Goal: Task Accomplishment & Management: Manage account settings

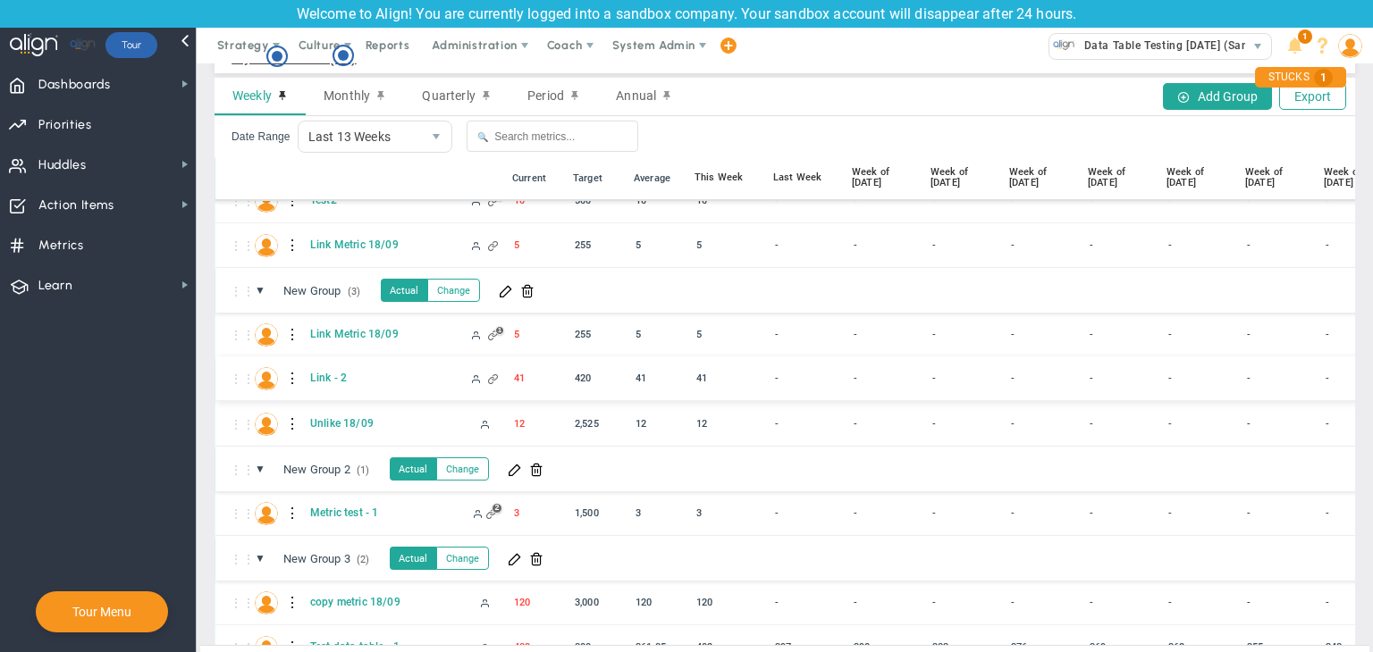
scroll to position [85, 0]
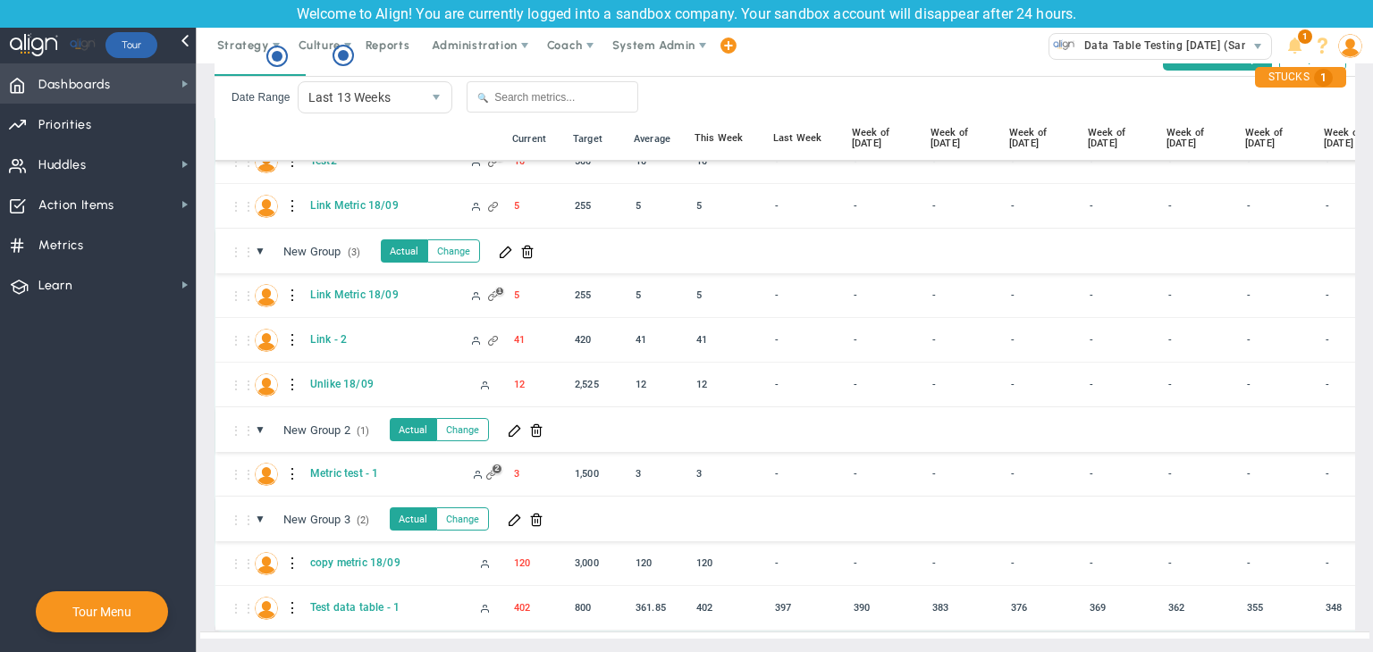
click at [137, 94] on span "Dashboards Dashboards" at bounding box center [98, 83] width 196 height 40
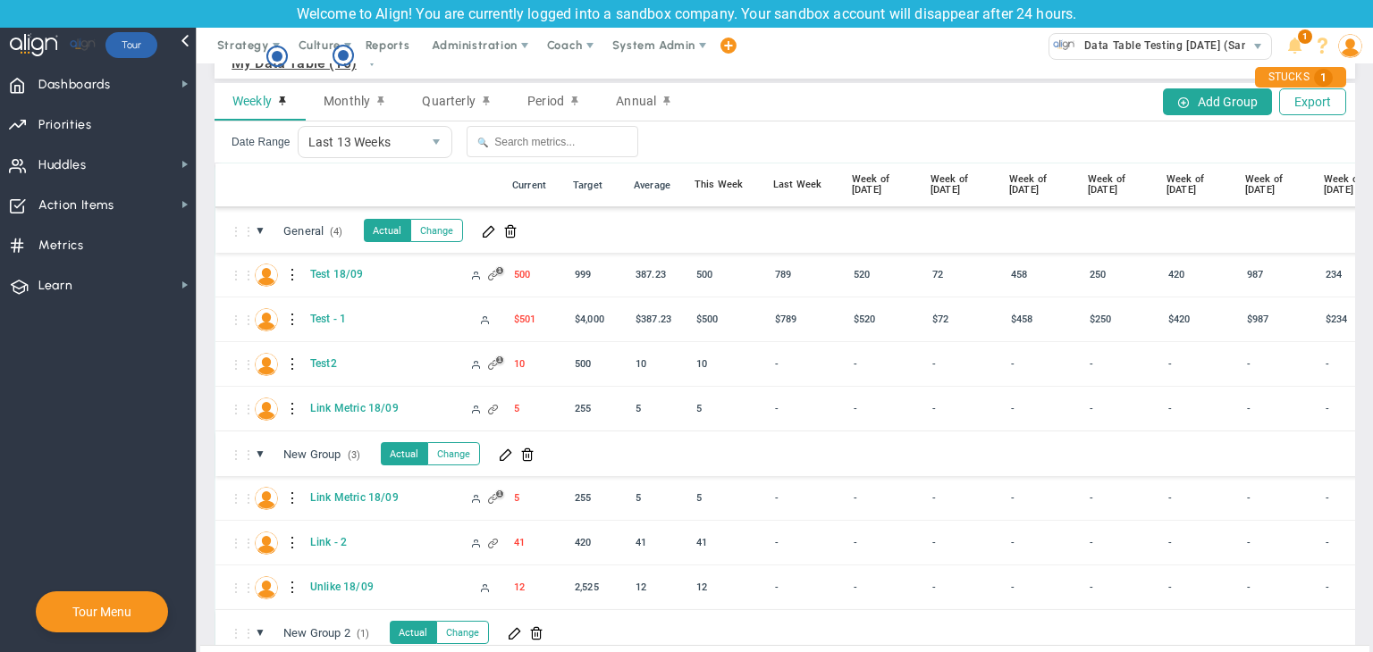
scroll to position [0, 0]
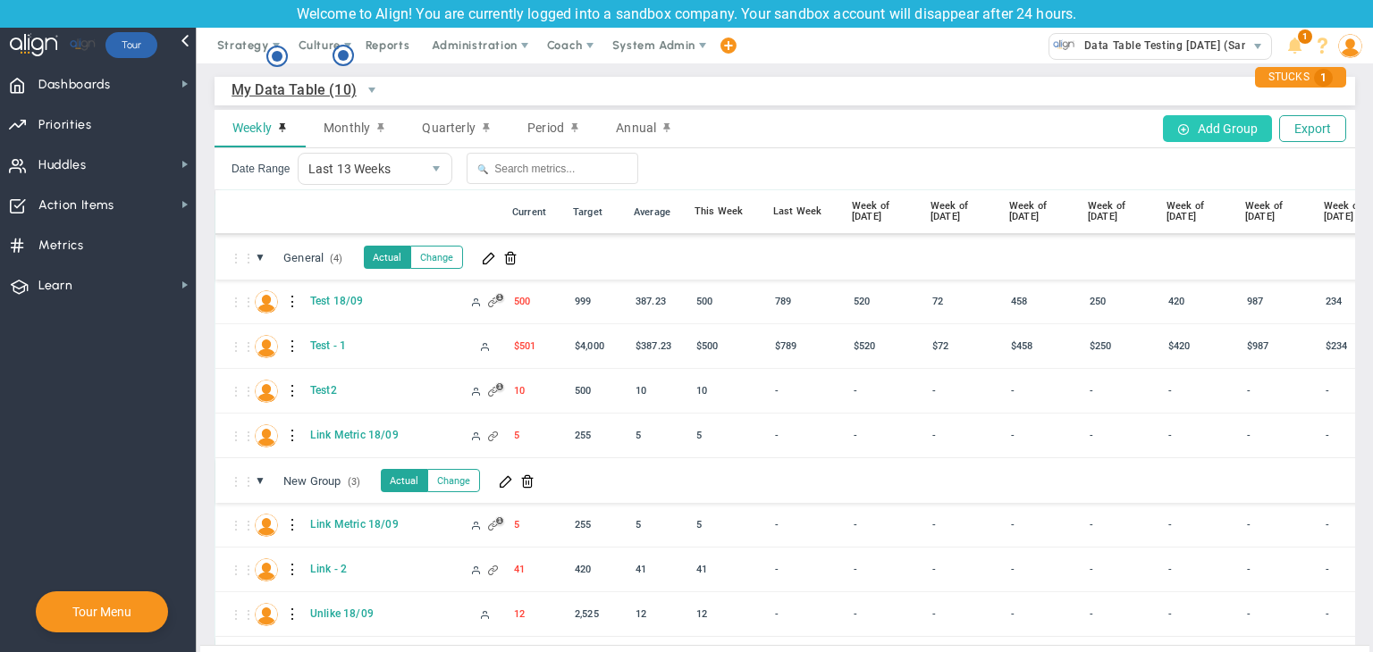
click at [1208, 139] on button "Add Group" at bounding box center [1217, 128] width 109 height 27
click at [1180, 137] on button "Add Group" at bounding box center [1217, 128] width 109 height 27
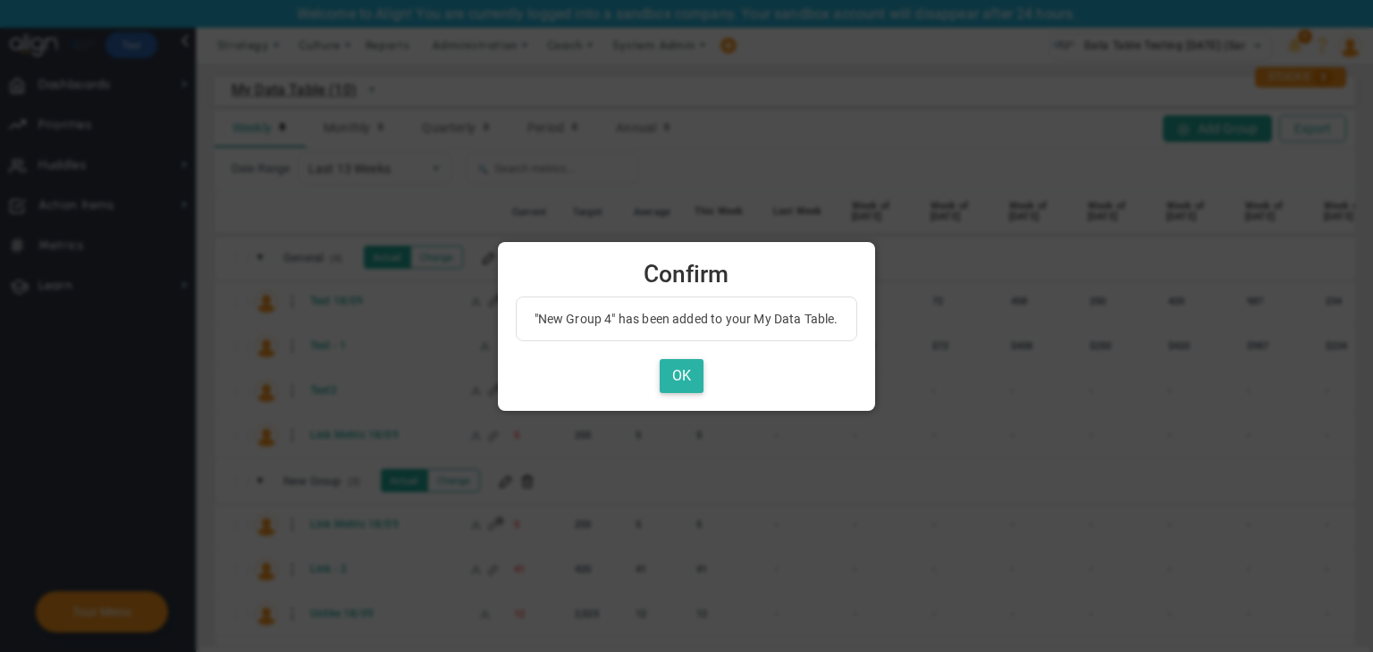
click at [678, 369] on button "OK" at bounding box center [682, 376] width 44 height 35
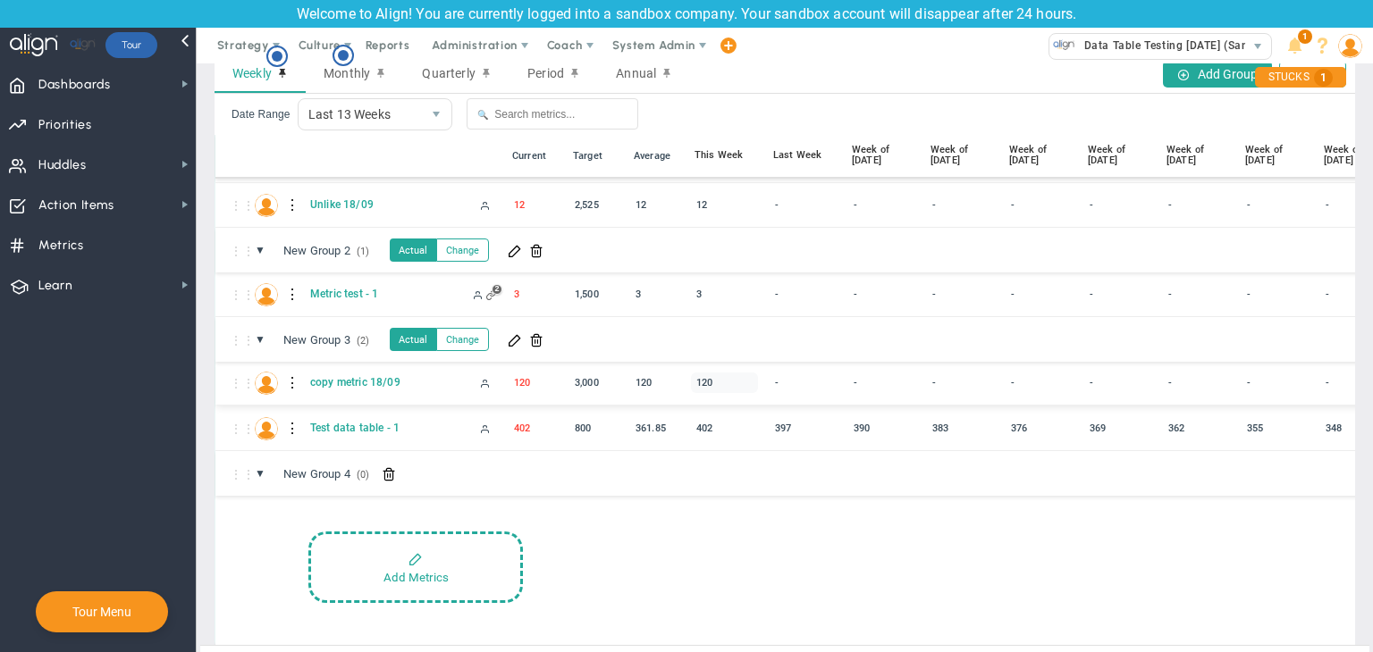
scroll to position [85, 0]
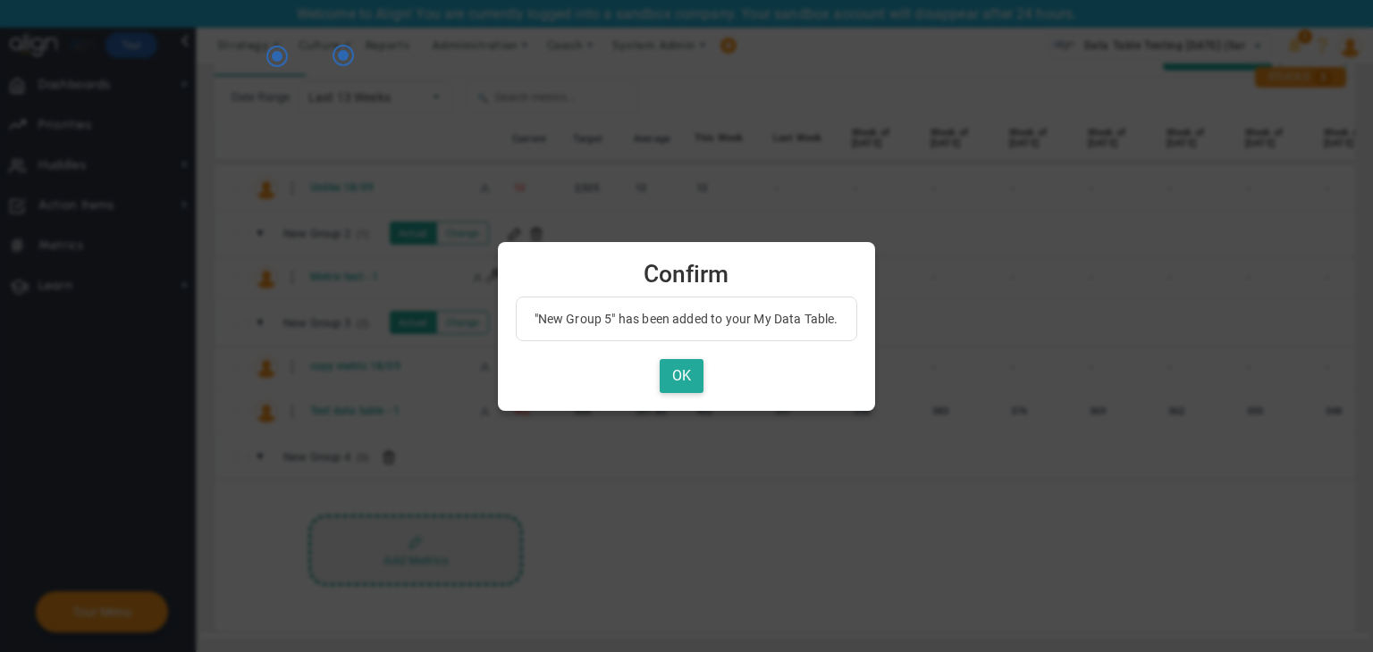
click at [444, 519] on body "Welcome to Align! You are currently logged into a sandbox company. Your sandbox…" at bounding box center [686, 326] width 1373 height 652
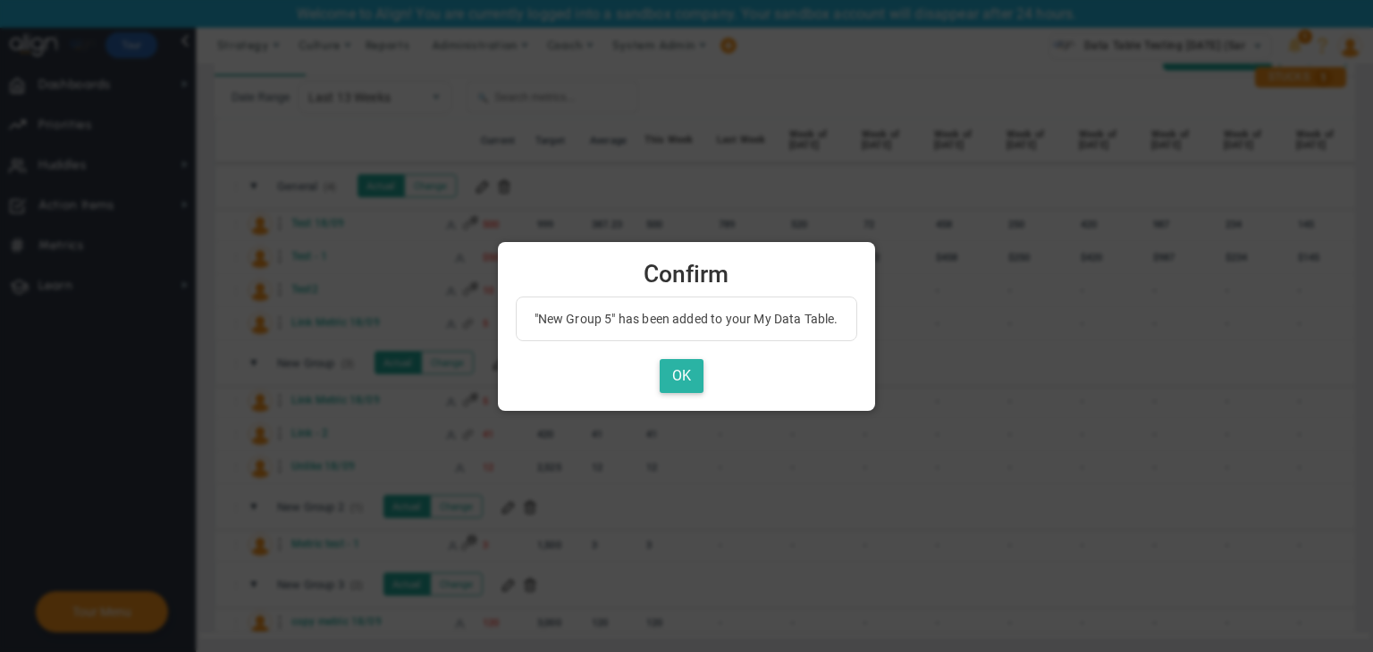
click at [694, 364] on button "OK" at bounding box center [682, 376] width 44 height 35
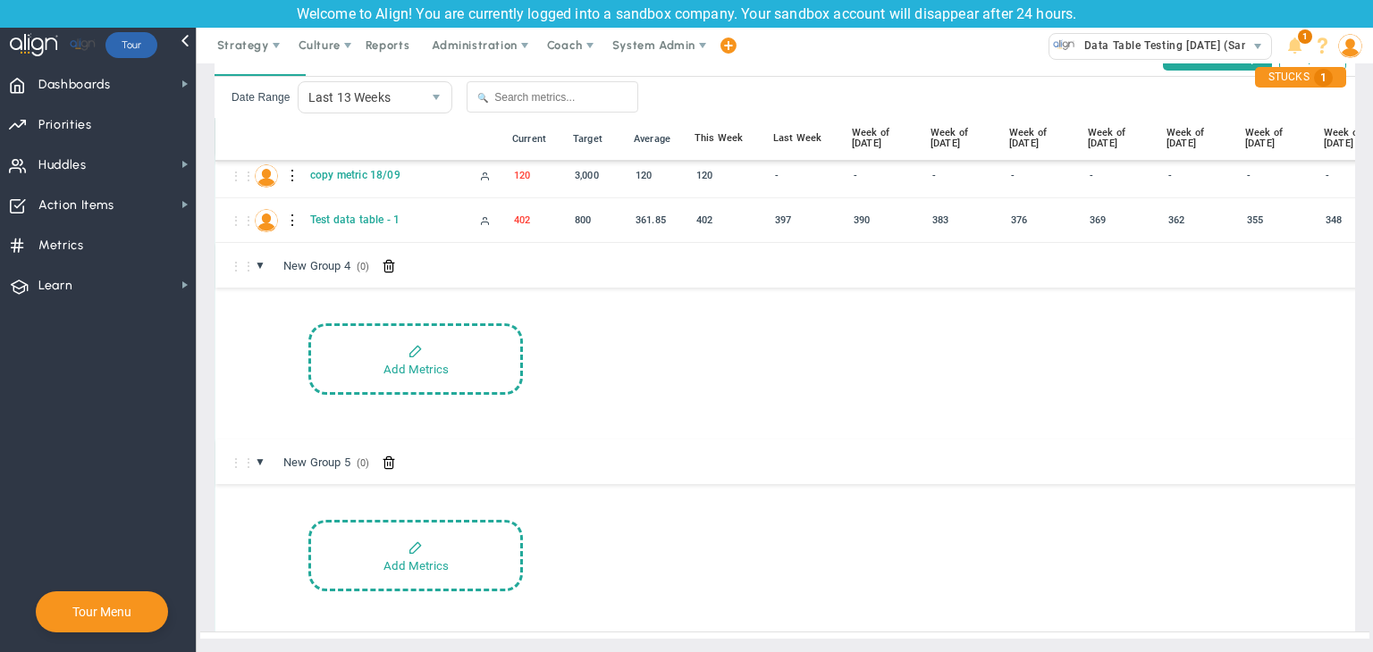
scroll to position [551, 0]
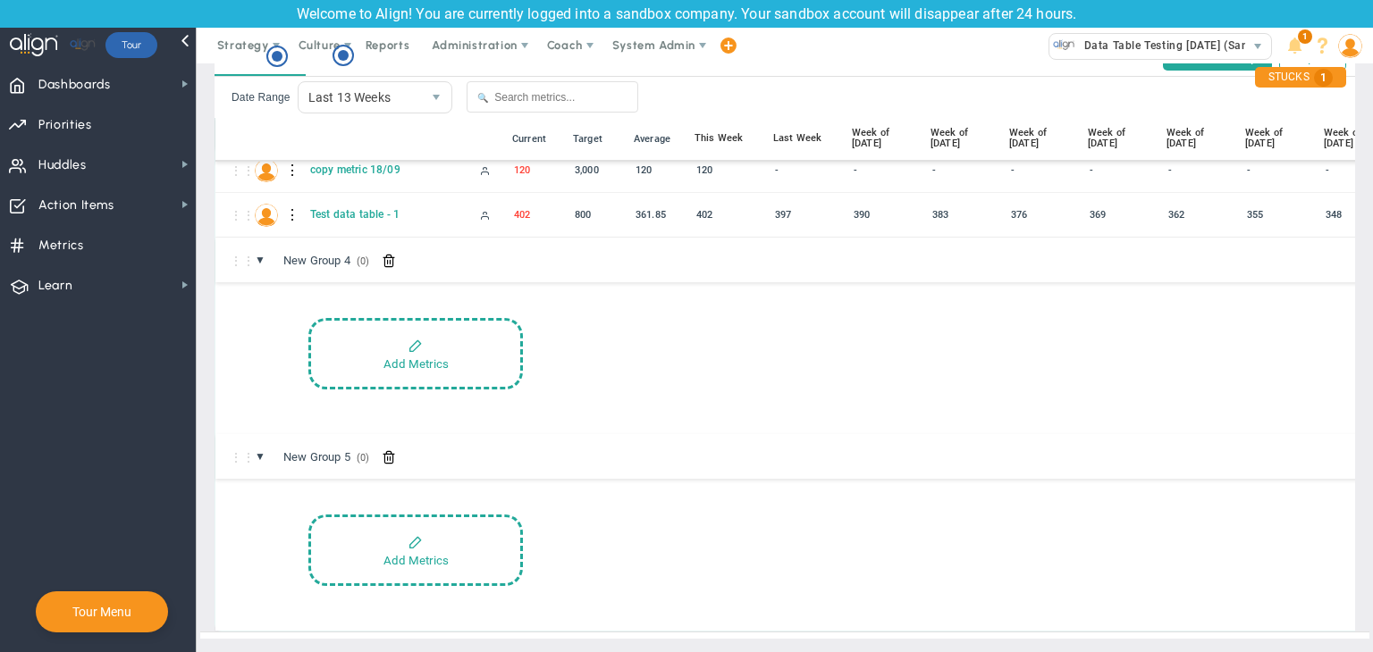
click at [396, 450] on span at bounding box center [389, 457] width 14 height 14
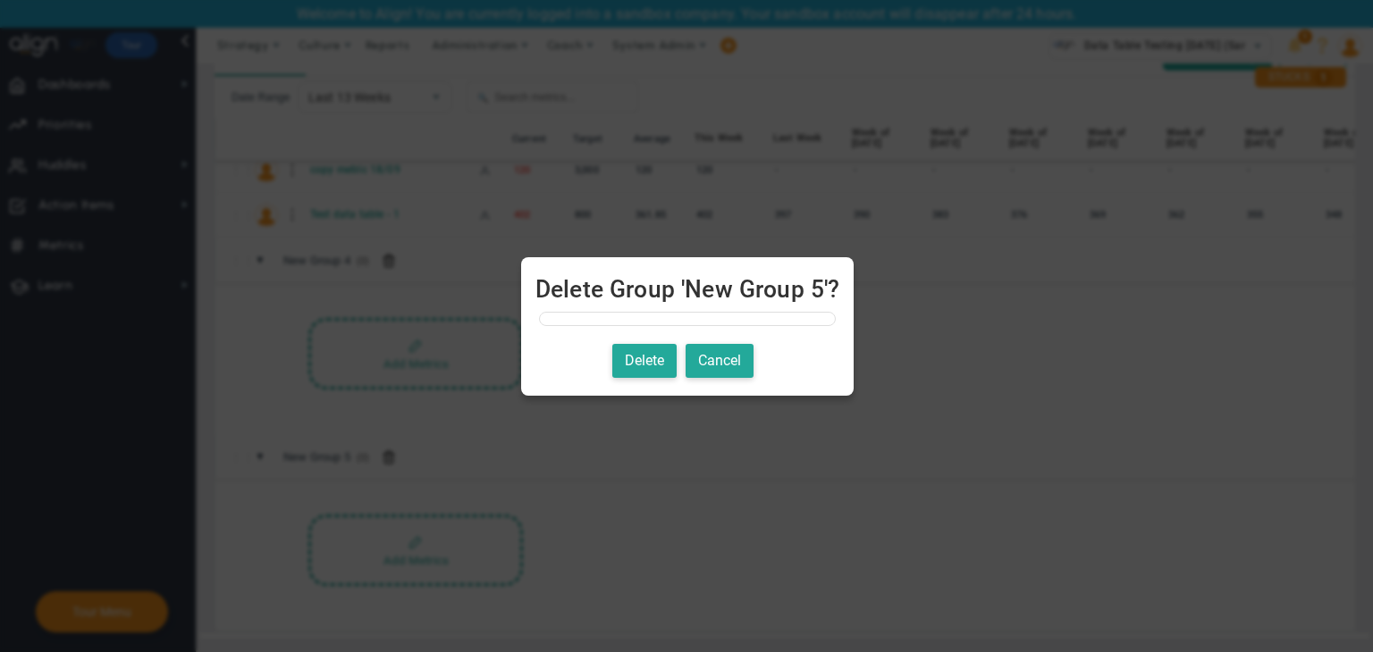
click at [391, 444] on div at bounding box center [686, 326] width 1373 height 652
click at [633, 368] on button "Delete" at bounding box center [644, 361] width 64 height 35
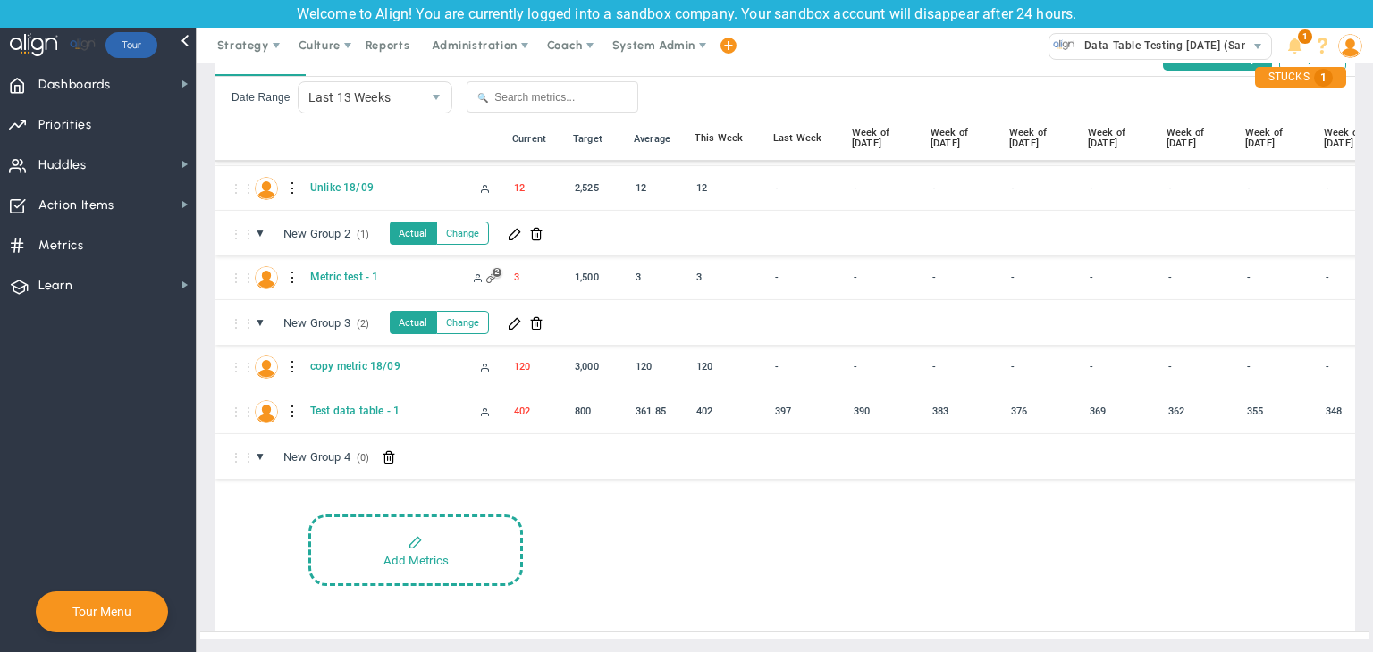
scroll to position [355, 0]
click at [543, 316] on span at bounding box center [536, 323] width 14 height 14
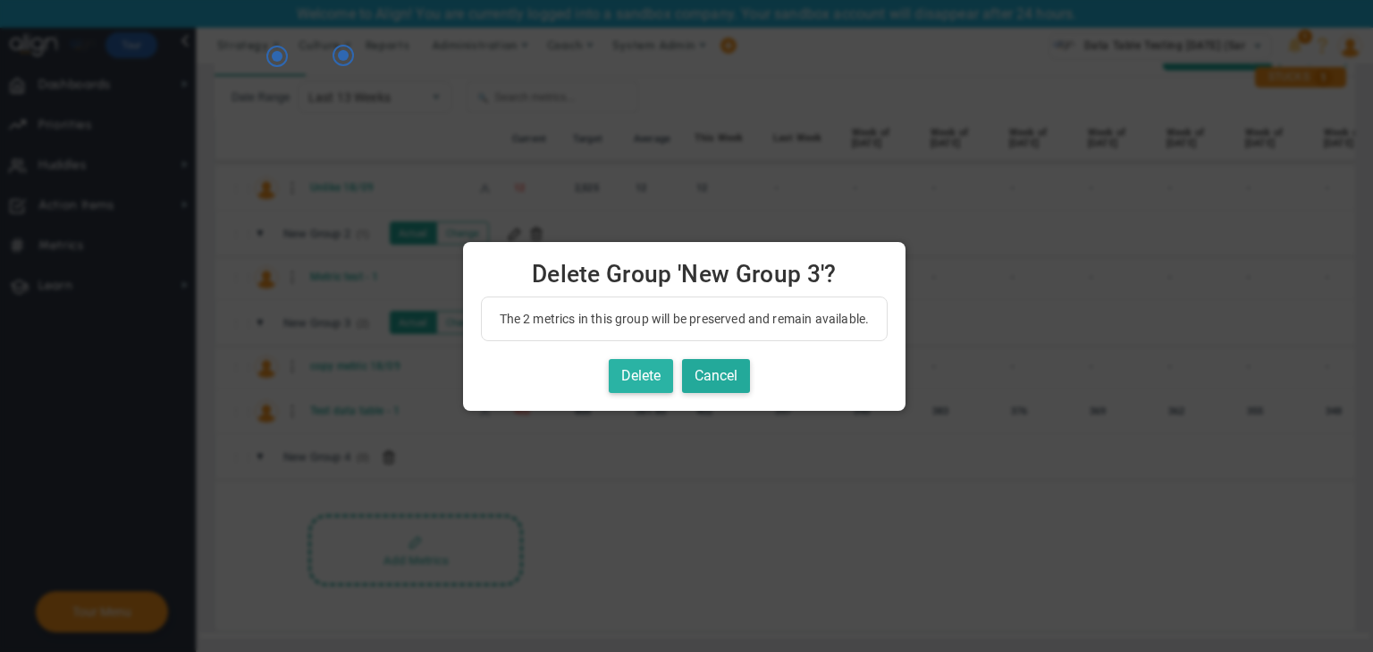
click at [629, 380] on button "Delete" at bounding box center [641, 376] width 64 height 35
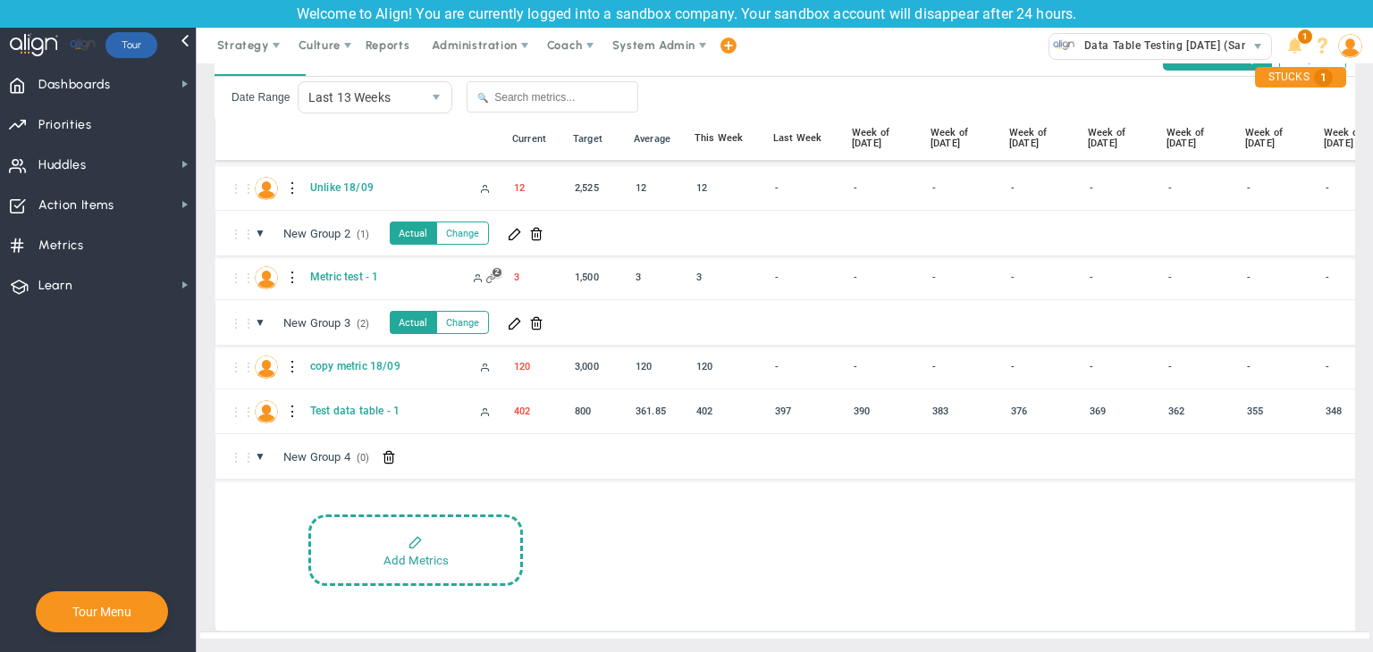
scroll to position [222, 0]
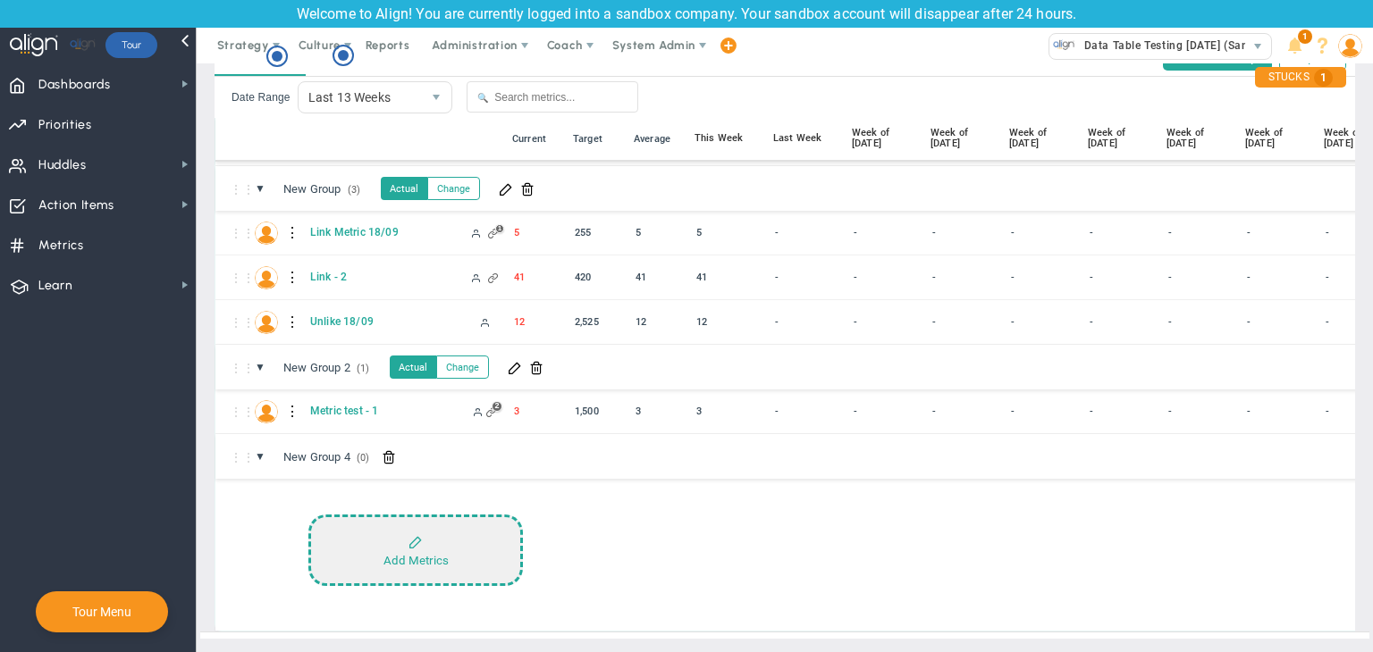
click at [472, 534] on button "Add Metrics" at bounding box center [415, 551] width 215 height 72
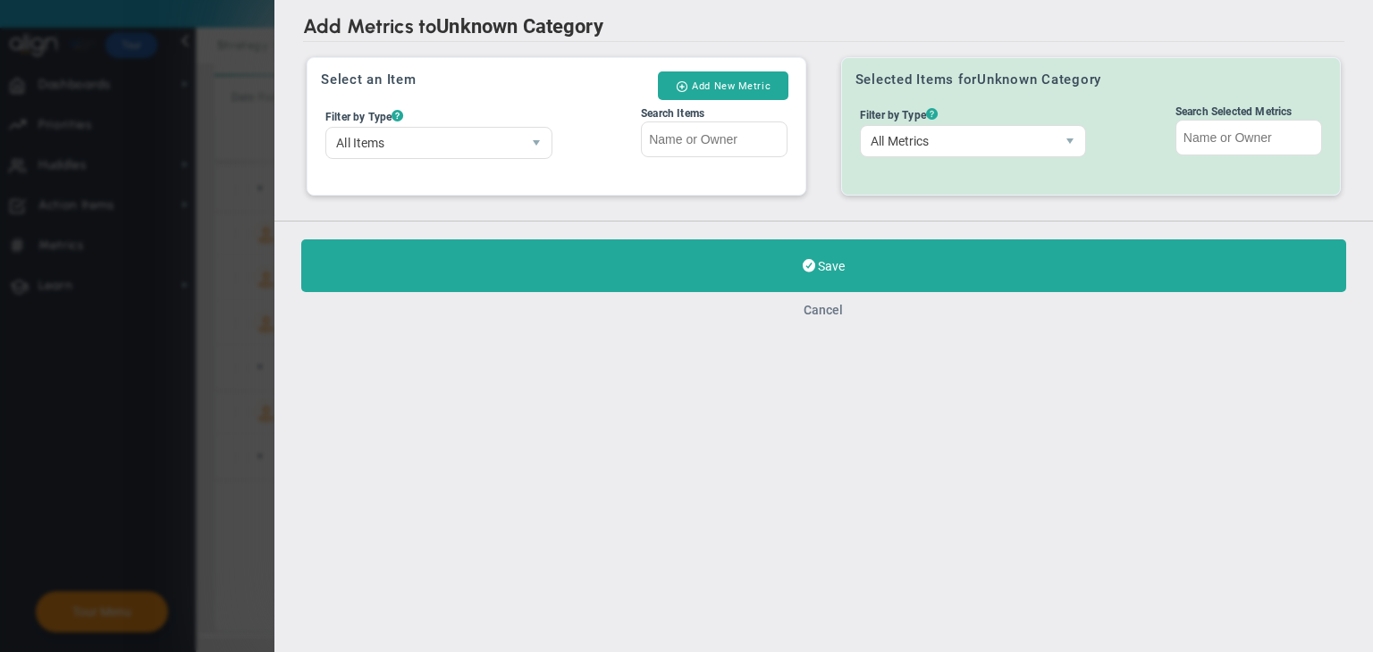
click at [835, 314] on button "Cancel" at bounding box center [823, 310] width 39 height 14
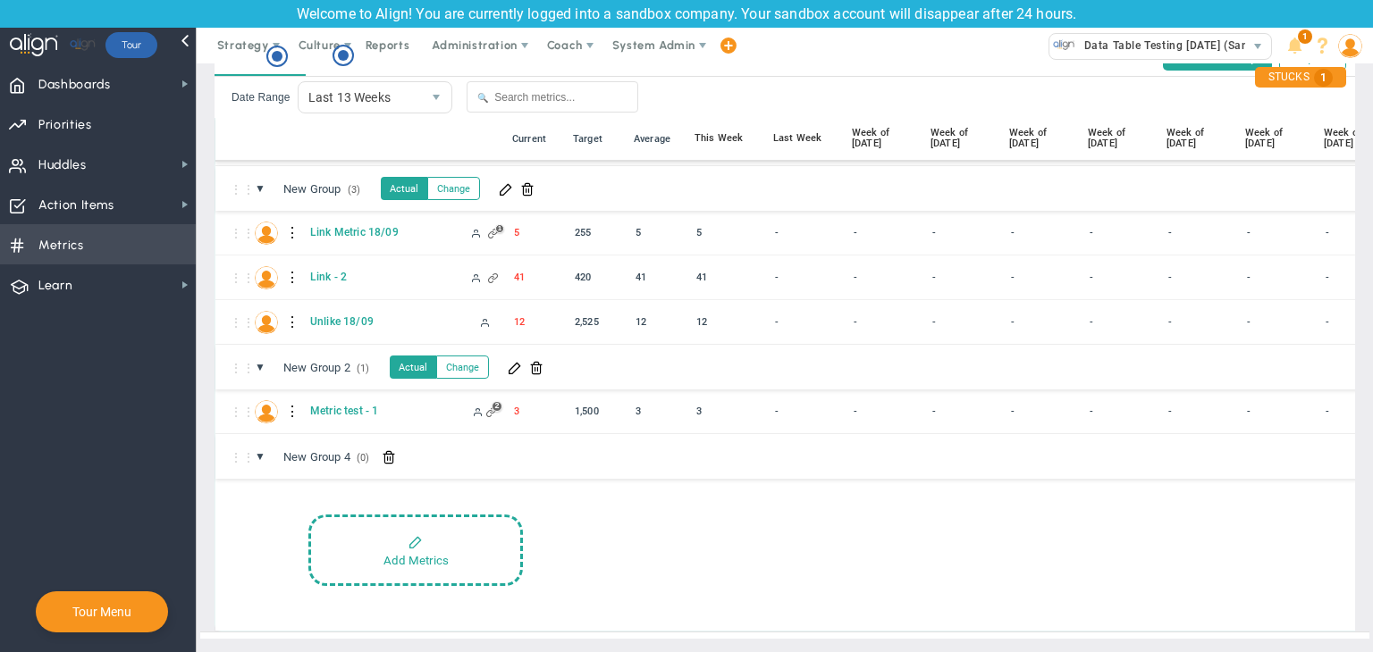
click at [124, 251] on span "Metrics Metrics" at bounding box center [98, 244] width 196 height 40
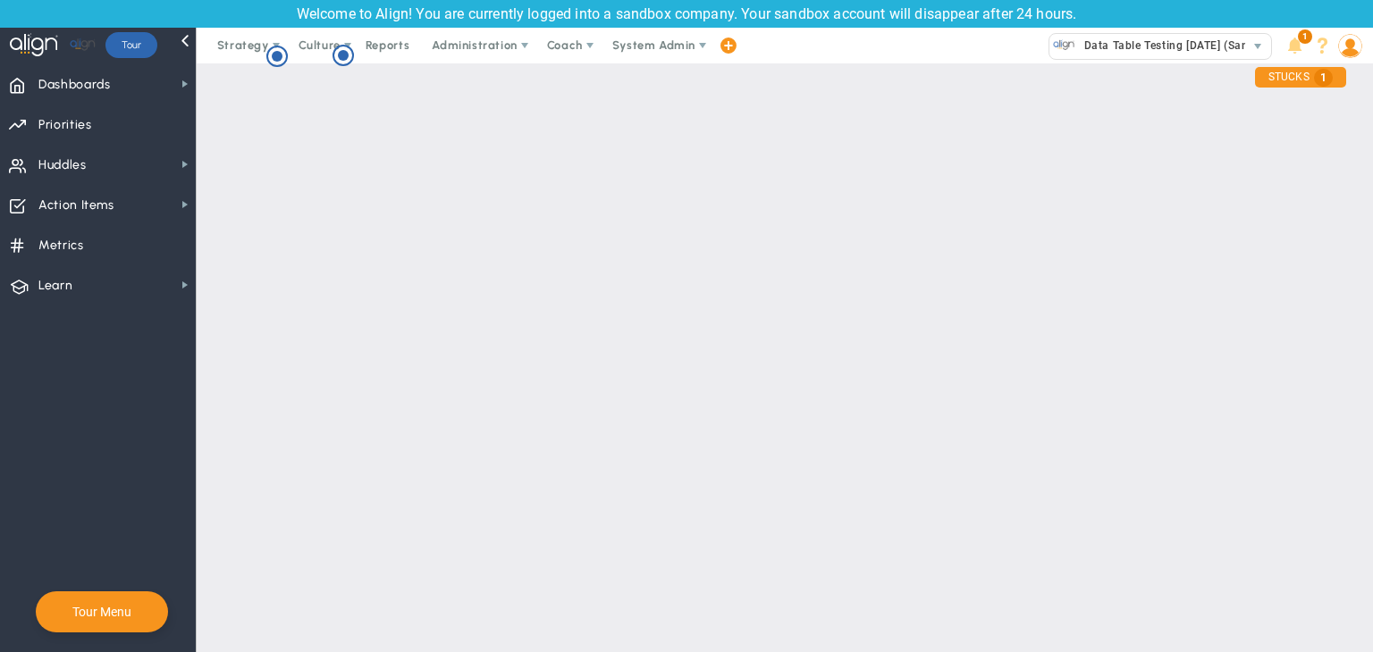
checkbox input "false"
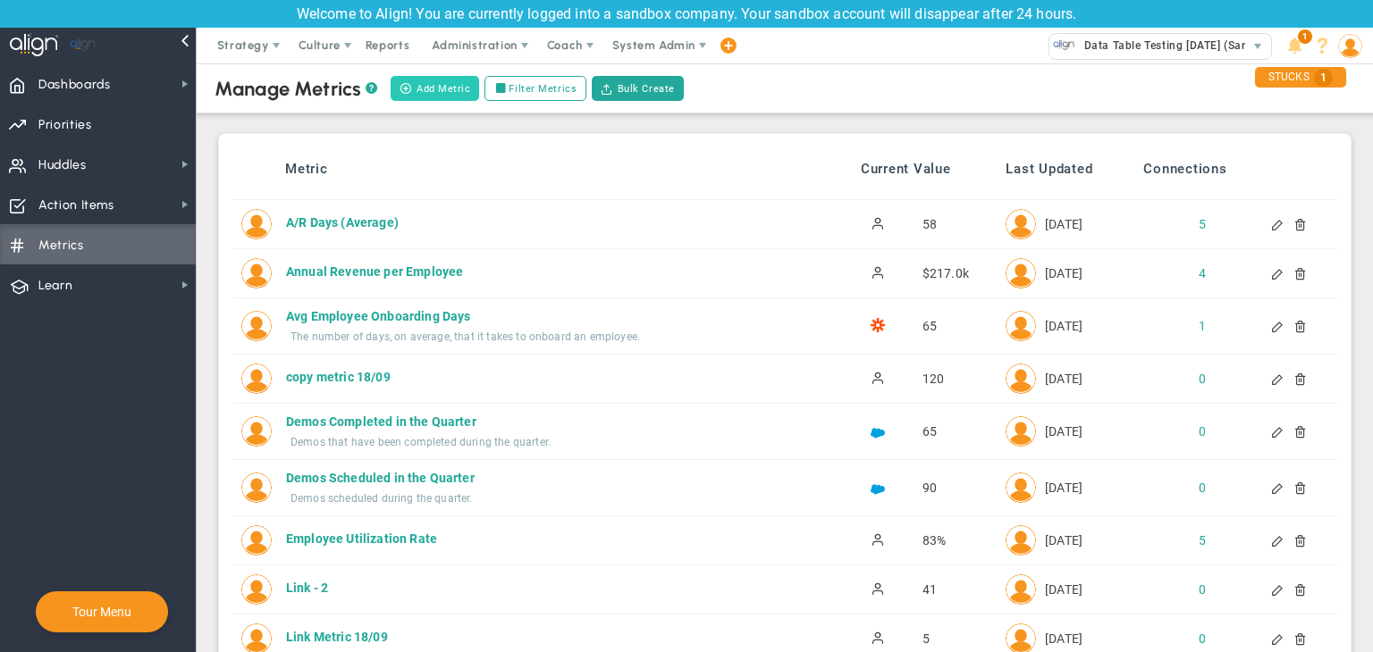
click at [434, 94] on button "Add Metric" at bounding box center [435, 88] width 88 height 25
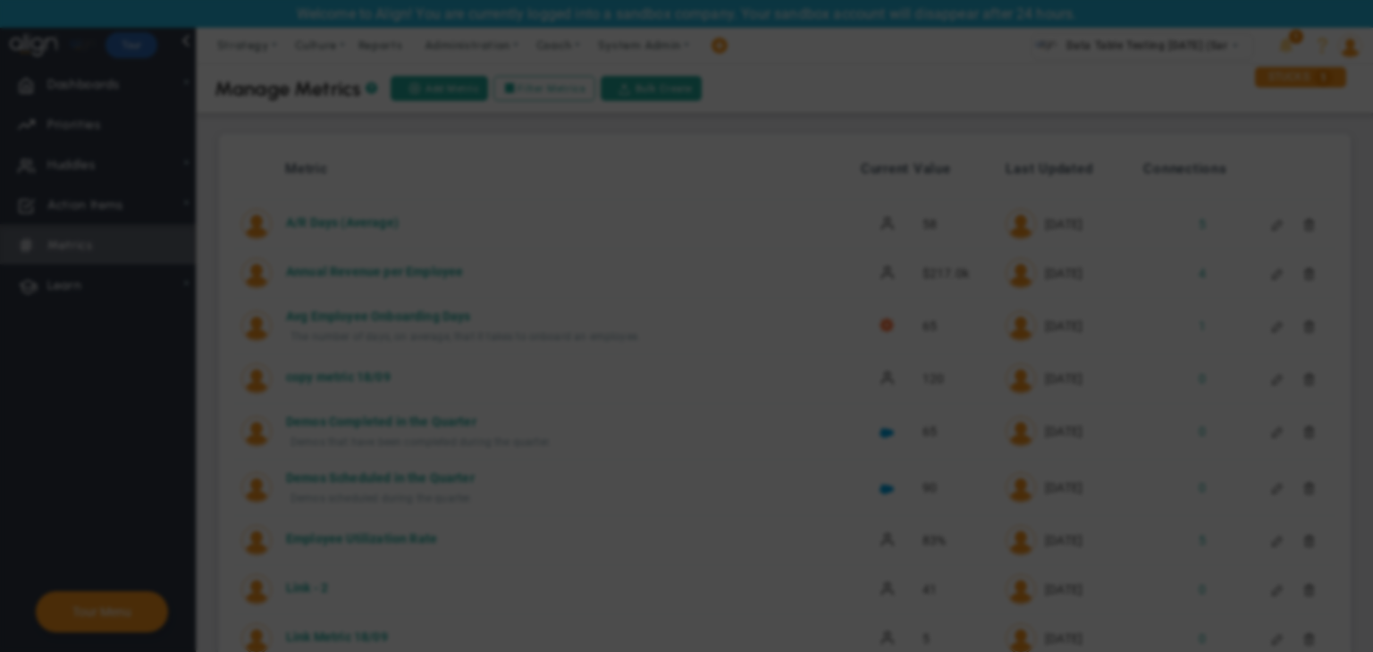
radio input "true"
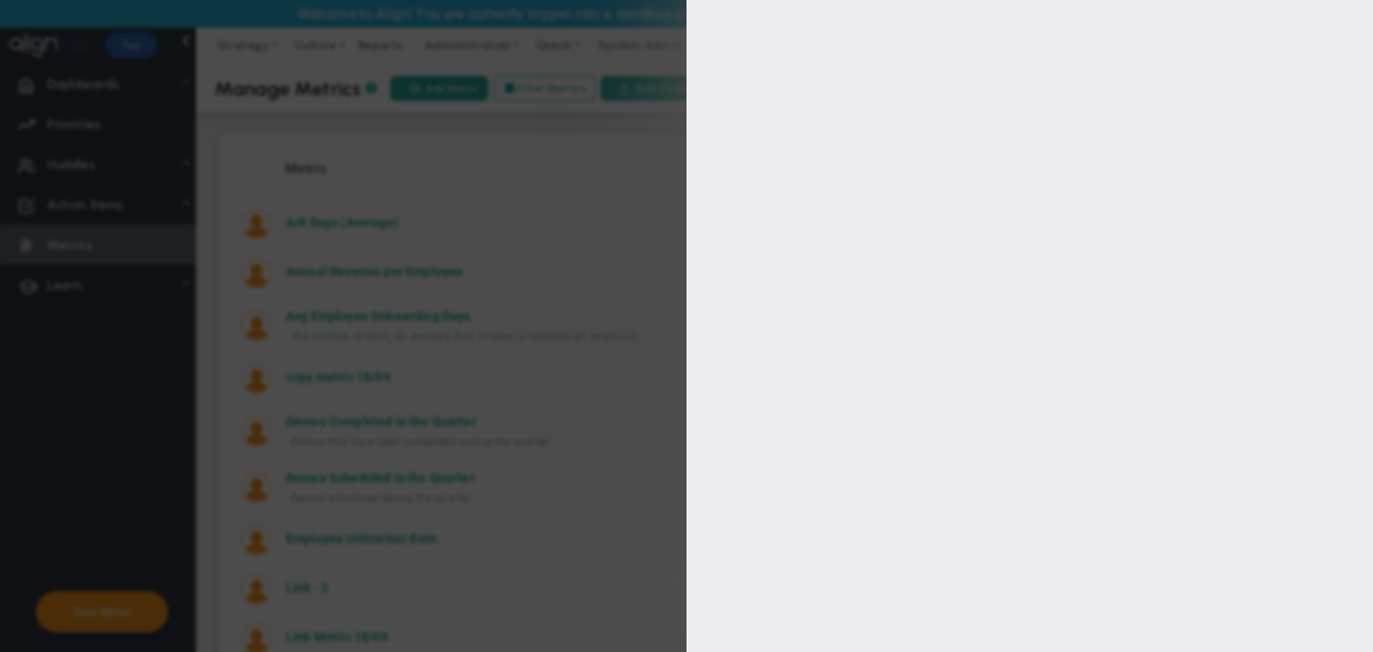
type input "[PERSON_NAME]"
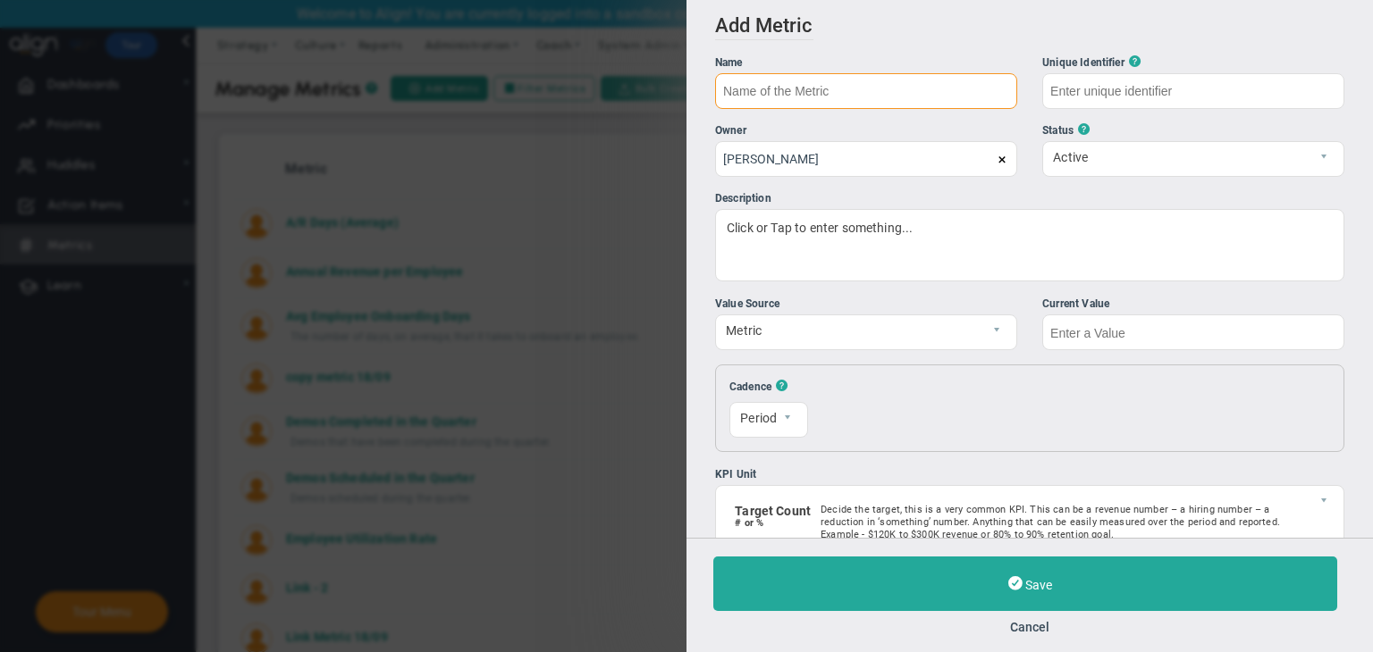
click at [929, 79] on input "text" at bounding box center [866, 91] width 302 height 36
type input "Test Metric 18/09"
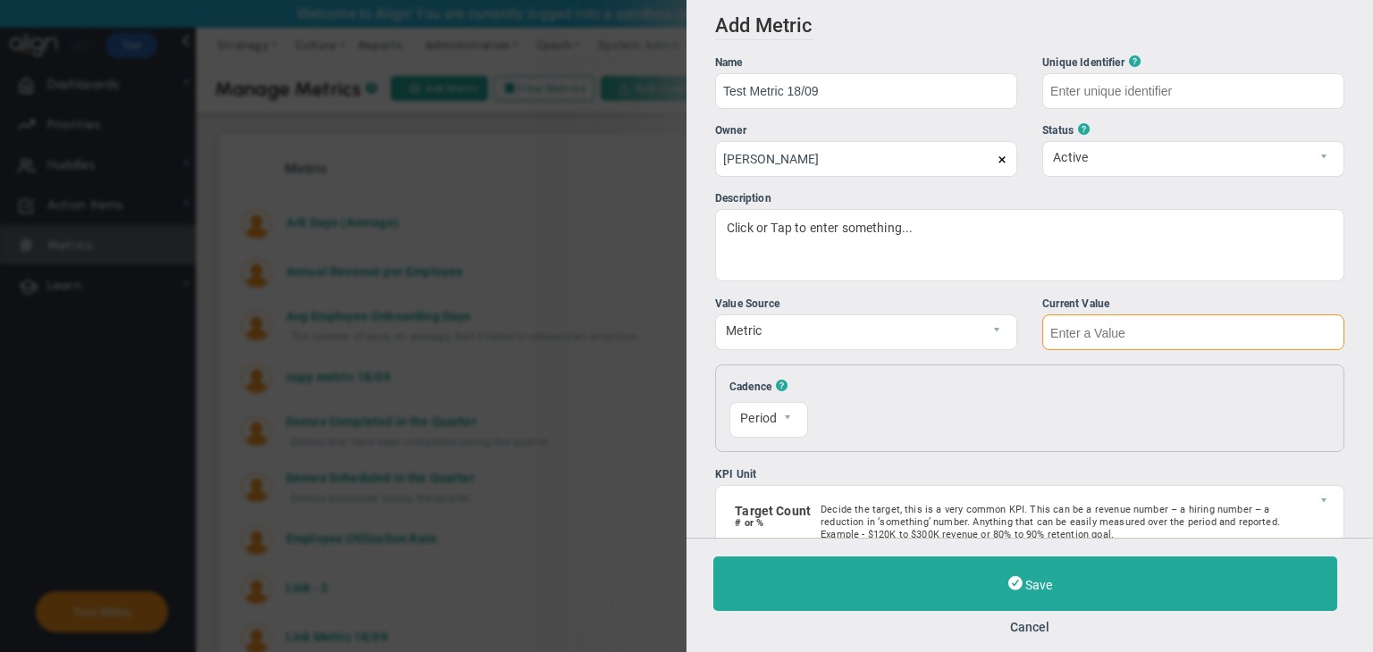
click at [1140, 326] on input "text" at bounding box center [1193, 333] width 302 height 36
type input "Test-Metric-18/09"
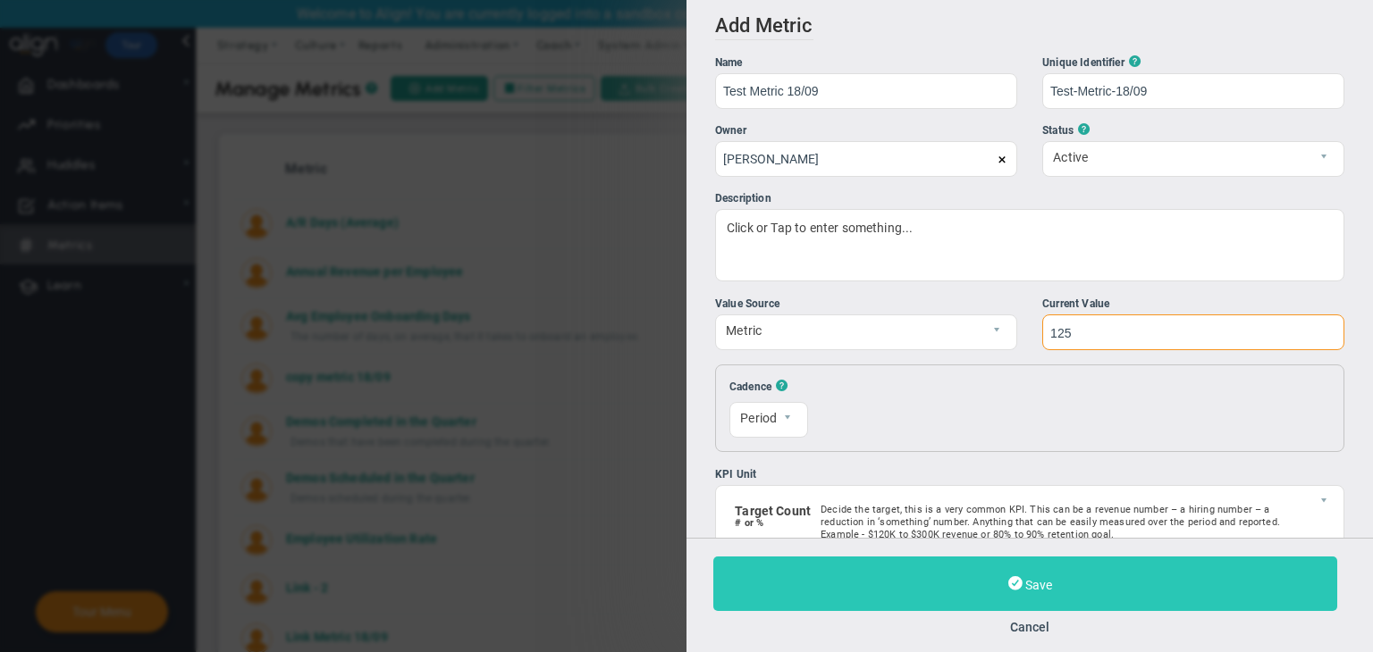
type input "125"
click at [1127, 573] on button "Save" at bounding box center [1025, 584] width 624 height 55
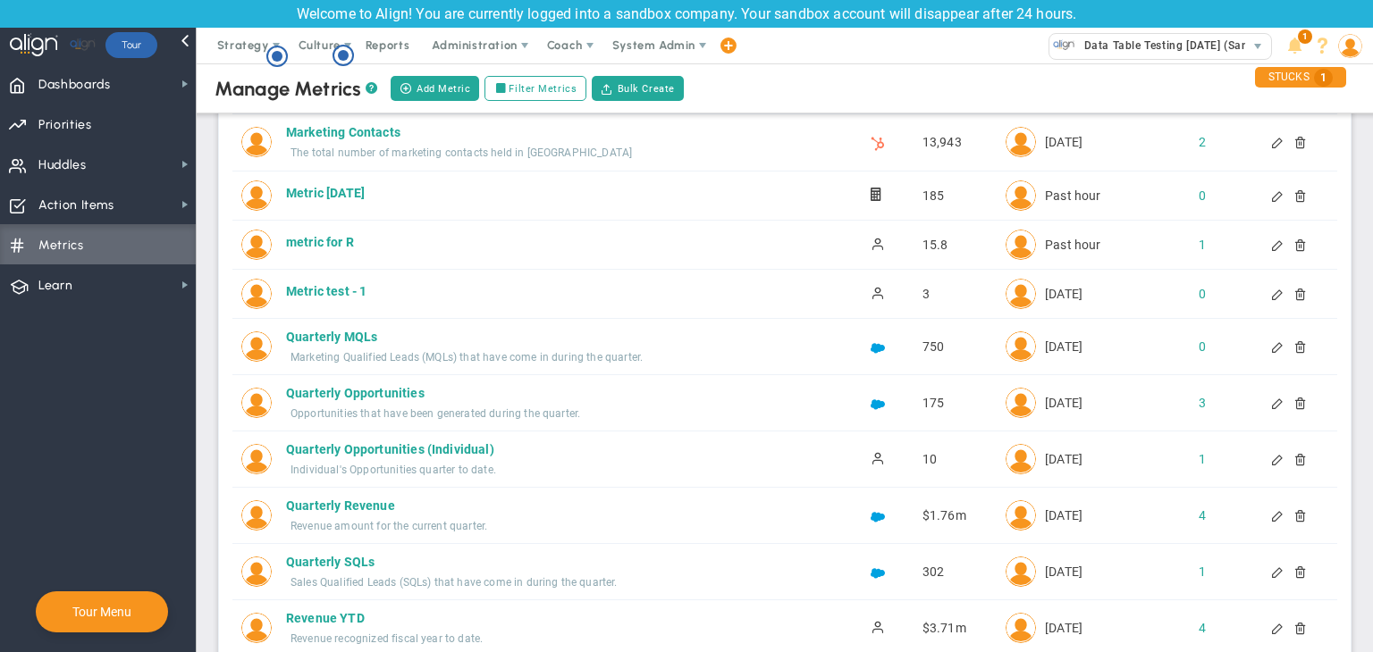
scroll to position [103, 0]
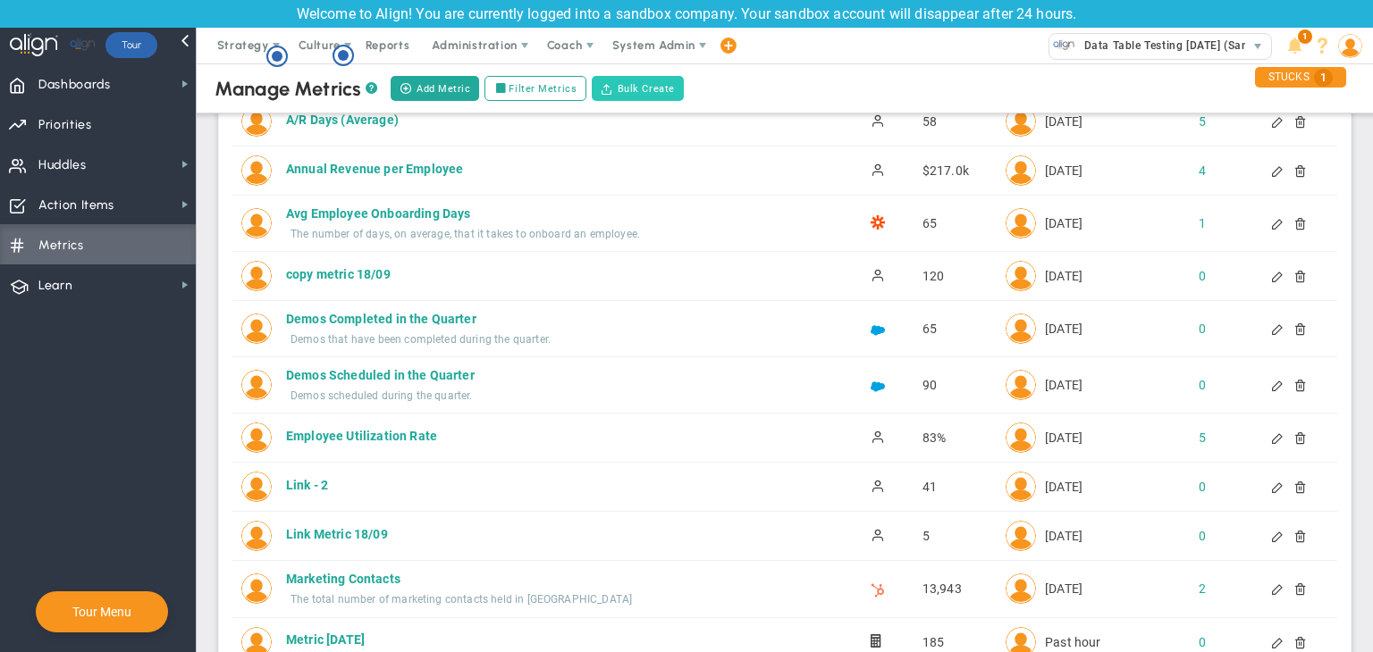
click at [641, 91] on button "Bulk Create" at bounding box center [638, 88] width 92 height 25
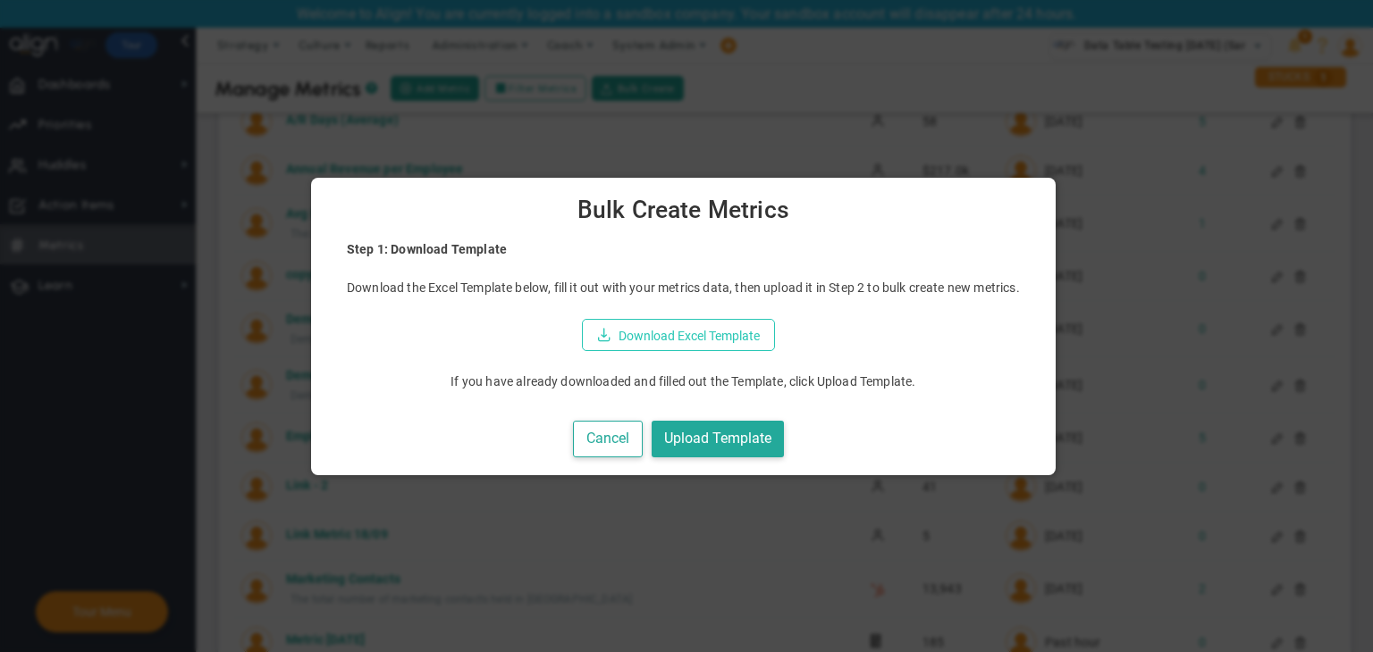
click at [693, 338] on button "Download Excel Template" at bounding box center [678, 335] width 193 height 32
click at [763, 430] on button "Upload Template" at bounding box center [718, 439] width 132 height 37
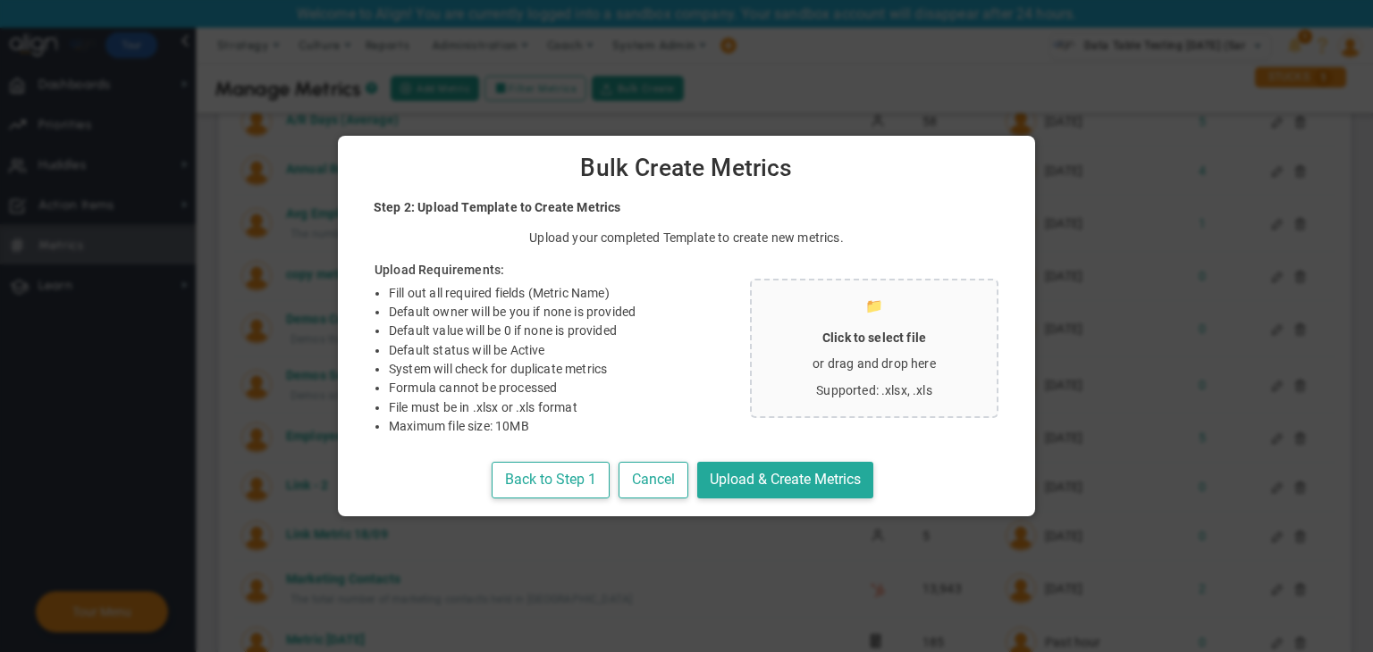
click at [788, 389] on p "Supported: .xlsx, .xls" at bounding box center [874, 391] width 216 height 18
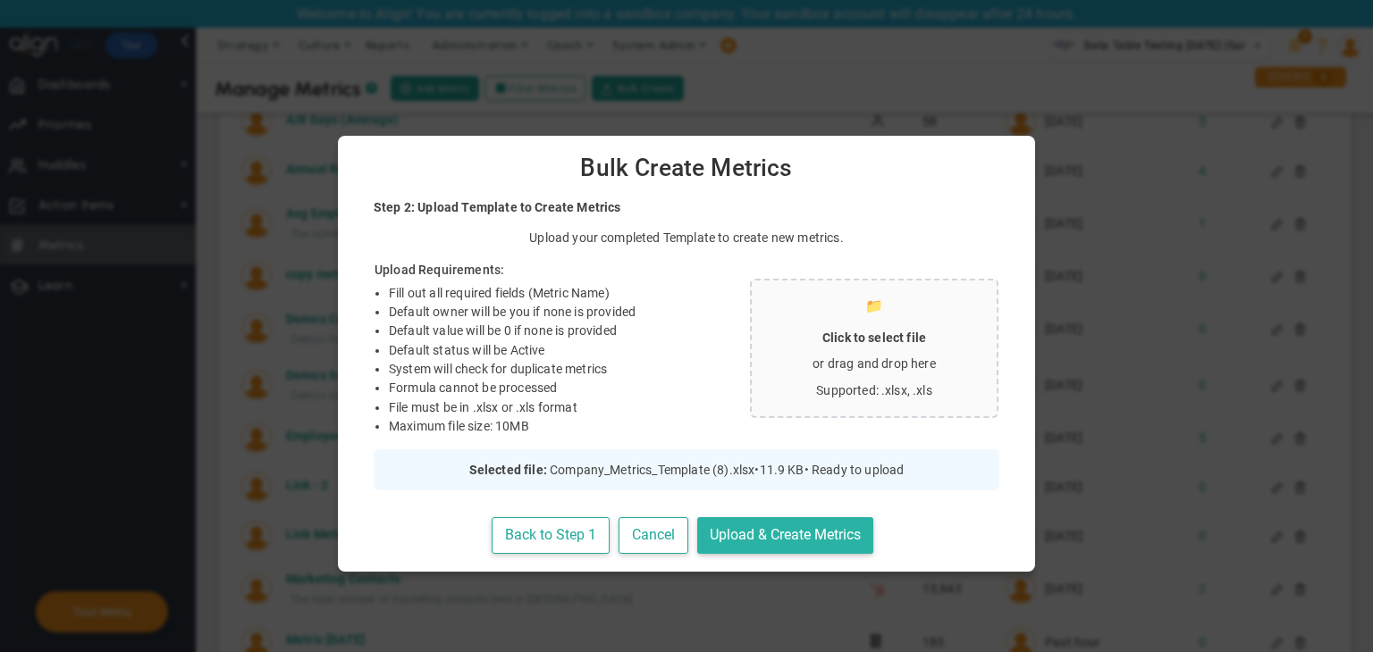
click at [773, 526] on button "Upload & Create Metrics" at bounding box center [785, 536] width 176 height 37
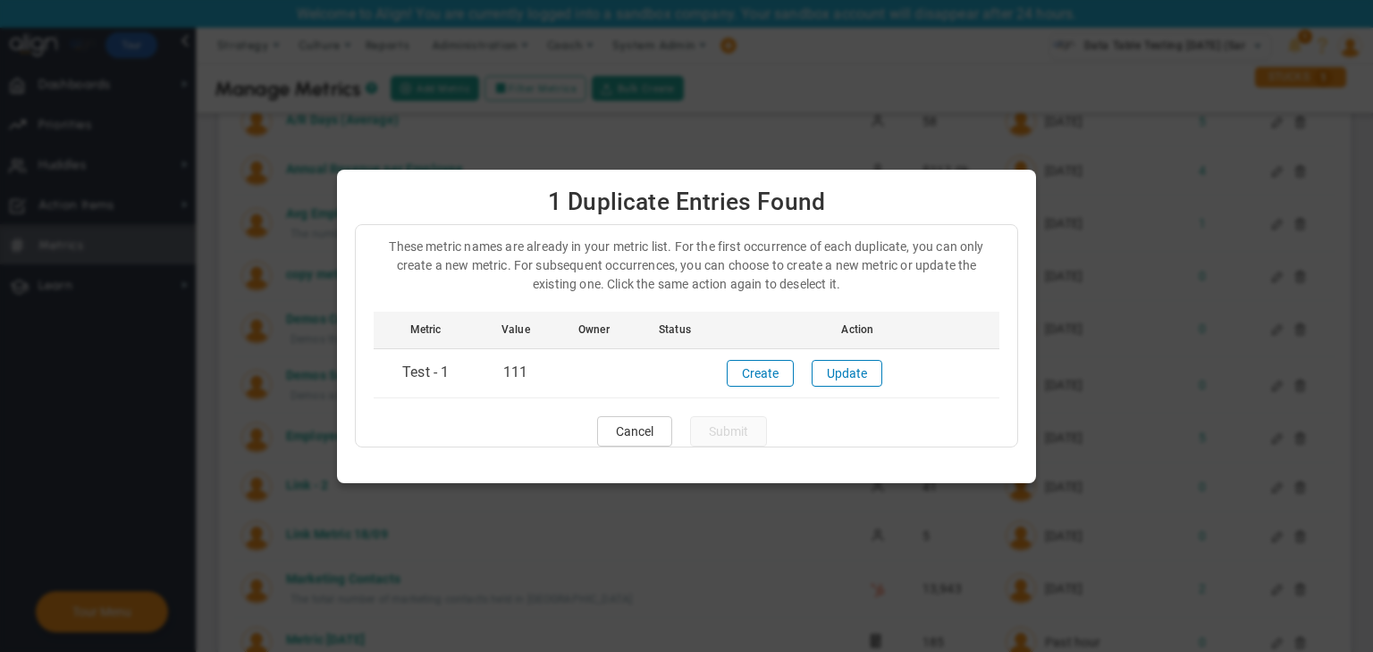
click at [612, 430] on button "Cancel" at bounding box center [634, 432] width 75 height 30
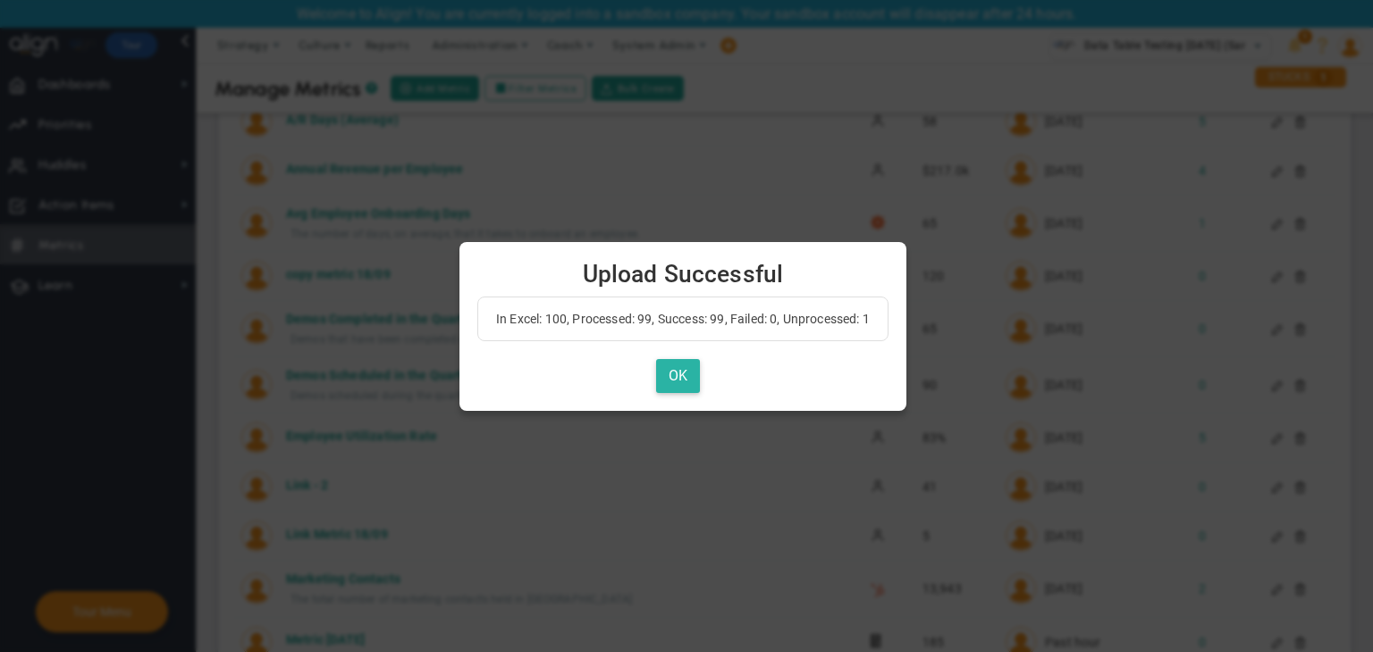
click at [693, 382] on button "OK" at bounding box center [678, 376] width 44 height 35
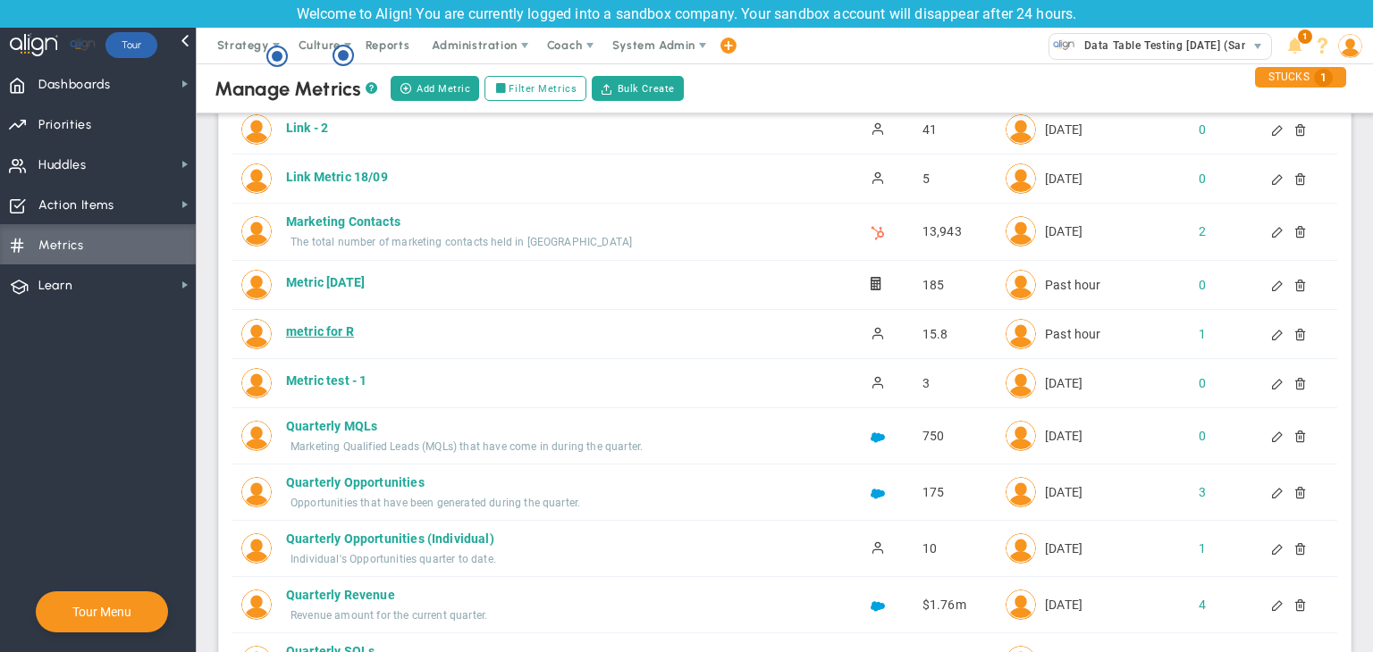
scroll to position [0, 0]
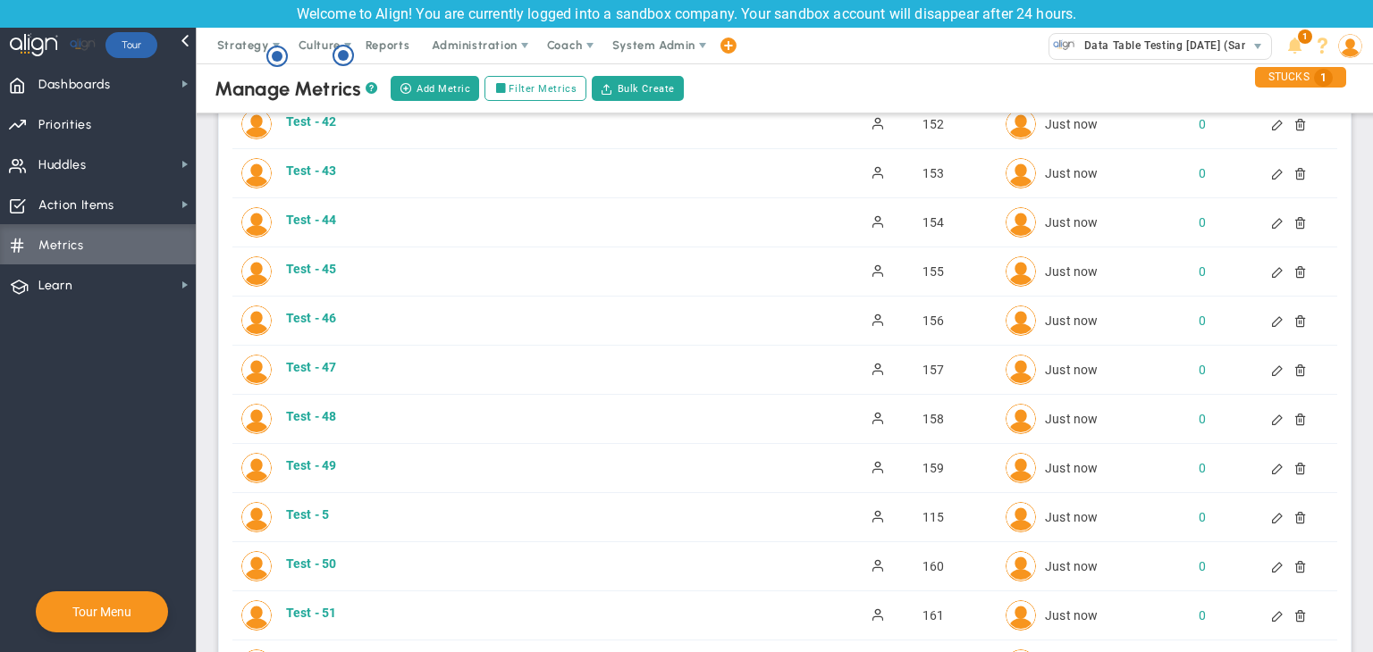
scroll to position [1031, 0]
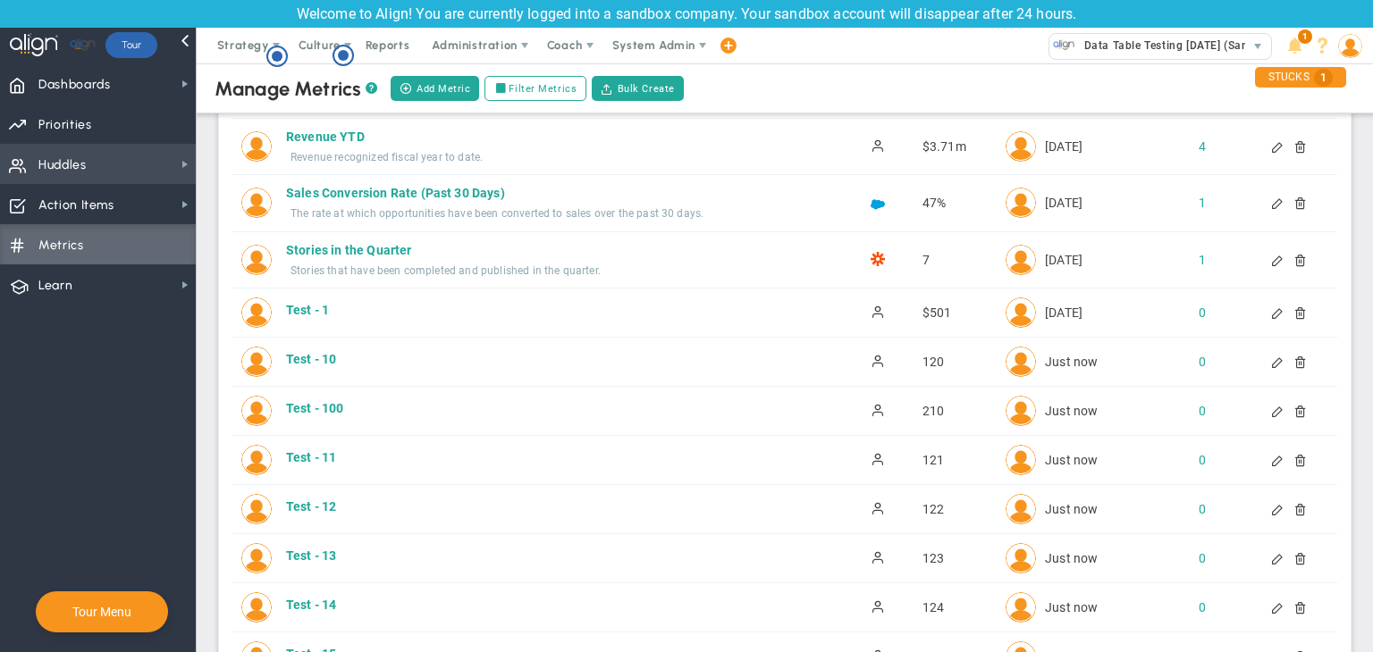
click at [117, 166] on span "Huddles Huddles" at bounding box center [98, 164] width 196 height 40
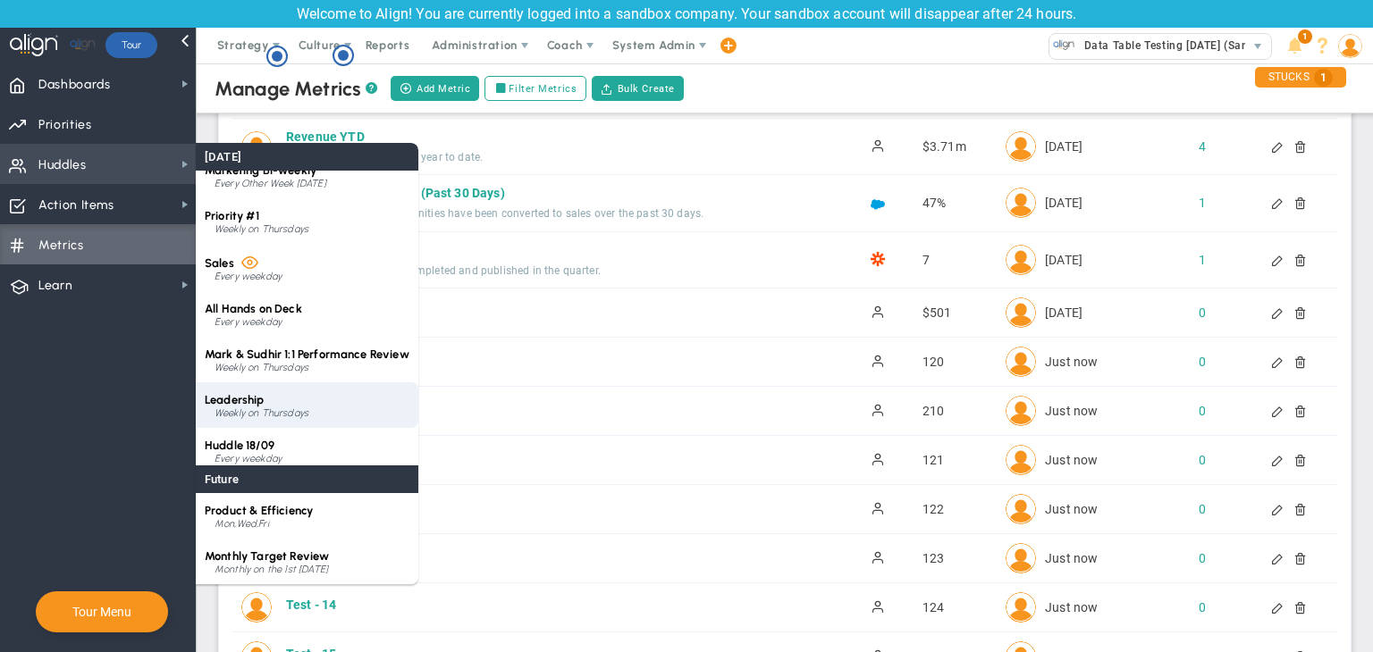
scroll to position [25, 0]
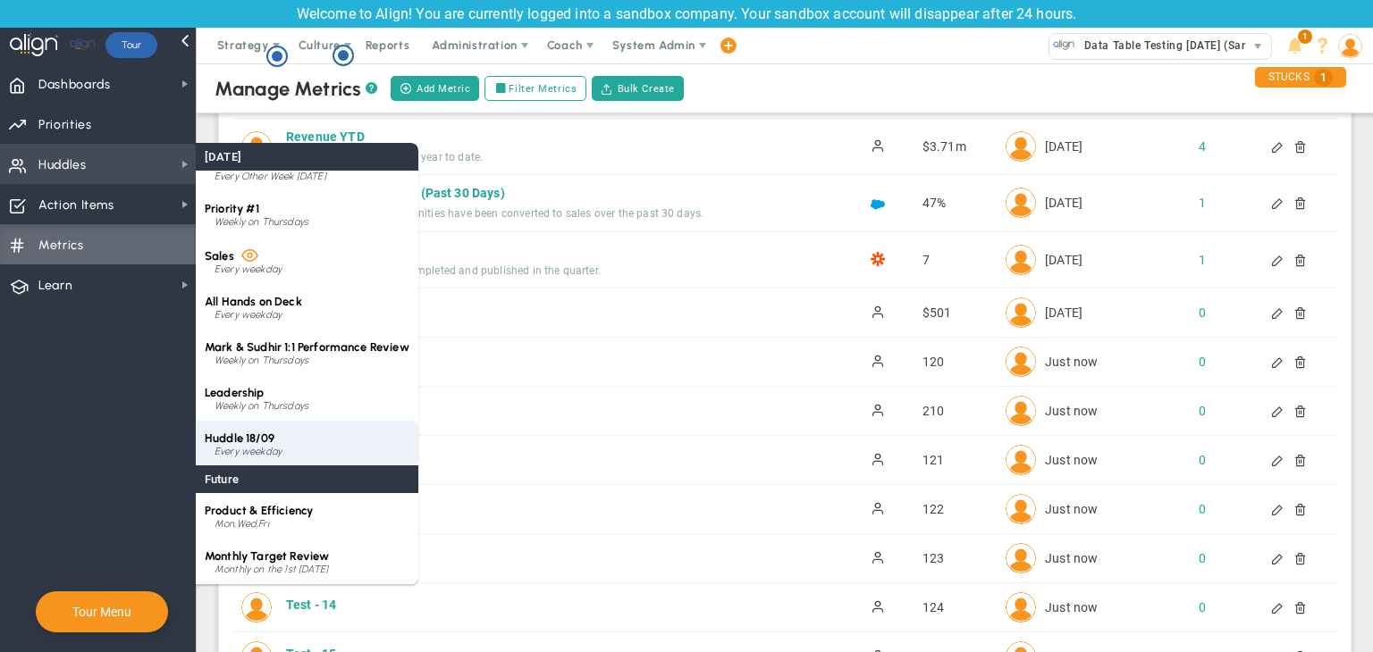
click at [297, 433] on div "Huddle 18/09 Every weekday" at bounding box center [307, 444] width 223 height 46
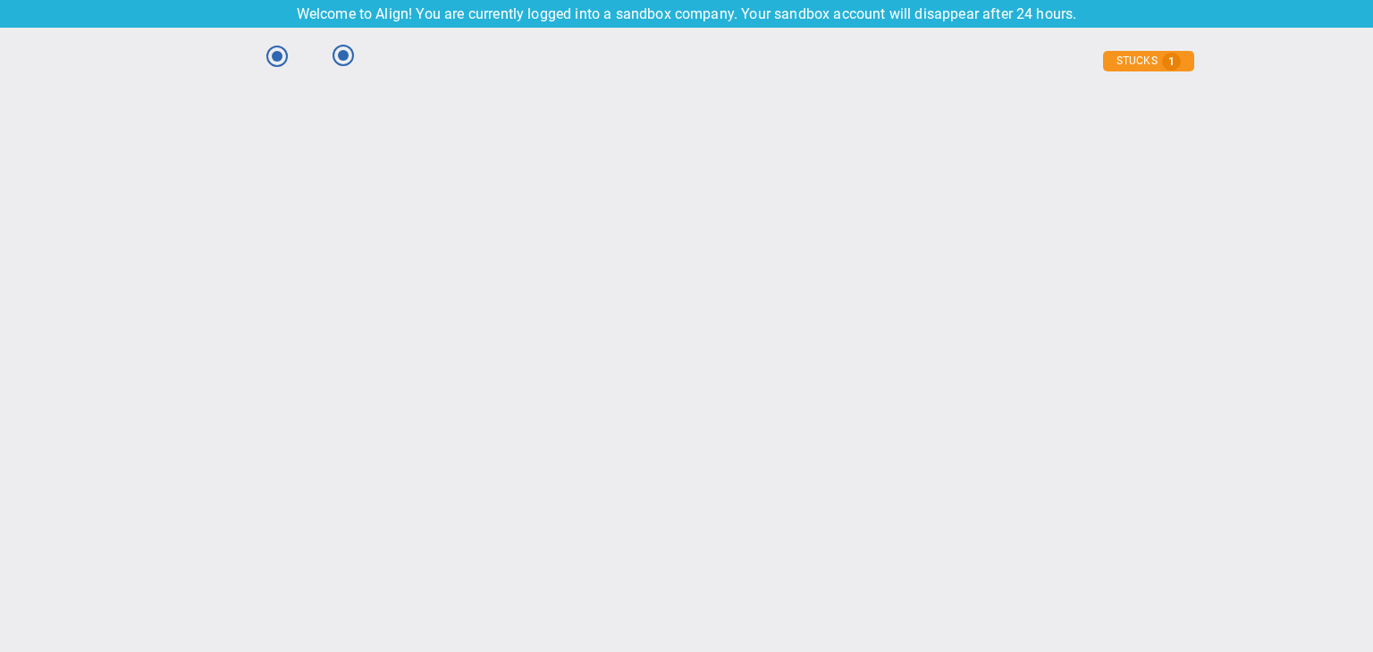
type input "[DATE]"
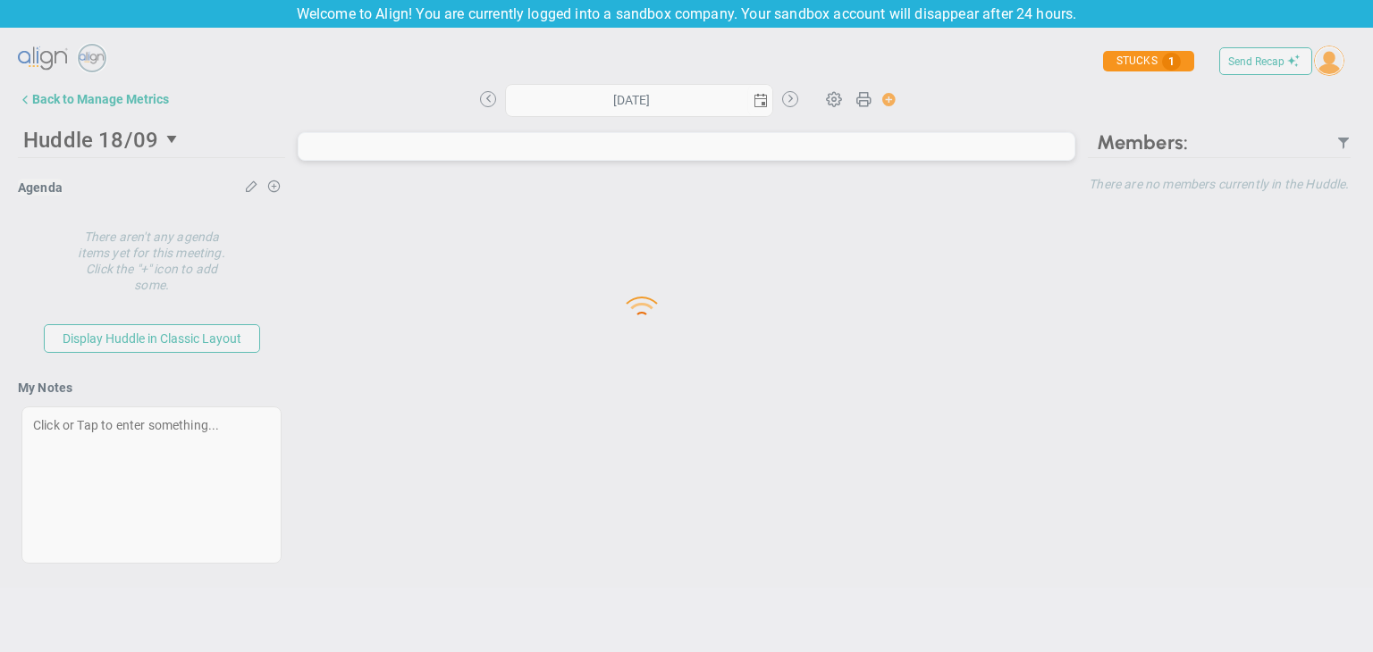
type input "[DATE]"
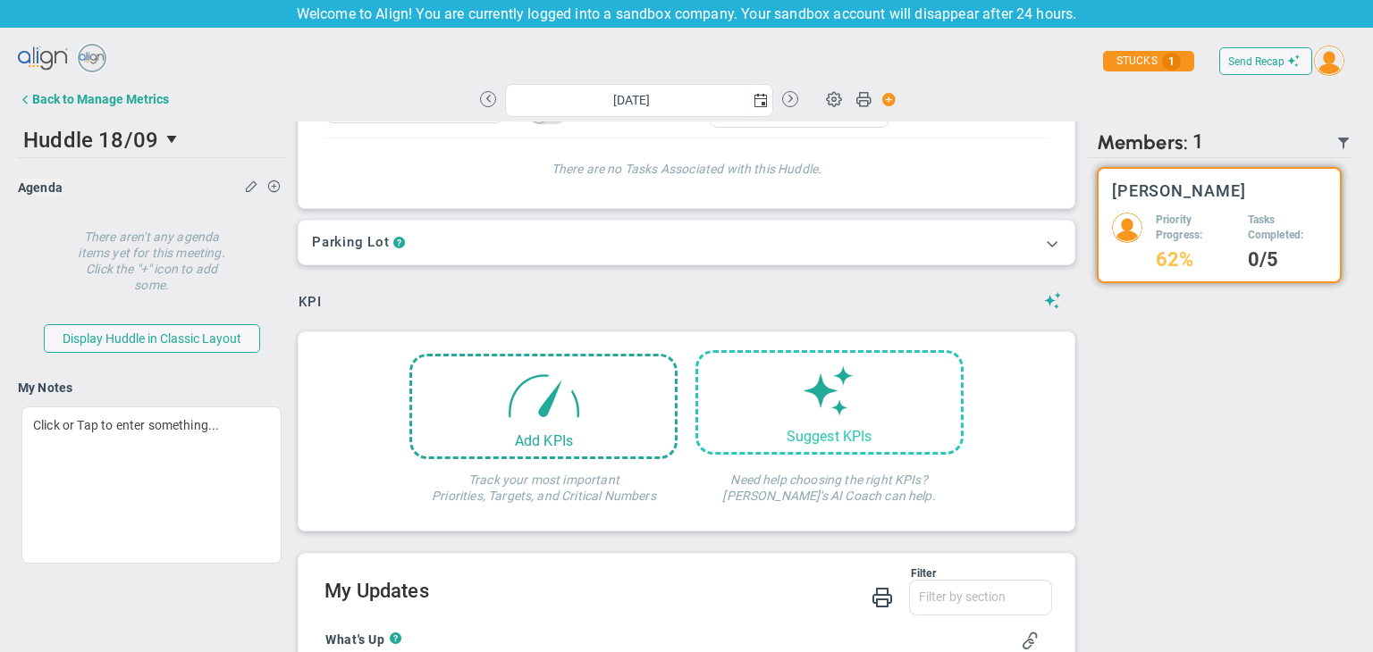
scroll to position [179, 0]
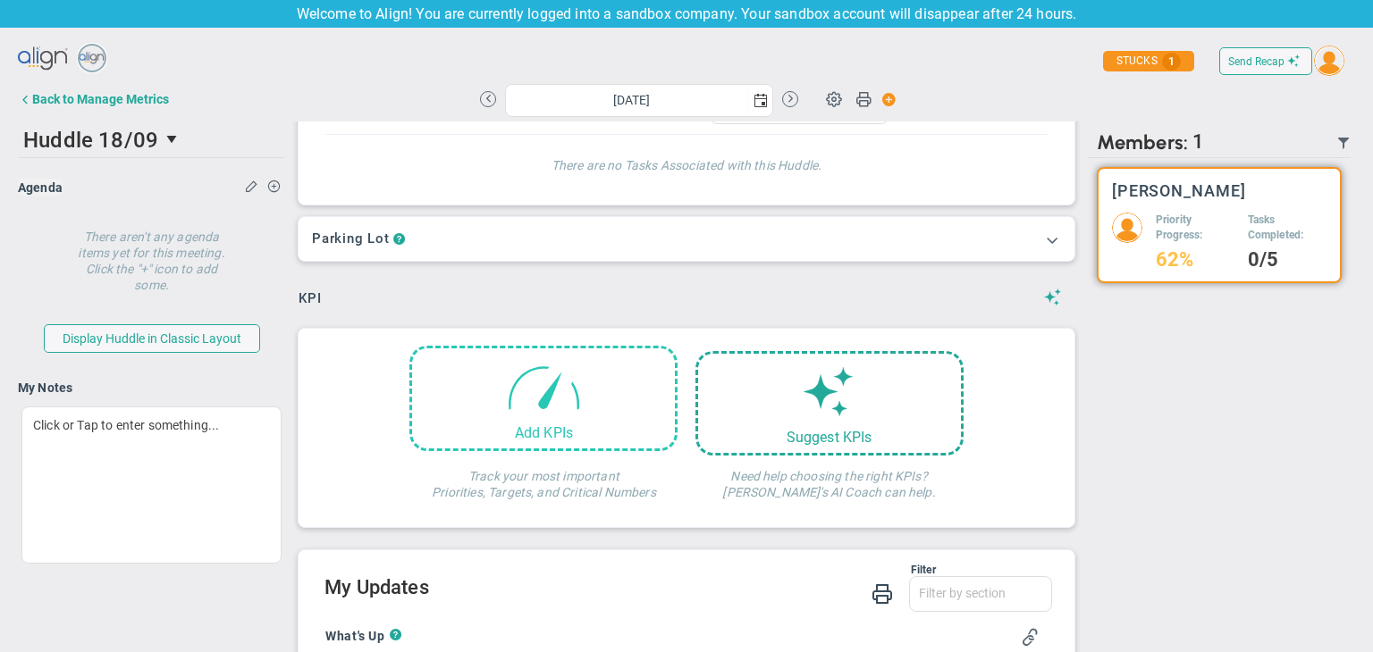
click at [592, 386] on div "Add KPIs" at bounding box center [543, 398] width 268 height 105
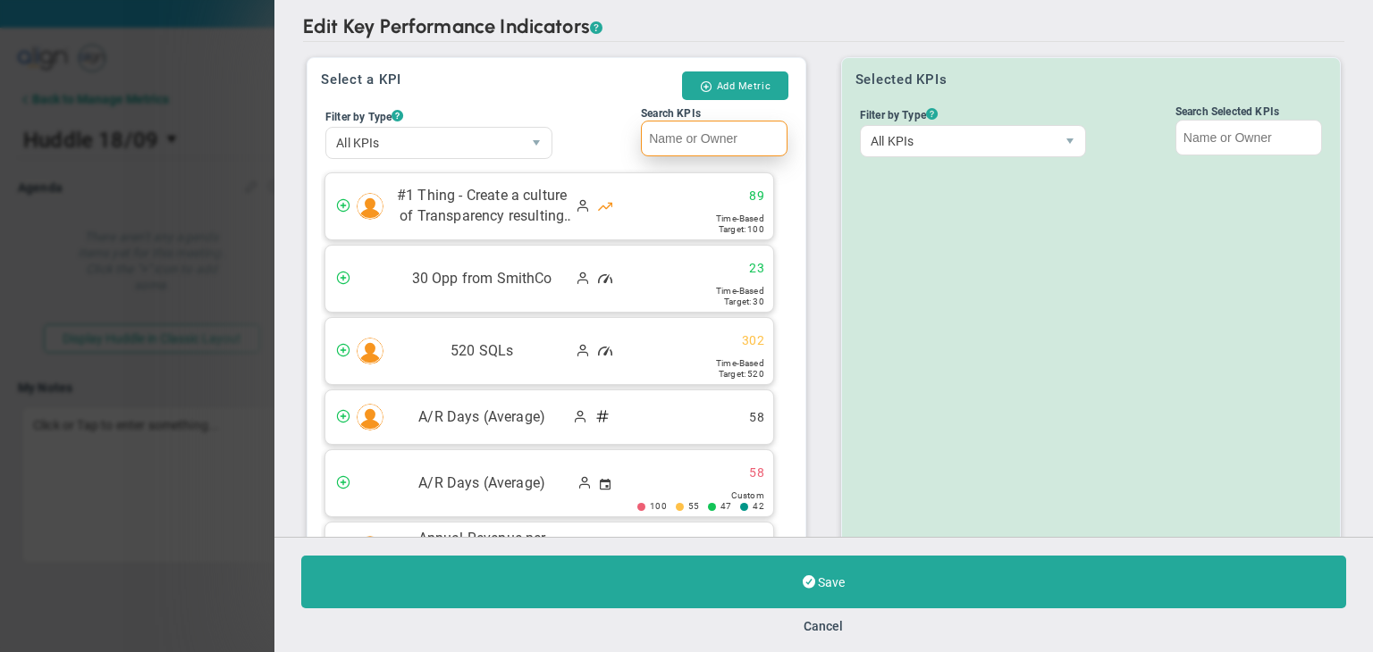
click at [726, 140] on input "Search KPIs" at bounding box center [714, 139] width 147 height 36
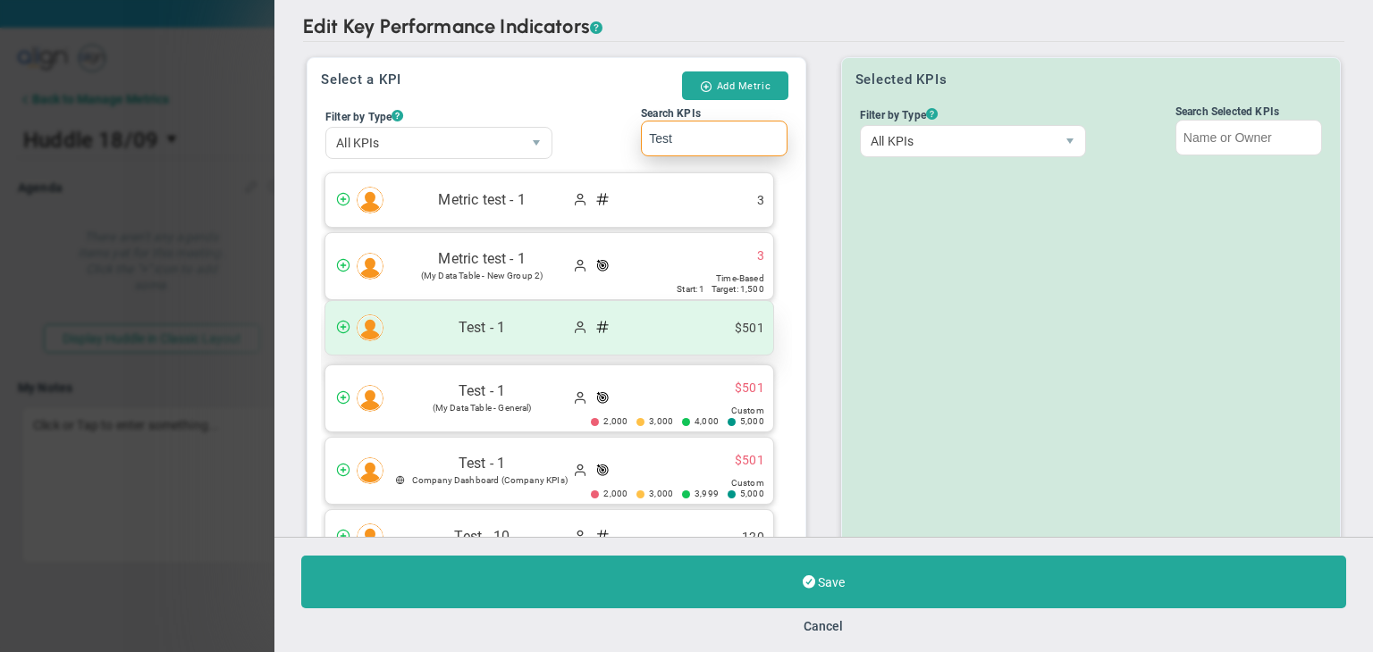
click at [644, 326] on div "Test - 1 $501" at bounding box center [549, 328] width 448 height 54
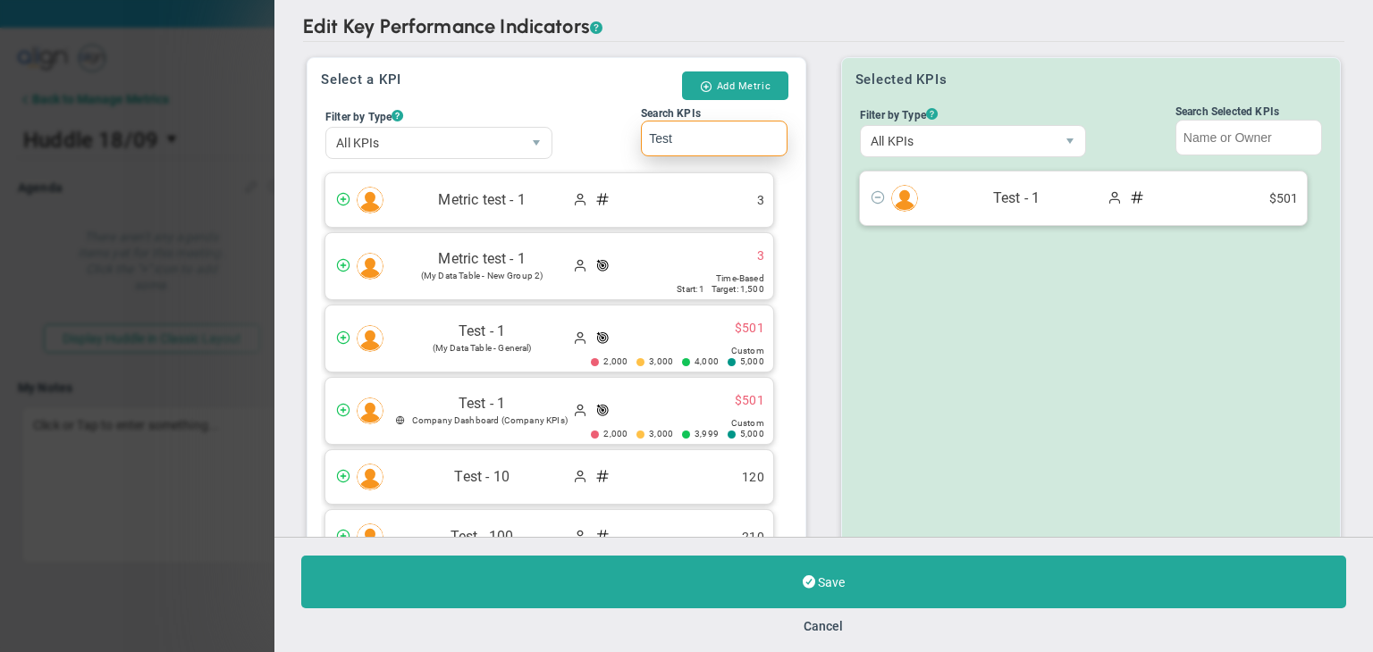
scroll to position [170, 0]
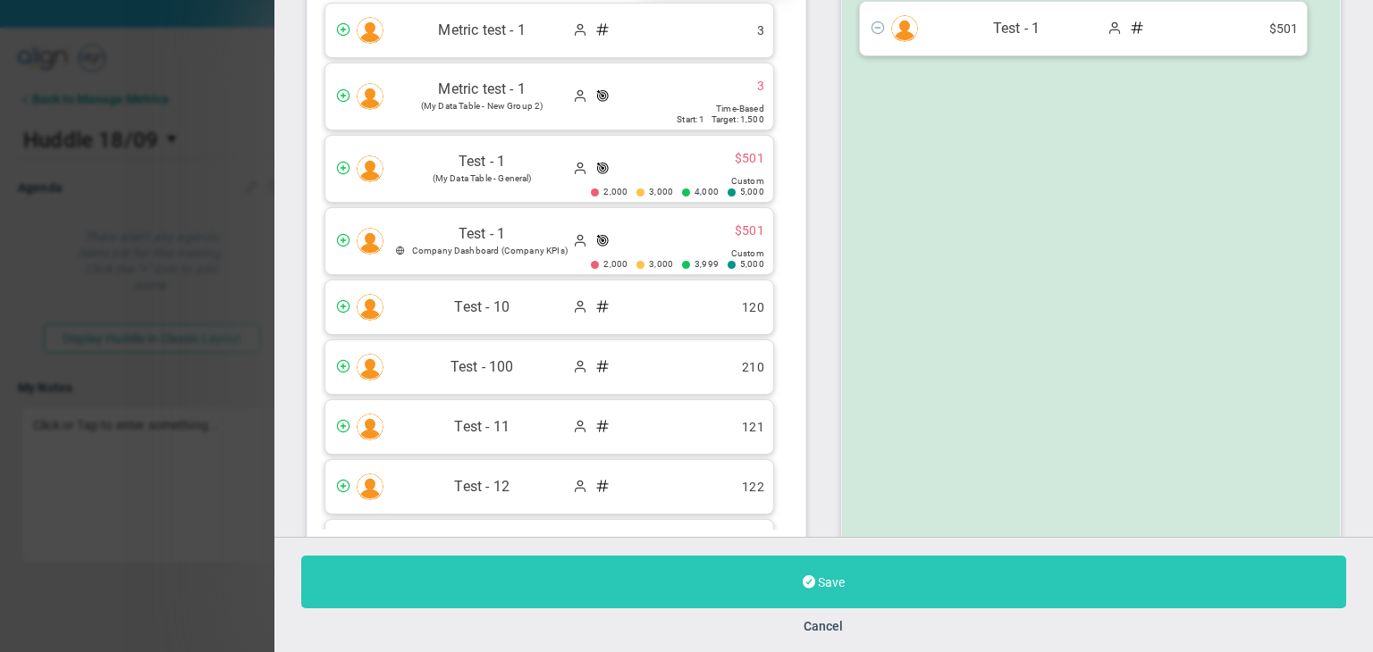
type input "Test"
click at [847, 573] on button "Save" at bounding box center [823, 582] width 1045 height 53
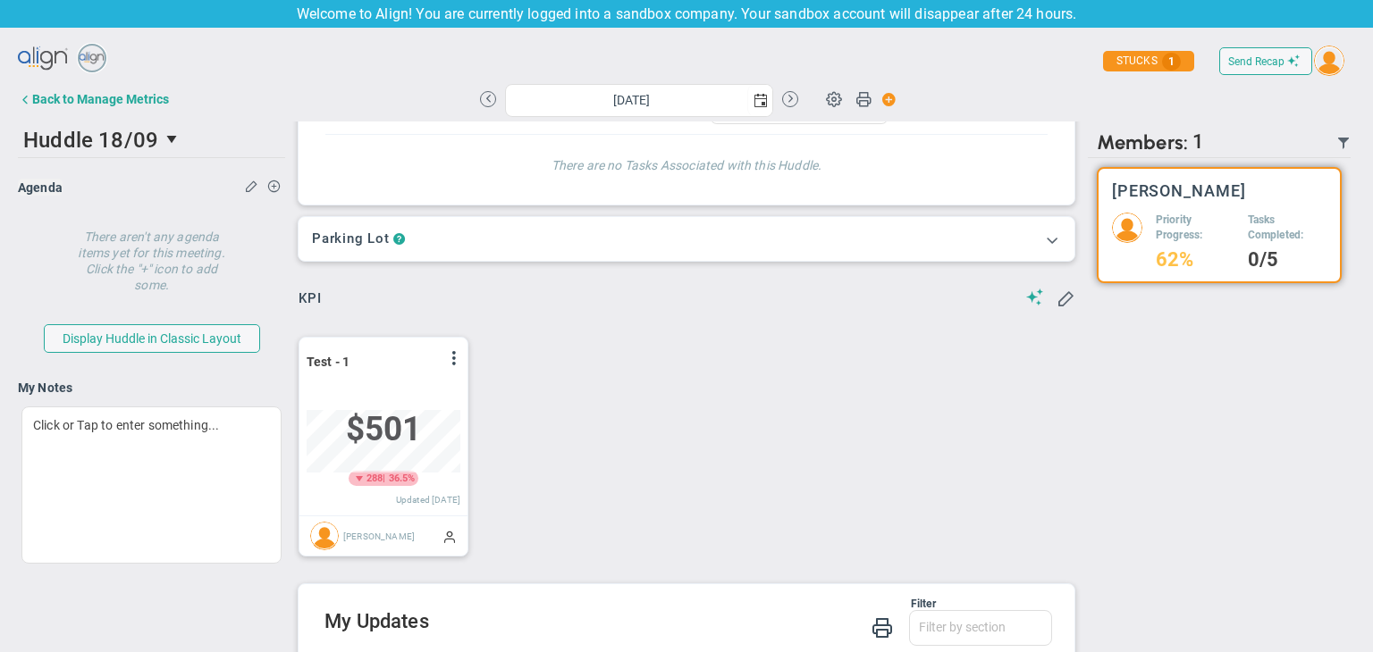
scroll to position [62, 154]
click at [448, 358] on span at bounding box center [454, 358] width 14 height 14
click at [396, 394] on li "Edit" at bounding box center [404, 394] width 127 height 22
type input "[DATE]"
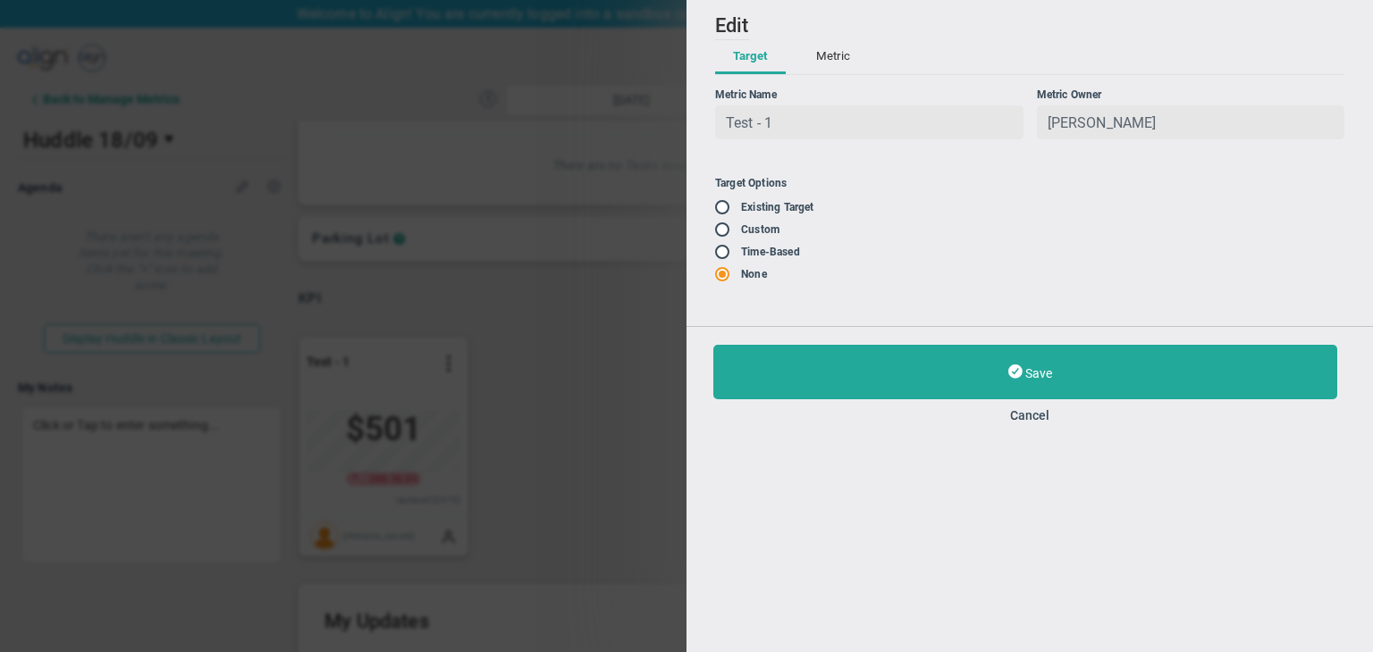
click at [720, 255] on input "radio" at bounding box center [729, 253] width 18 height 14
radio input "true"
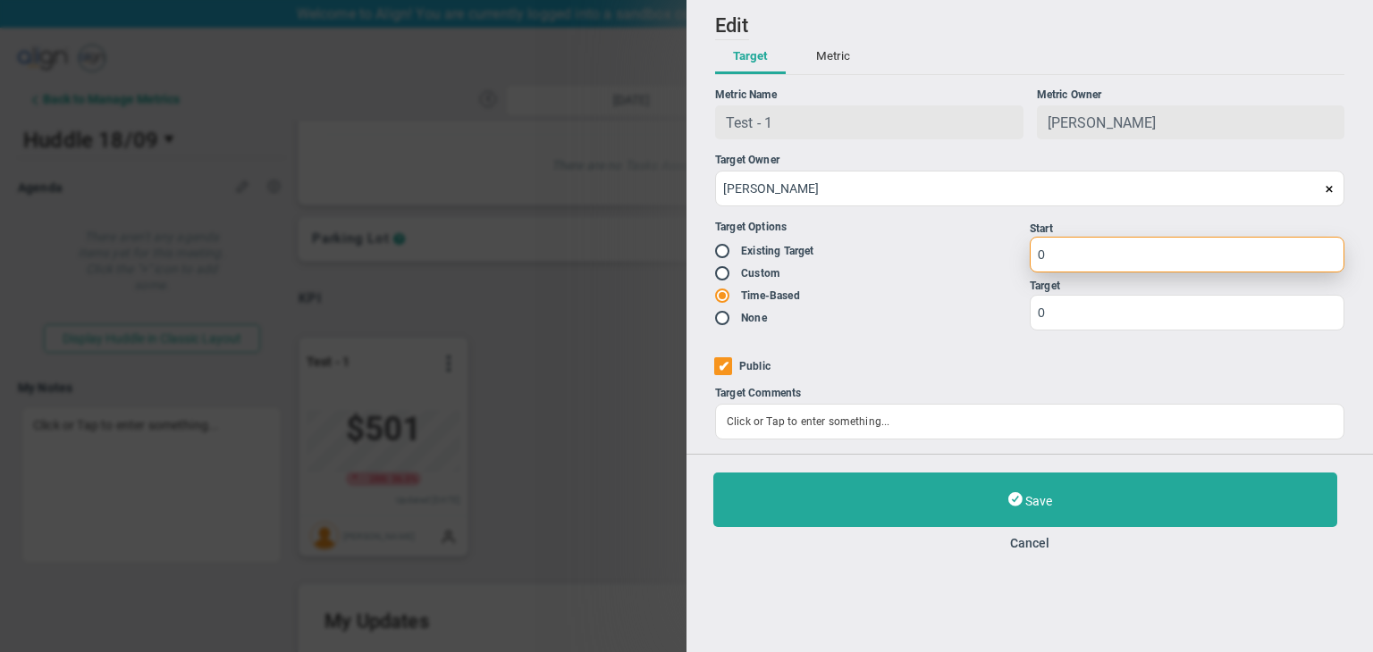
click at [1044, 249] on input "0" at bounding box center [1187, 255] width 315 height 36
type input "1"
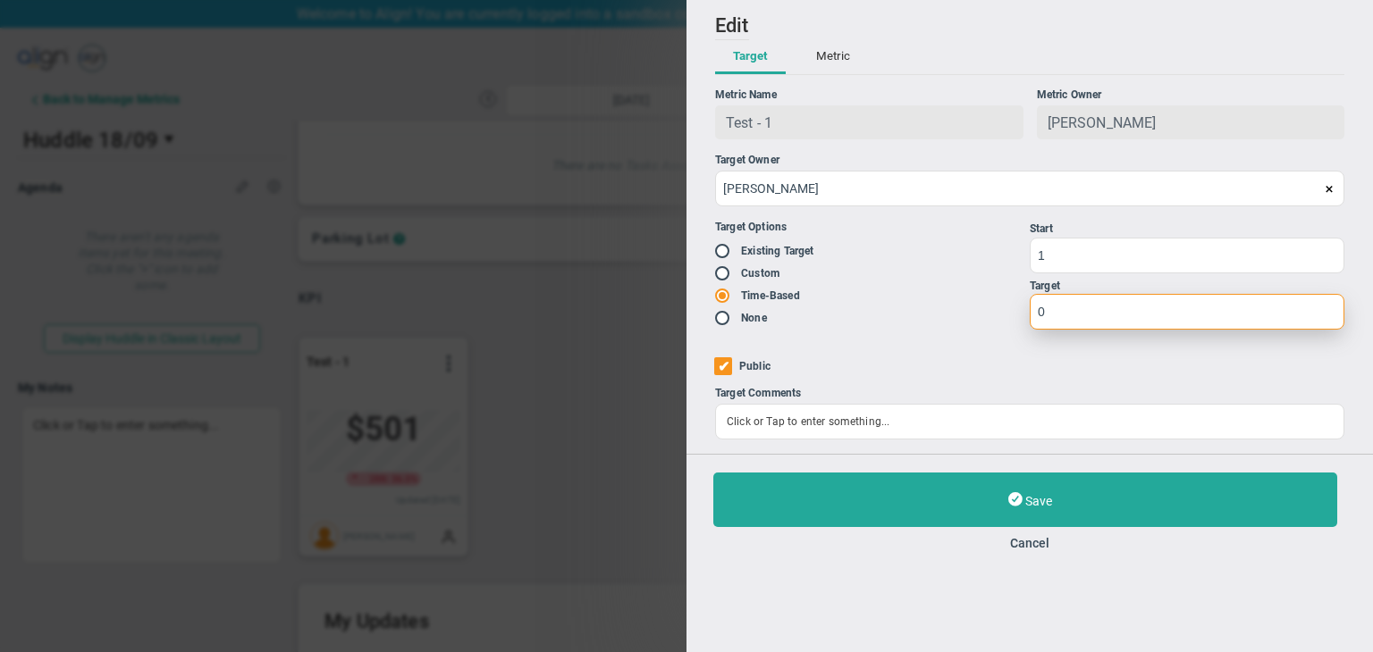
click at [1067, 311] on input "0" at bounding box center [1187, 312] width 315 height 36
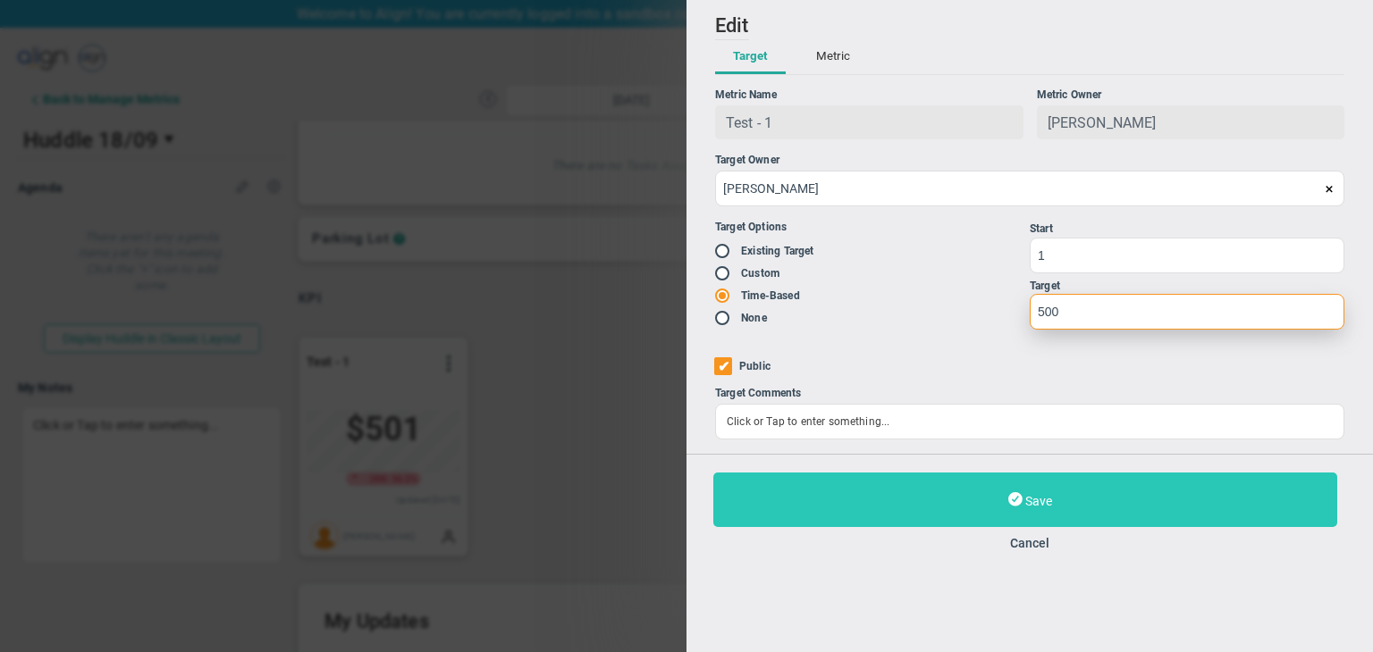
type input "500"
click at [1064, 504] on button "Save" at bounding box center [1025, 500] width 624 height 55
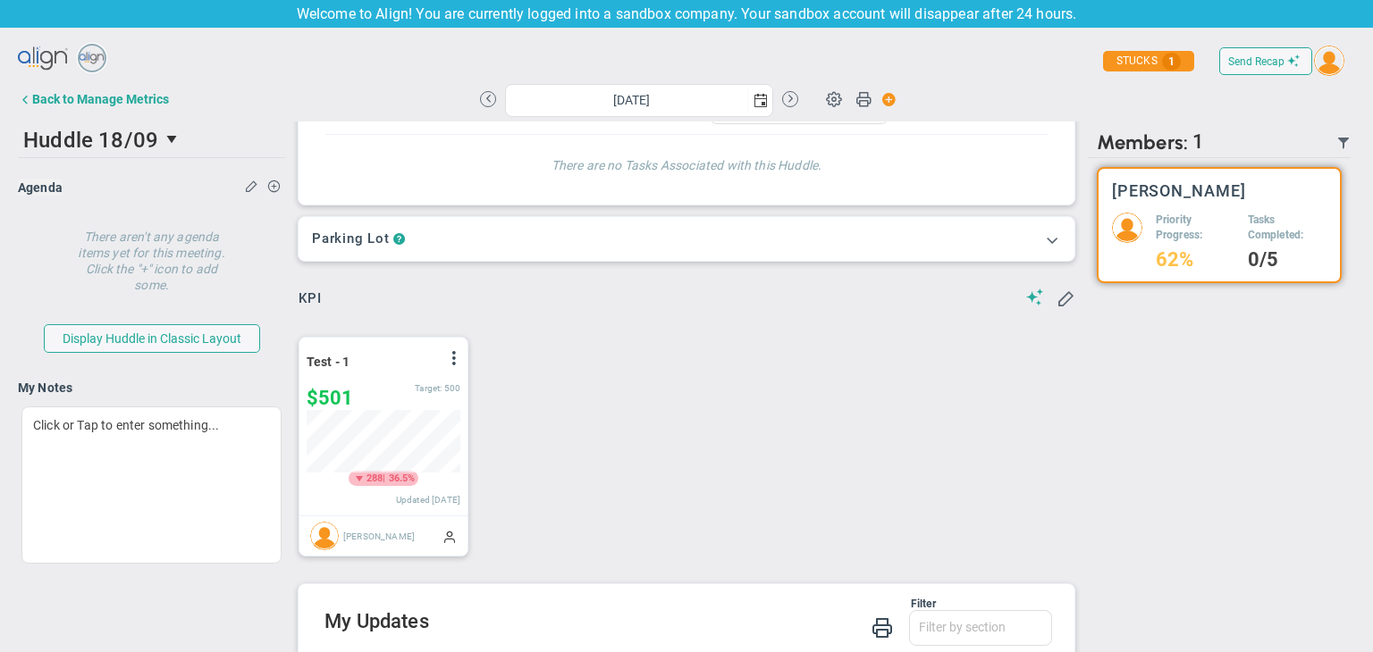
scroll to position [62, 154]
drag, startPoint x: 388, startPoint y: 361, endPoint x: 325, endPoint y: 356, distance: 62.8
click at [325, 356] on div "Test - 1 View Historical Graph Edit Make "No Change" Update Add Past Update" at bounding box center [384, 361] width 154 height 23
click at [440, 358] on div "Test - 1 View Historical Graph Edit Make "No Change" Update Add Past Update" at bounding box center [384, 361] width 154 height 23
click at [454, 358] on span at bounding box center [454, 358] width 14 height 14
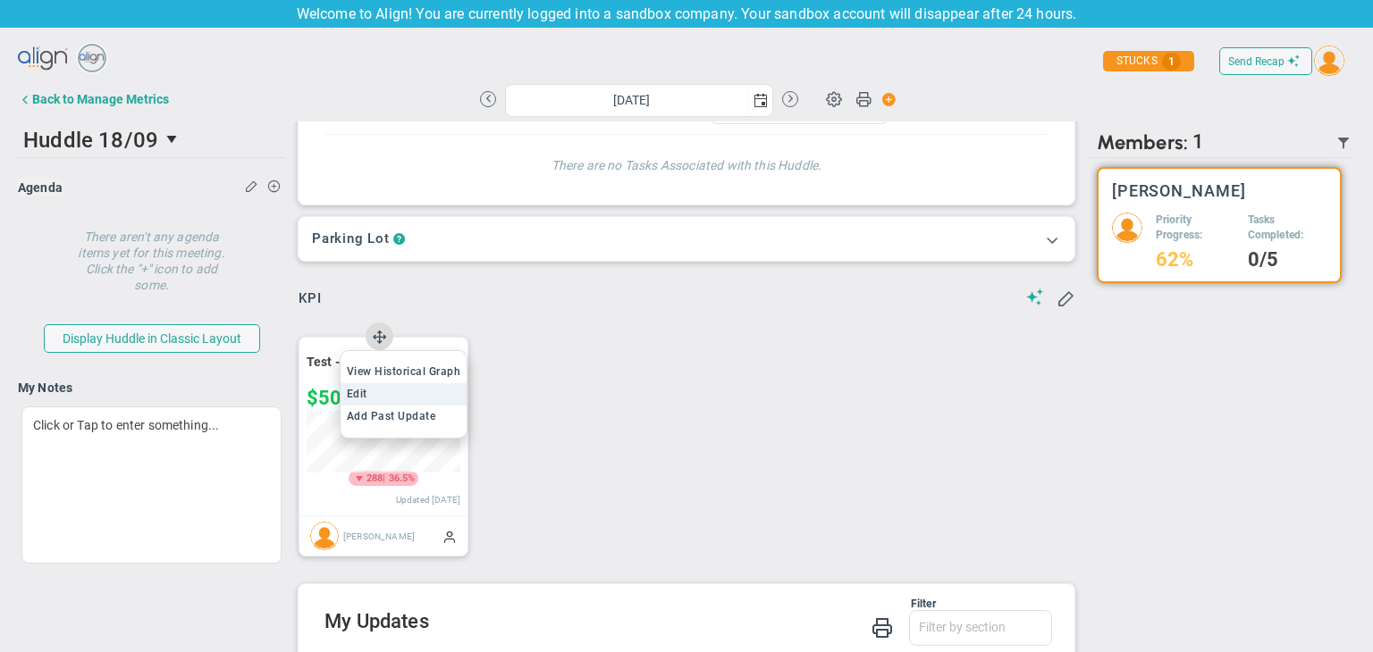
click at [400, 391] on li "Edit" at bounding box center [404, 394] width 127 height 22
type input "[DATE]"
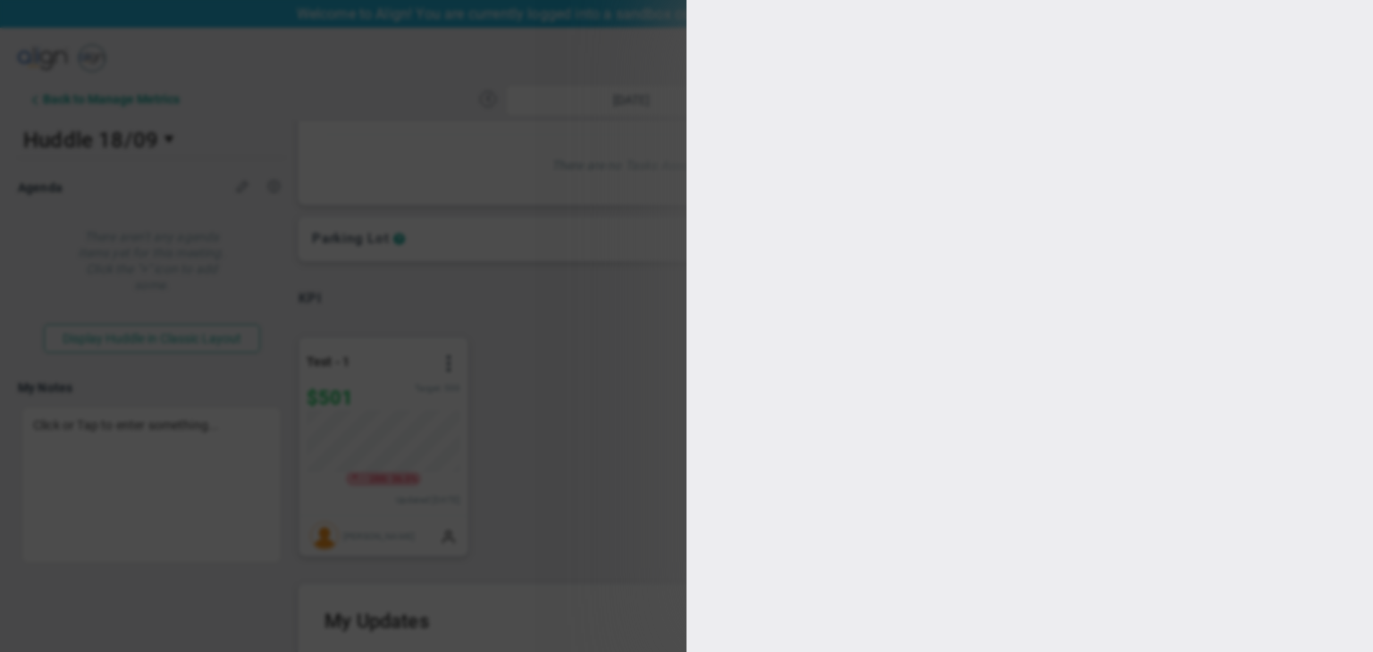
type input "[PERSON_NAME]"
radio input "true"
type input "1"
type input "500"
checkbox input "true"
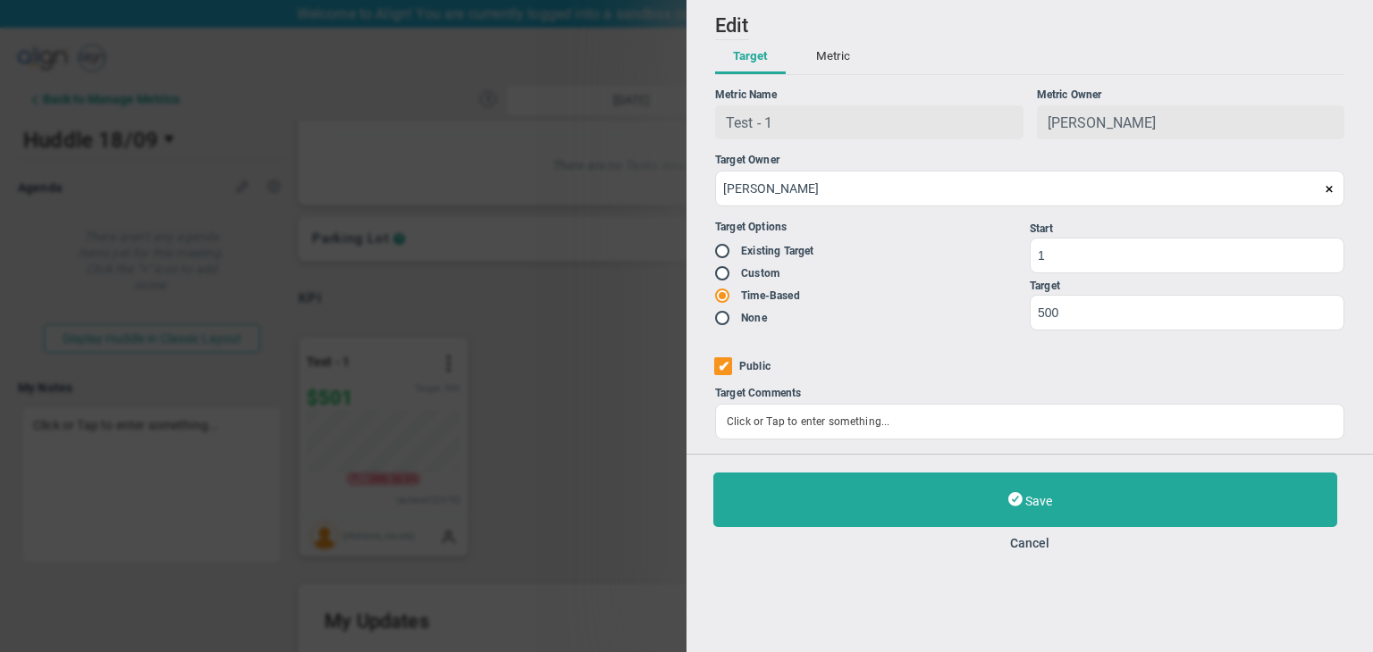
click at [724, 256] on input "radio" at bounding box center [729, 252] width 18 height 14
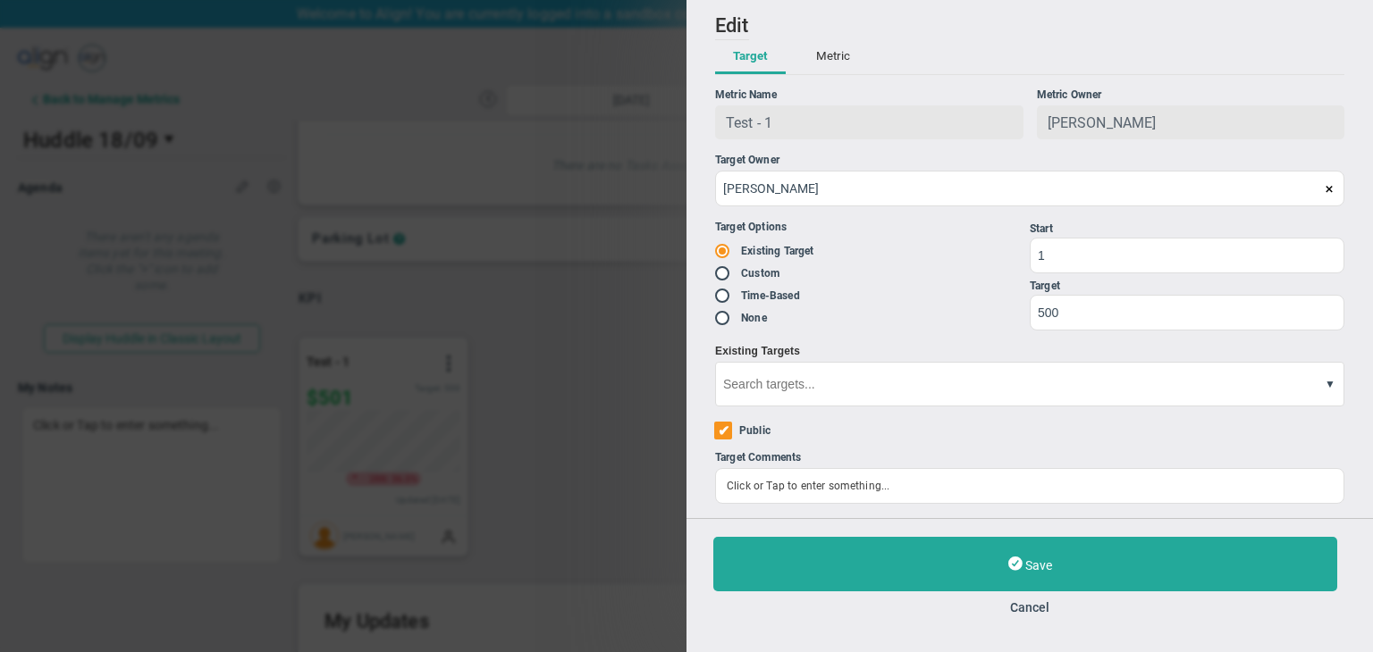
click at [1309, 384] on input at bounding box center [1029, 384] width 629 height 45
click at [1329, 394] on button at bounding box center [1326, 385] width 20 height 47
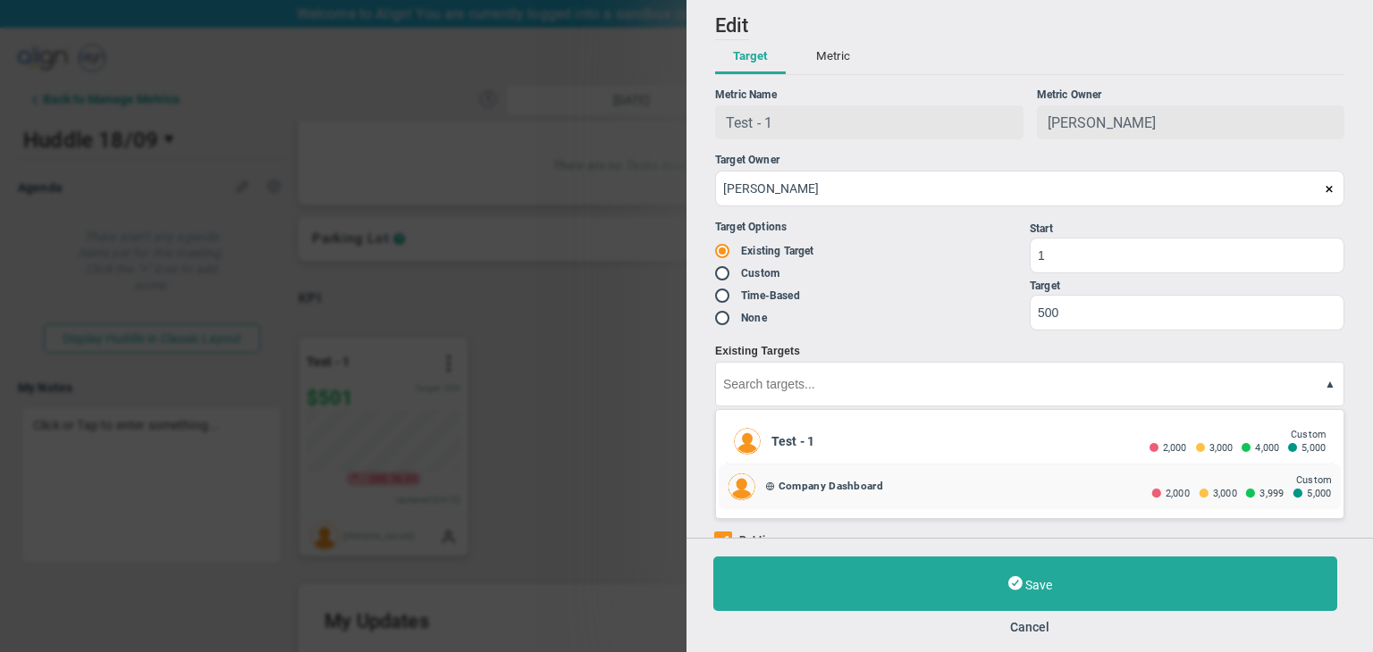
click at [945, 476] on div "Company Dashboard Custom 2,000 3,000 3,999 5,000" at bounding box center [1030, 488] width 622 height 46
radio input "false"
radio input "true"
radio input "false"
type input "5000"
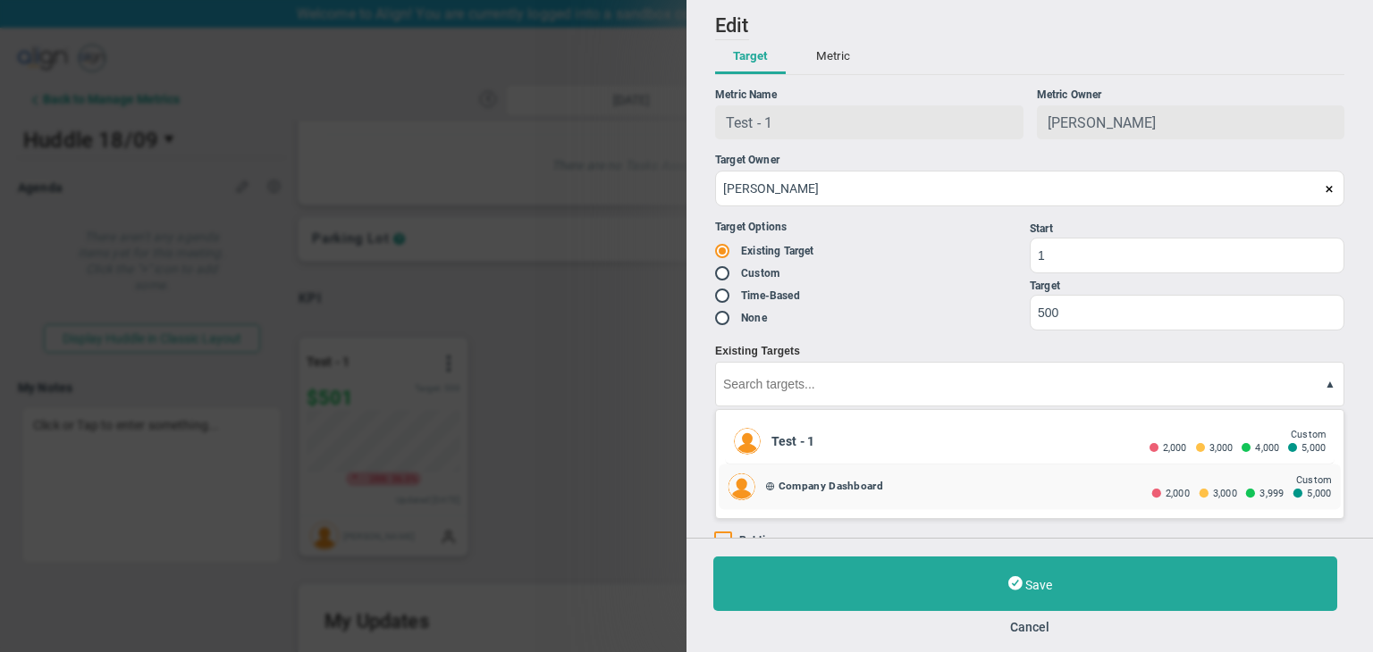
type input "3999"
type input "3000"
type input "2000"
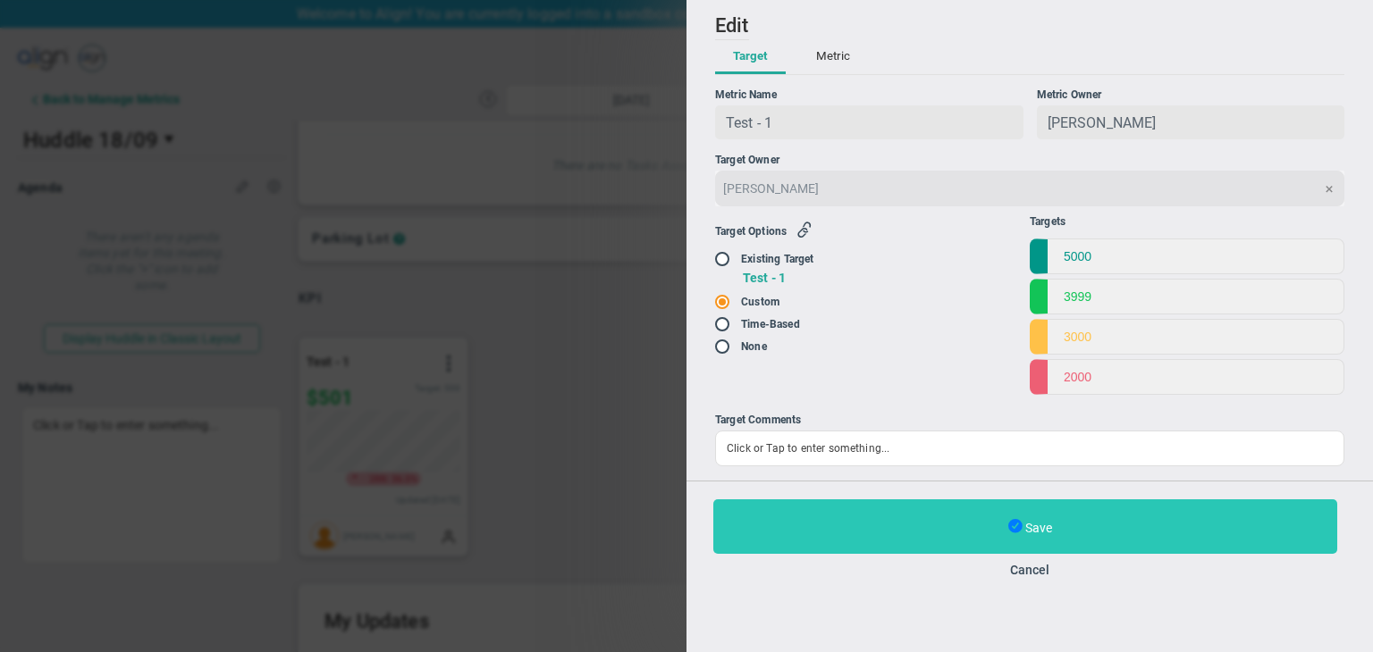
click at [1008, 530] on span at bounding box center [1015, 527] width 14 height 19
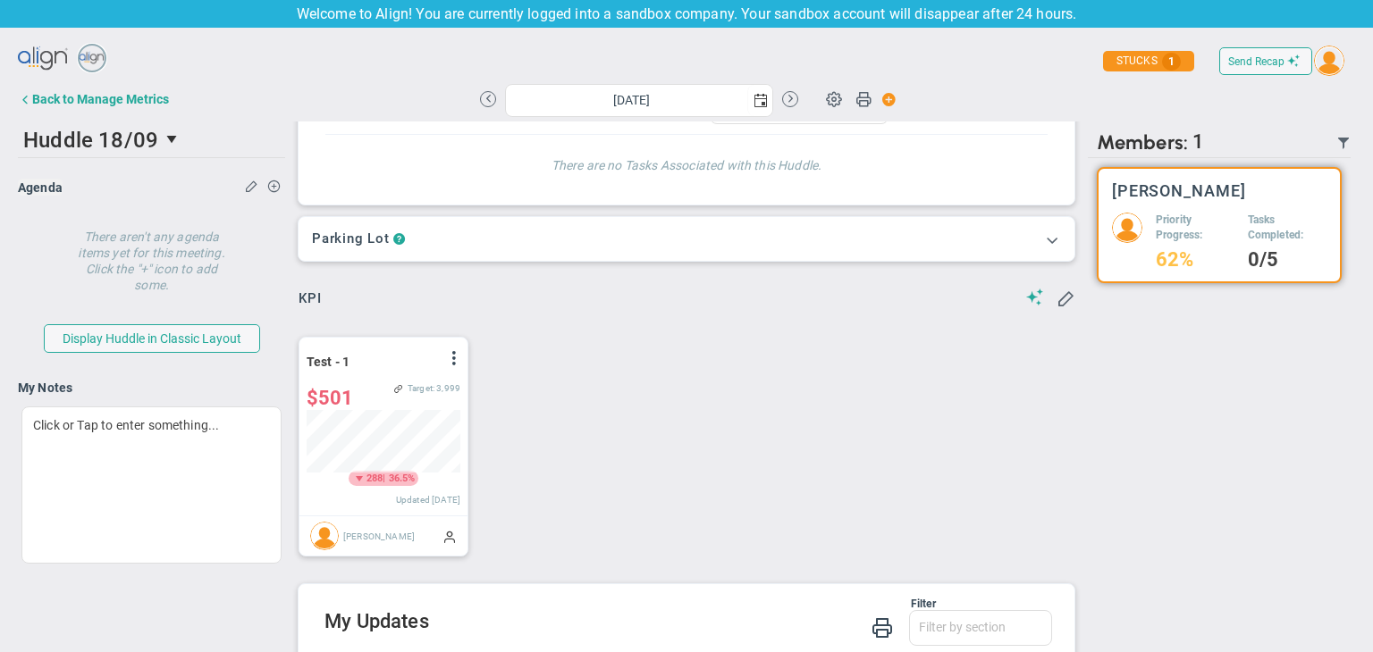
scroll to position [62, 154]
click at [1056, 303] on span at bounding box center [1065, 298] width 18 height 18
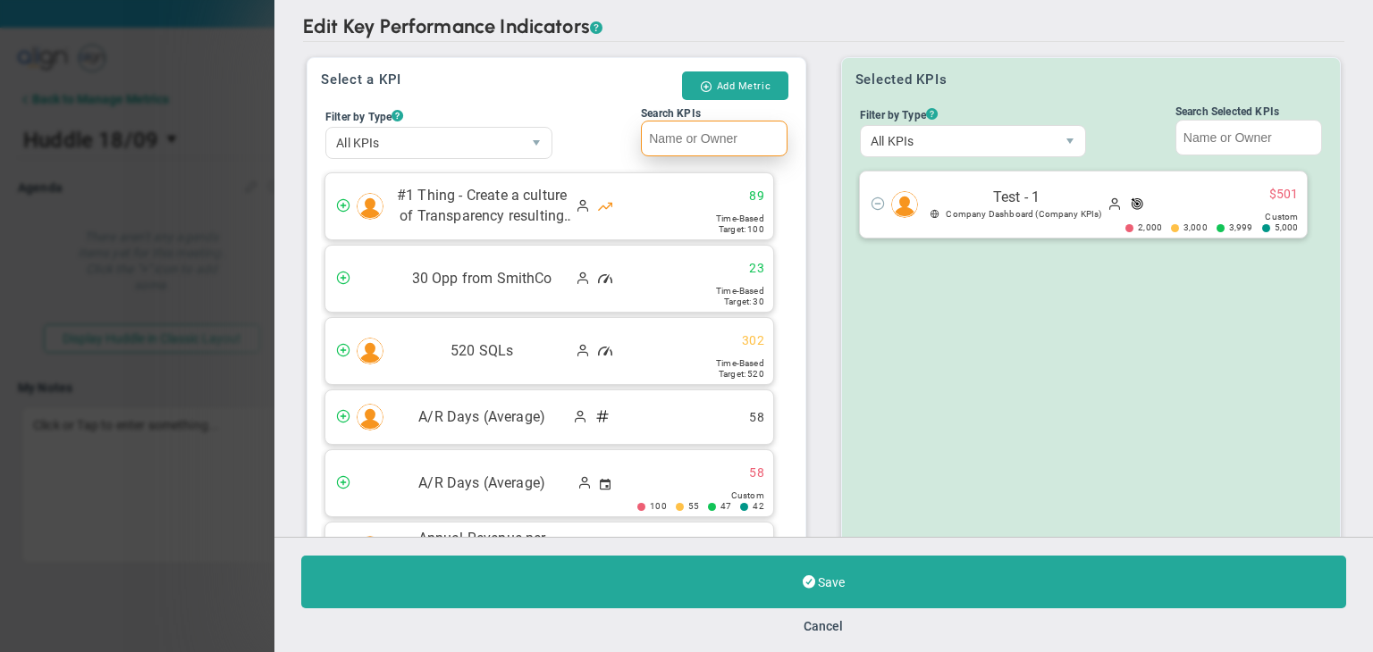
click at [700, 137] on input "Search KPIs" at bounding box center [714, 139] width 147 height 36
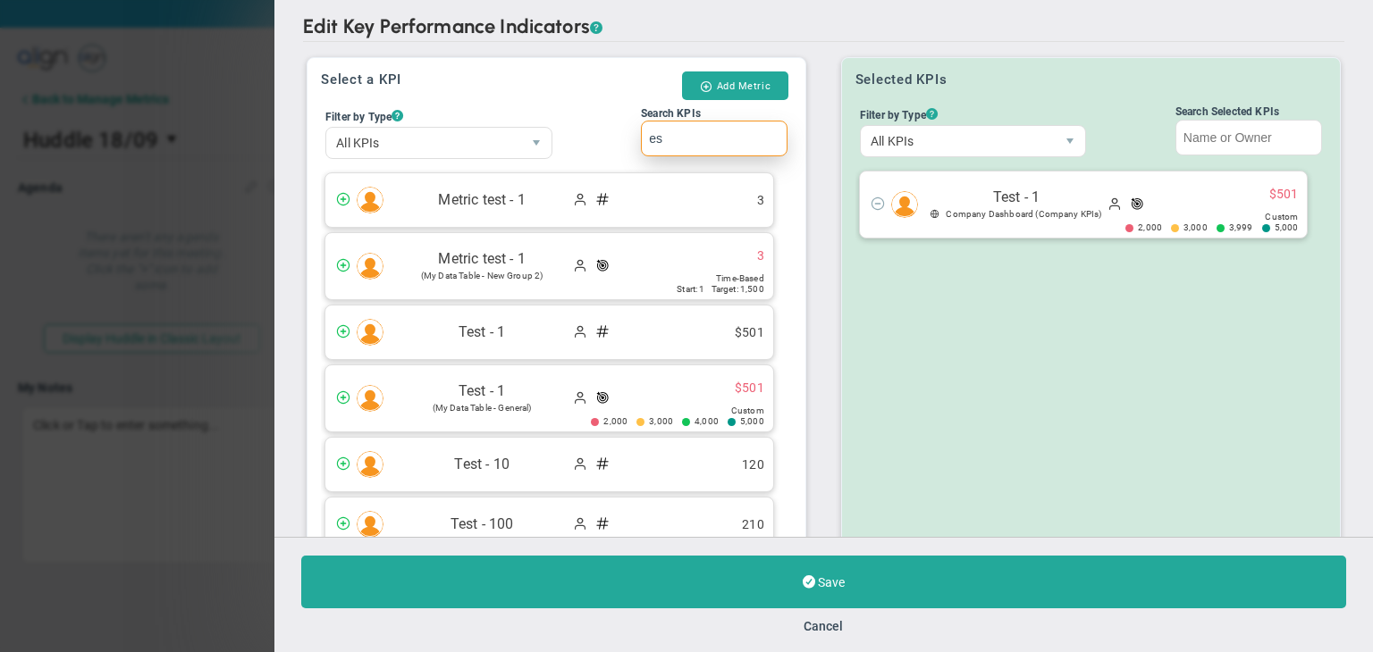
type input "e"
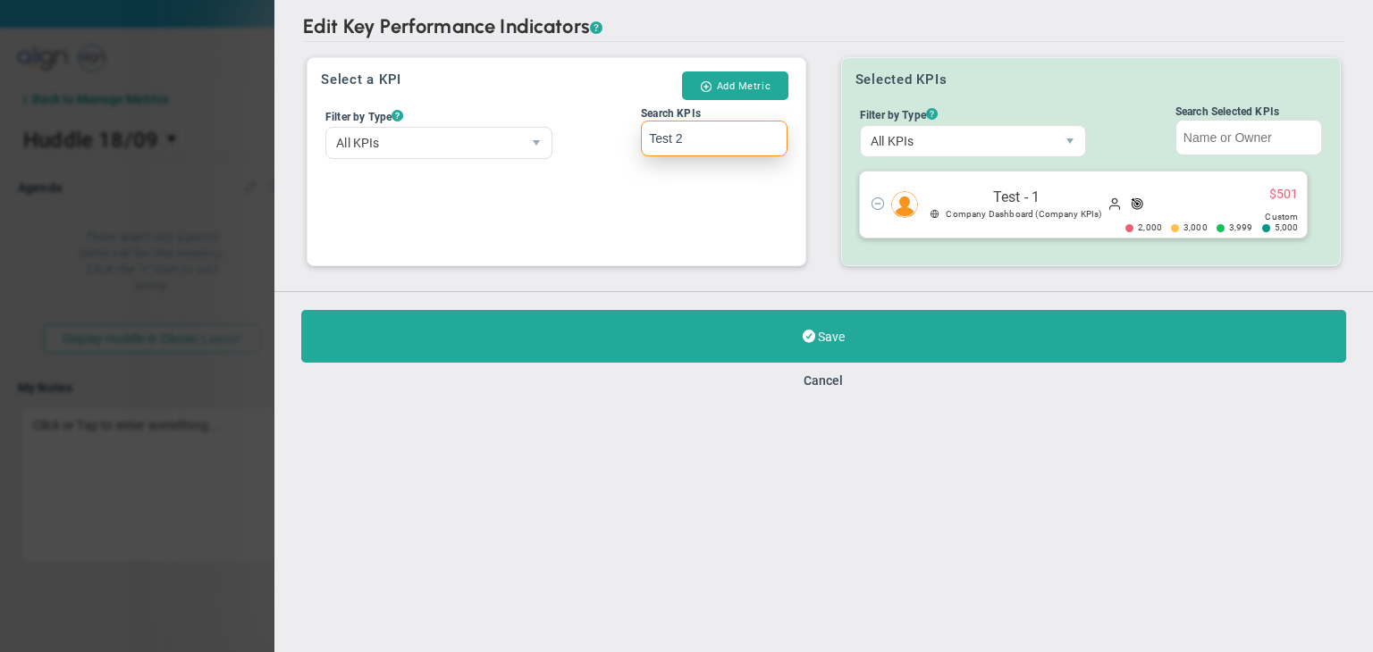
click at [647, 138] on input "Test 2" at bounding box center [714, 139] width 147 height 36
click at [703, 130] on input "Test 2" at bounding box center [714, 139] width 147 height 36
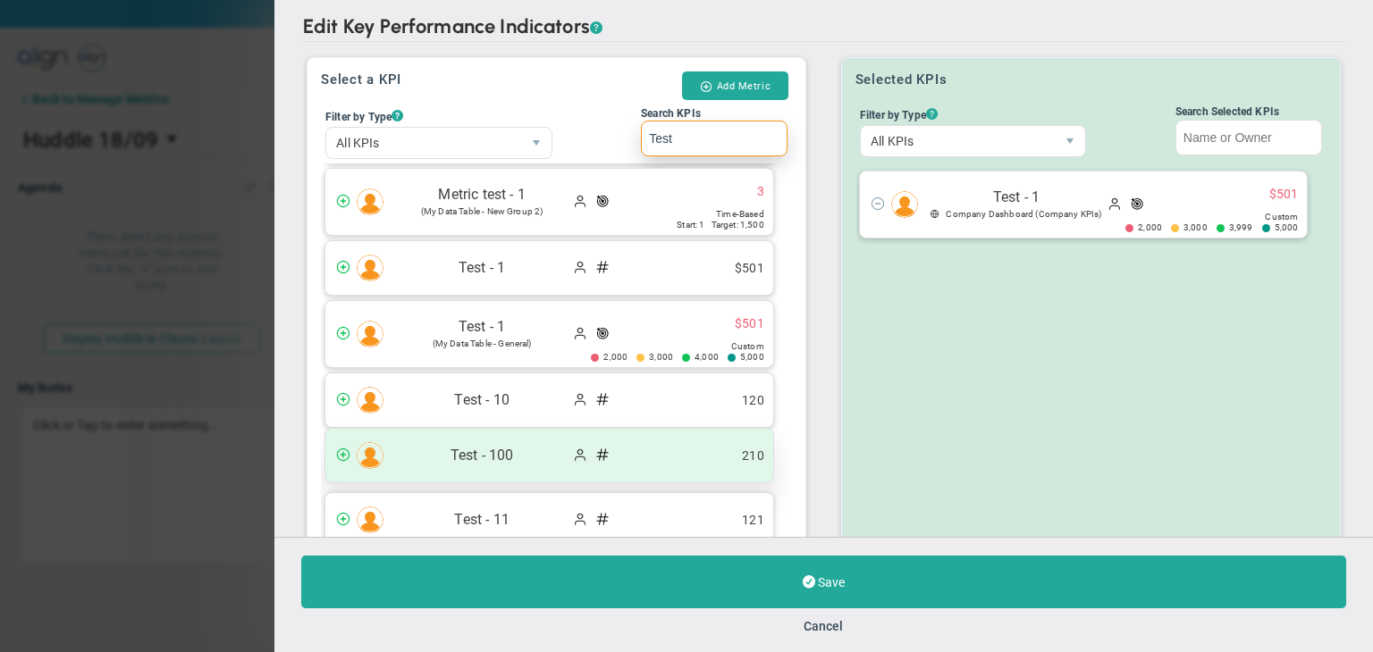
scroll to position [89, 0]
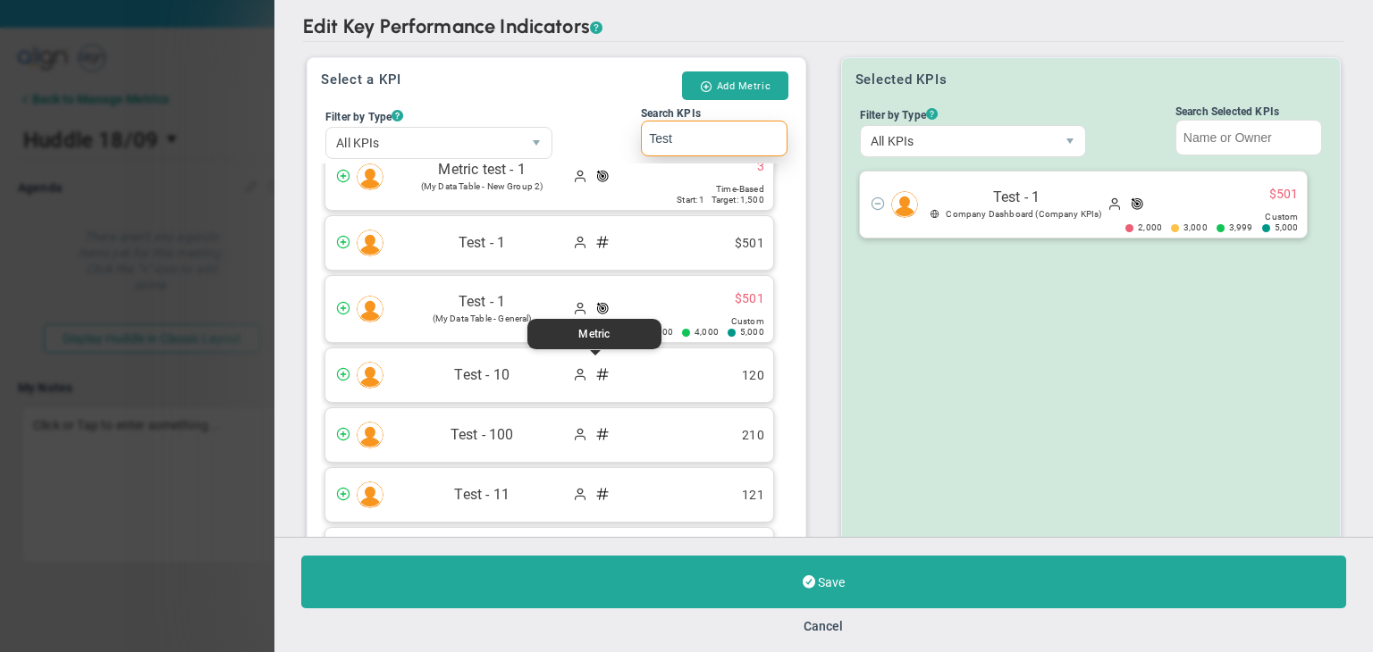
drag, startPoint x: 587, startPoint y: 361, endPoint x: 662, endPoint y: 441, distance: 109.4
click at [596, 367] on span at bounding box center [603, 374] width 14 height 14
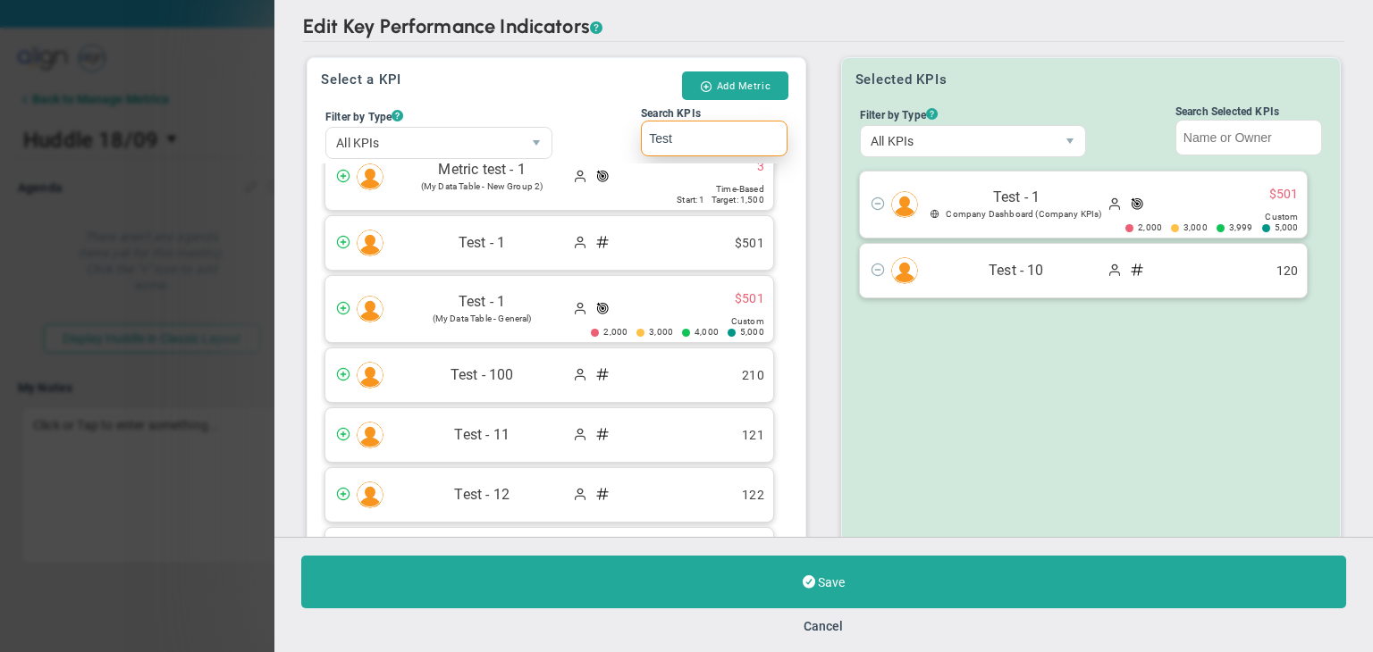
scroll to position [200, 0]
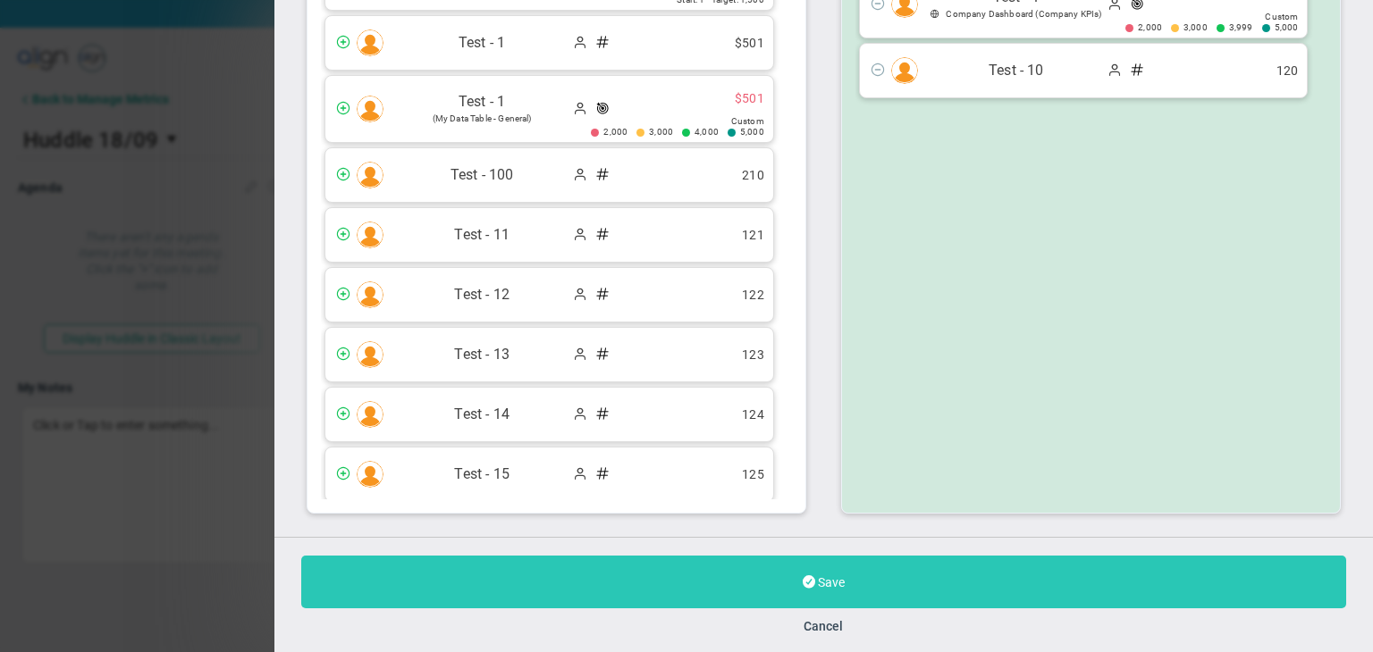
type input "Test"
click at [837, 576] on span "Save" at bounding box center [831, 583] width 27 height 14
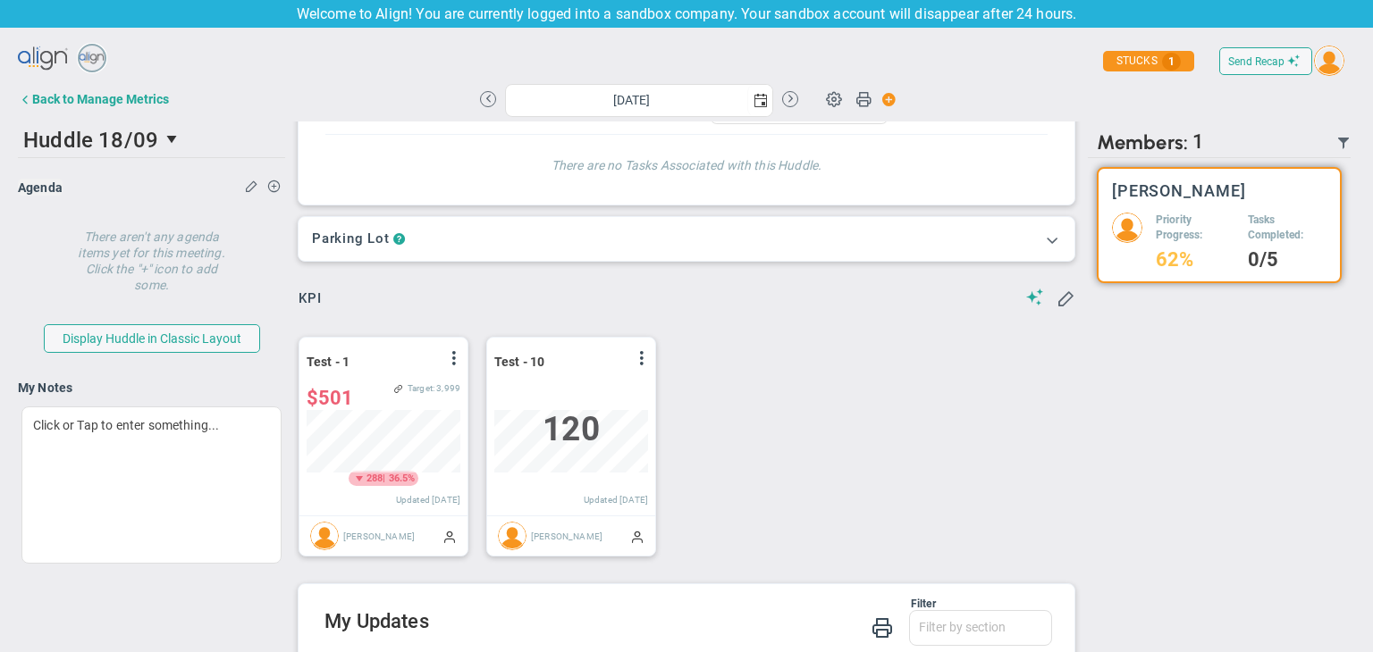
scroll to position [62, 154]
click at [643, 362] on span at bounding box center [642, 358] width 14 height 14
click at [602, 395] on li "Edit" at bounding box center [591, 394] width 127 height 22
type input "[DATE]"
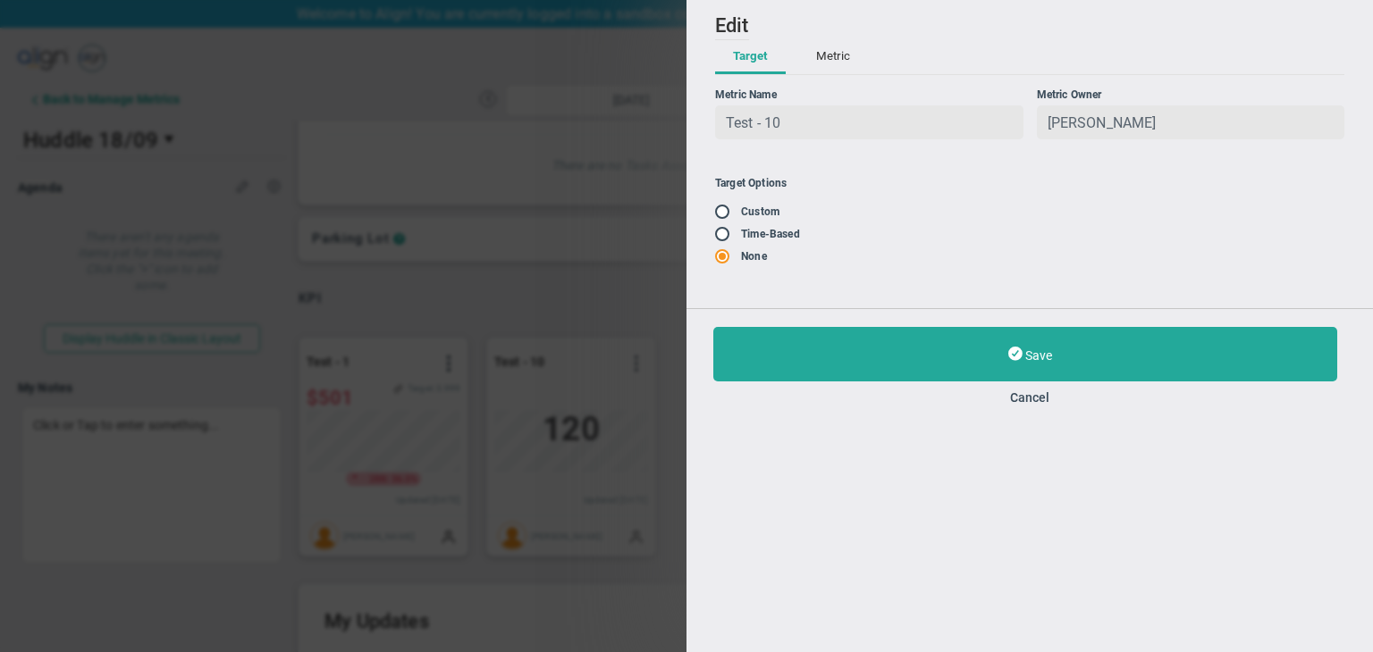
click at [716, 218] on span at bounding box center [724, 211] width 18 height 14
click at [724, 216] on input "radio" at bounding box center [729, 213] width 18 height 14
radio input "true"
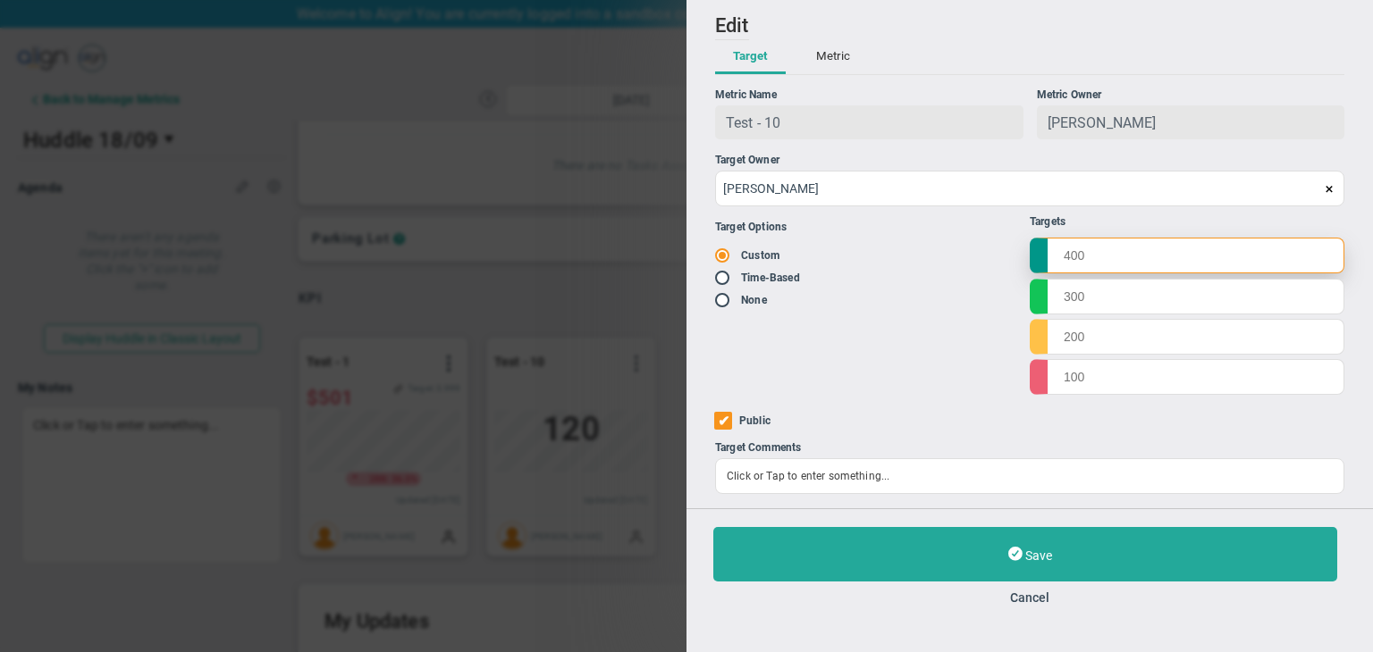
click at [1150, 262] on input "text" at bounding box center [1187, 256] width 315 height 36
type input "1000"
click at [1130, 297] on input "text" at bounding box center [1187, 296] width 315 height 36
type input "500"
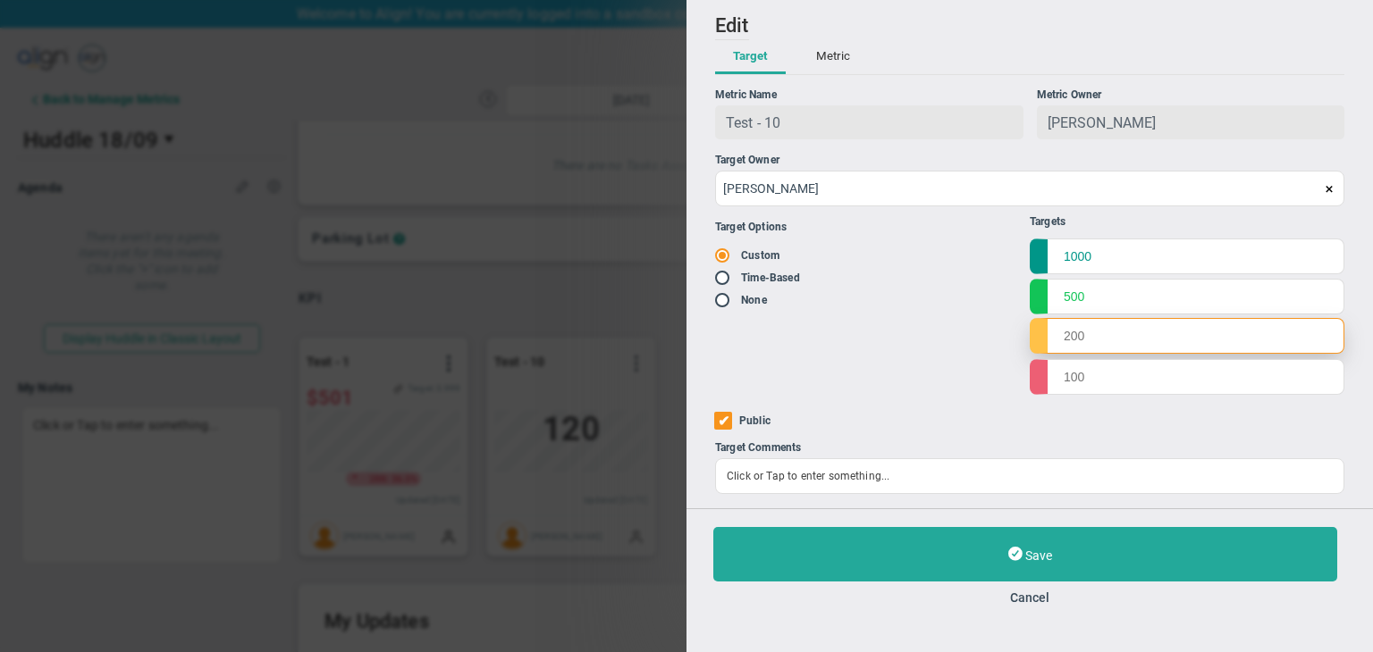
click at [1123, 342] on input "text" at bounding box center [1187, 336] width 315 height 36
type input "400"
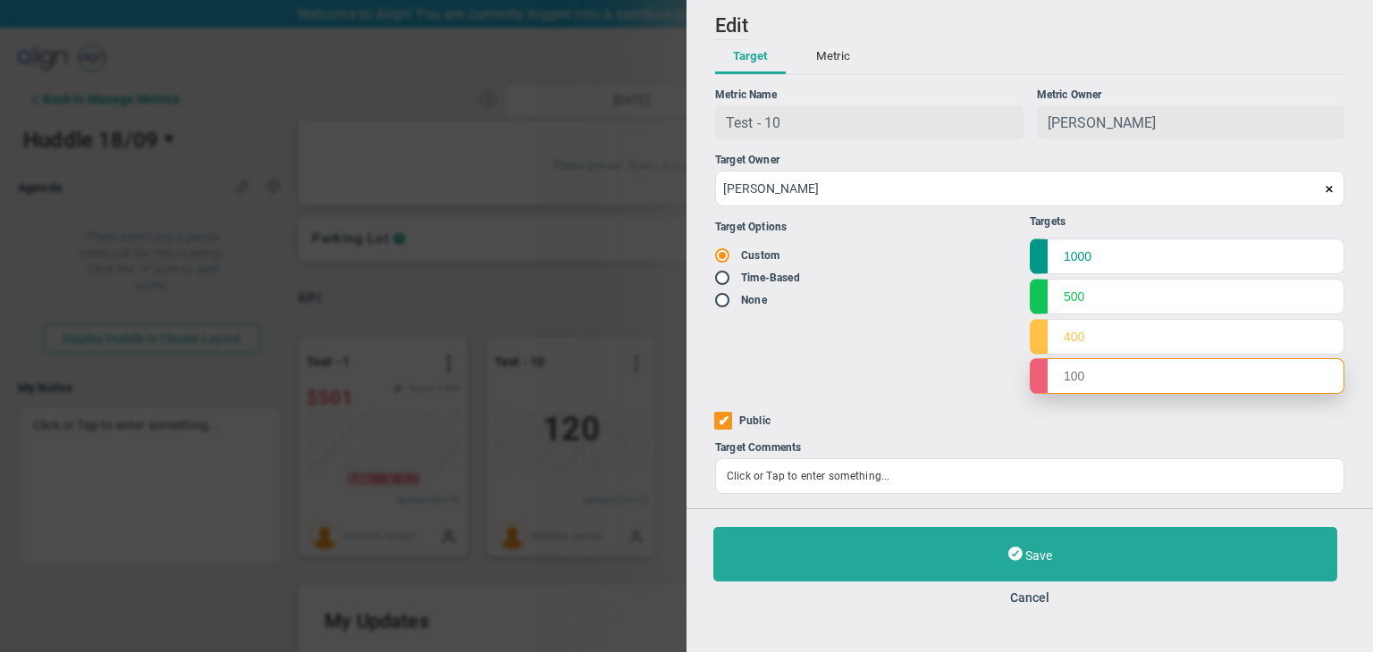
click at [1108, 383] on input "text" at bounding box center [1187, 376] width 315 height 36
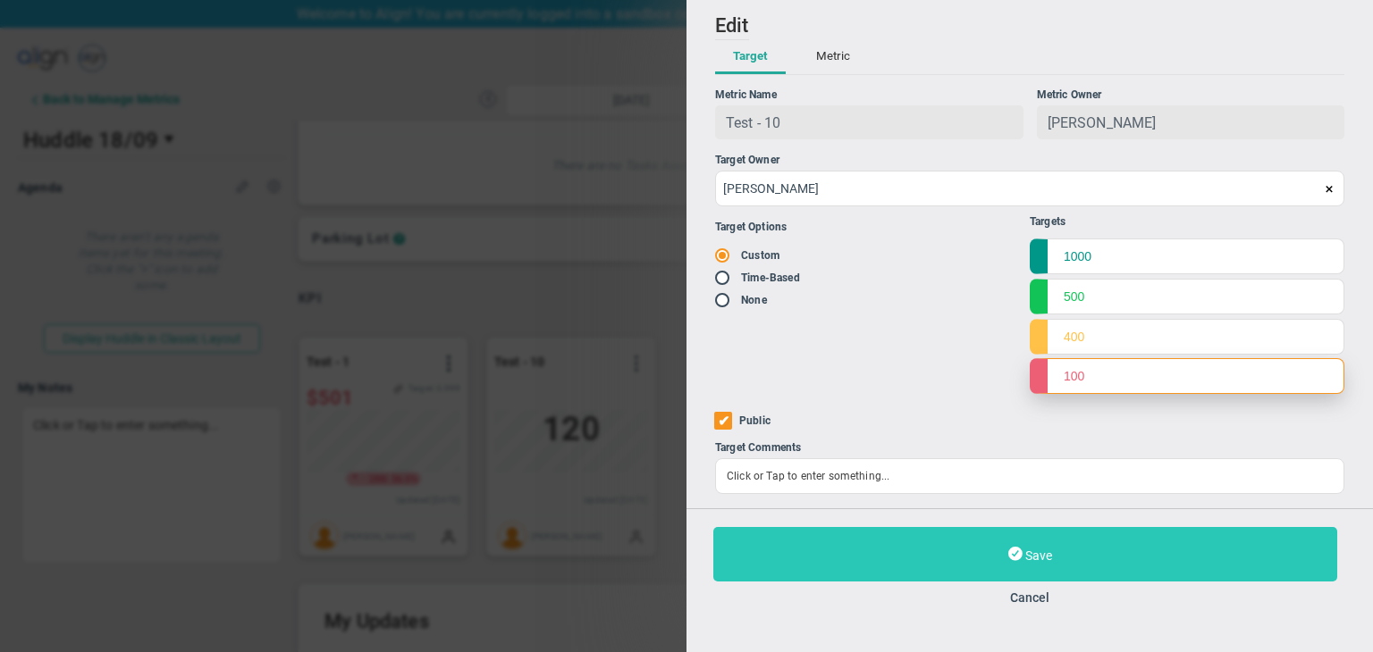
type input "100"
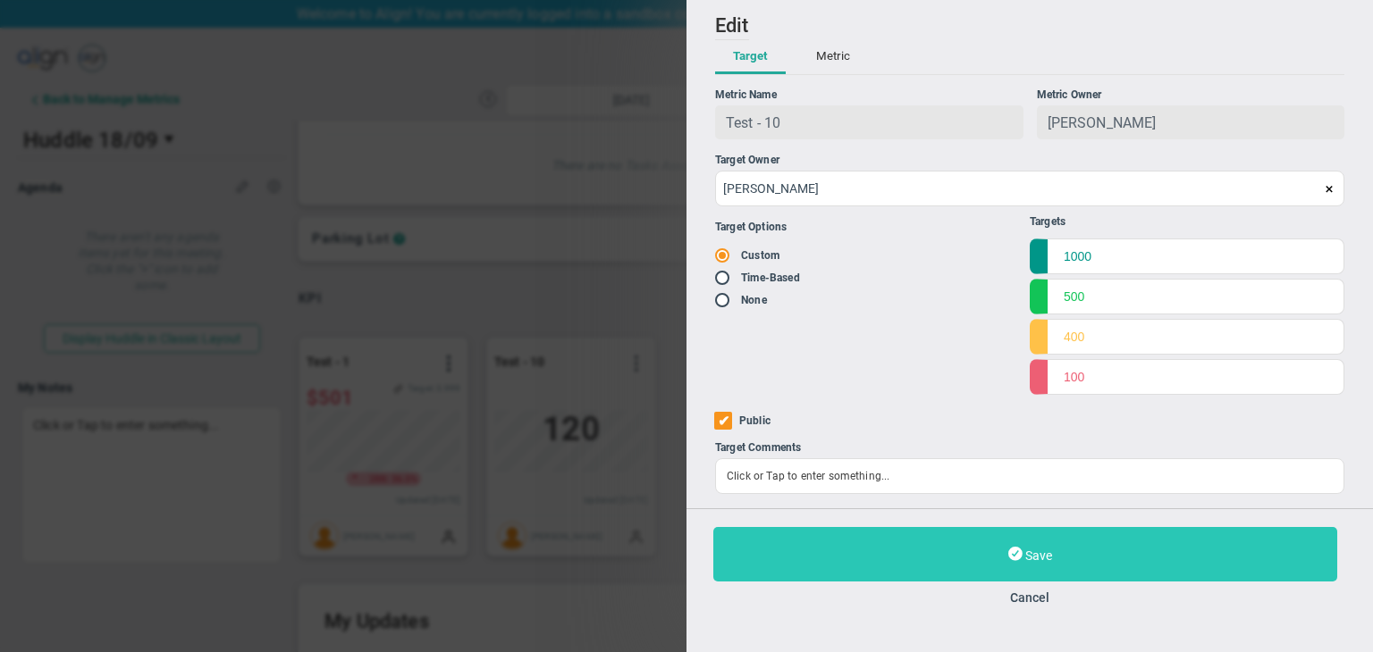
click at [1124, 548] on button "Save" at bounding box center [1025, 554] width 624 height 55
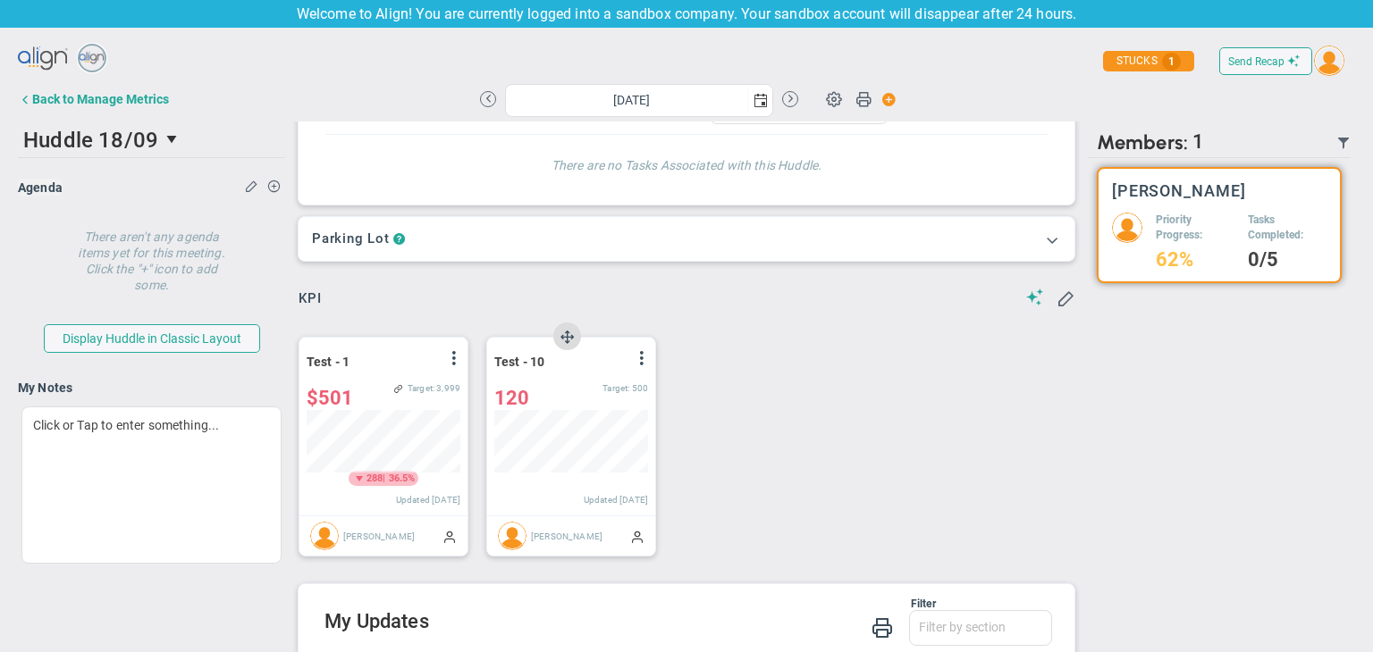
scroll to position [62, 154]
click at [644, 358] on span at bounding box center [642, 358] width 14 height 14
click at [615, 388] on li "Edit" at bounding box center [591, 394] width 127 height 22
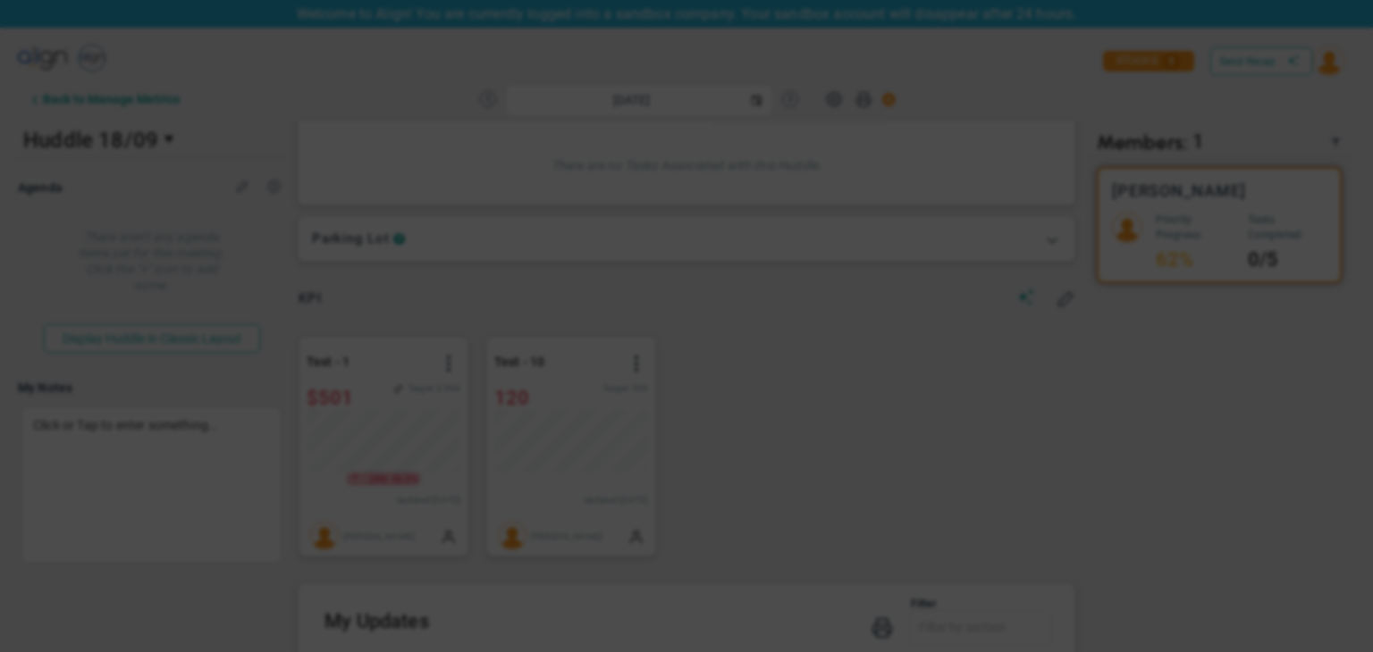
type input "[DATE]"
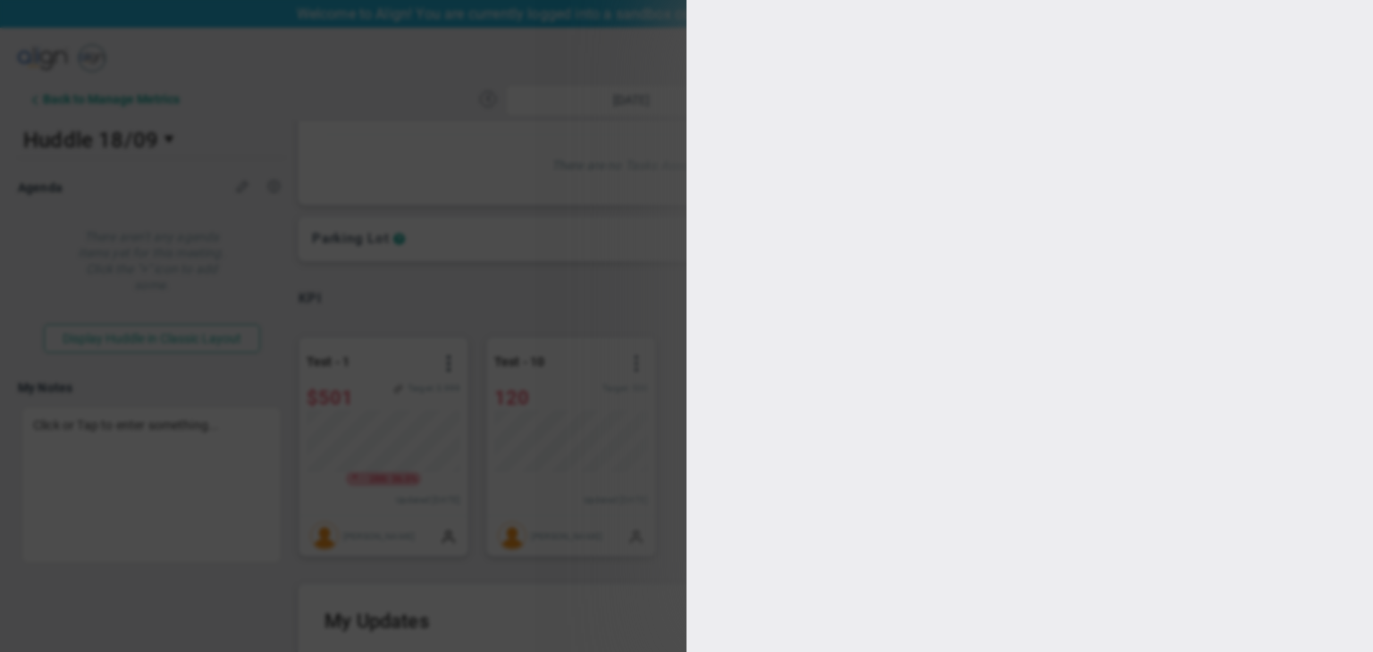
type input "[PERSON_NAME]"
radio input "true"
type input "1000"
type input "500"
type input "400"
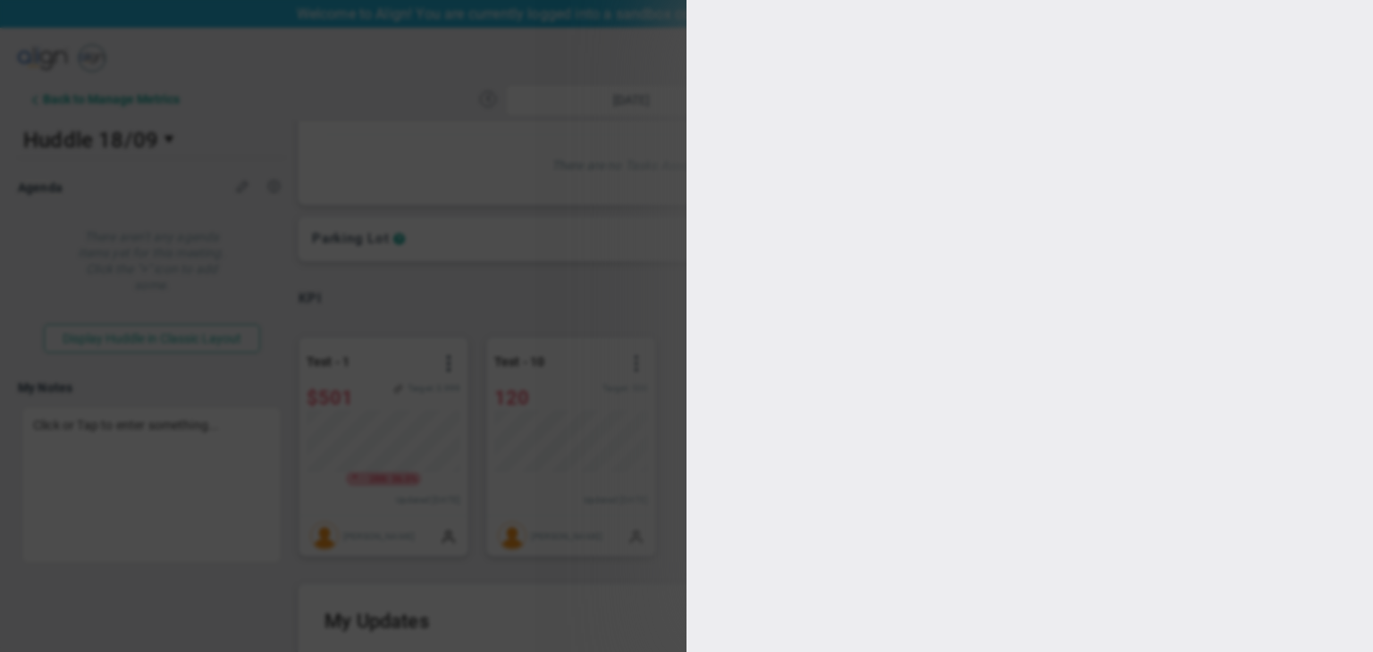
type input "100"
checkbox input "true"
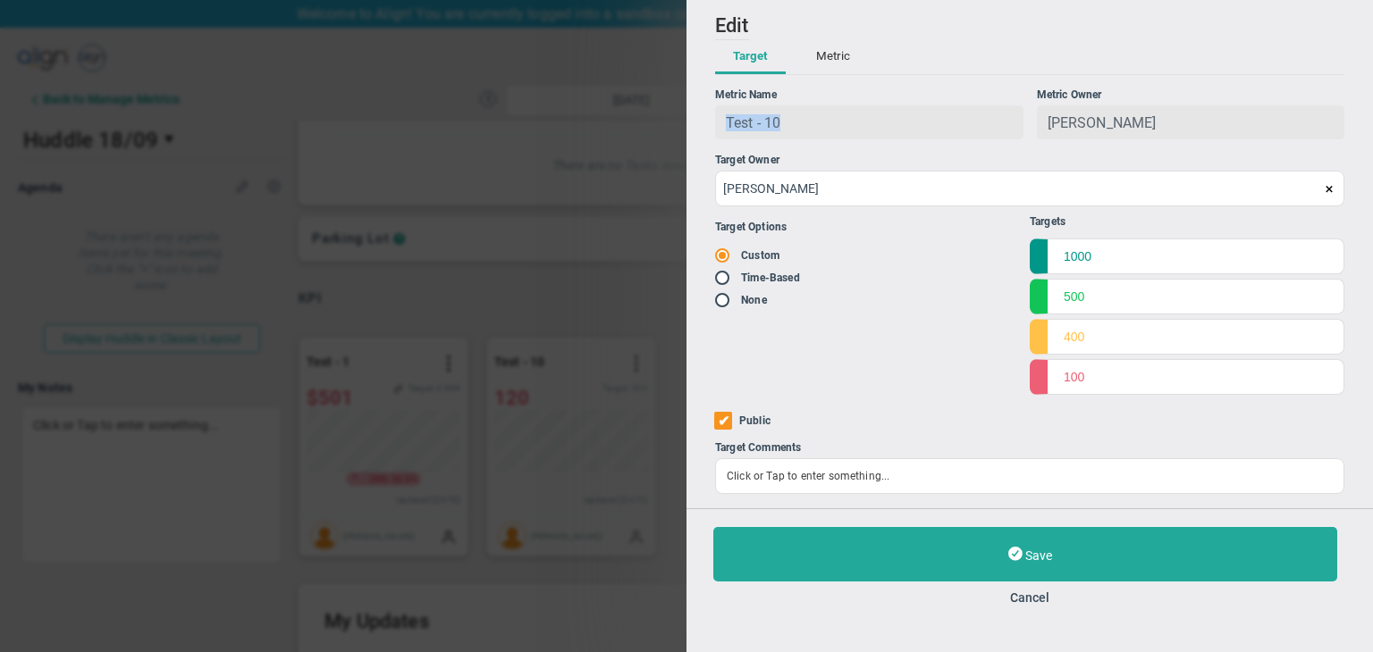
drag, startPoint x: 812, startPoint y: 129, endPoint x: 715, endPoint y: 124, distance: 96.6
click at [715, 124] on div "Test - 10" at bounding box center [869, 122] width 308 height 34
copy span "Test - 10"
click at [1047, 598] on button "Cancel" at bounding box center [1029, 598] width 633 height 14
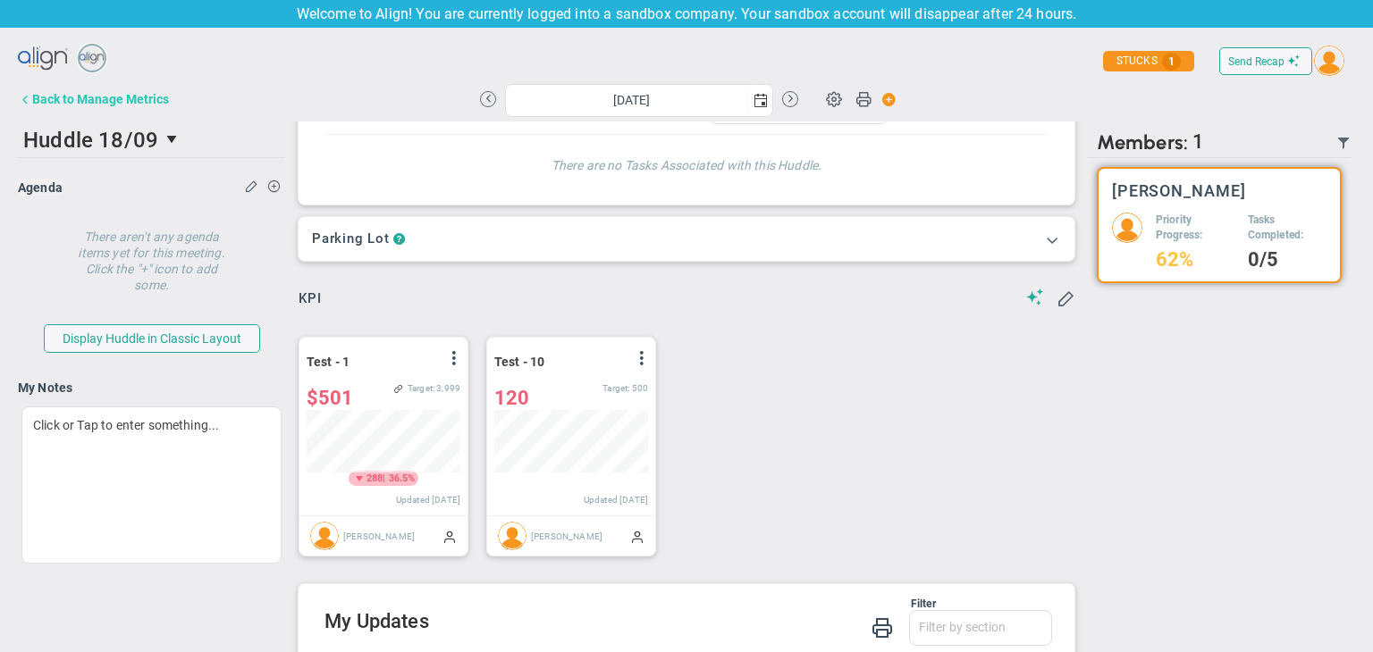
click at [147, 88] on button "Back to Manage Metrics" at bounding box center [93, 99] width 151 height 36
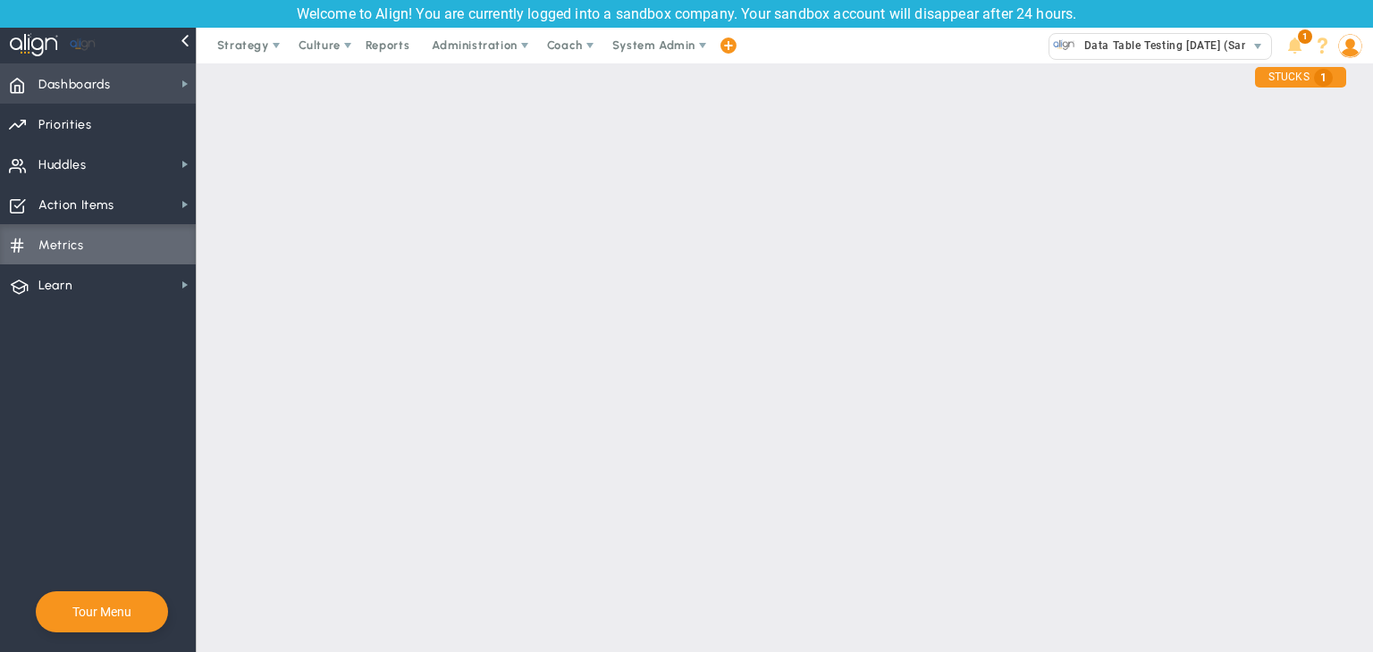
click at [143, 77] on span "Dashboards Dashboards" at bounding box center [98, 83] width 196 height 40
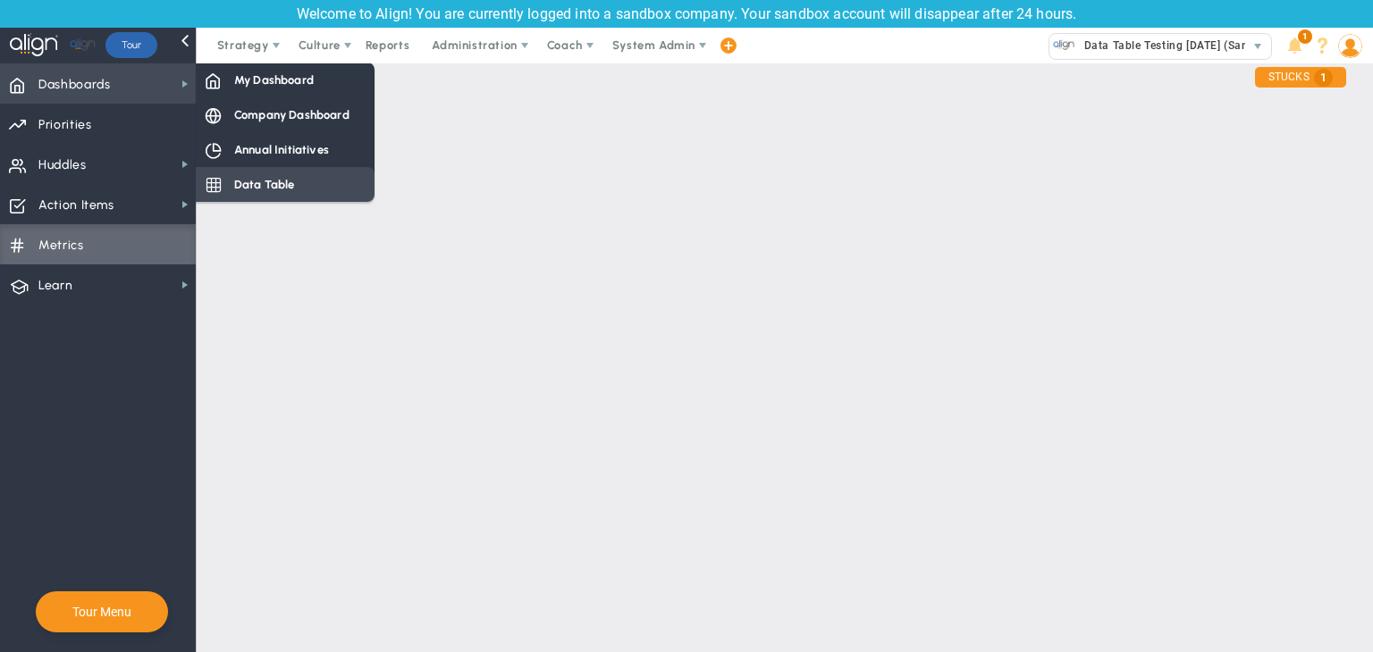
click at [268, 187] on span "Data Table" at bounding box center [264, 184] width 61 height 17
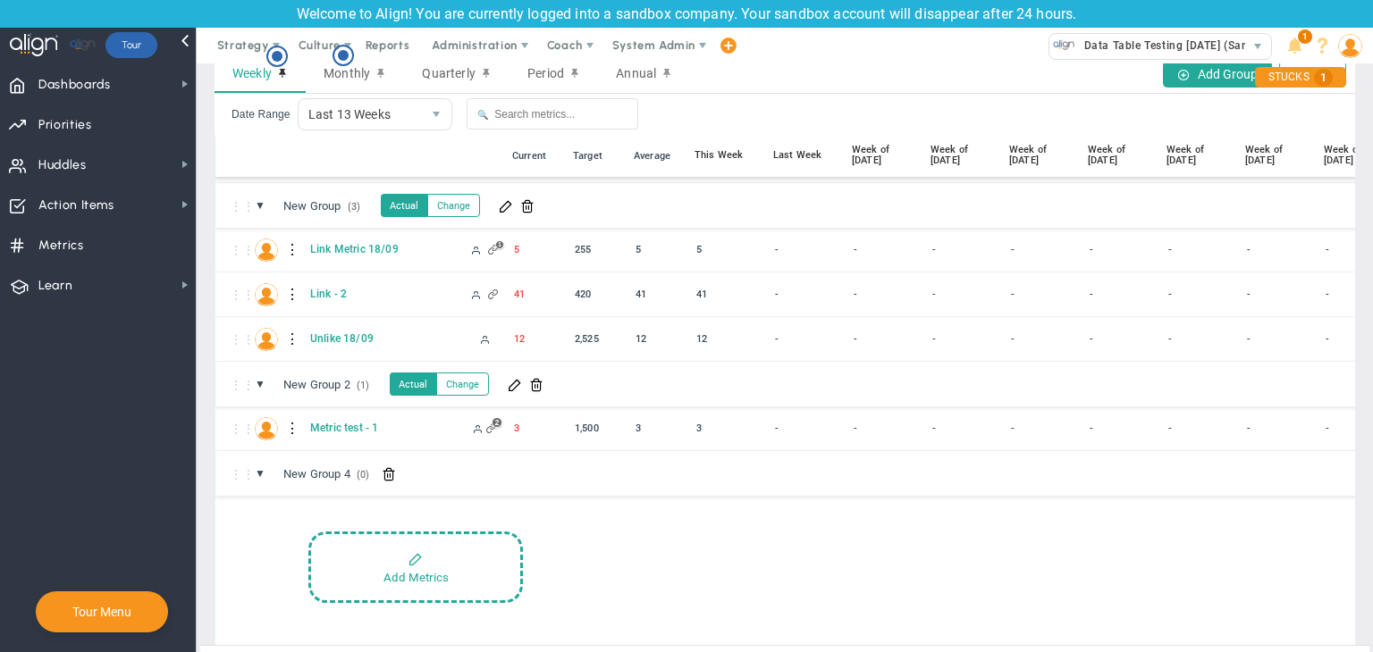
scroll to position [85, 0]
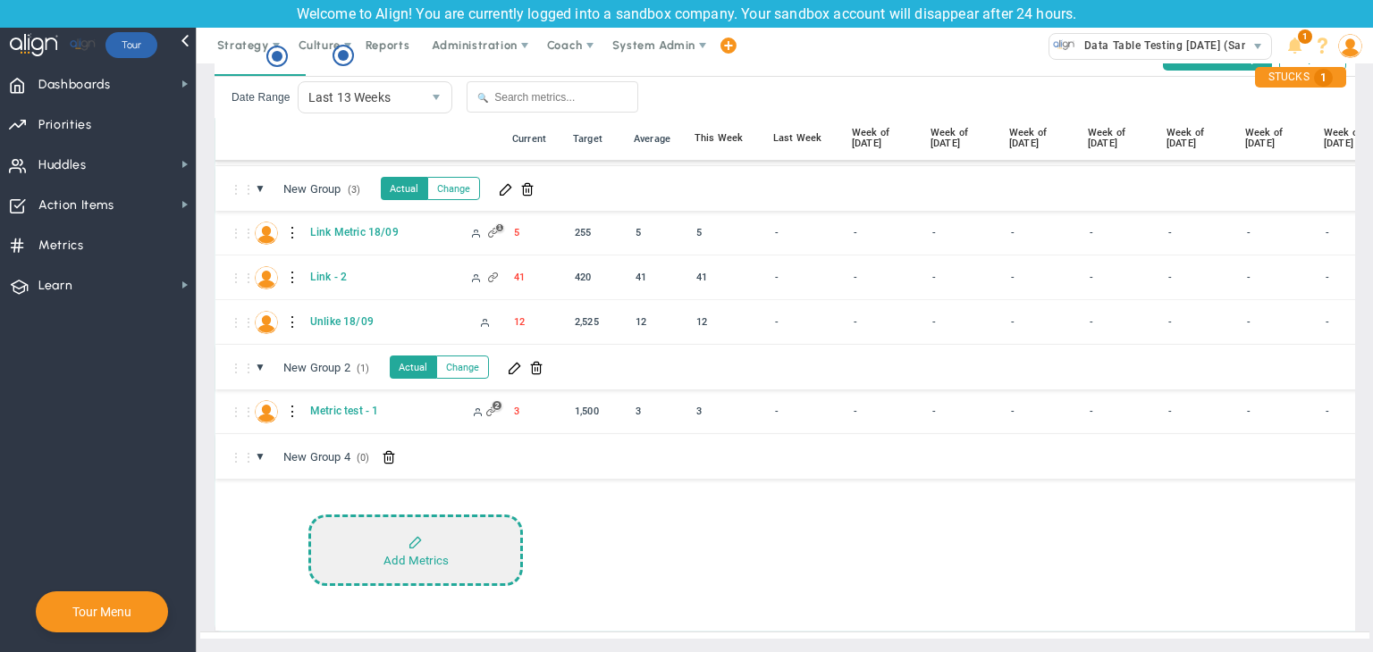
click at [492, 530] on button "Add Metrics" at bounding box center [415, 551] width 215 height 72
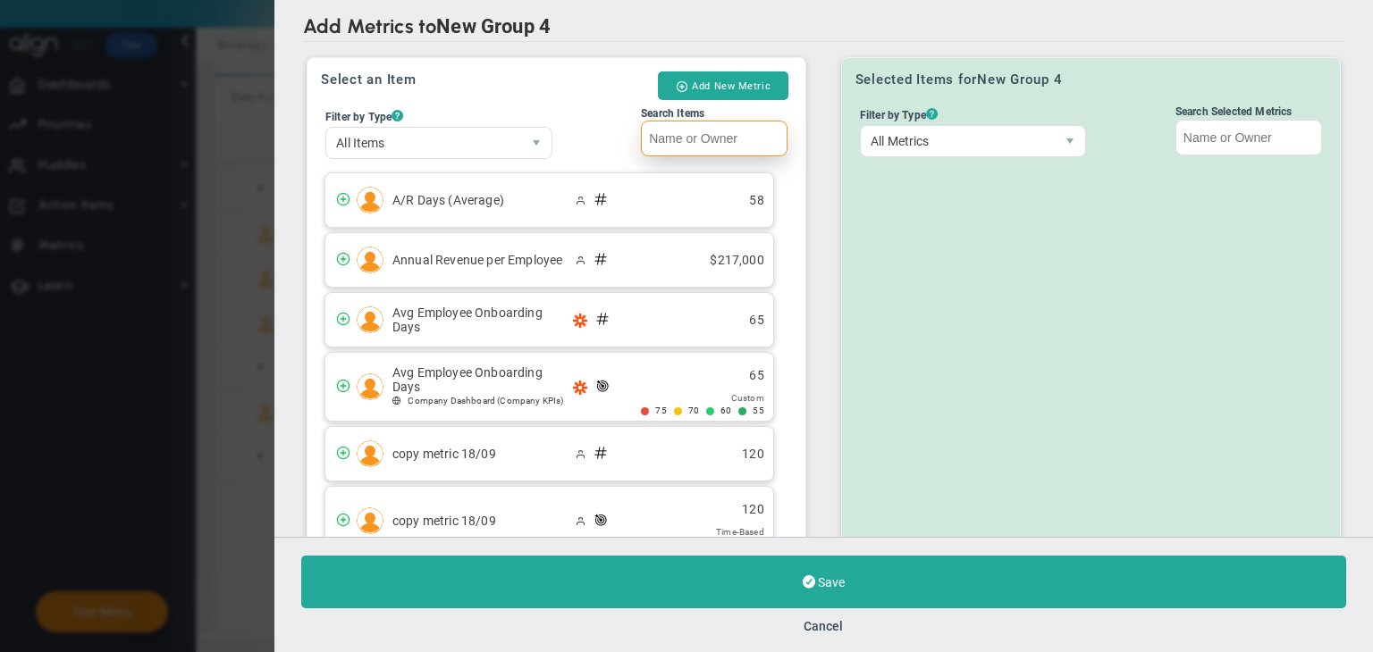
click at [744, 135] on input "Search Items" at bounding box center [714, 139] width 147 height 36
paste input "Test - 10"
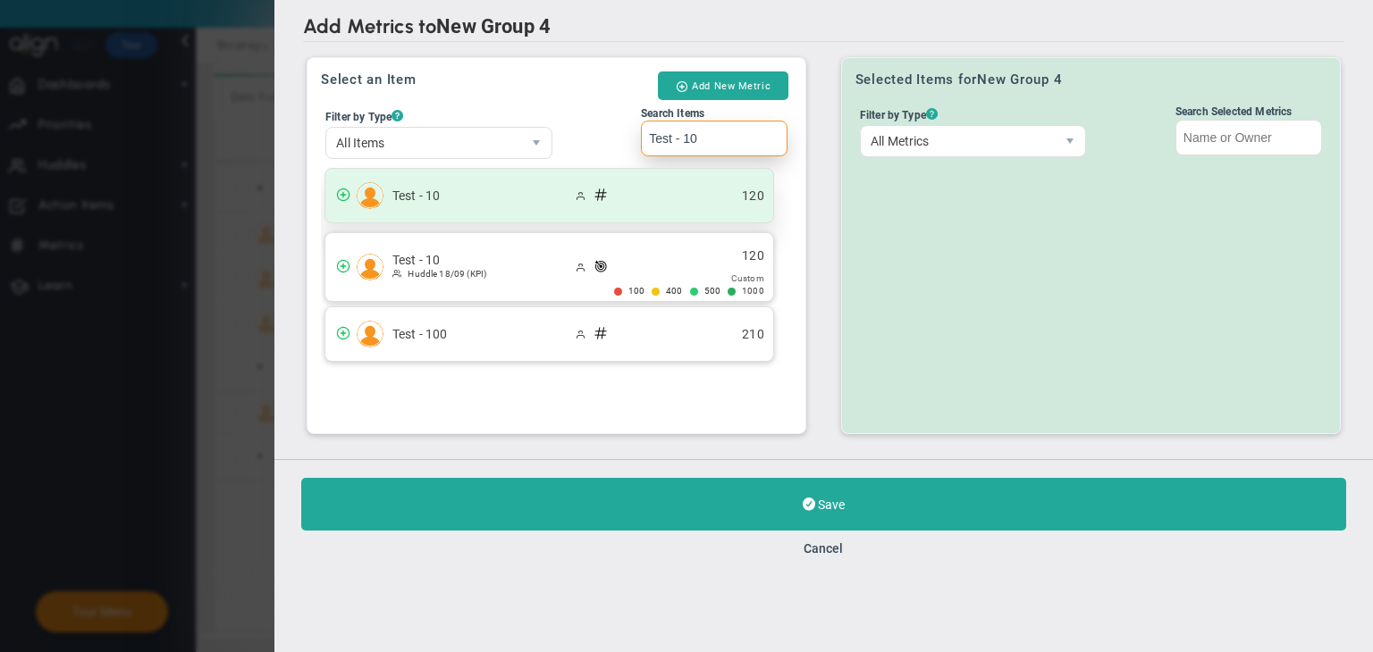
type input "Test - 10"
click at [683, 194] on div "Test - 10 120" at bounding box center [549, 196] width 448 height 54
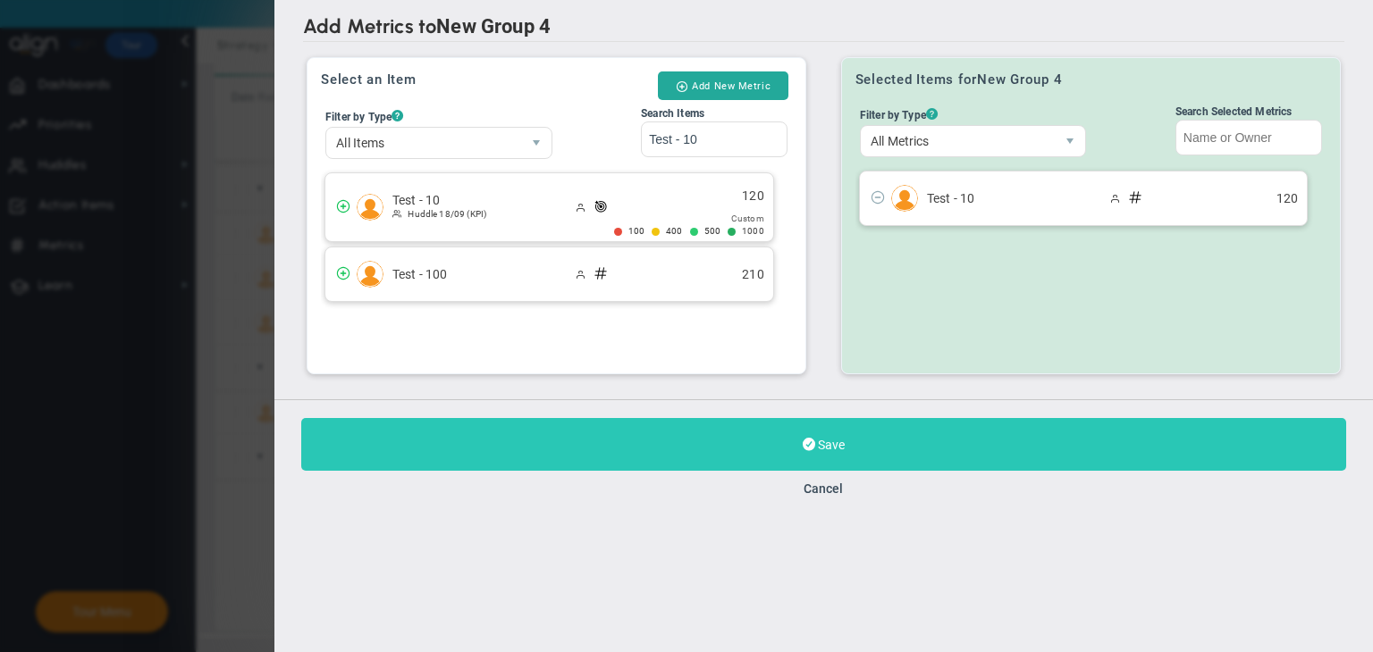
click at [834, 422] on button "Save" at bounding box center [823, 444] width 1045 height 53
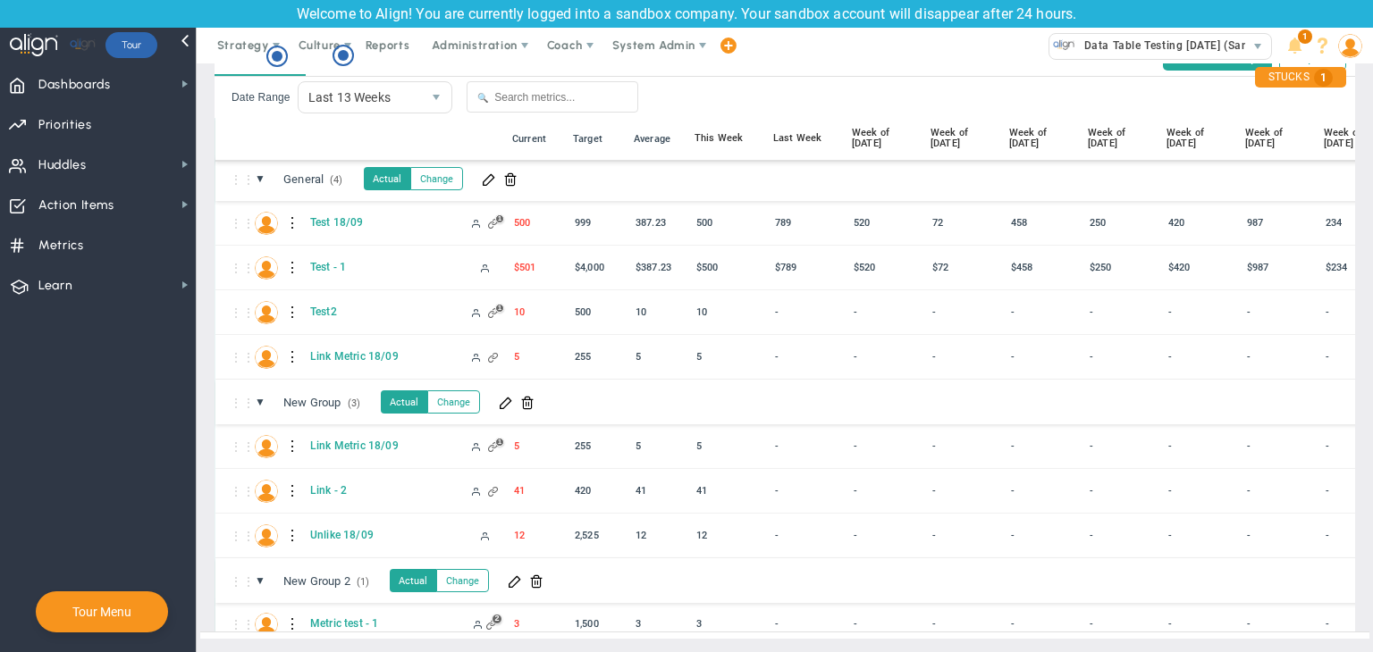
scroll to position [114, 0]
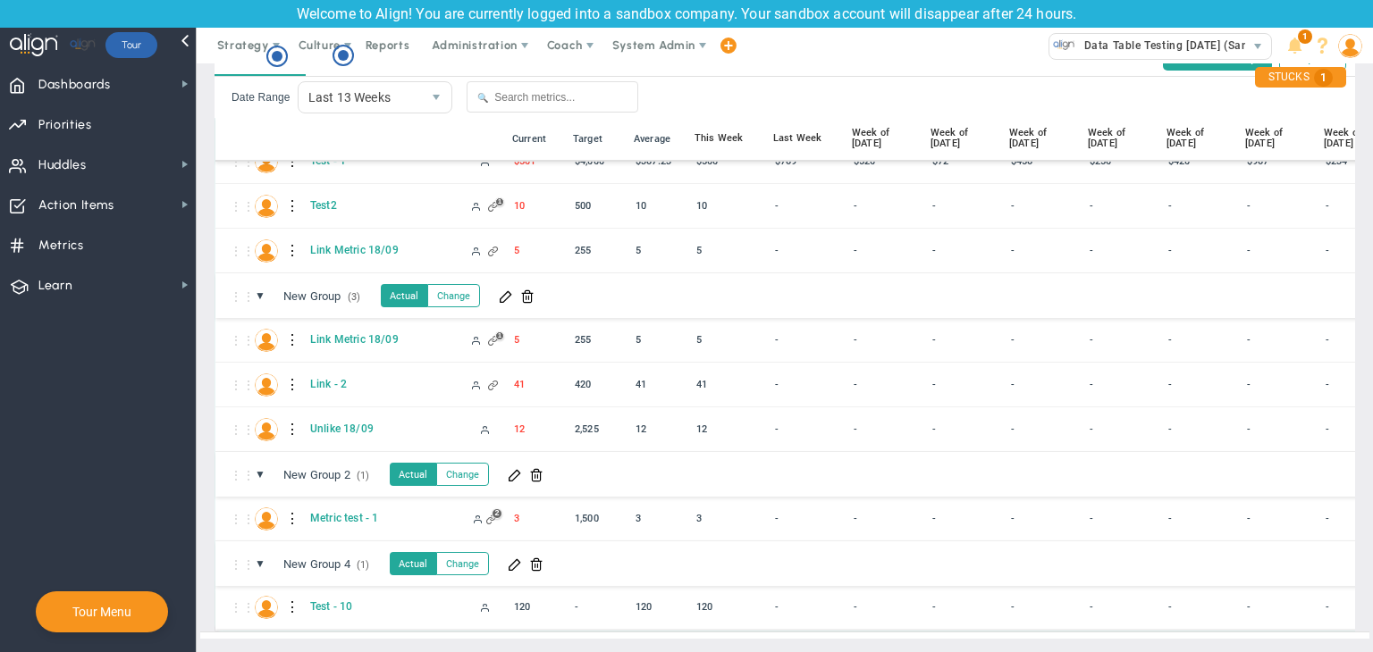
click at [297, 593] on div at bounding box center [293, 607] width 13 height 29
drag, startPoint x: 349, startPoint y: 590, endPoint x: 362, endPoint y: 584, distance: 14.0
click at [350, 591] on div "Edit" at bounding box center [366, 598] width 123 height 37
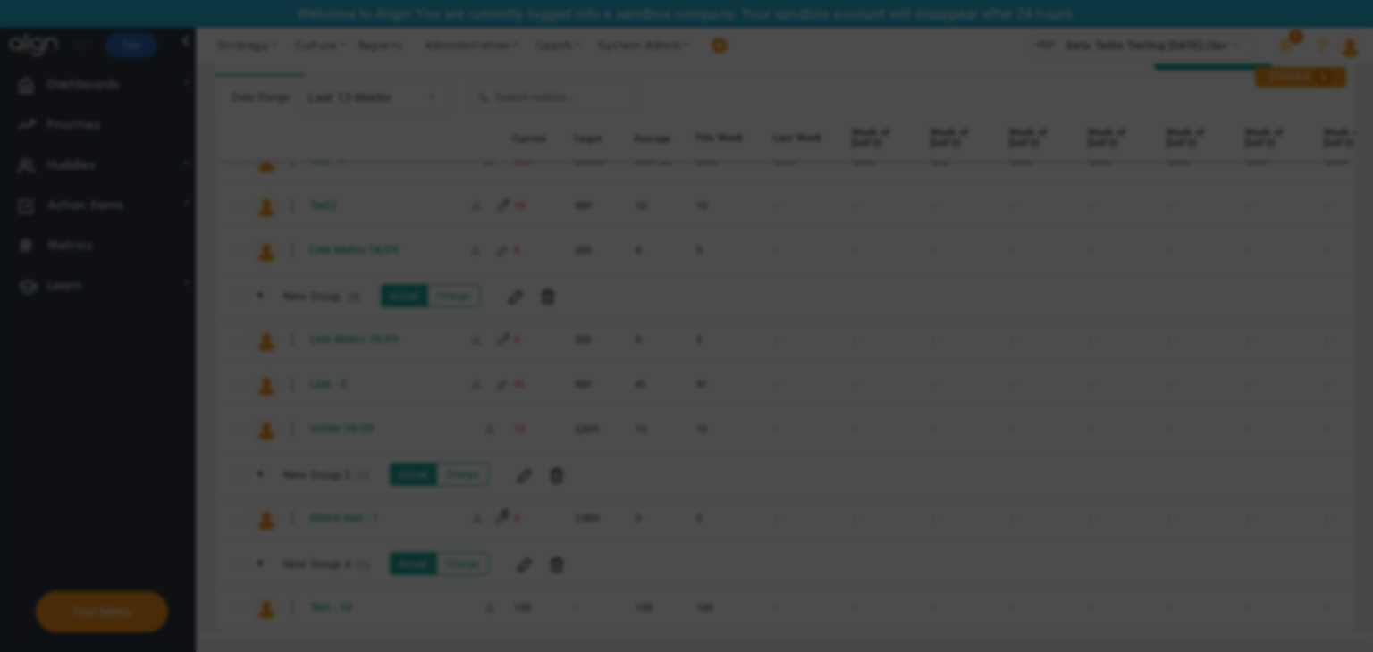
radio input "true"
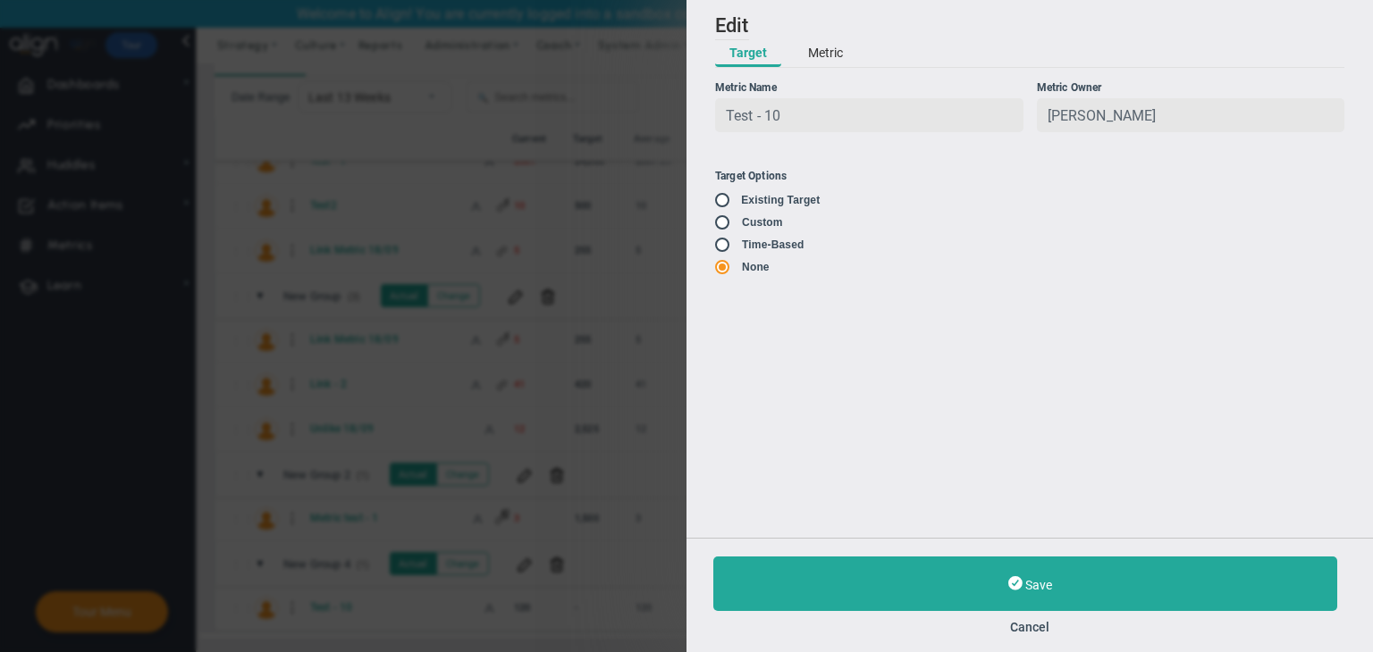
click at [741, 205] on label "Existing Target" at bounding box center [780, 200] width 79 height 13
click at [726, 207] on input "radio" at bounding box center [729, 201] width 18 height 14
radio input "true"
type input "1000"
type input "500"
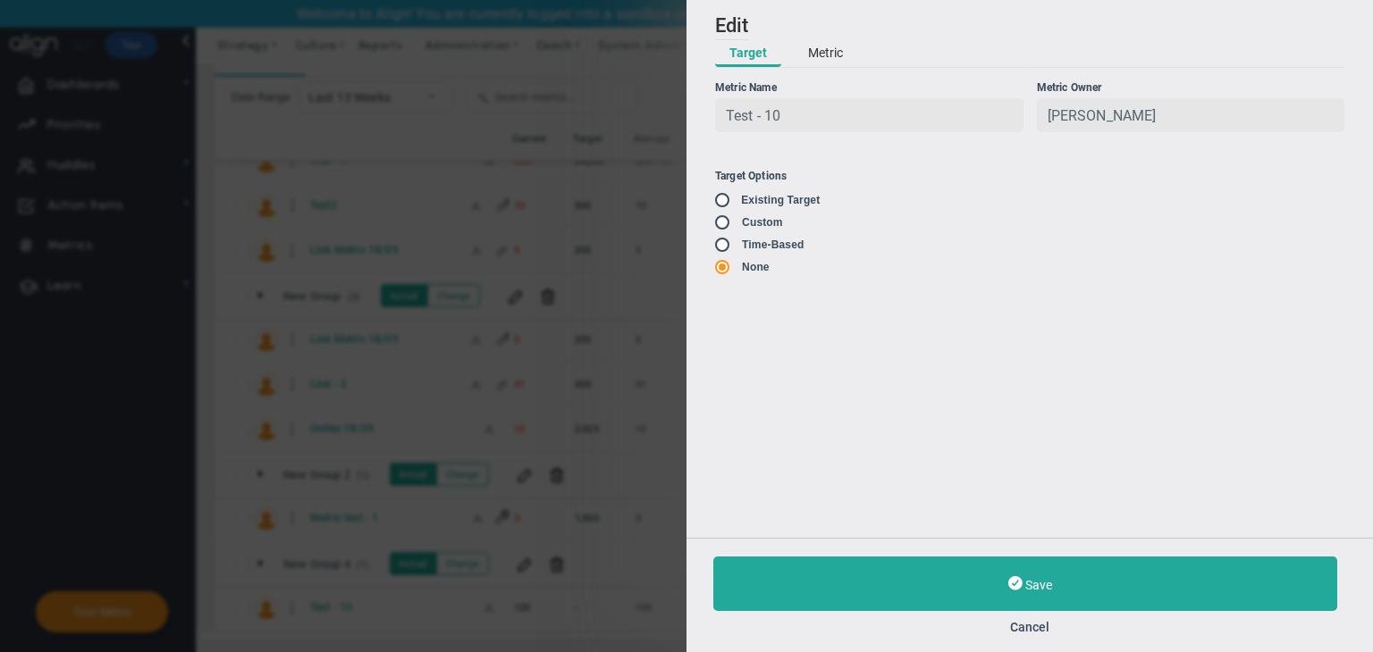
type input "400"
type input "100"
radio input "false"
radio input "true"
radio input "false"
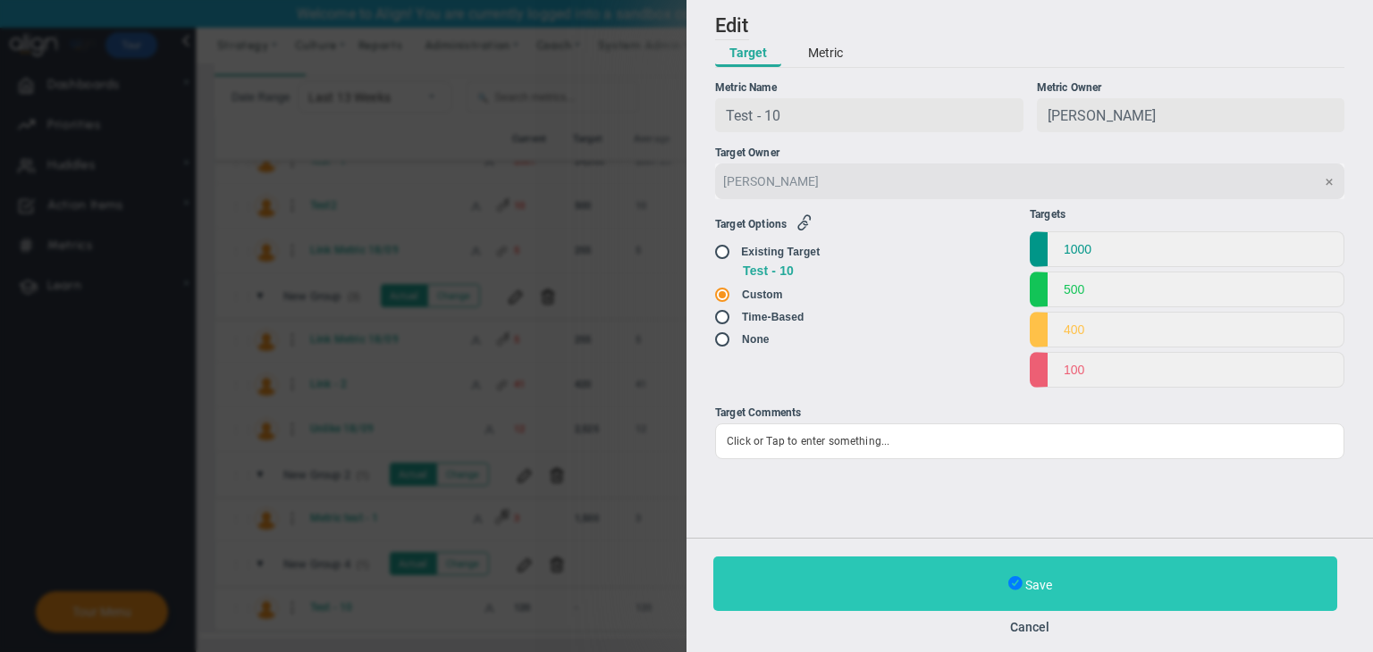
click at [1018, 584] on span at bounding box center [1015, 584] width 14 height 19
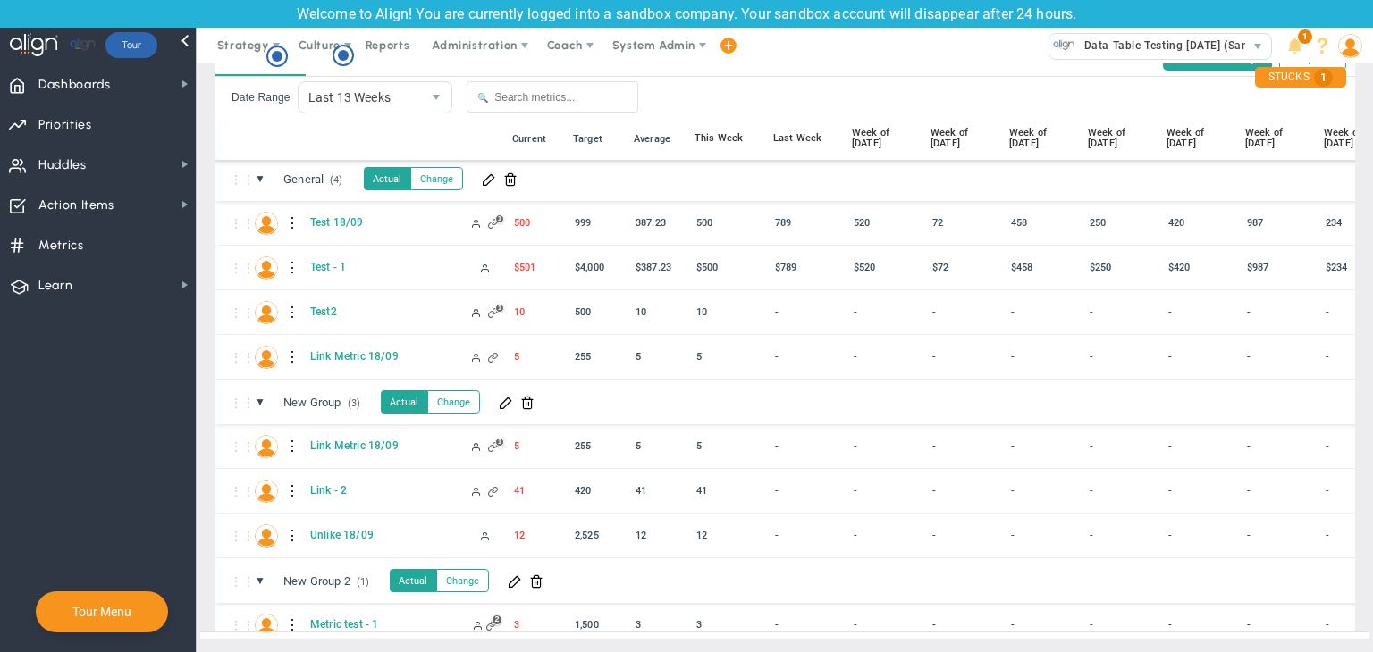
scroll to position [114, 0]
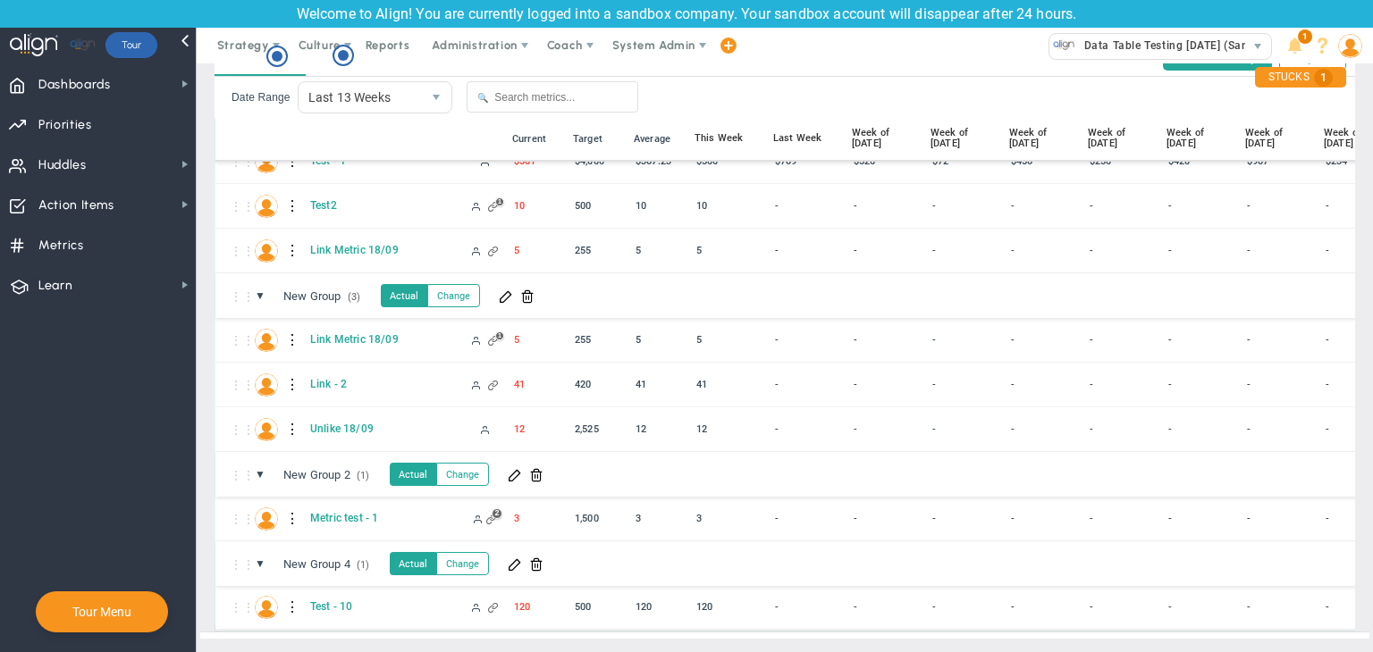
click at [290, 593] on div at bounding box center [293, 607] width 13 height 29
drag, startPoint x: 301, startPoint y: 590, endPoint x: 339, endPoint y: 591, distance: 37.6
click at [339, 591] on div "Edit" at bounding box center [366, 598] width 123 height 37
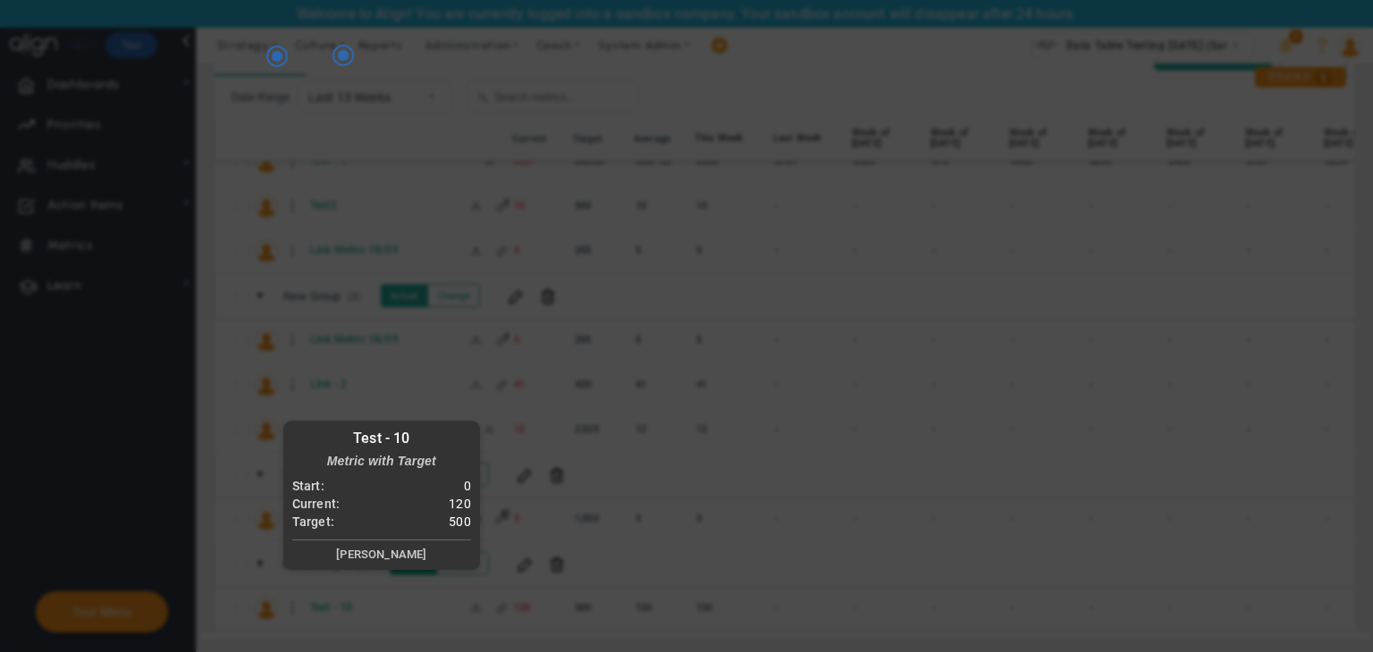
radio input "true"
checkbox input "false"
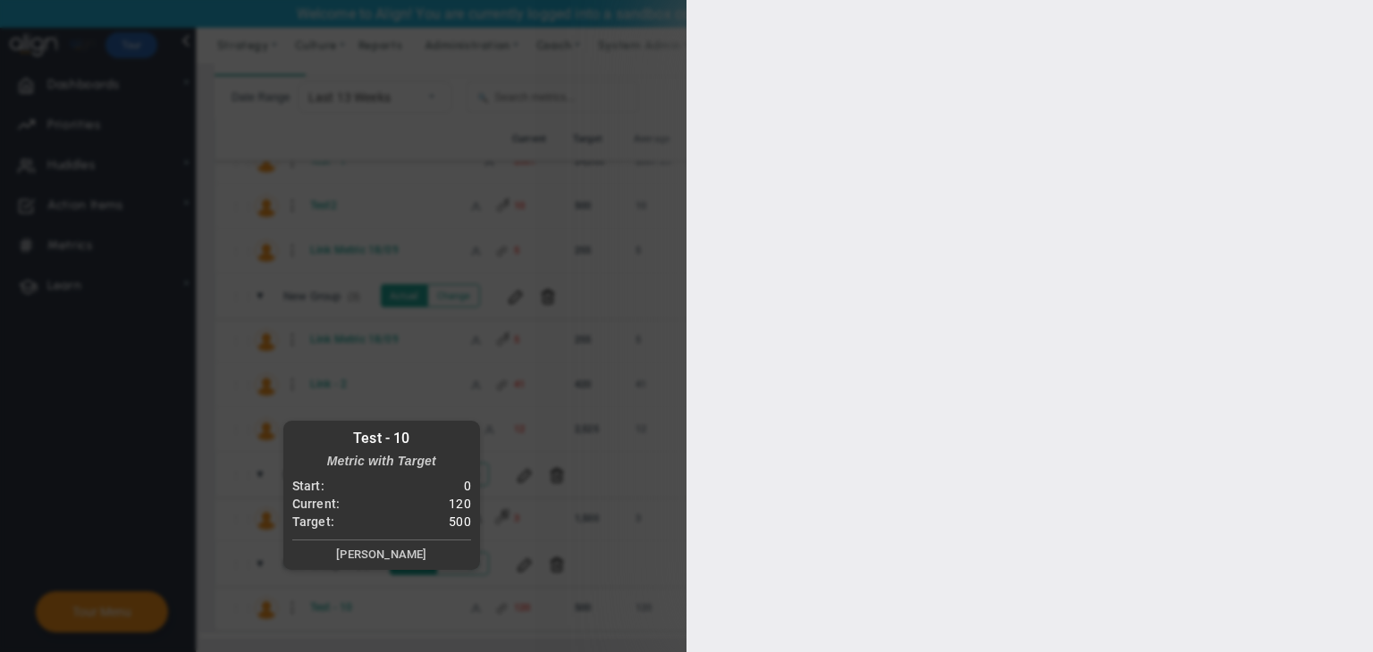
type input "1000"
type input "500"
type input "400"
type input "100"
checkbox input "true"
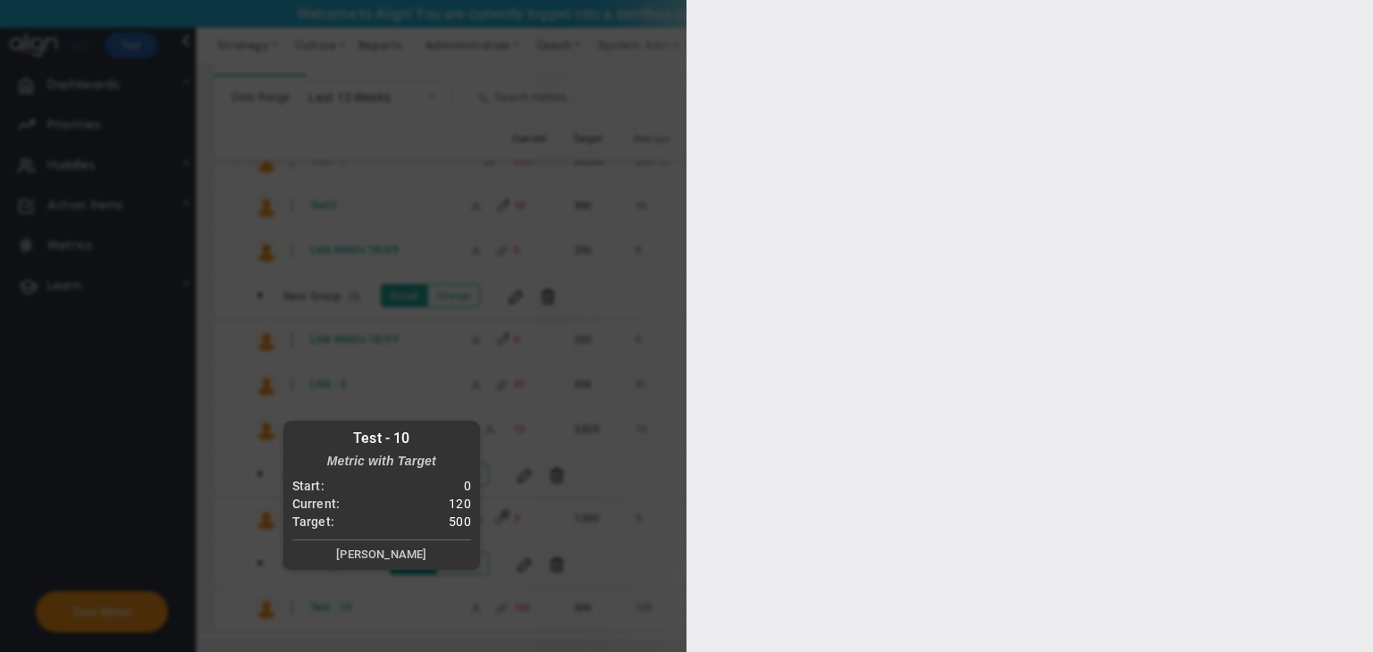
type input "[PERSON_NAME]"
radio input "true"
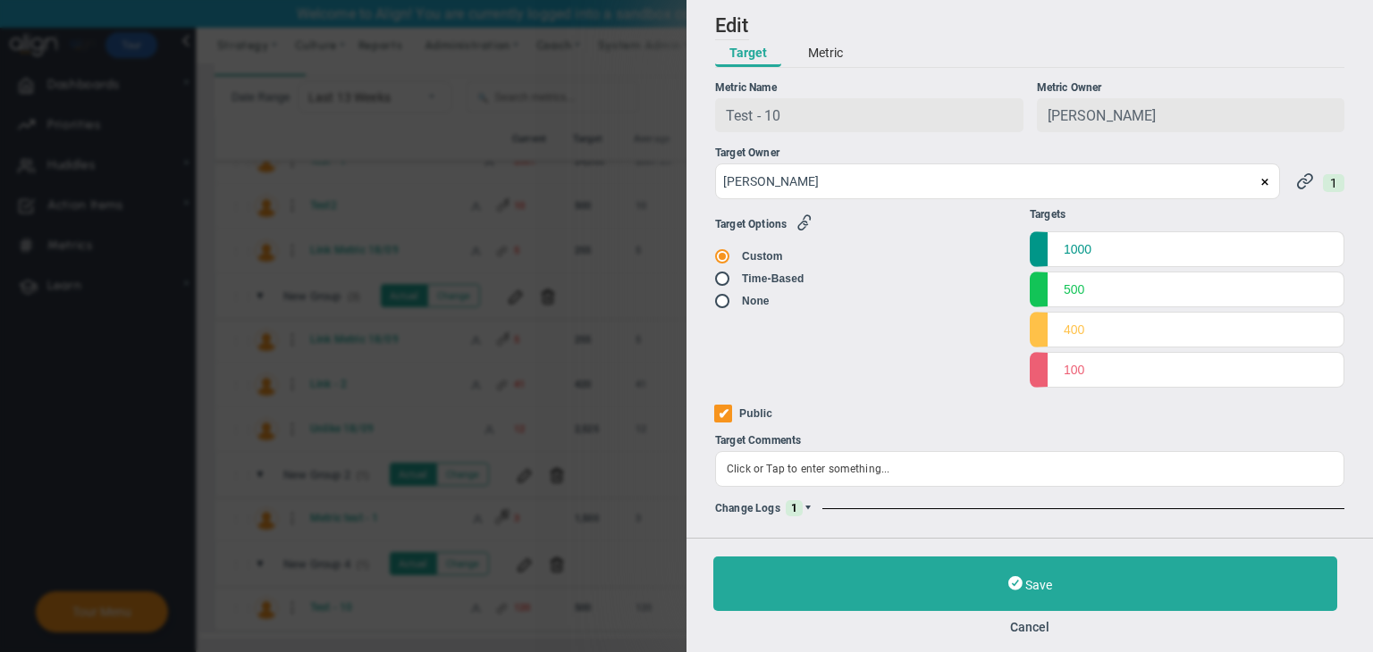
click at [807, 510] on span at bounding box center [808, 508] width 11 height 11
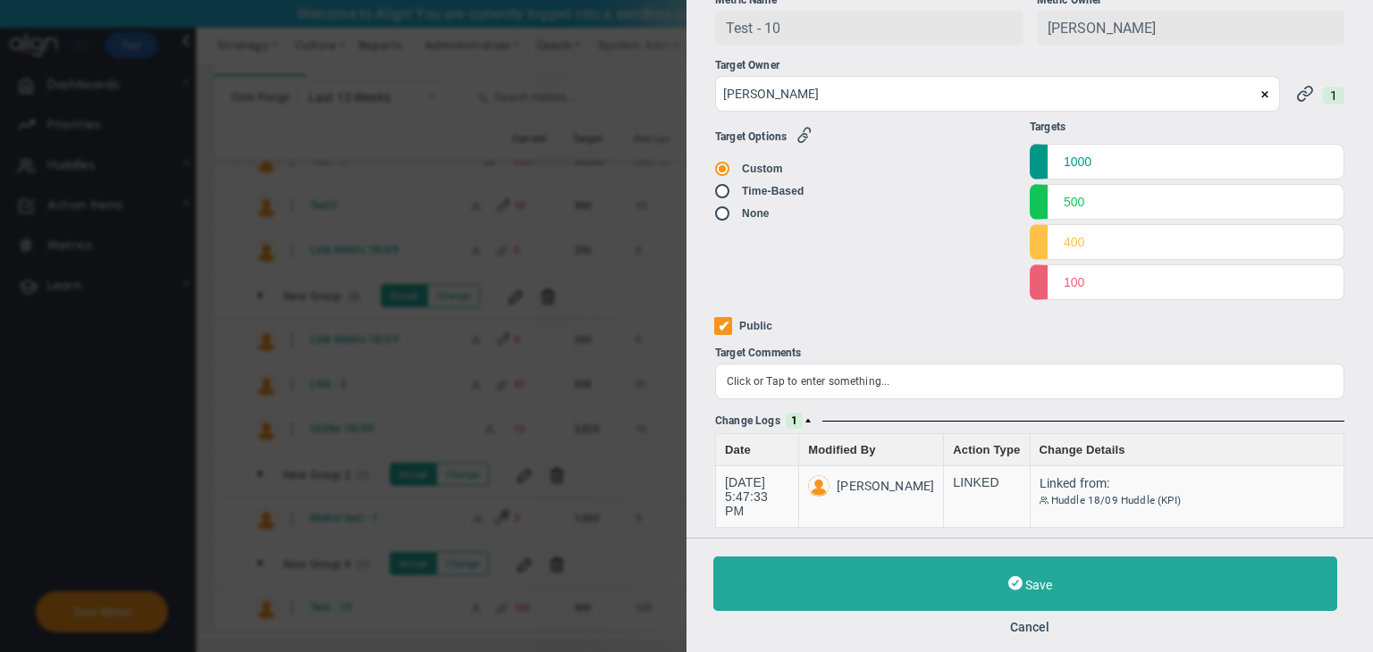
scroll to position [90, 0]
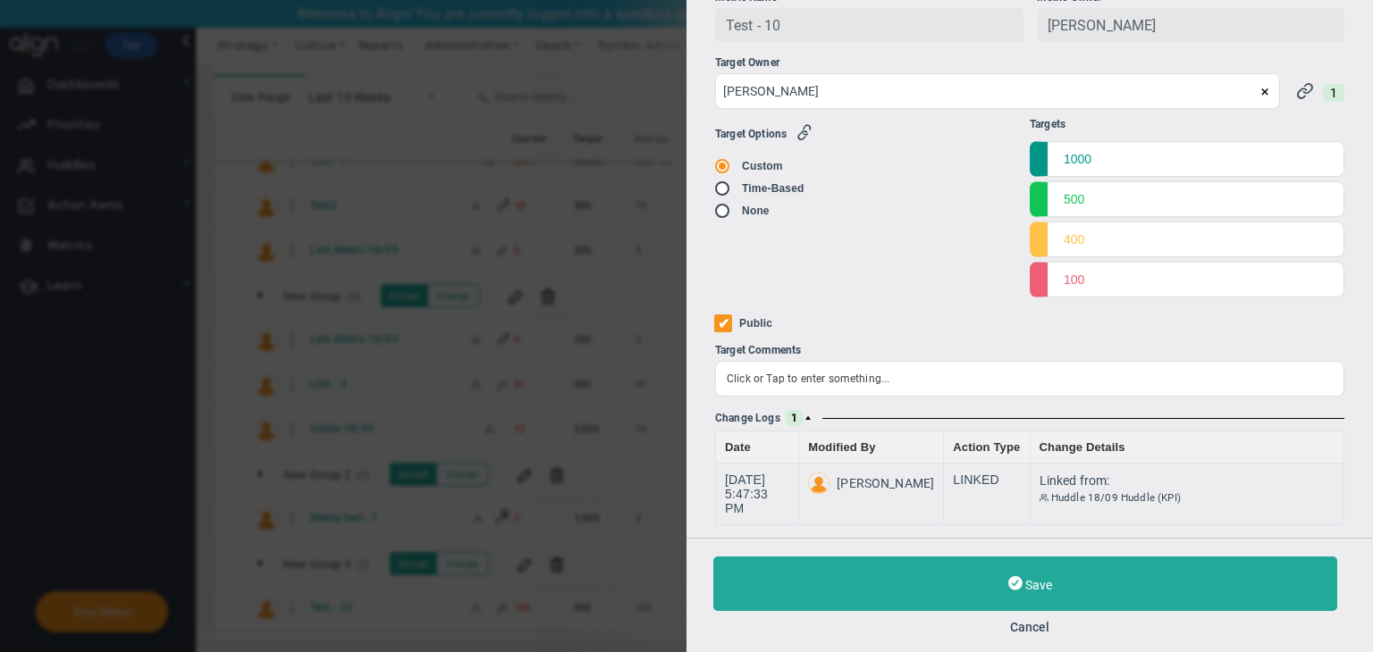
click at [1034, 635] on div "Save Cancel" at bounding box center [1029, 595] width 686 height 114
click at [1037, 624] on button "Cancel" at bounding box center [1029, 627] width 633 height 14
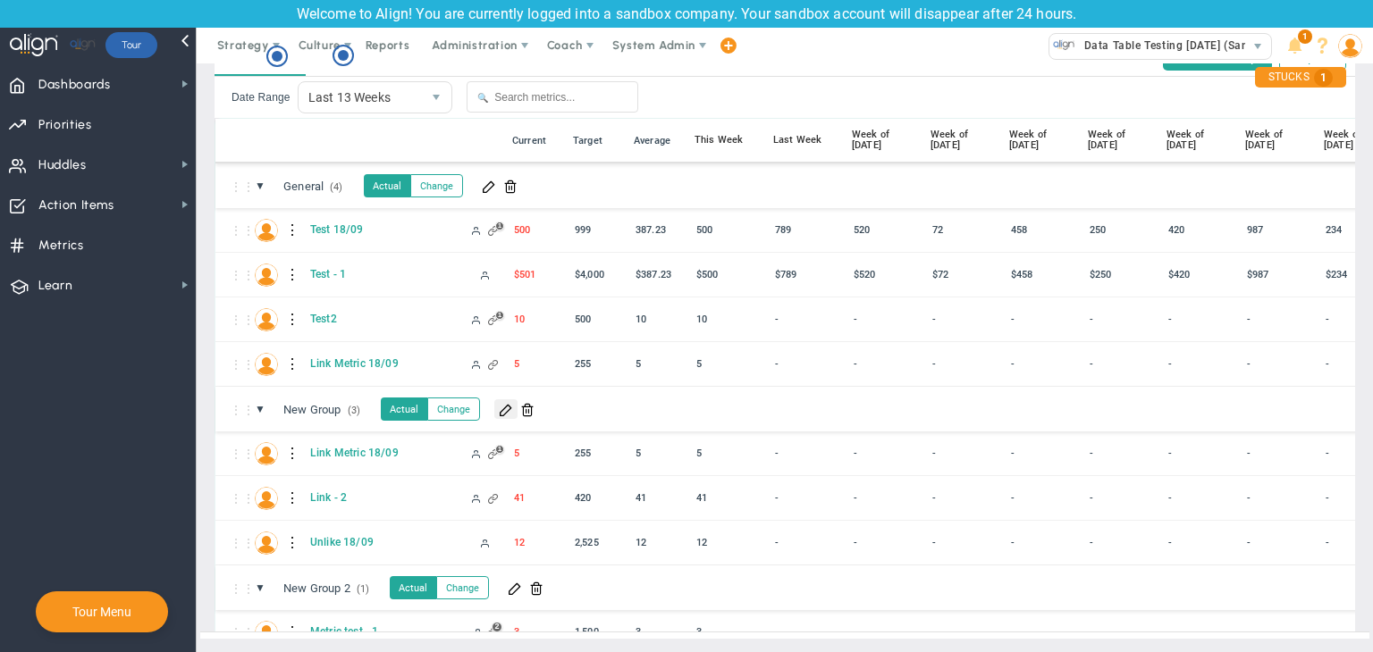
click at [509, 402] on span at bounding box center [506, 409] width 14 height 14
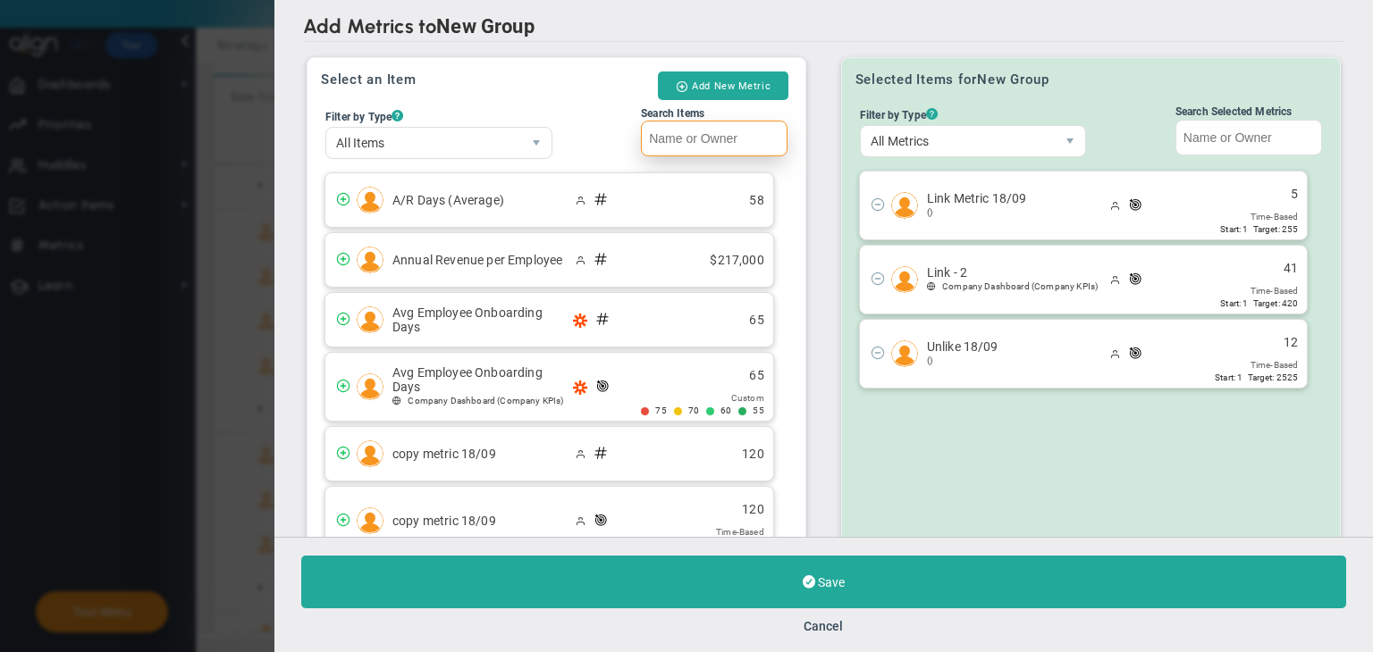
click at [697, 139] on input "Search Items" at bounding box center [714, 139] width 147 height 36
paste input "Test - 10"
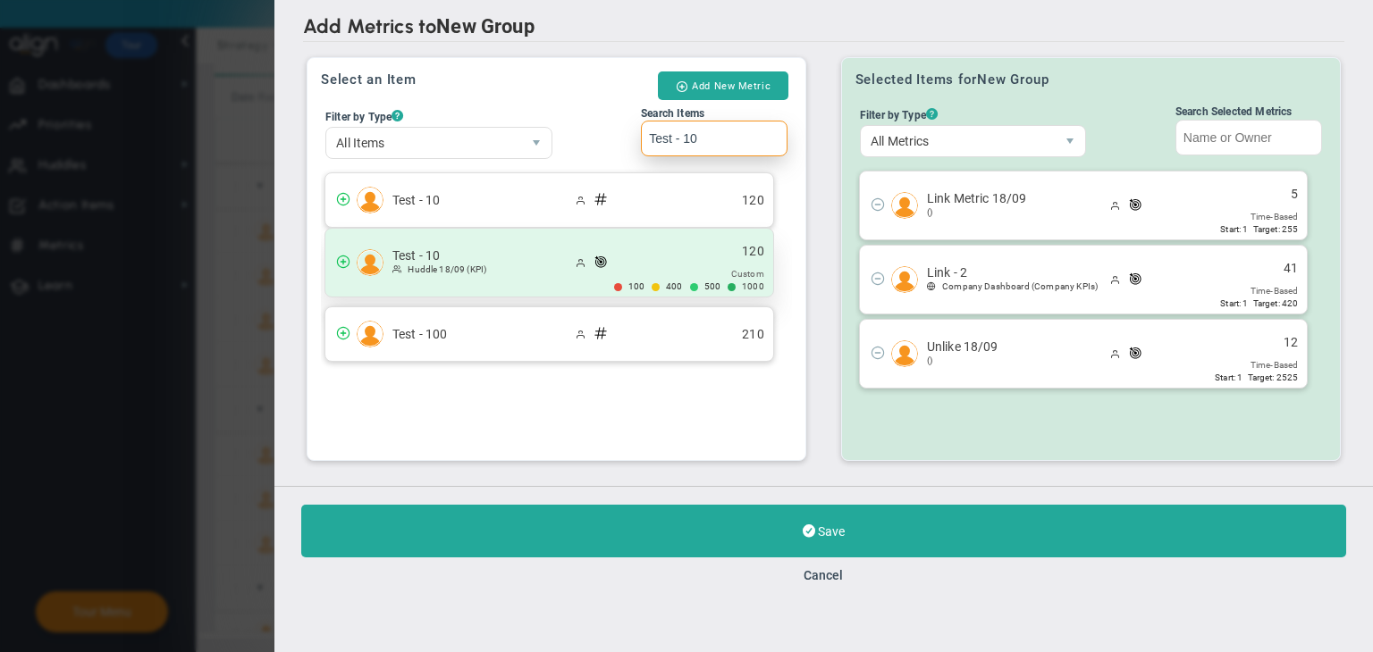
type input "Test - 10"
click at [700, 265] on div "Test - 10 Huddle 18/09 (KPI) 120" at bounding box center [549, 263] width 448 height 68
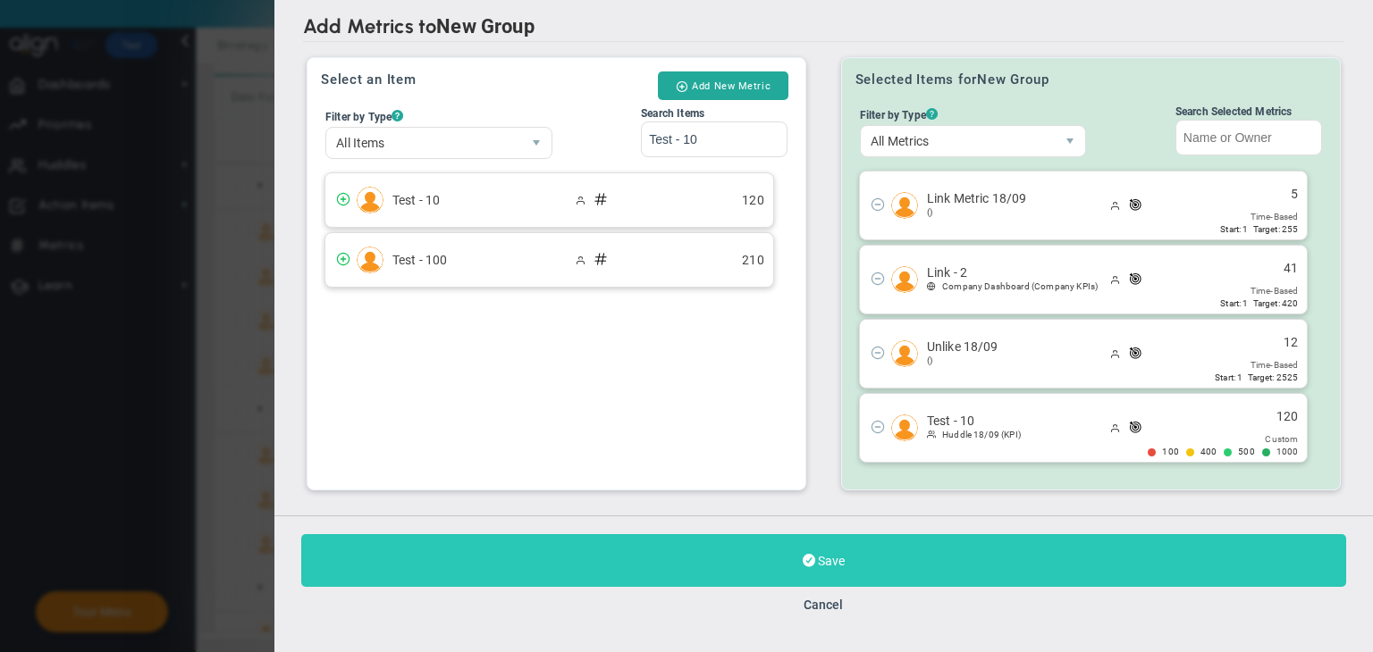
click at [865, 560] on button "Save" at bounding box center [823, 560] width 1045 height 53
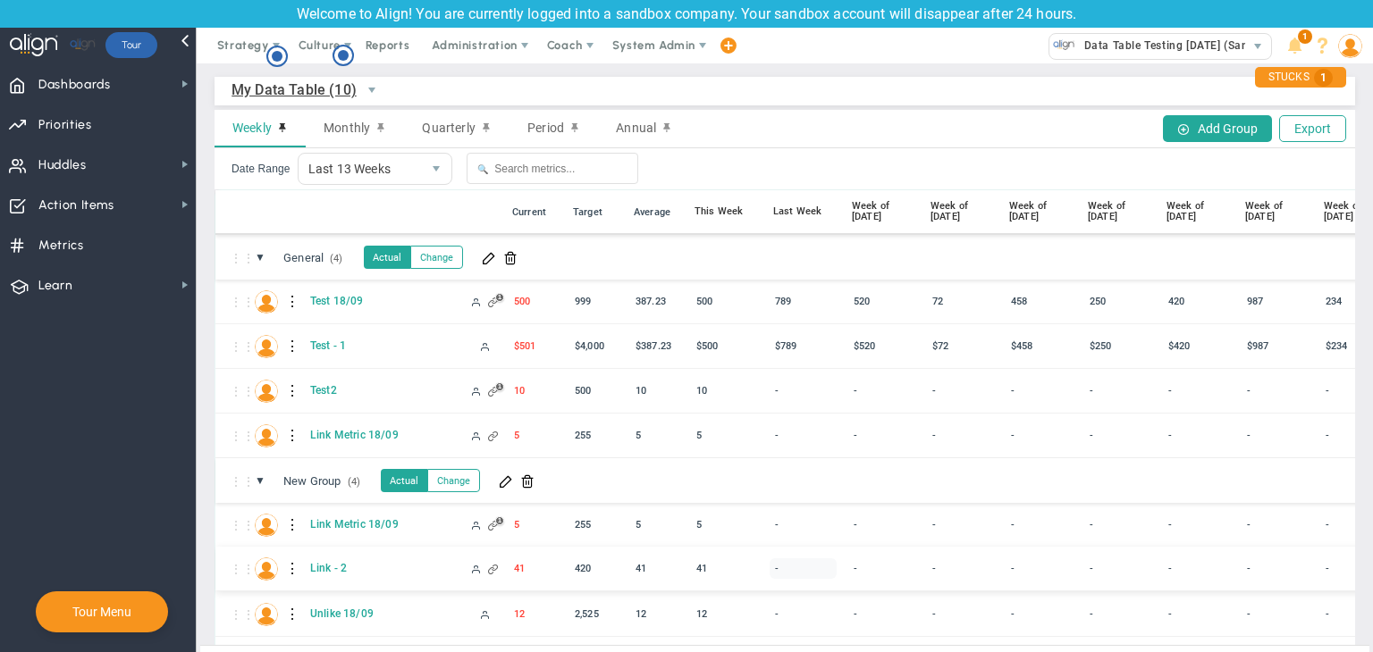
scroll to position [158, 0]
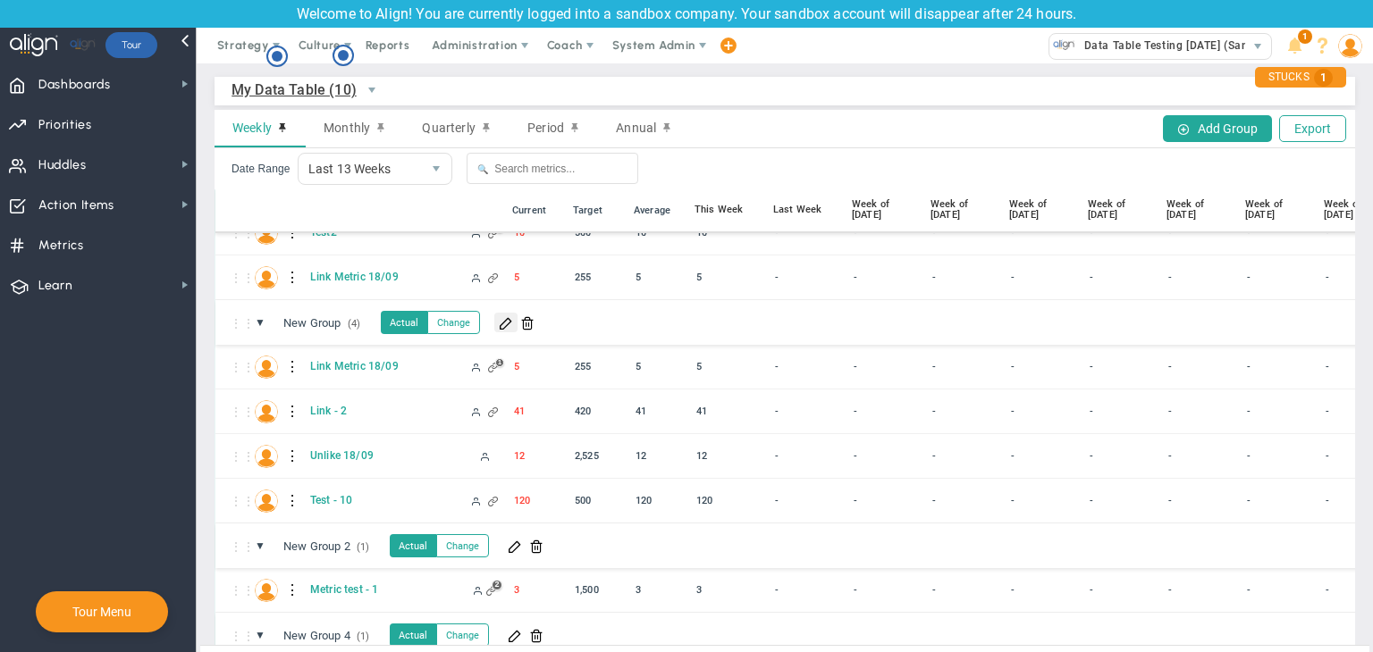
click at [507, 322] on span at bounding box center [506, 323] width 14 height 14
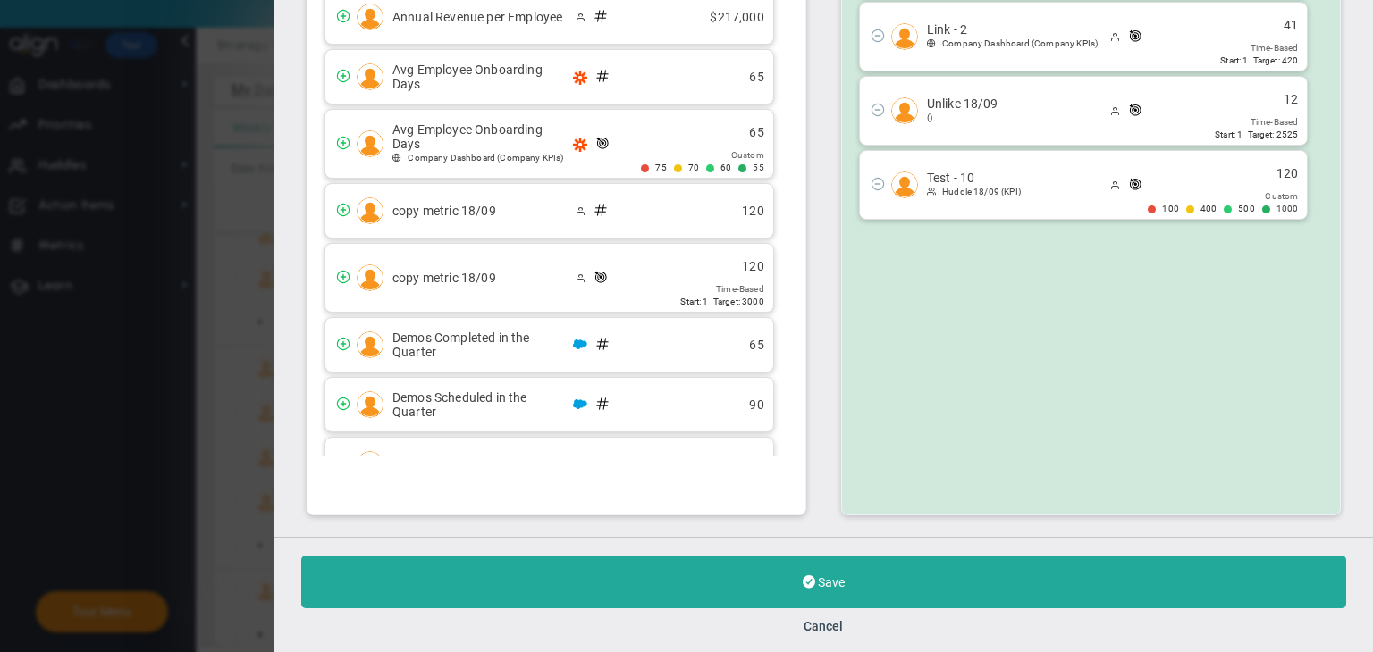
scroll to position [245, 0]
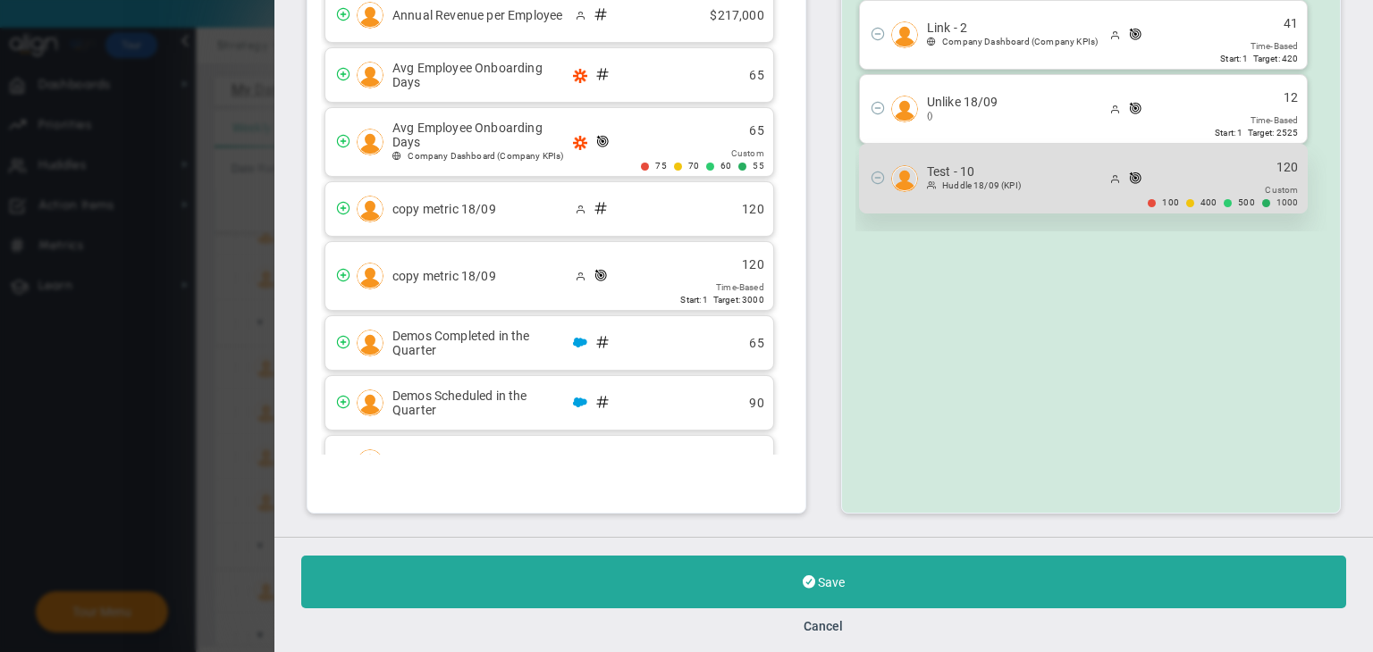
click at [869, 182] on span at bounding box center [875, 179] width 31 height 21
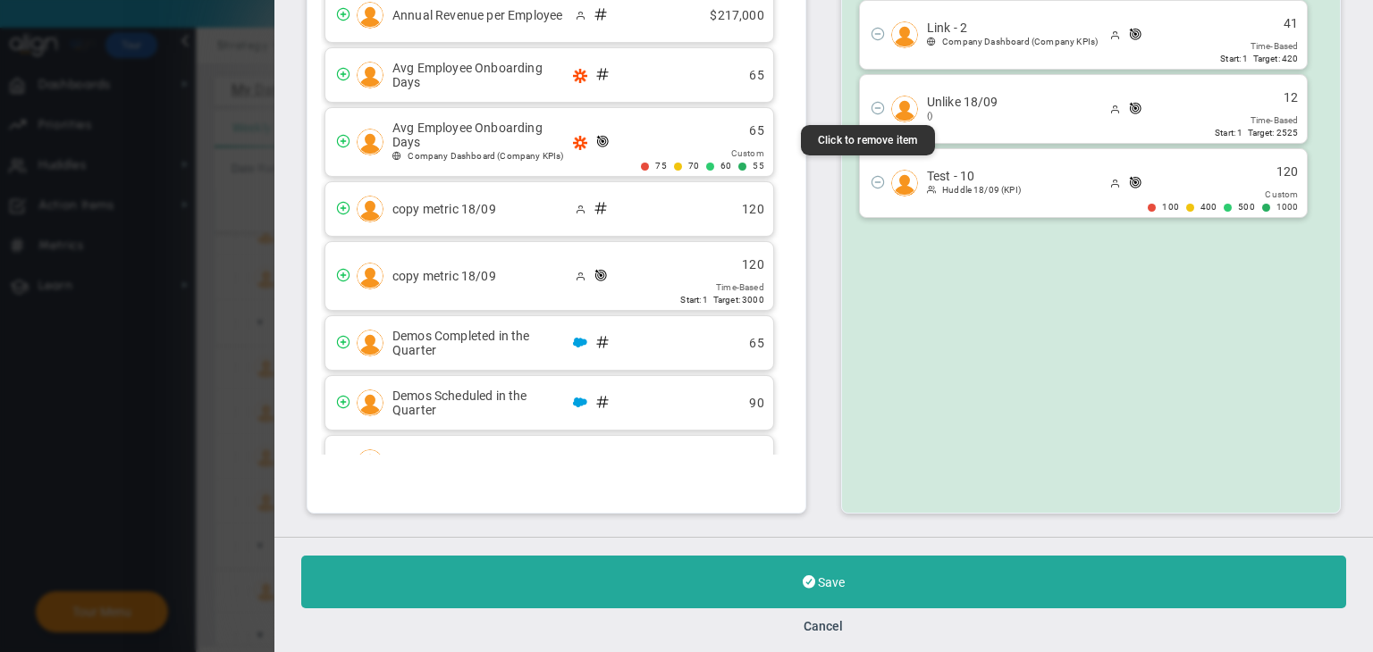
drag, startPoint x: 867, startPoint y: 173, endPoint x: 867, endPoint y: 183, distance: 9.8
click at [871, 174] on span at bounding box center [878, 181] width 14 height 14
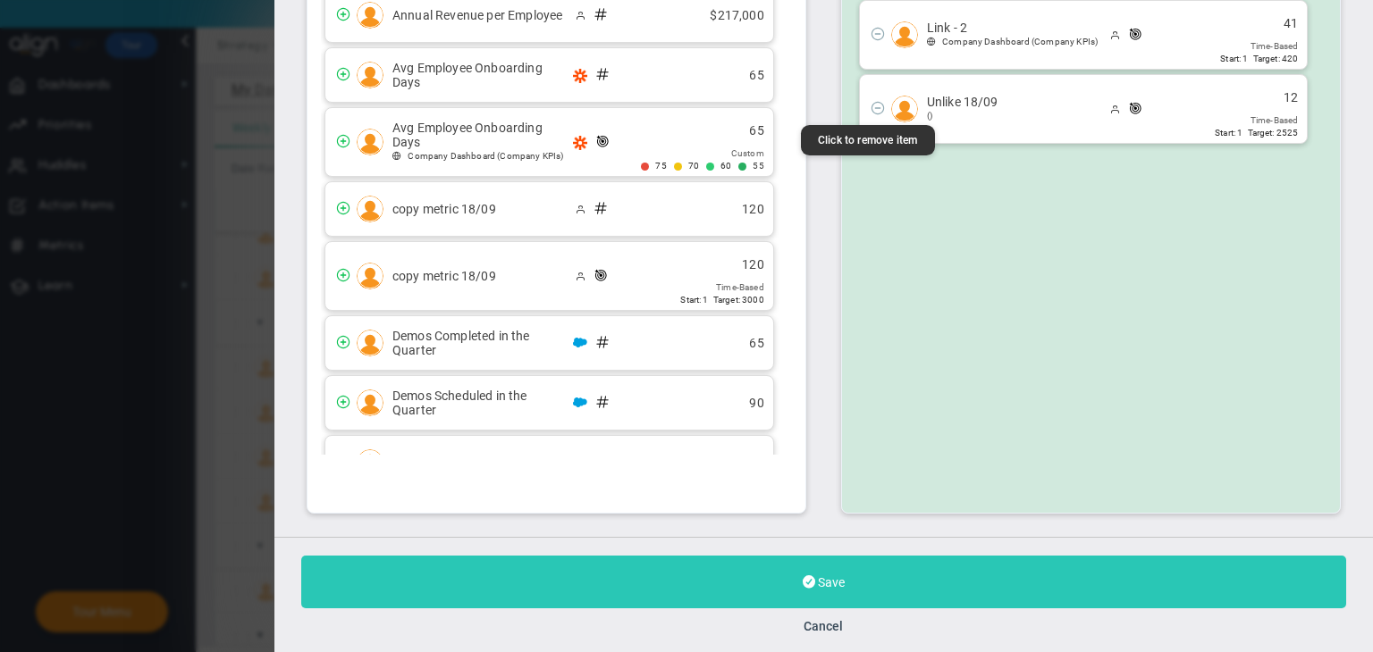
click at [889, 568] on button "Save" at bounding box center [823, 582] width 1045 height 53
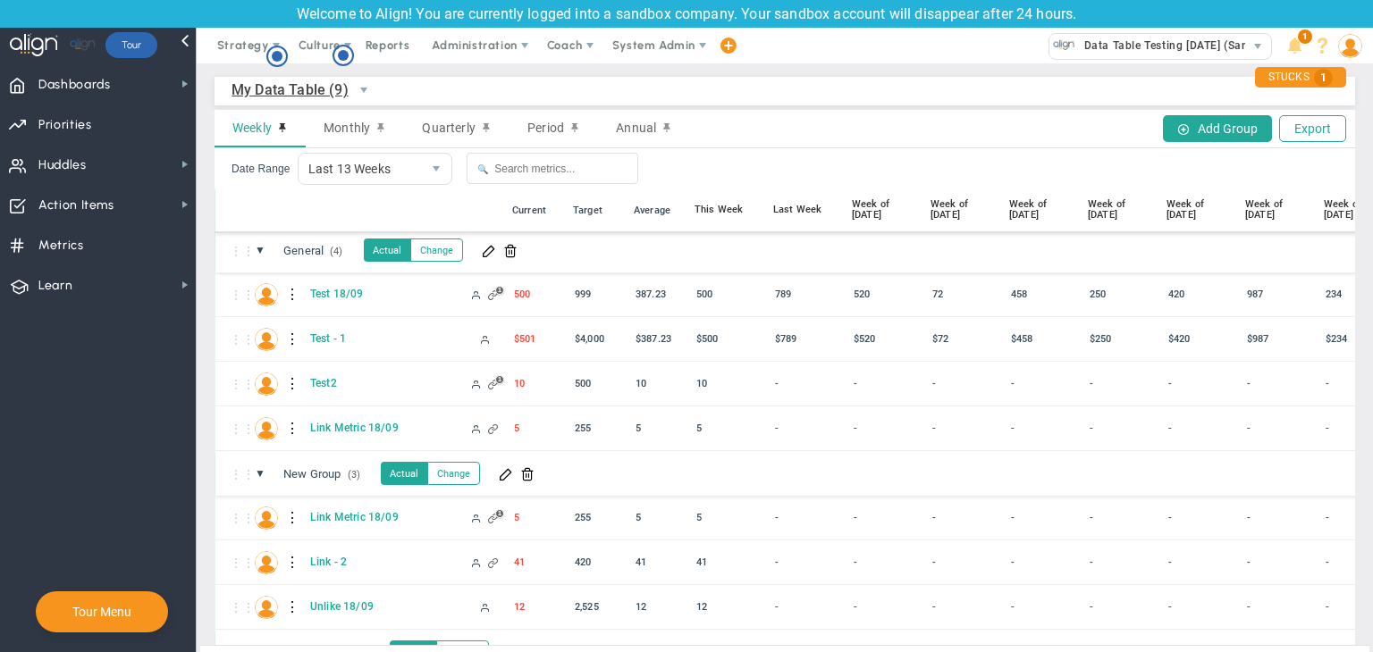
scroll to position [114, 0]
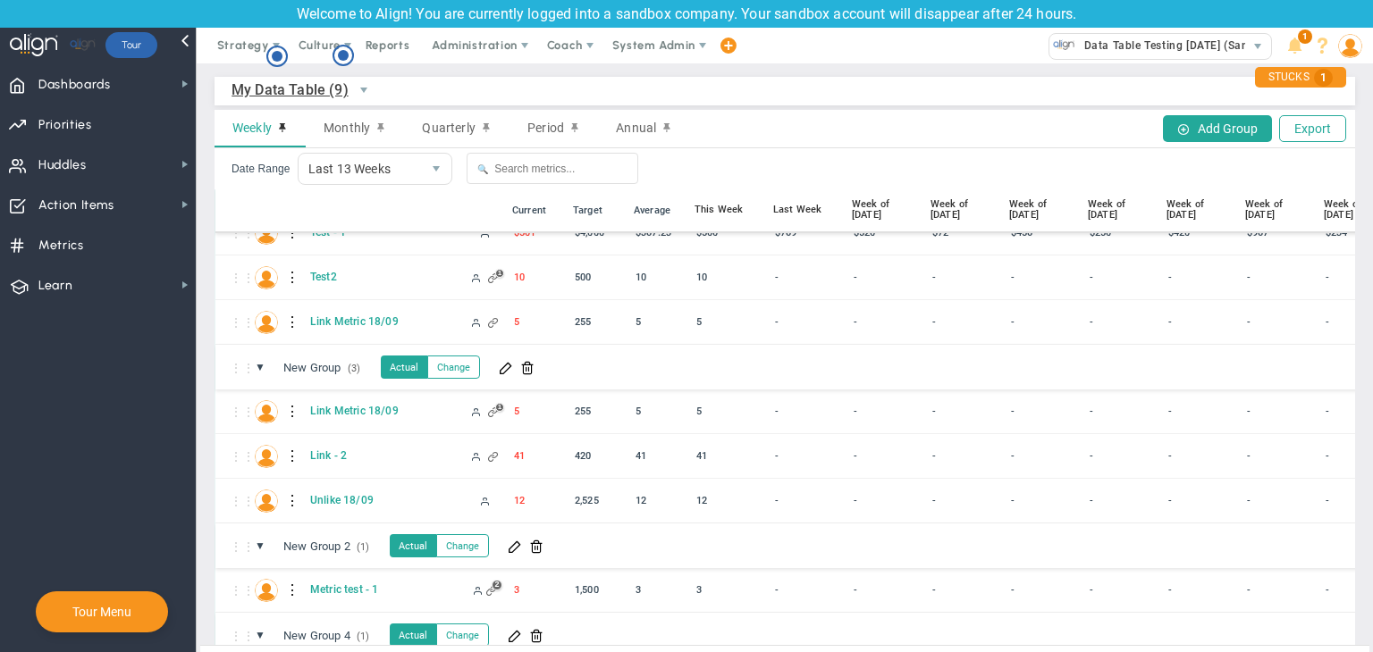
click at [206, 157] on div "My Data Table (9) My Data Table → My Data Table Weekly Monthly Quarterly Period…" at bounding box center [785, 393] width 1176 height 661
click at [173, 161] on span "Huddles Huddles" at bounding box center [98, 164] width 196 height 40
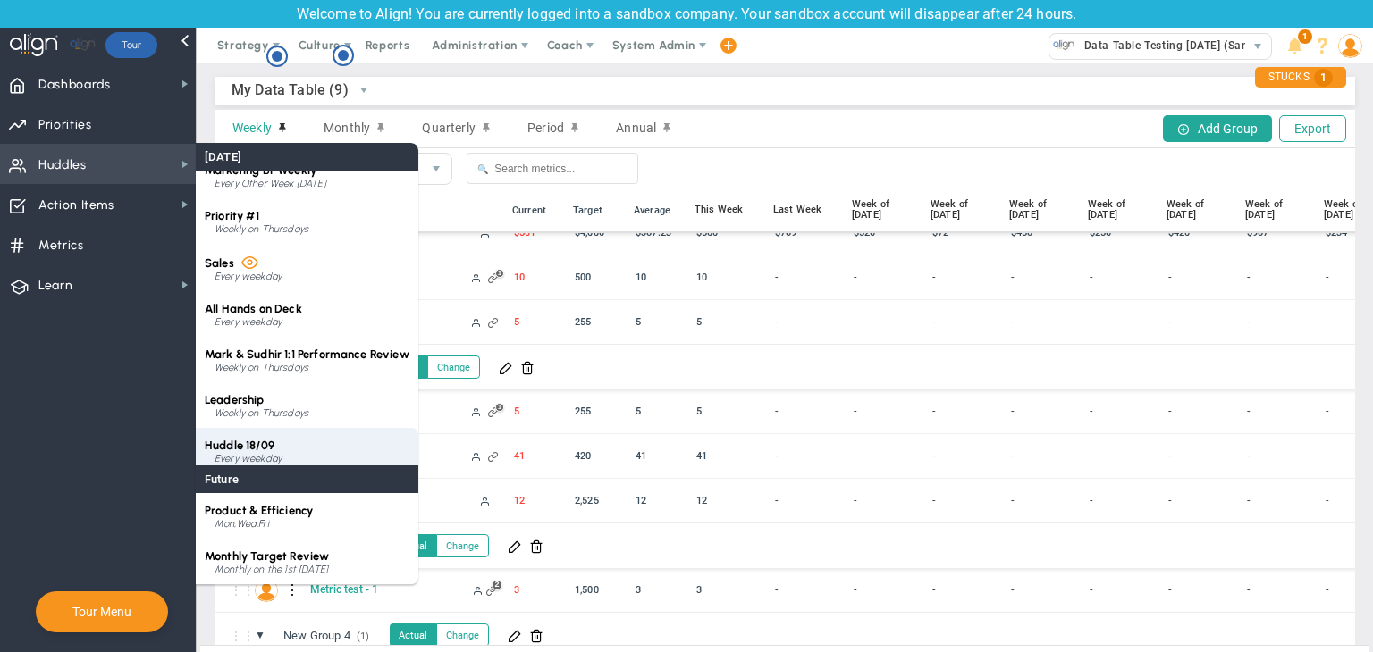
scroll to position [25, 0]
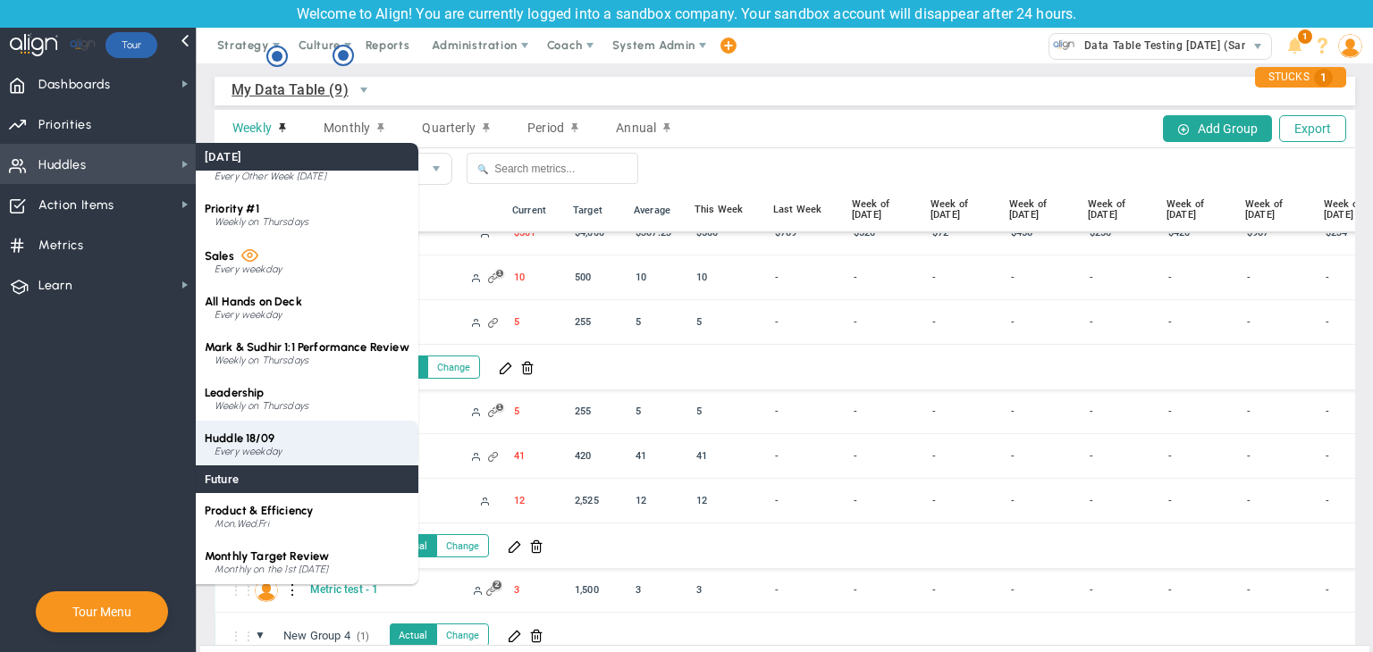
click at [283, 441] on div "Huddle 18/09 Every weekday" at bounding box center [307, 444] width 223 height 46
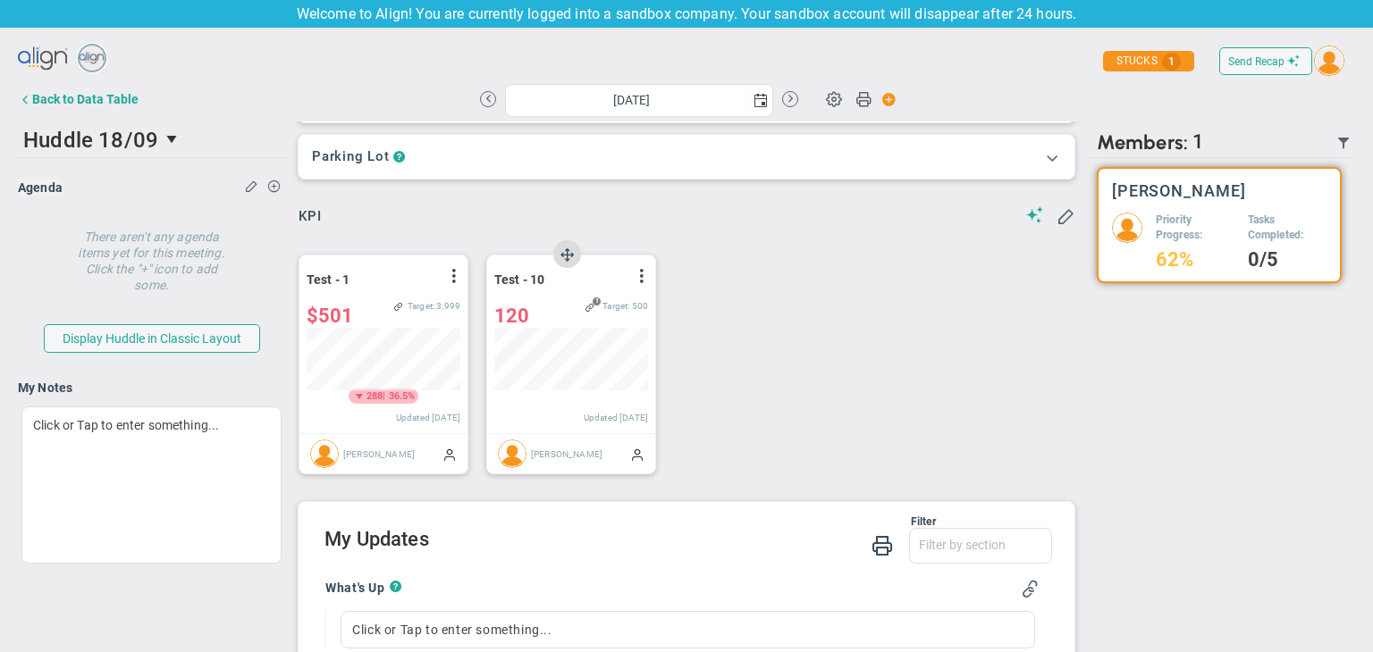
scroll to position [204, 0]
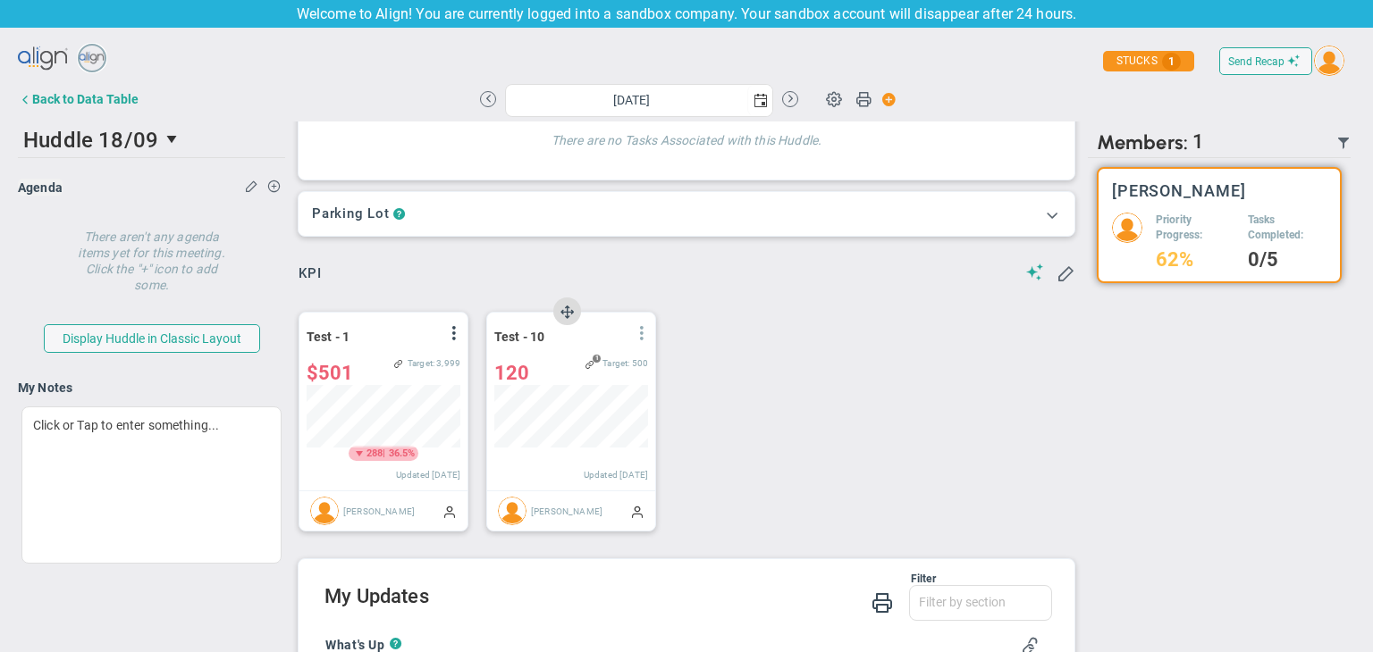
click at [641, 340] on span at bounding box center [642, 333] width 14 height 14
click at [579, 368] on li "Edit" at bounding box center [591, 369] width 127 height 22
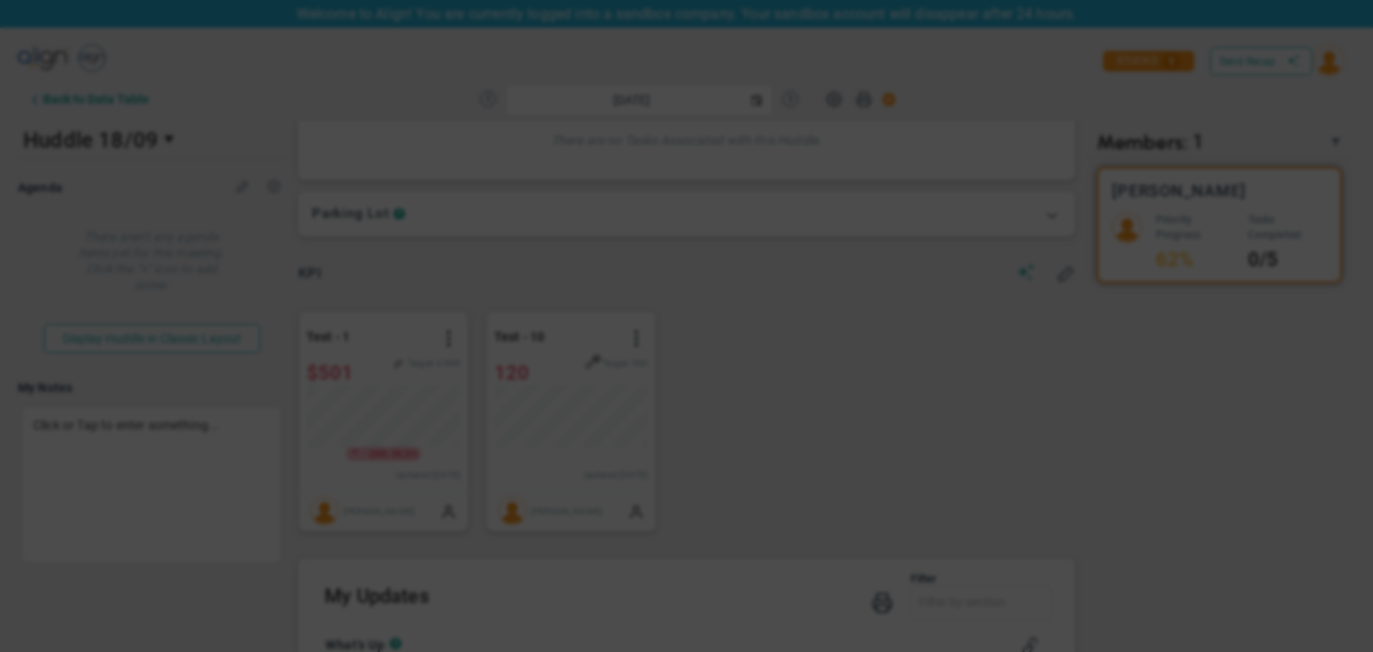
type input "[DATE]"
radio input "true"
checkbox input "false"
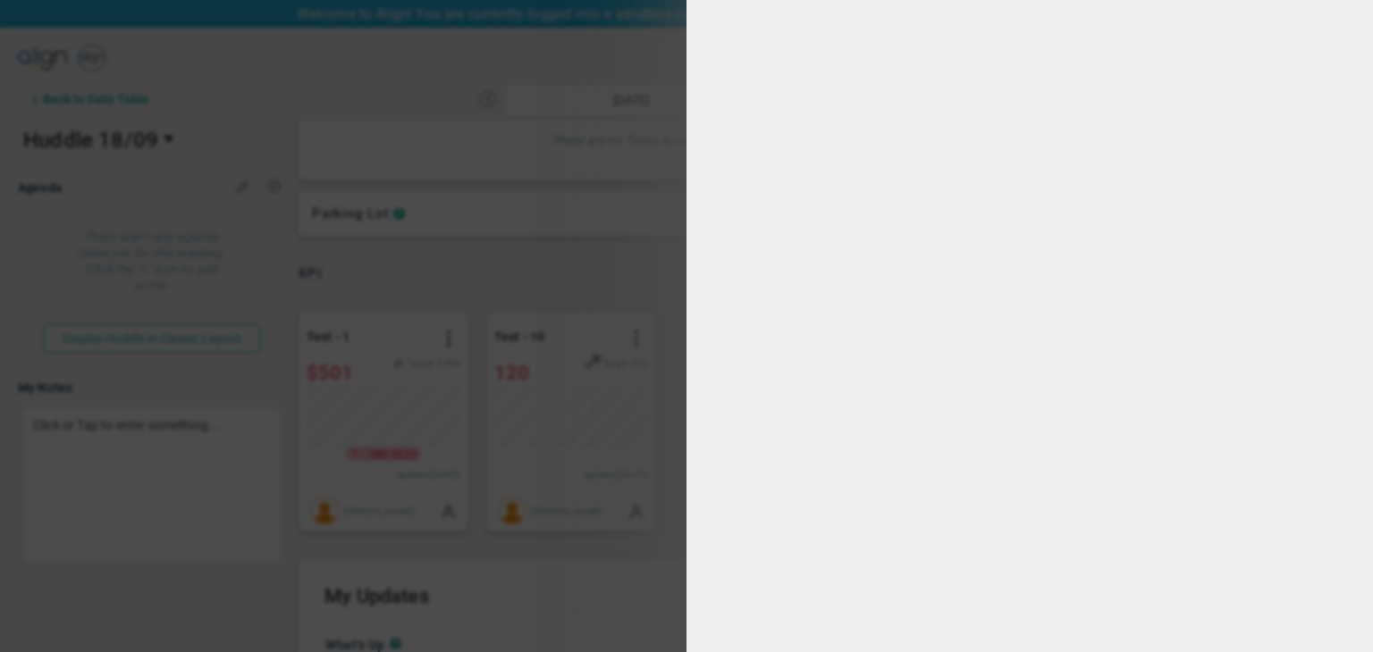
type input "1000"
type input "500"
type input "400"
type input "100"
checkbox input "true"
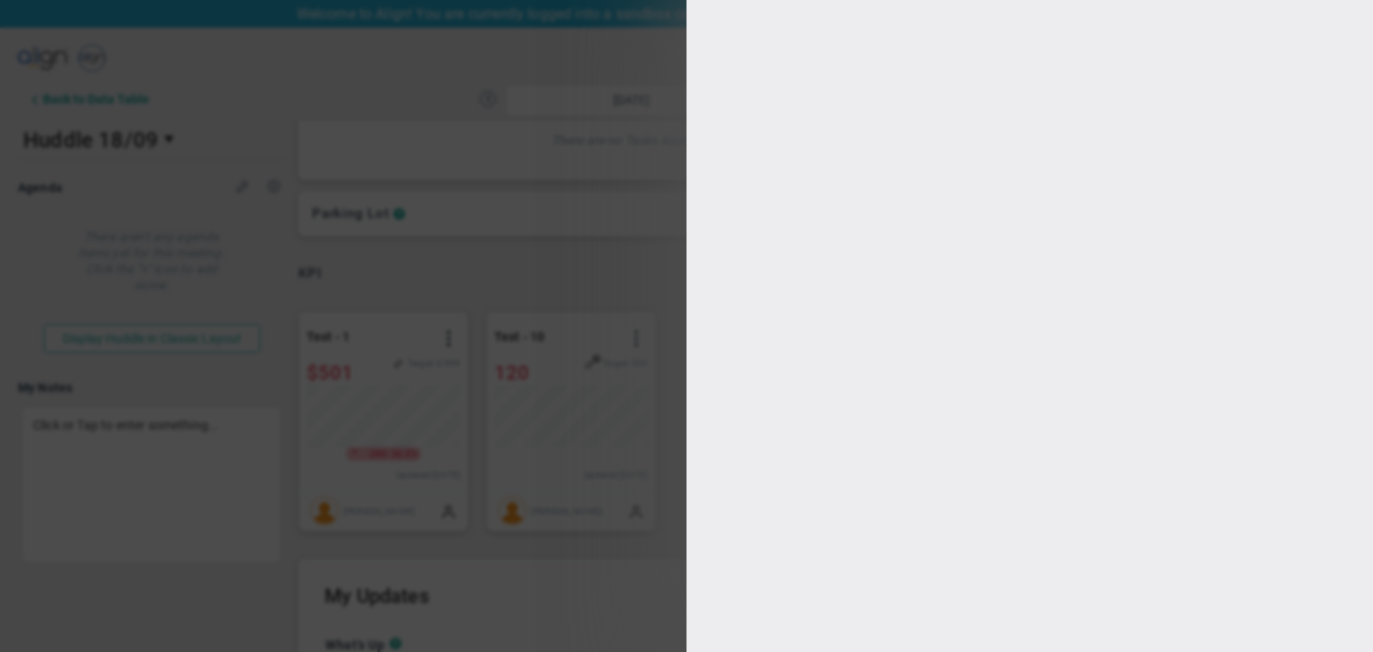
type input "[PERSON_NAME]"
radio input "true"
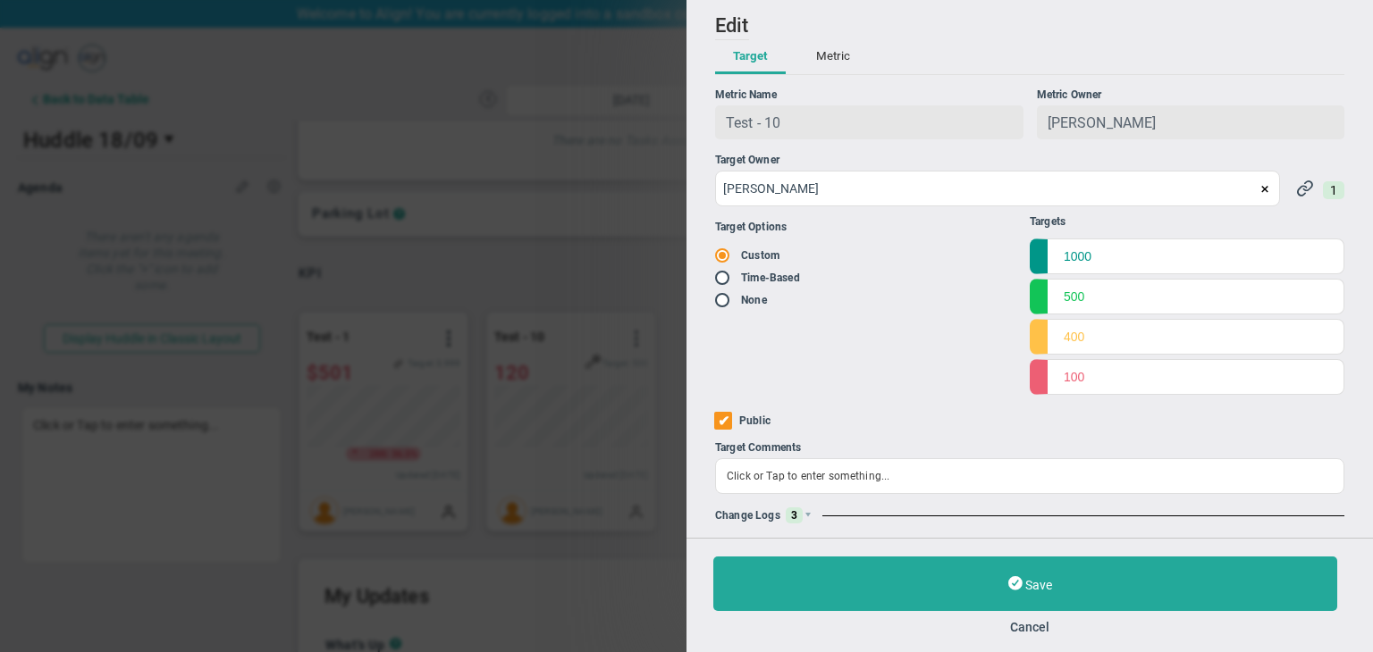
click at [800, 513] on span "3" at bounding box center [794, 516] width 17 height 16
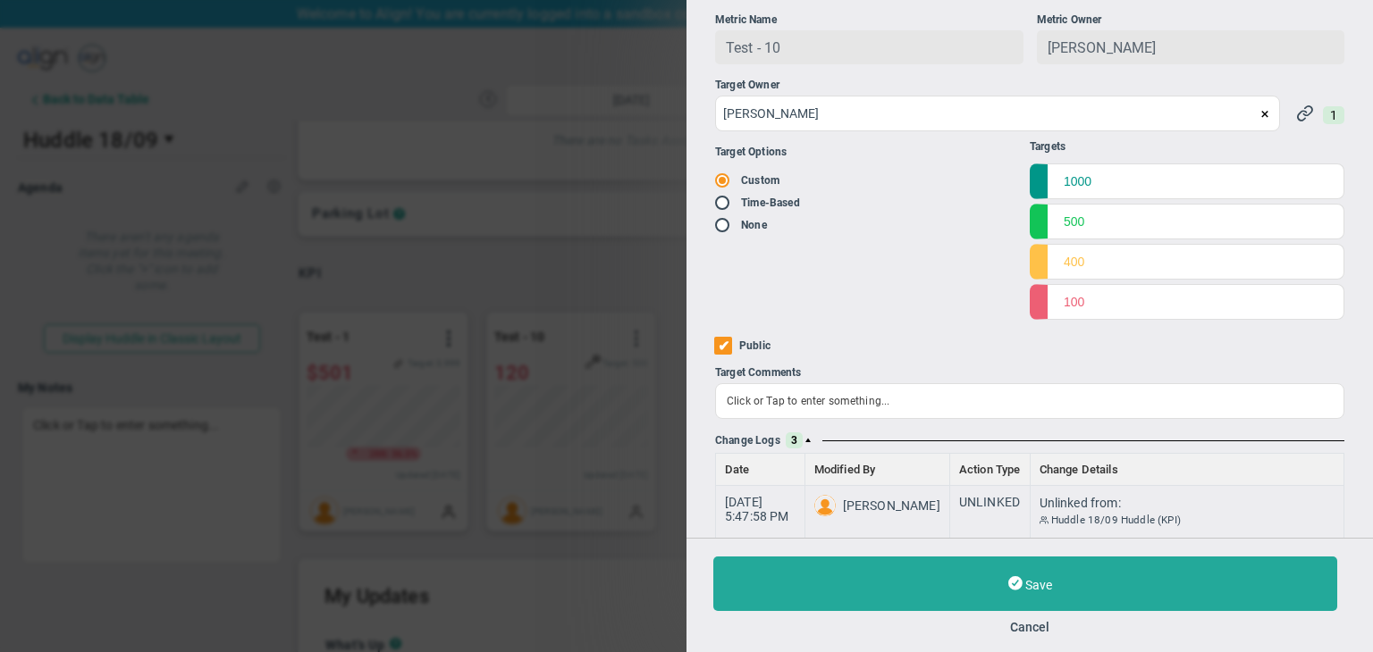
scroll to position [206, 0]
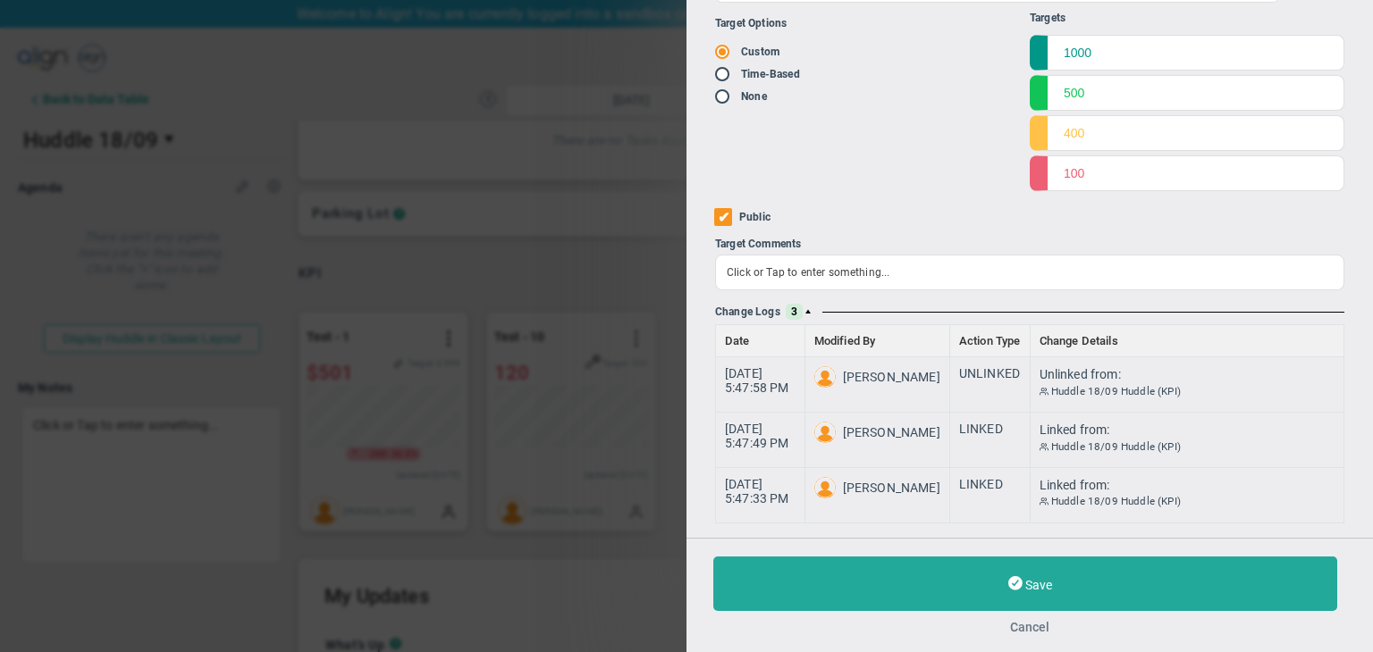
click at [1033, 627] on button "Cancel" at bounding box center [1029, 627] width 633 height 14
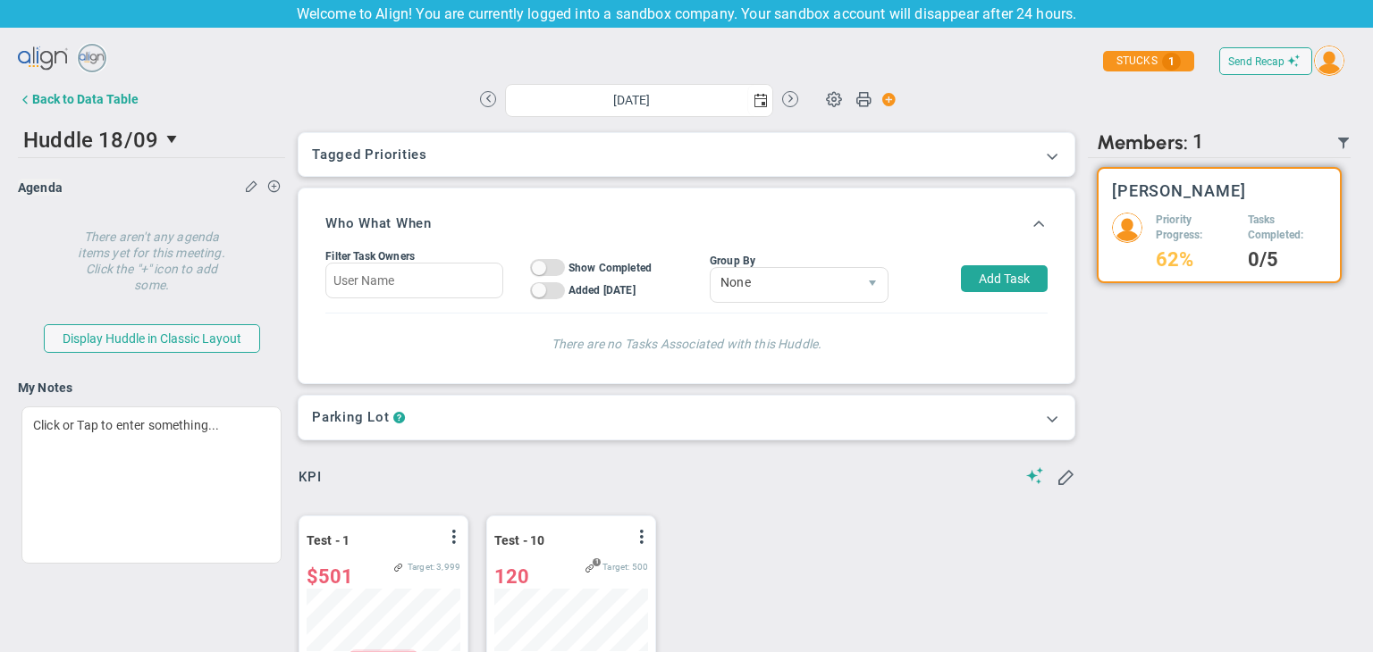
click at [59, 80] on div "Send Recap Profile Contact your Advisor Share! Become an Affiliate" at bounding box center [686, 61] width 1337 height 40
click at [64, 101] on div "Back to Data Table" at bounding box center [85, 99] width 106 height 14
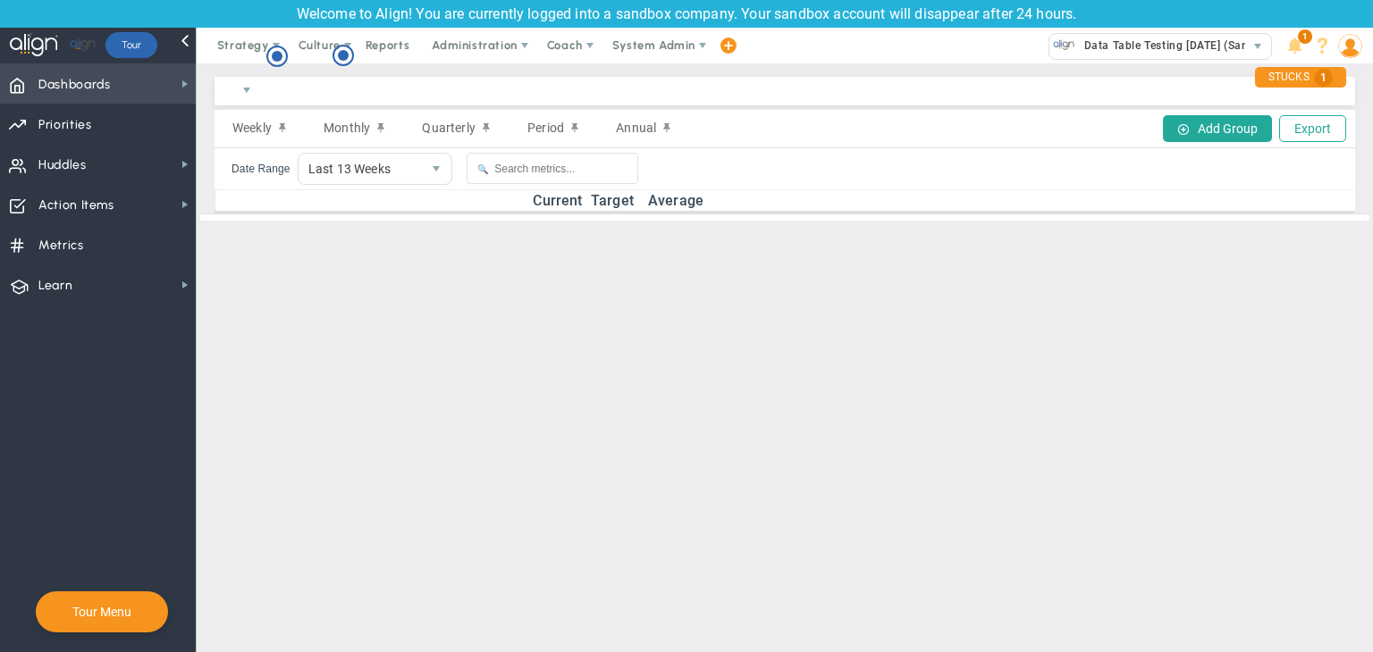
click at [176, 83] on span "Dashboards Dashboards" at bounding box center [98, 83] width 196 height 40
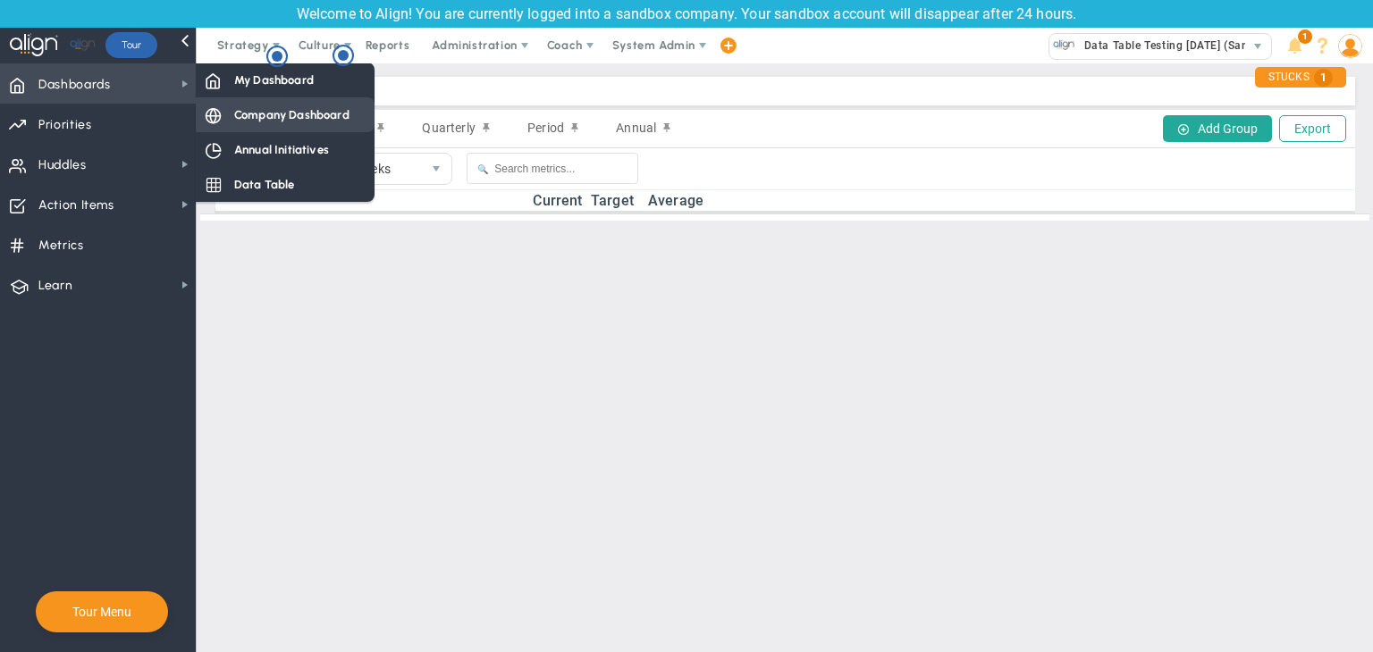
click at [265, 122] on span "Company Dashboard" at bounding box center [291, 114] width 115 height 17
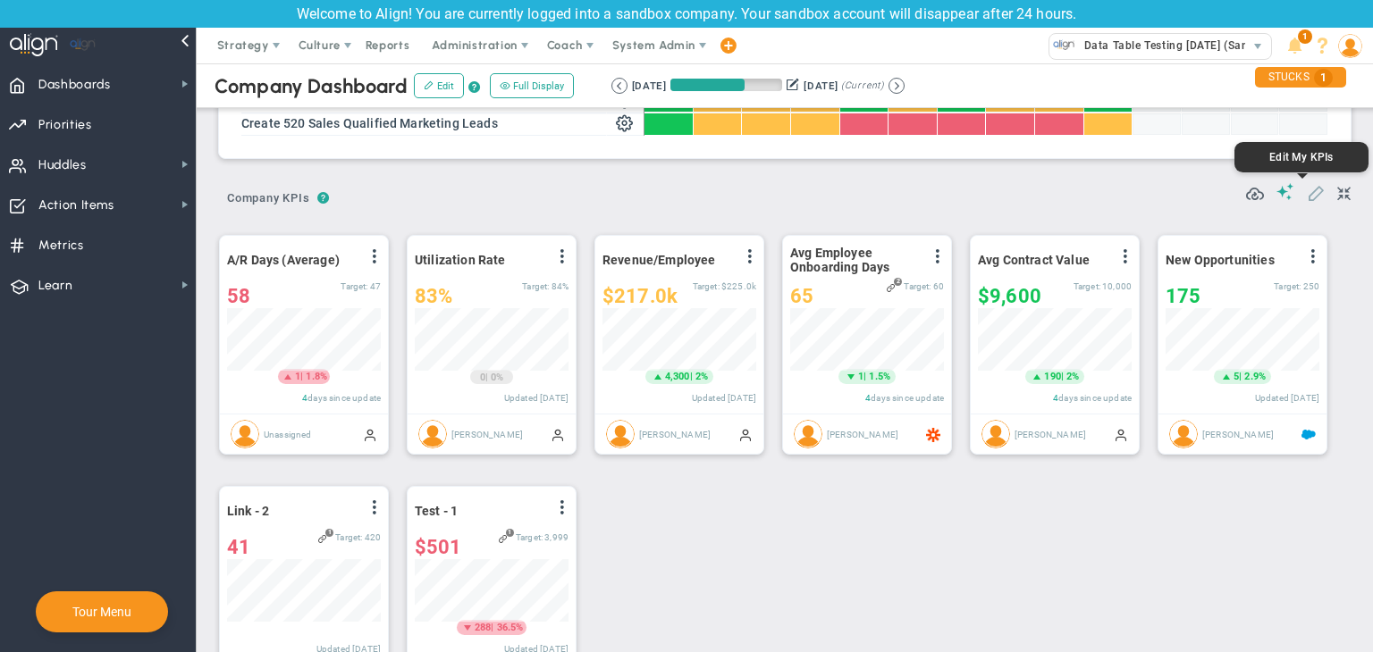
click at [1307, 197] on span at bounding box center [1316, 192] width 18 height 18
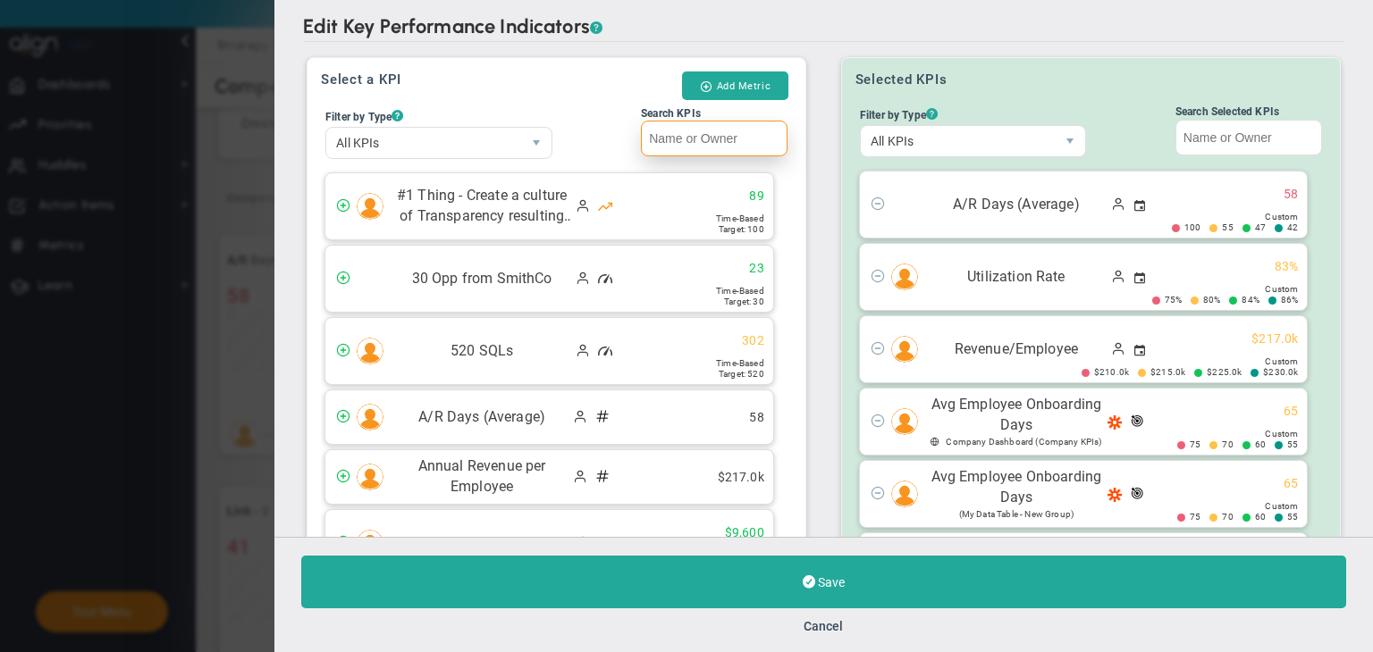
click at [652, 130] on input "Search KPIs" at bounding box center [714, 139] width 147 height 36
paste input "Test - 10"
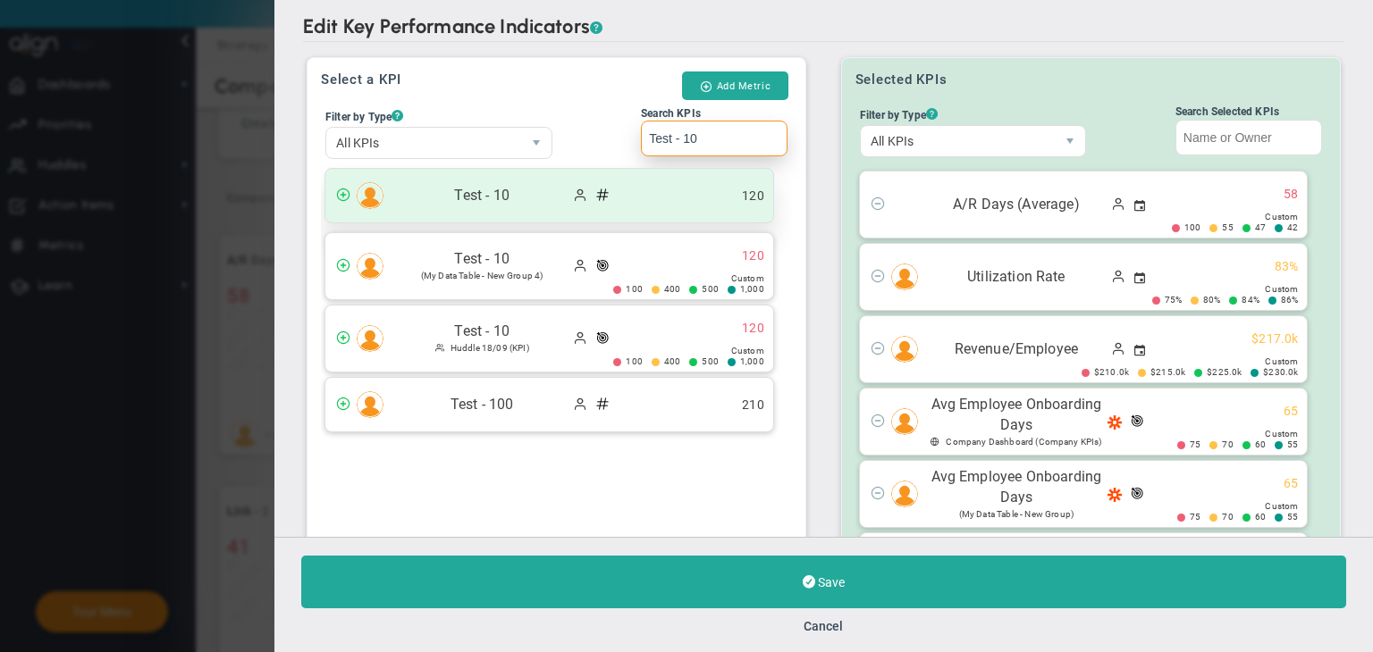
click at [604, 208] on div "Test - 10 120" at bounding box center [549, 196] width 448 height 54
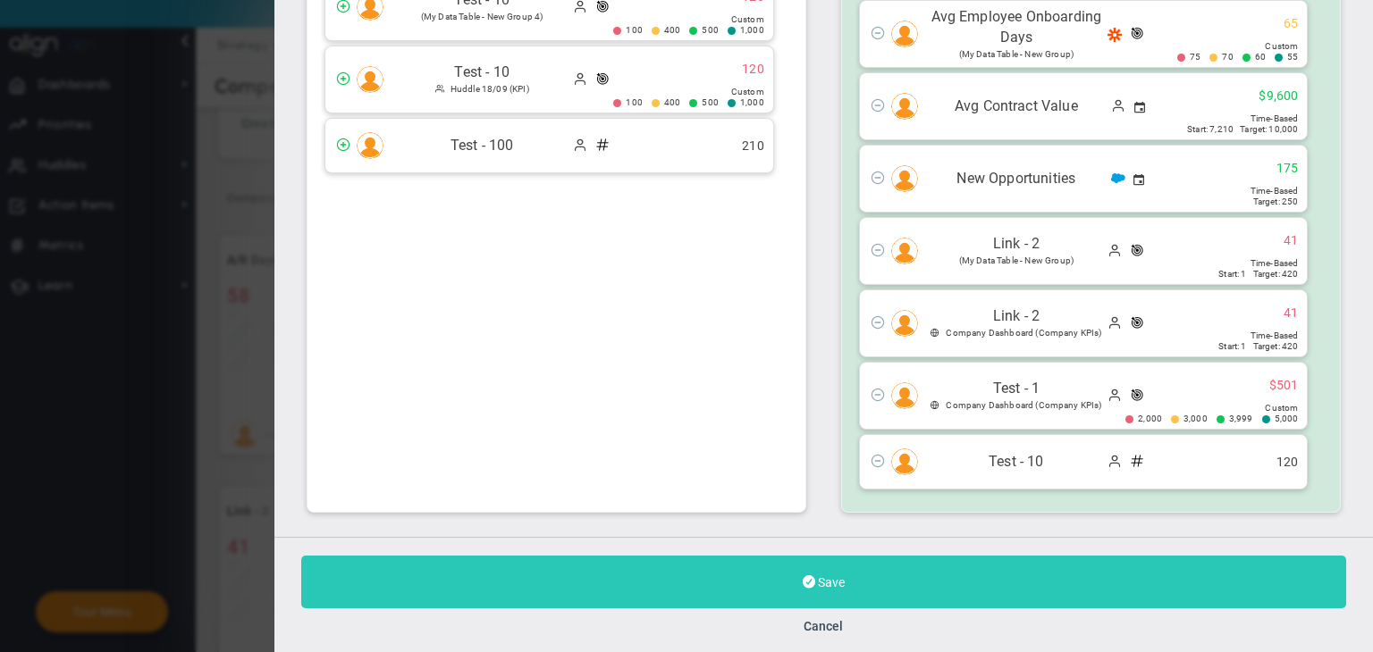
type input "Test - 10"
click at [917, 566] on button "Save" at bounding box center [823, 582] width 1045 height 53
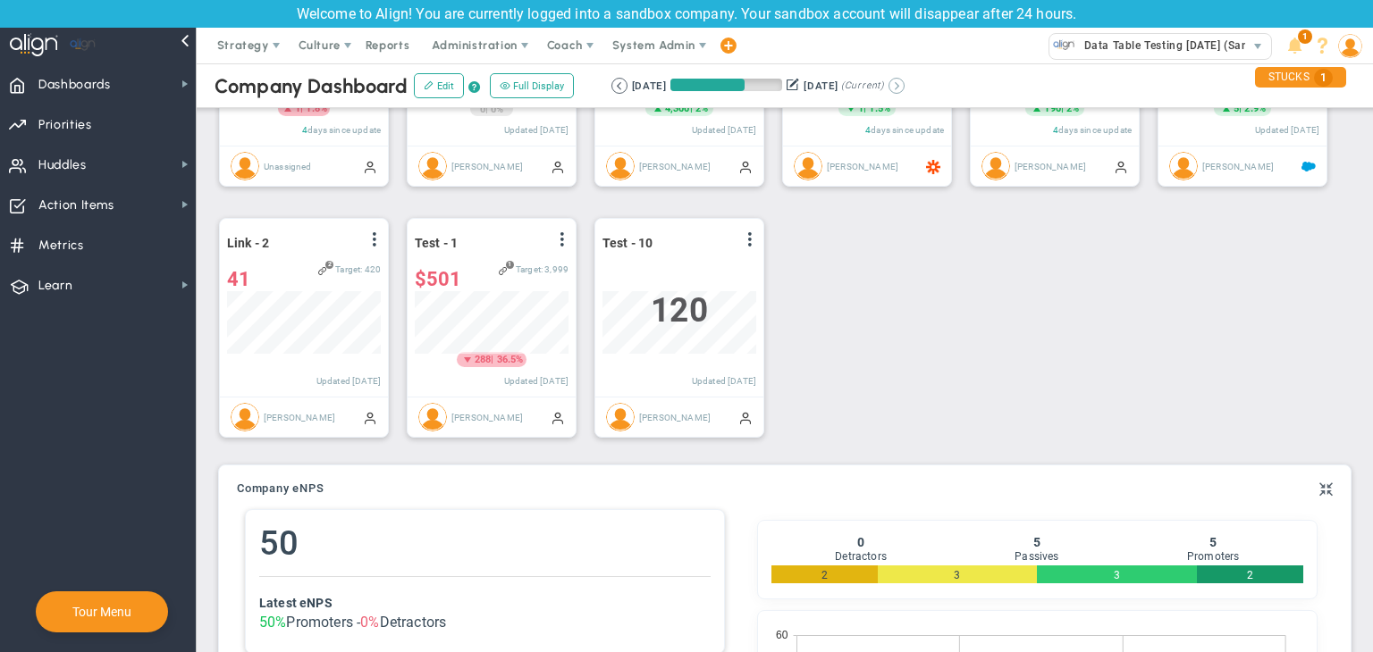
click at [905, 85] on button at bounding box center [896, 86] width 16 height 16
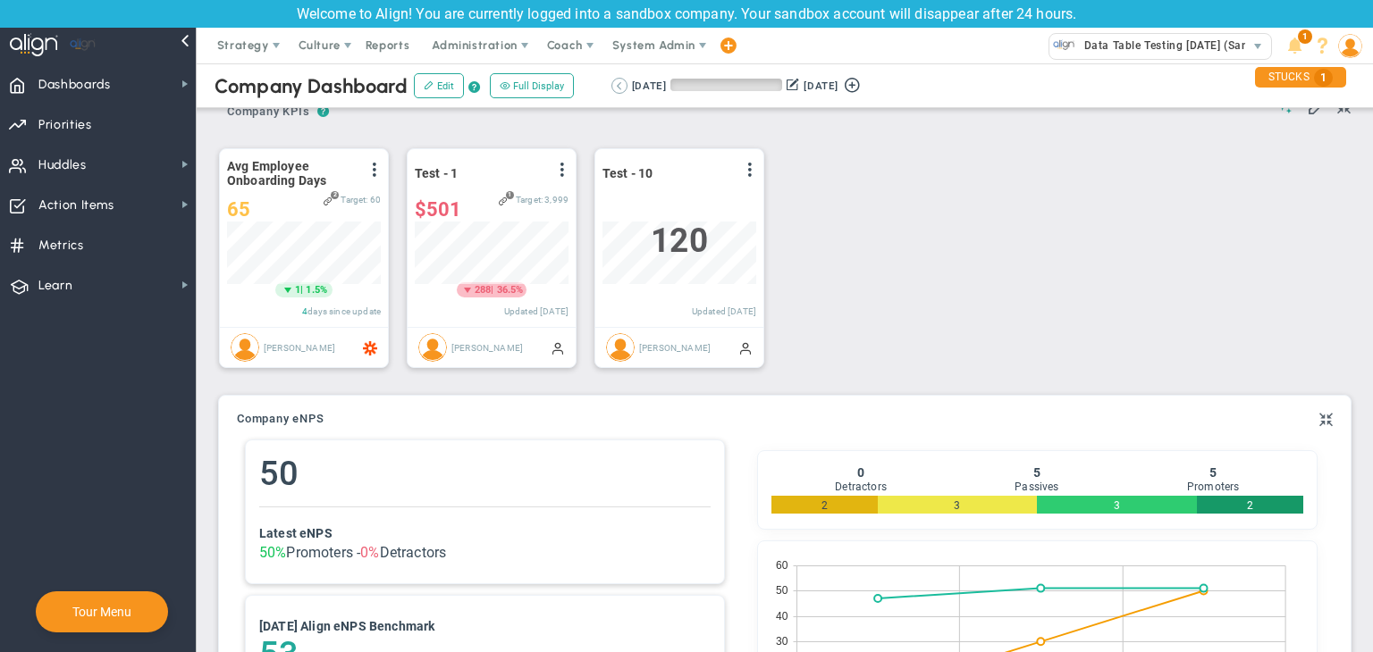
click at [618, 84] on button at bounding box center [619, 86] width 16 height 16
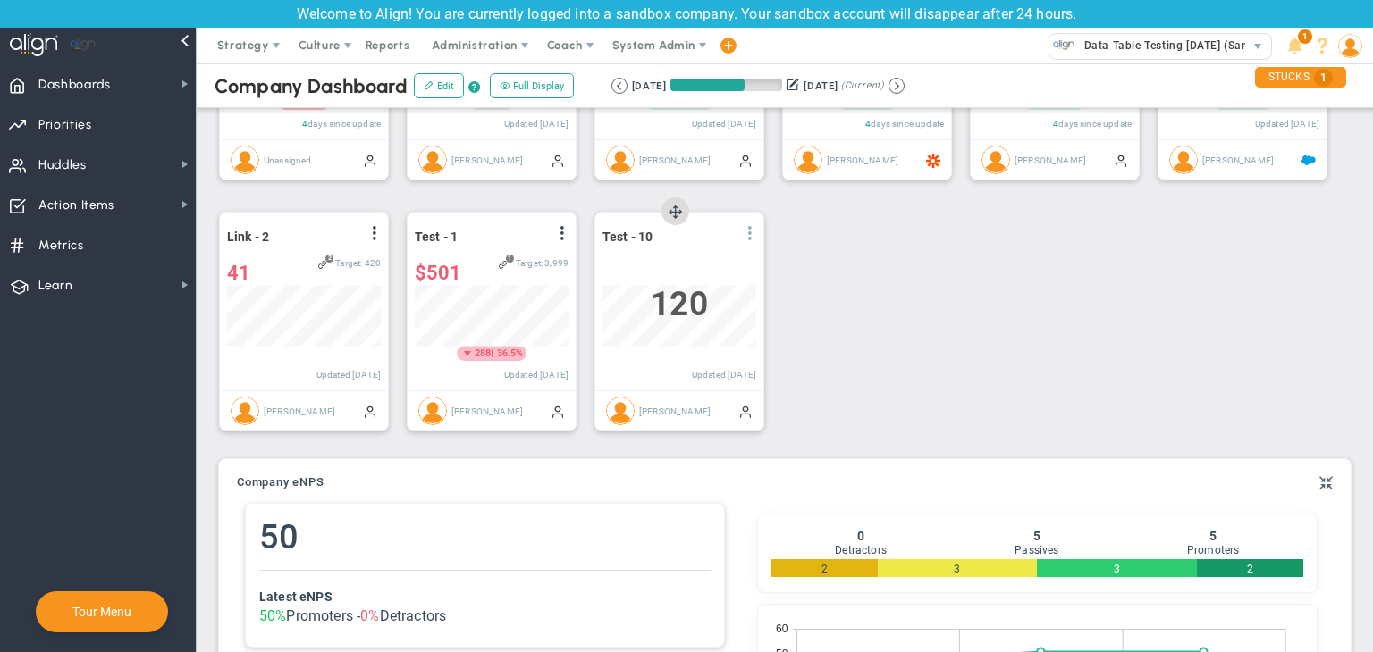
click at [743, 240] on span at bounding box center [750, 233] width 14 height 14
click at [710, 269] on li "Edit" at bounding box center [699, 269] width 127 height 22
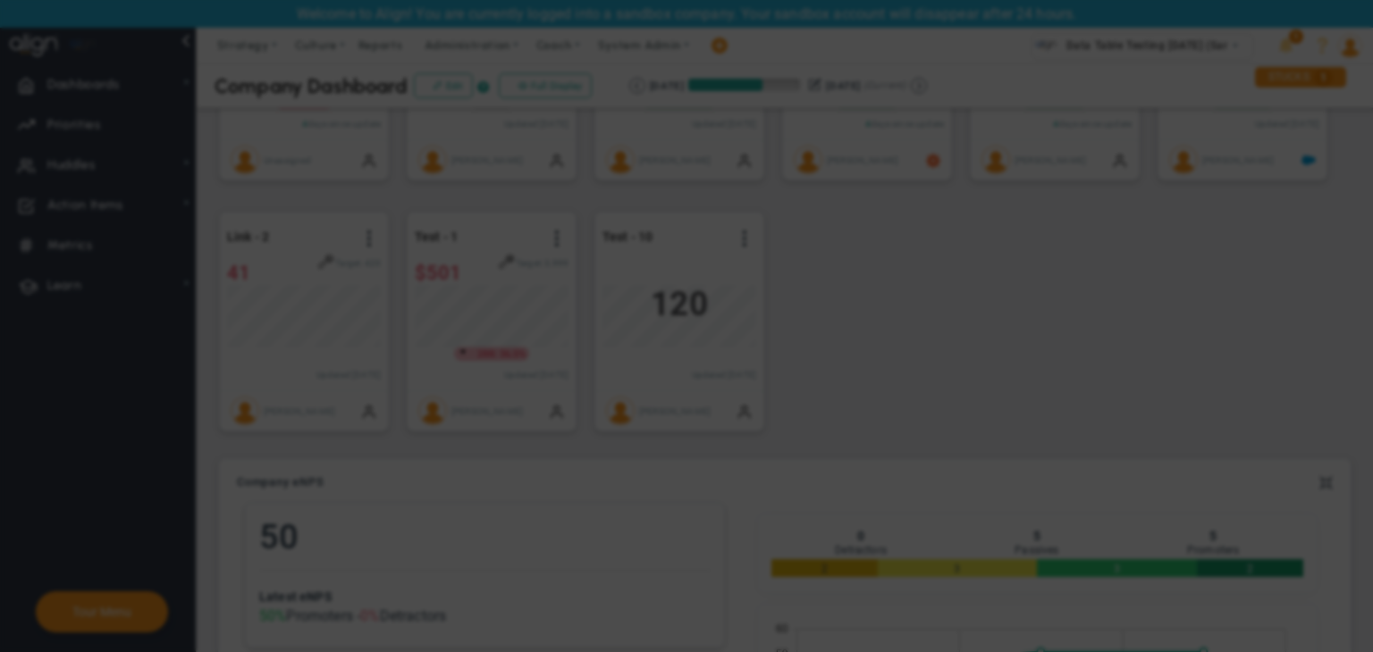
radio input "true"
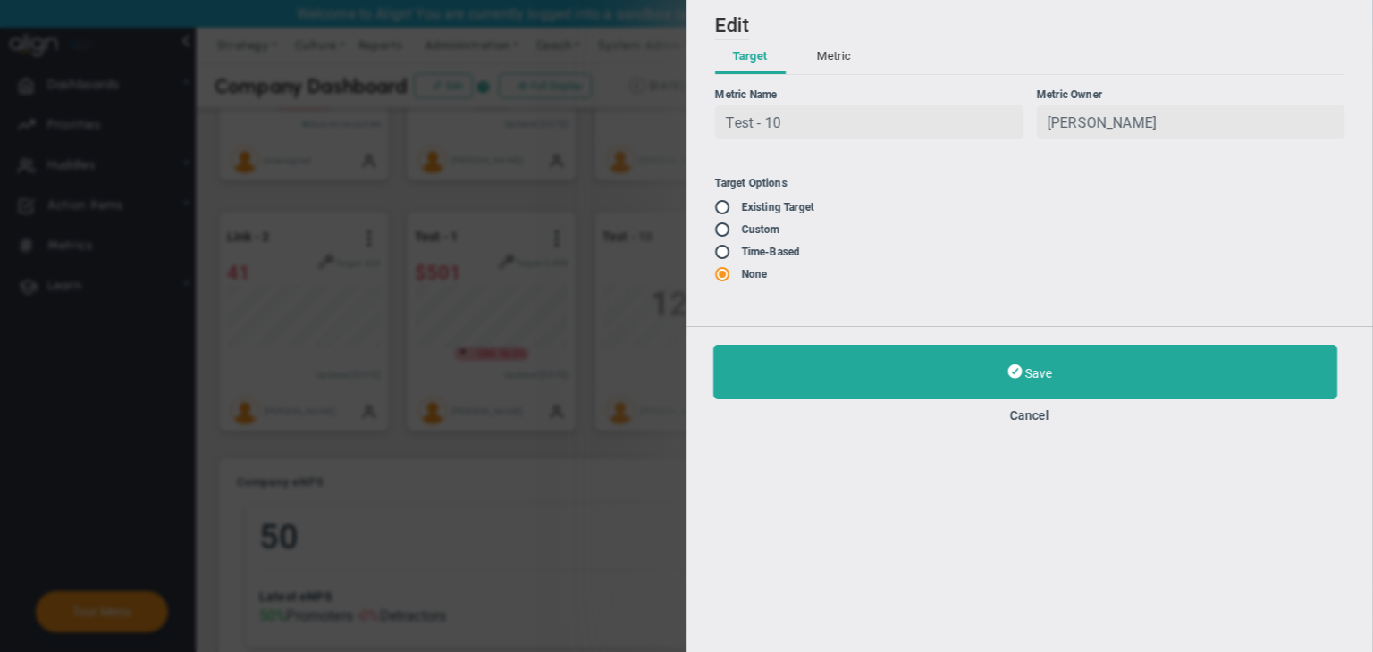
click at [714, 201] on div "Add Edit Metric Historical Values Target Metric Name Test - 10 Unique Identifie…" at bounding box center [1029, 163] width 686 height 326
click at [728, 209] on input "radio" at bounding box center [729, 208] width 18 height 14
radio input "true"
type input "1000"
type input "500"
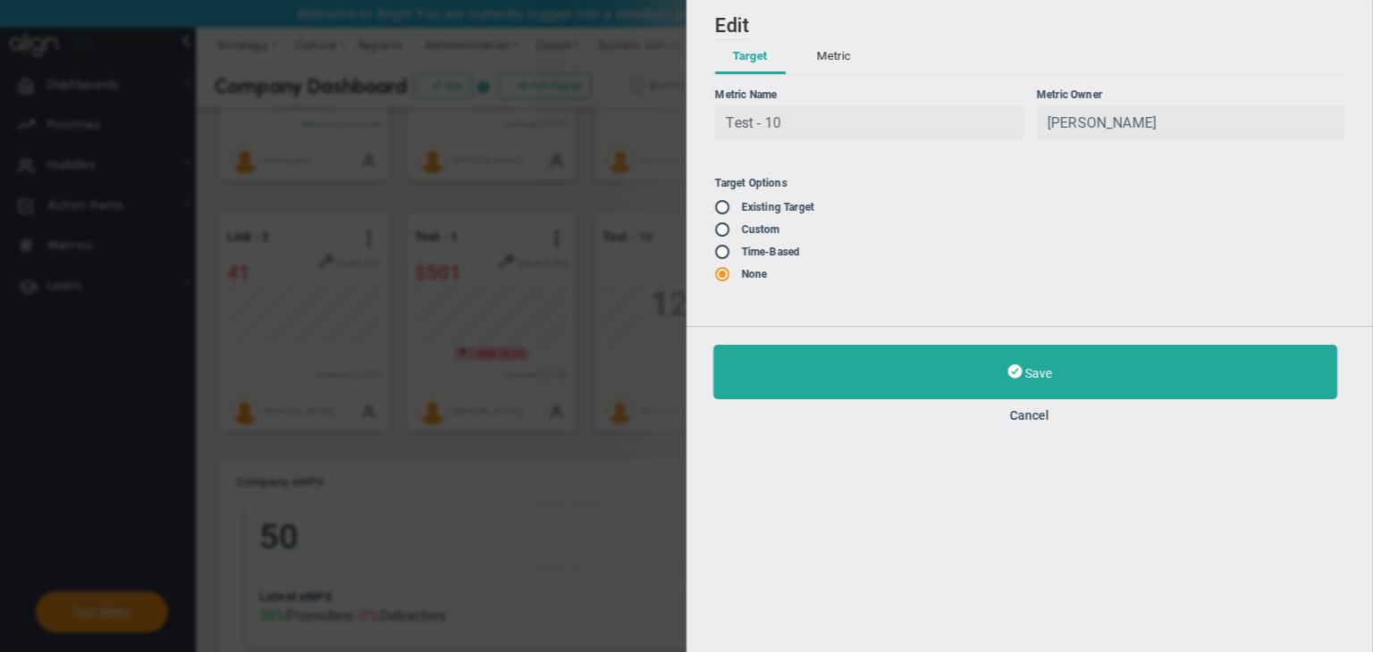
type input "400"
type input "100"
radio input "false"
radio input "true"
radio input "false"
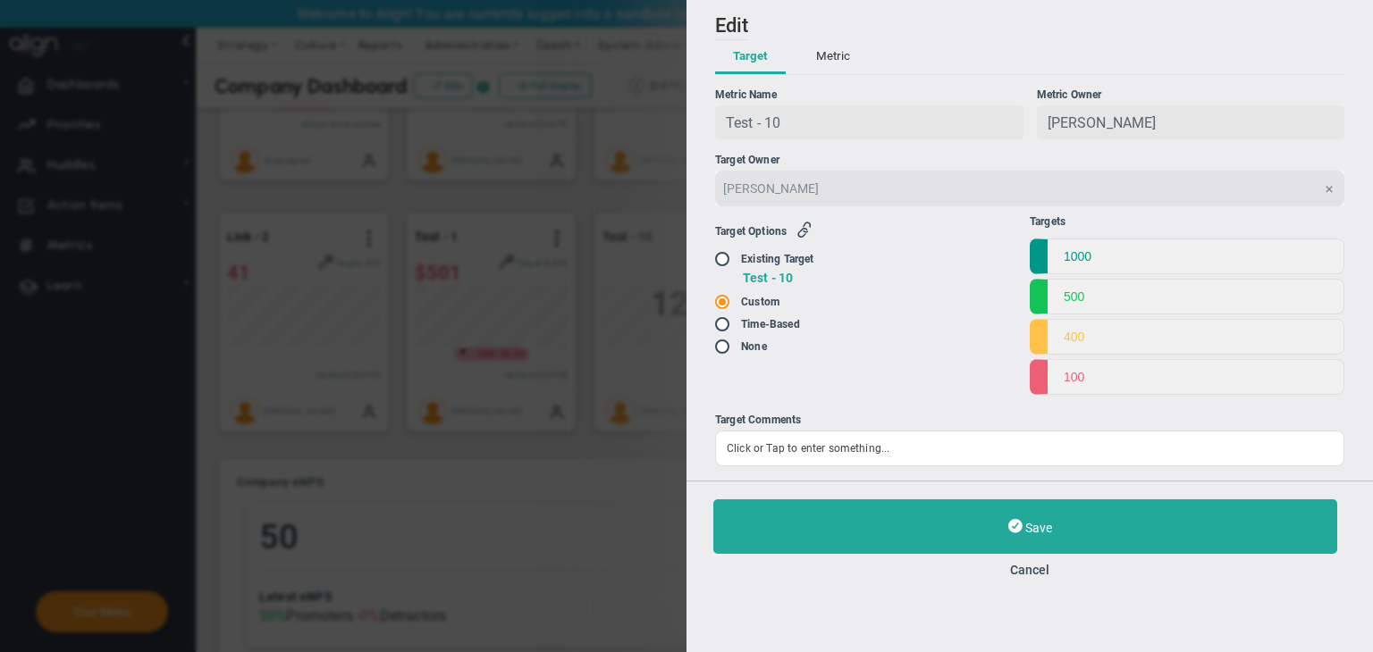
click at [794, 229] on button "button" at bounding box center [800, 231] width 36 height 21
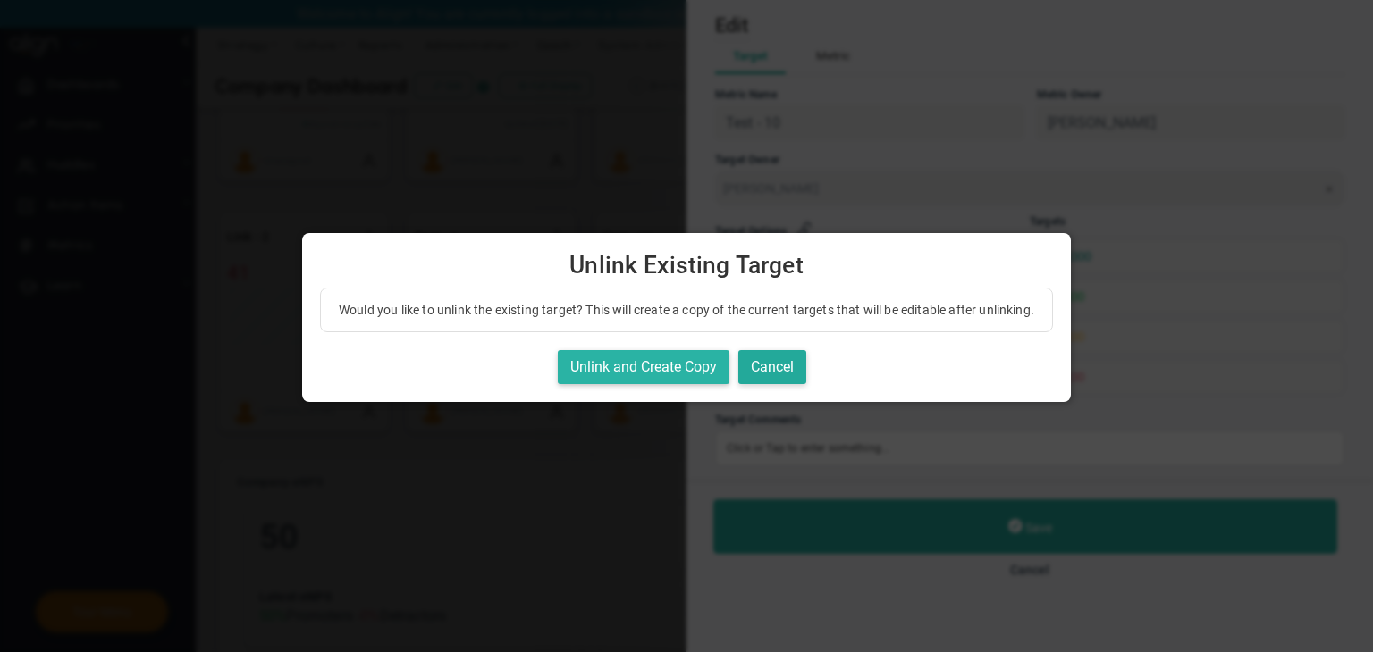
click at [689, 385] on button "Unlink and Create Copy" at bounding box center [644, 367] width 172 height 35
checkbox input "true"
radio input "true"
radio input "false"
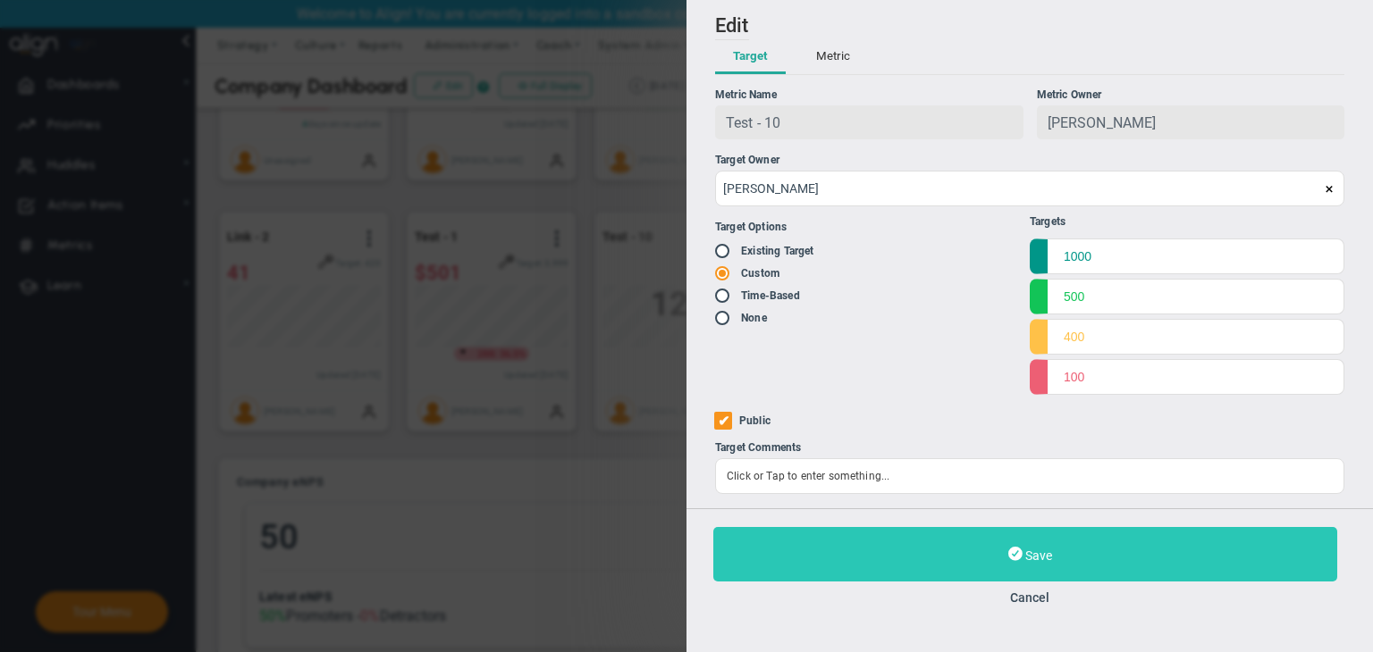
click at [949, 544] on button "Save" at bounding box center [1025, 554] width 624 height 55
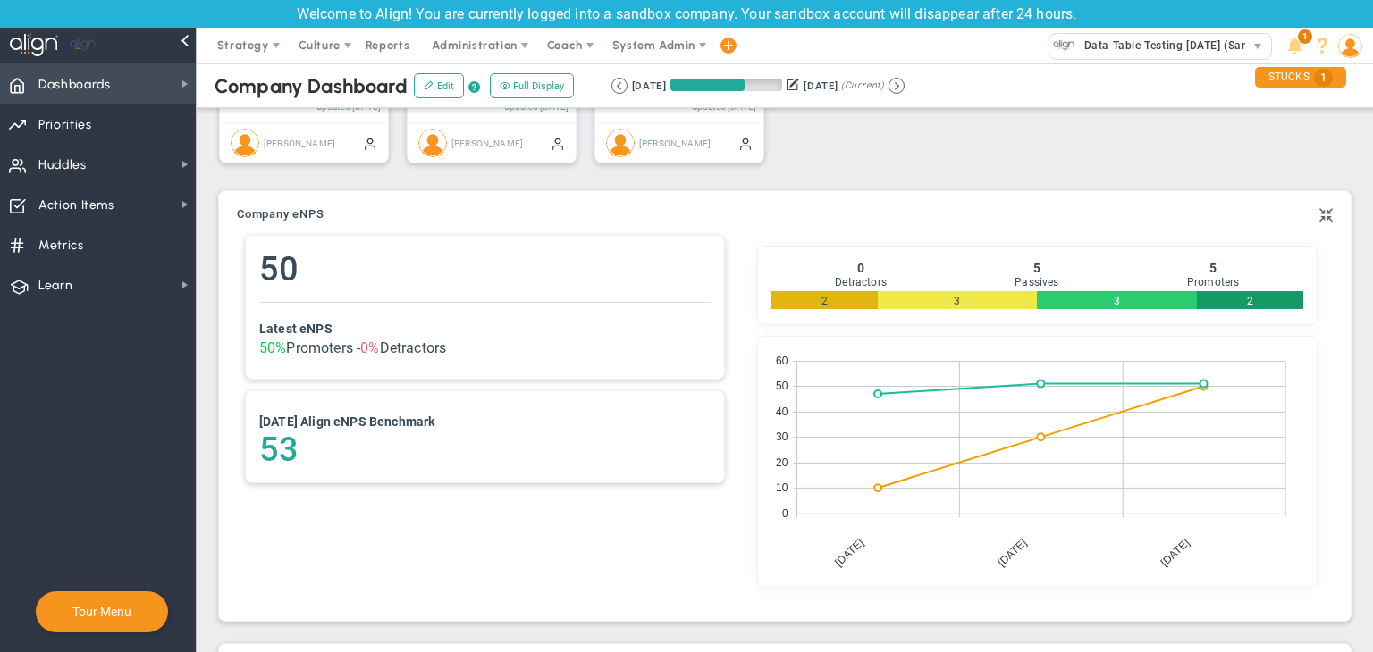
click at [106, 88] on span "Dashboards" at bounding box center [74, 85] width 72 height 38
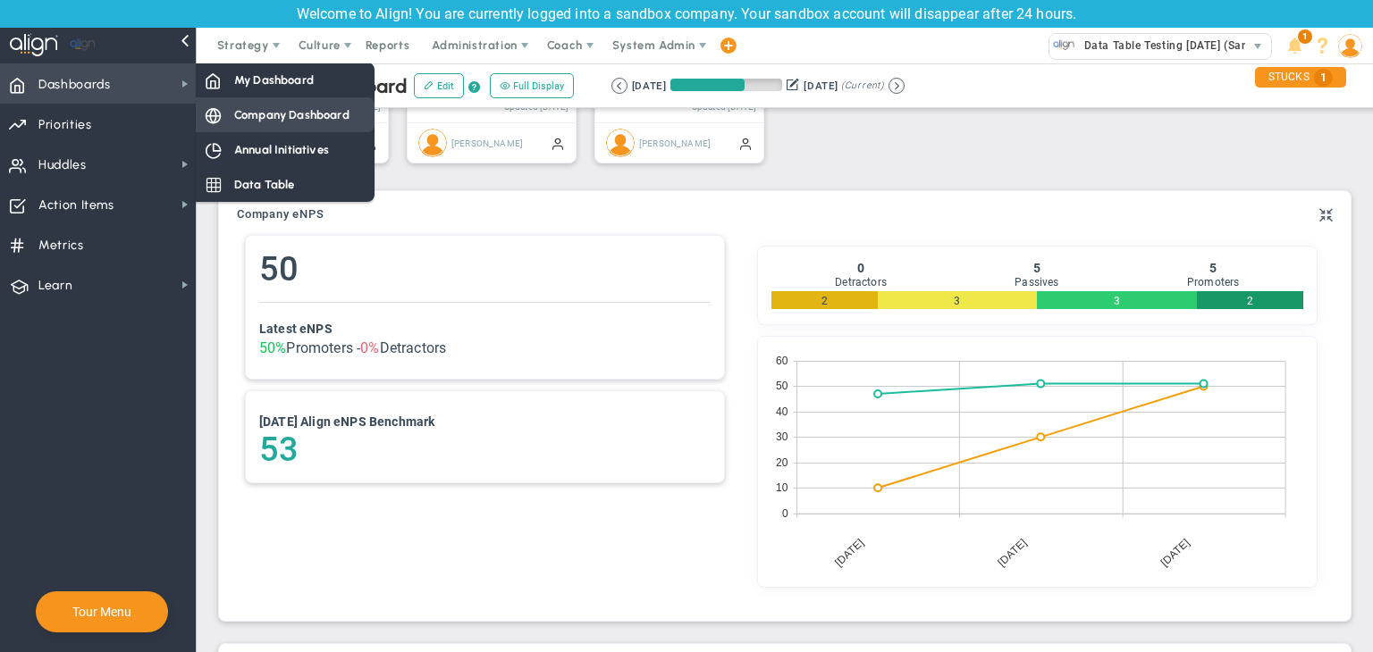
click at [294, 111] on span "Company Dashboard" at bounding box center [291, 114] width 115 height 17
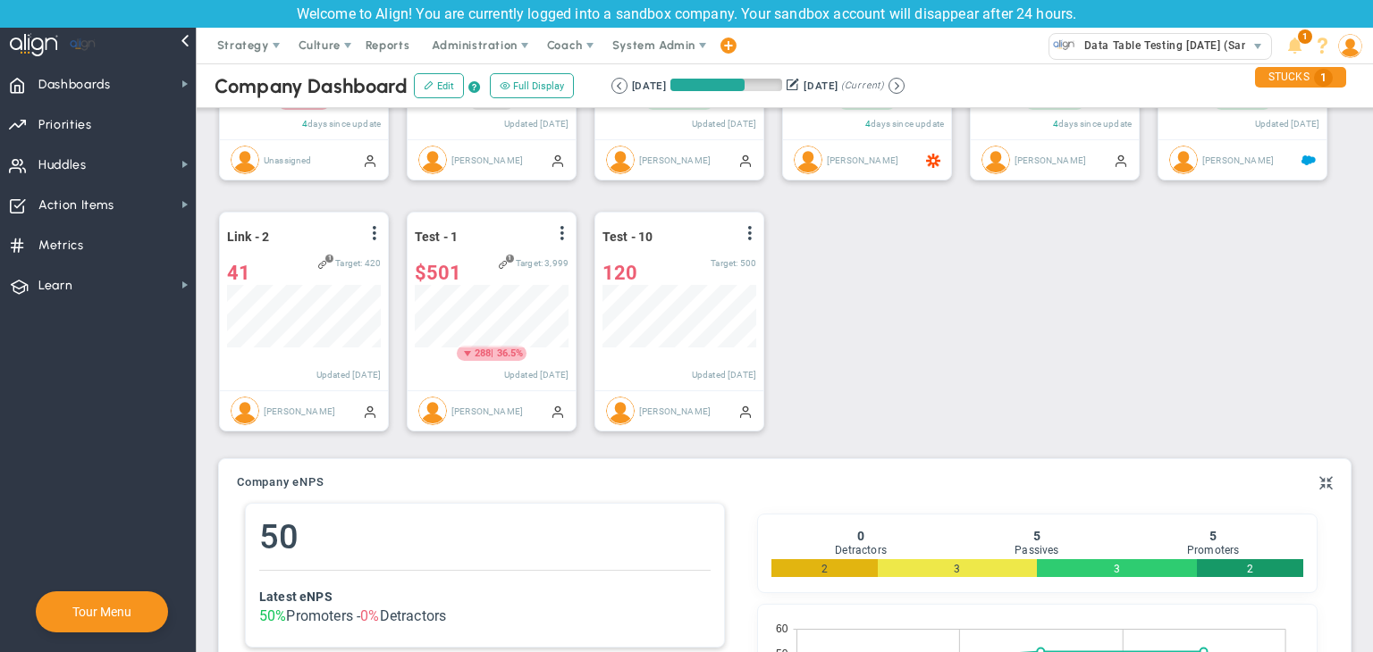
click at [933, 96] on div "Company Dashboard Edit ? Full Display Retrieving period... [DATE] [DATE] (Curre…" at bounding box center [785, 85] width 1212 height 45
click at [905, 92] on div "[DATE] [DATE] (Current)" at bounding box center [757, 86] width 293 height 16
click at [905, 90] on div "[DATE] [DATE] (Current)" at bounding box center [757, 86] width 293 height 16
click at [905, 90] on button at bounding box center [896, 86] width 16 height 16
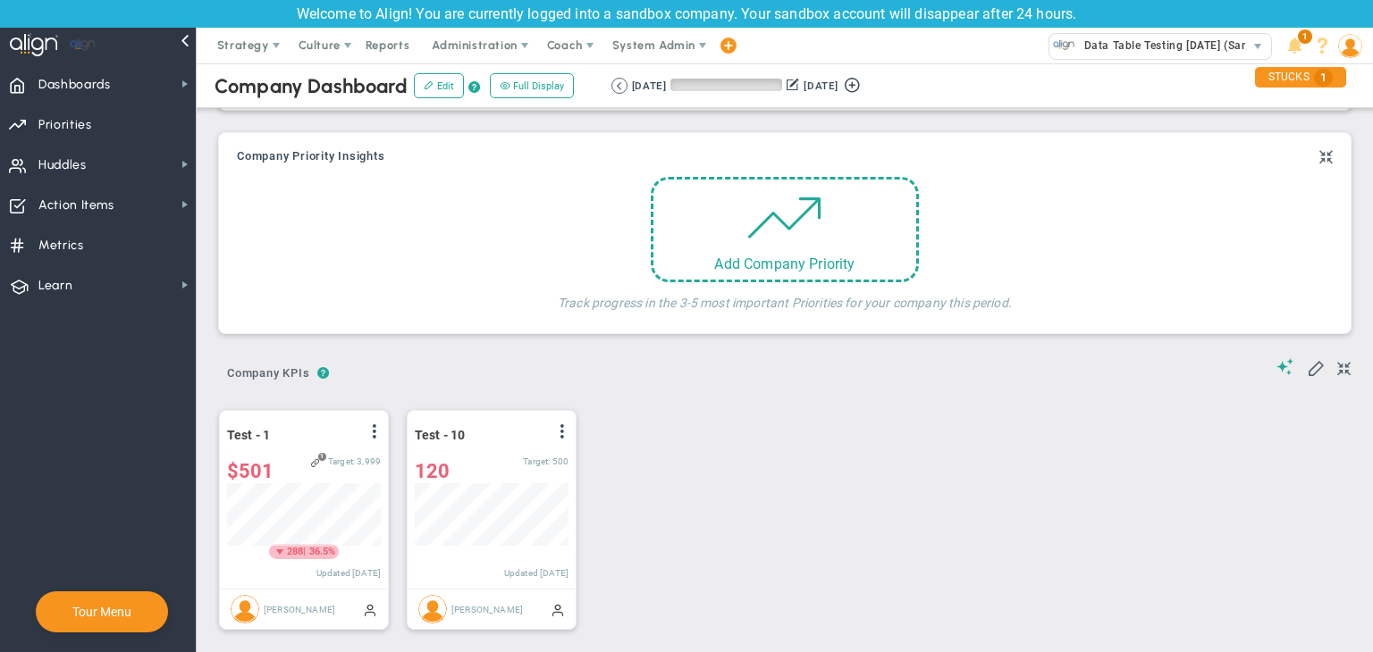
click at [602, 83] on div "Retrieving period... [DATE] [DATE] (Current)" at bounding box center [738, 86] width 272 height 16
click at [619, 83] on button at bounding box center [619, 86] width 16 height 16
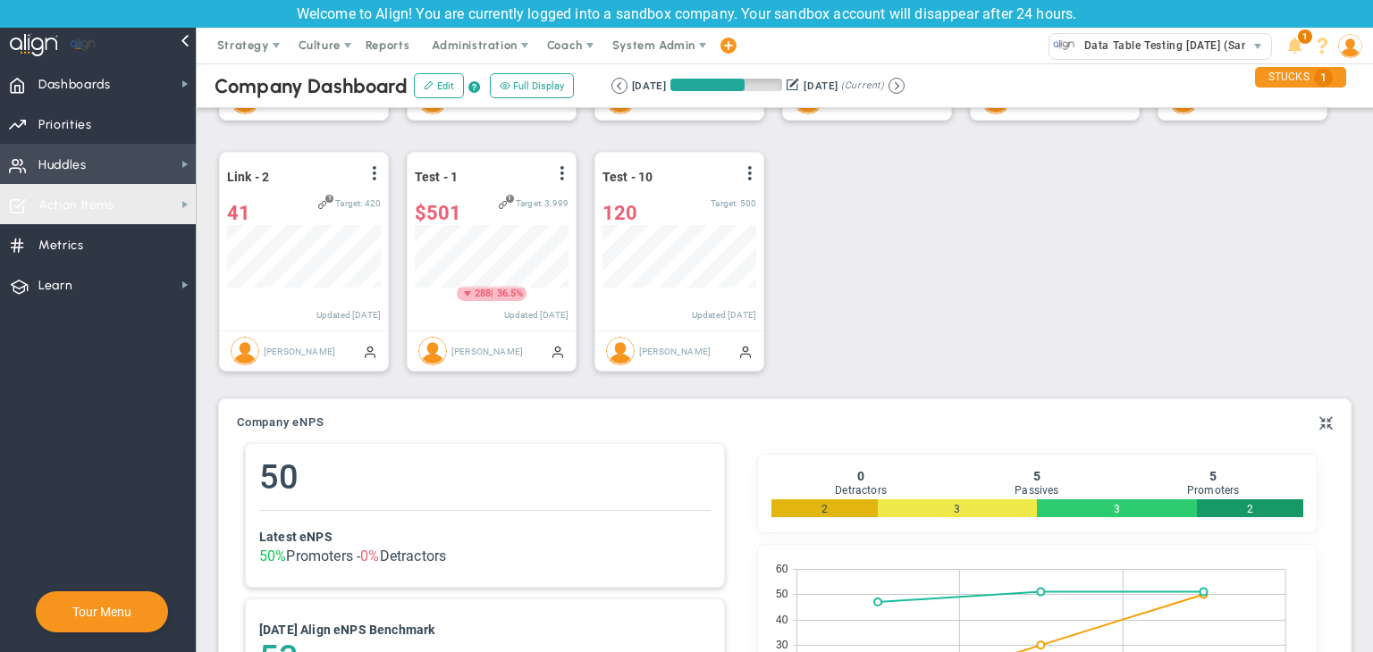
click at [167, 175] on span "Huddles Huddles" at bounding box center [98, 164] width 196 height 40
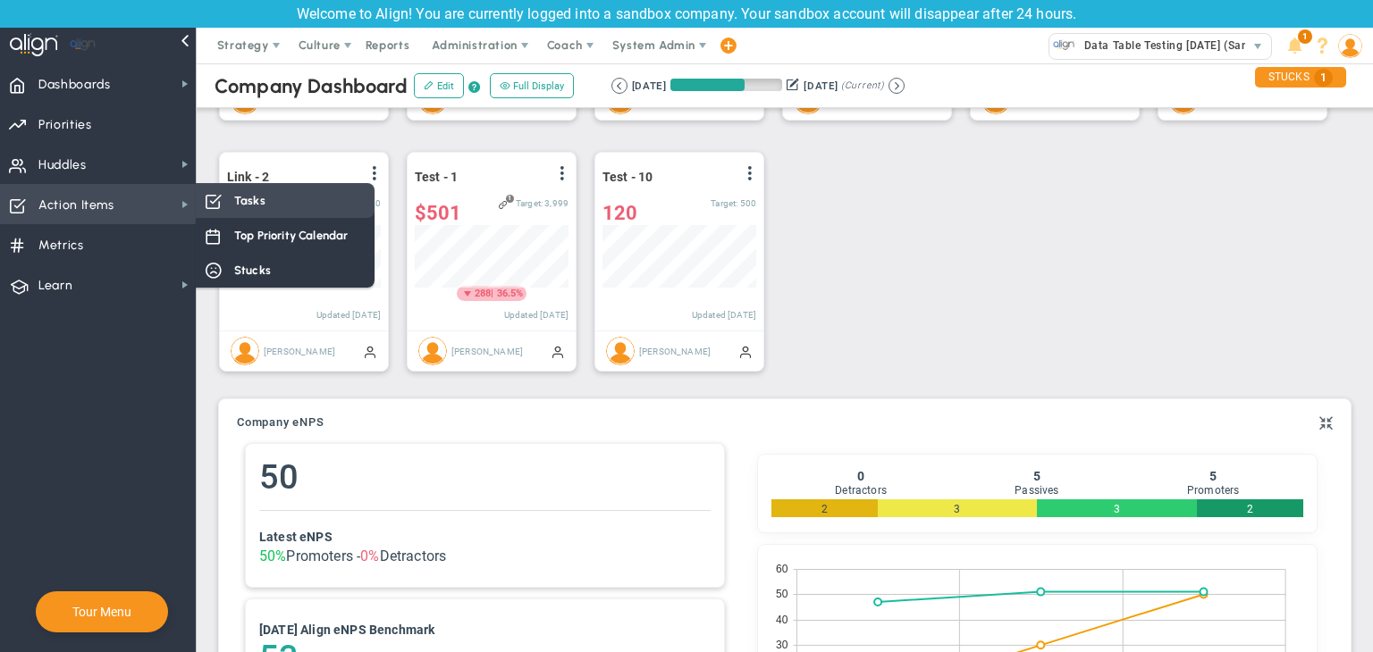
click at [276, 208] on div "Tasks" at bounding box center [285, 200] width 179 height 35
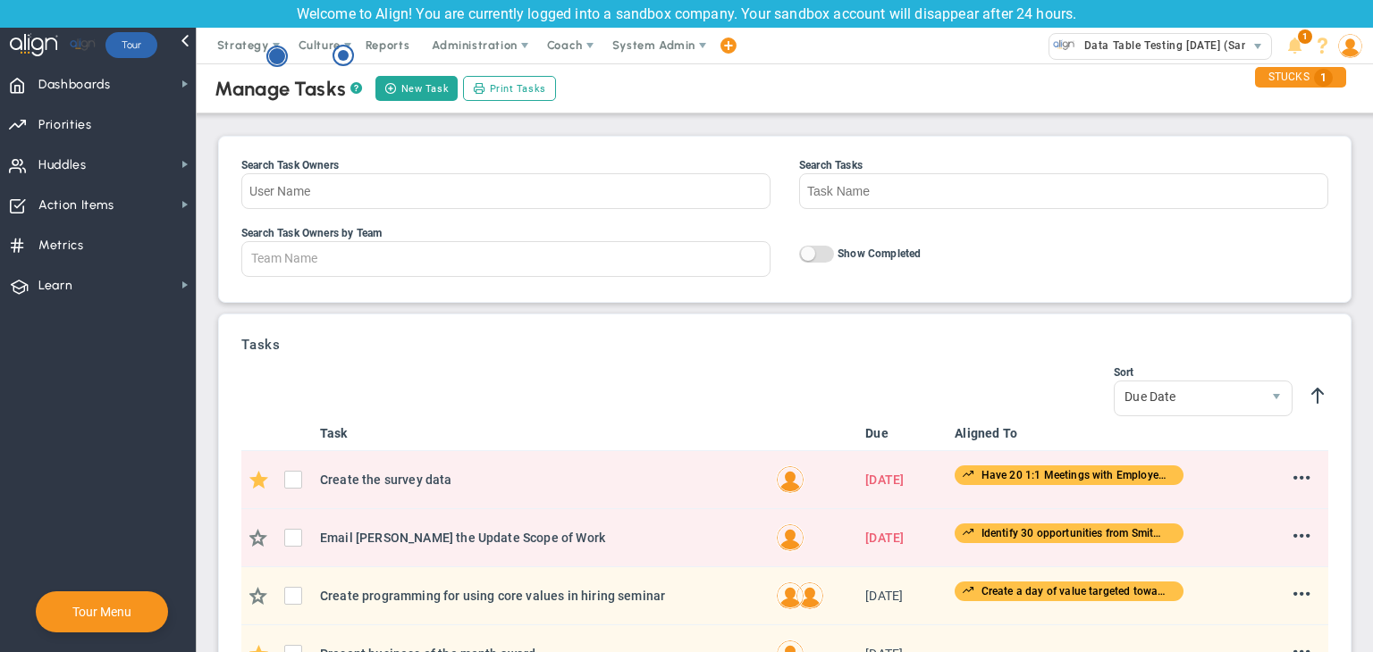
click at [279, 58] on circle "Hotspot (open by clicking or pressing space/enter)" at bounding box center [277, 56] width 16 height 16
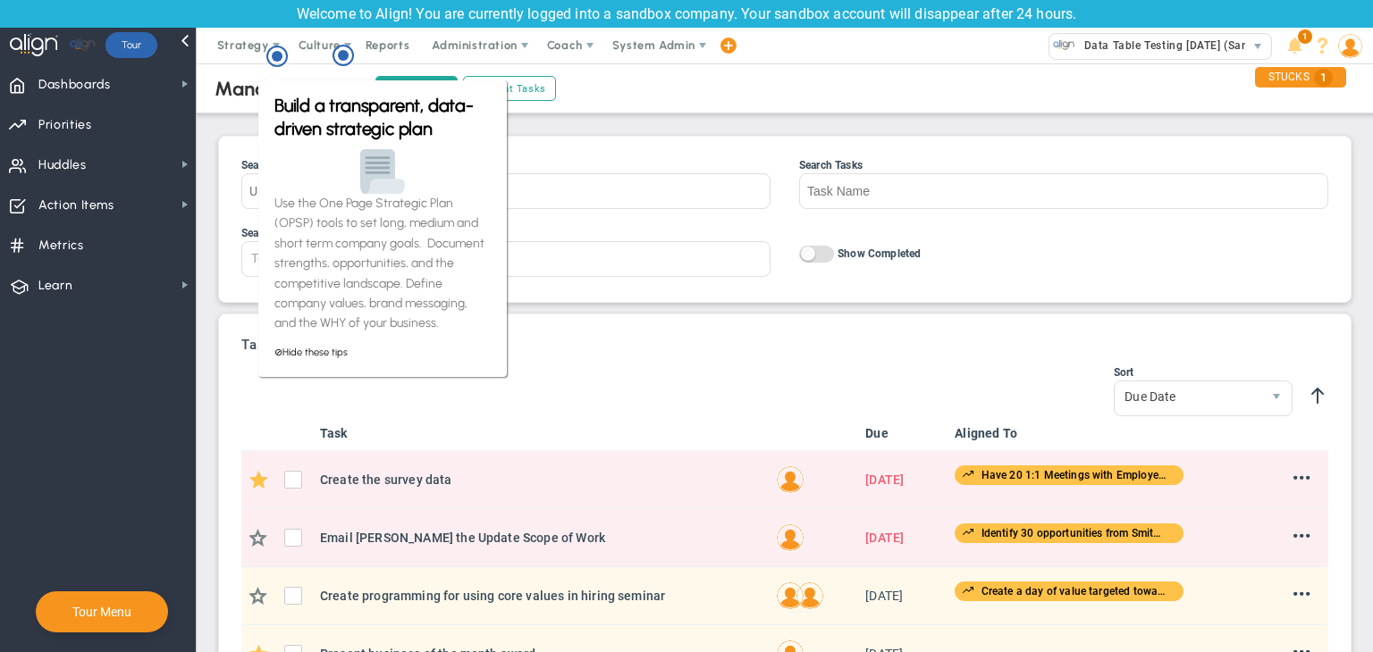
click at [233, 122] on div "Manage Tasks ? New Task Print Tasks Search Task Owners Search Tasks Search Task…" at bounding box center [785, 578] width 1140 height 1039
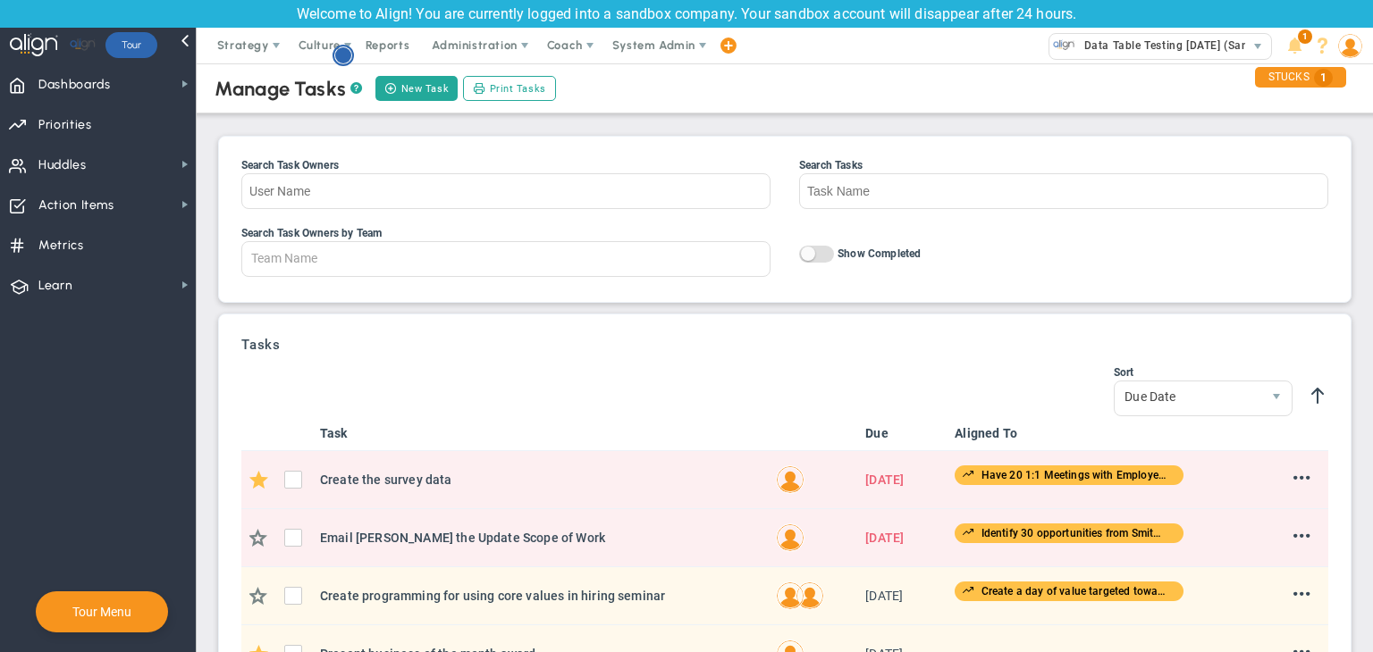
click at [333, 55] on circle "Hotspot (open by clicking or pressing space/enter)" at bounding box center [343, 56] width 20 height 20
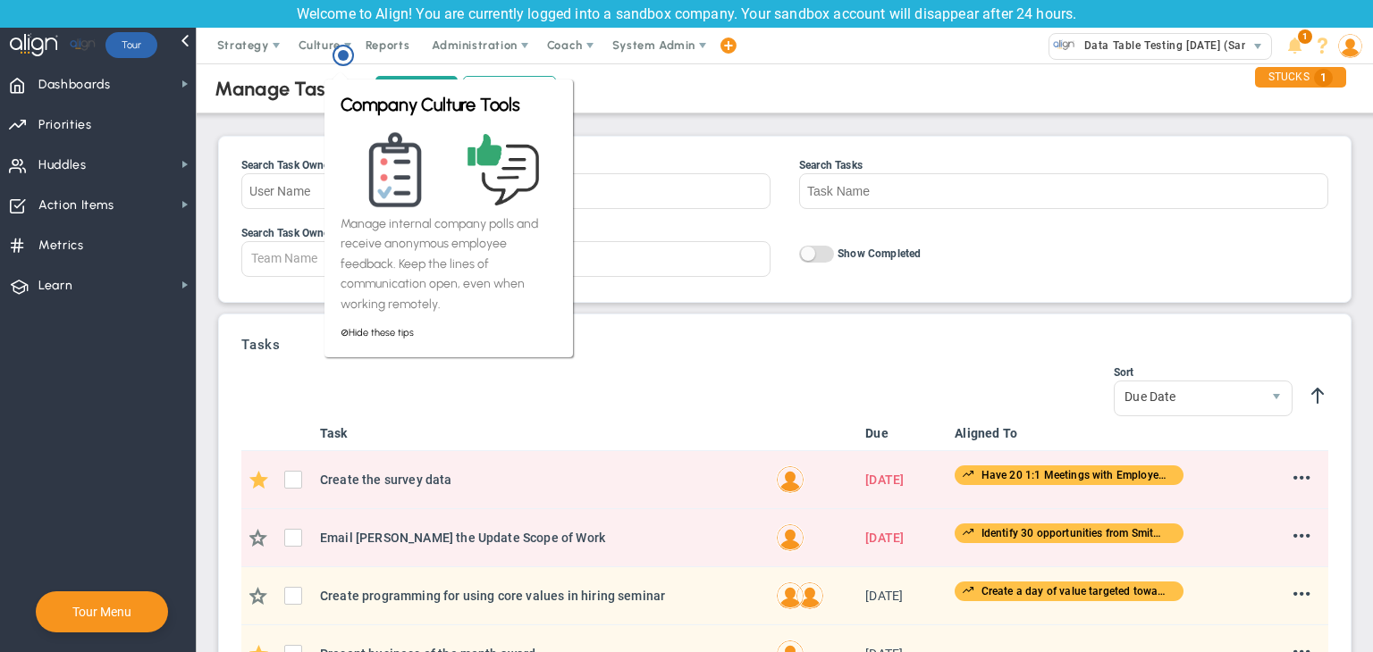
click at [291, 105] on div "Manage Tasks ? New Task Print Tasks" at bounding box center [785, 88] width 1212 height 50
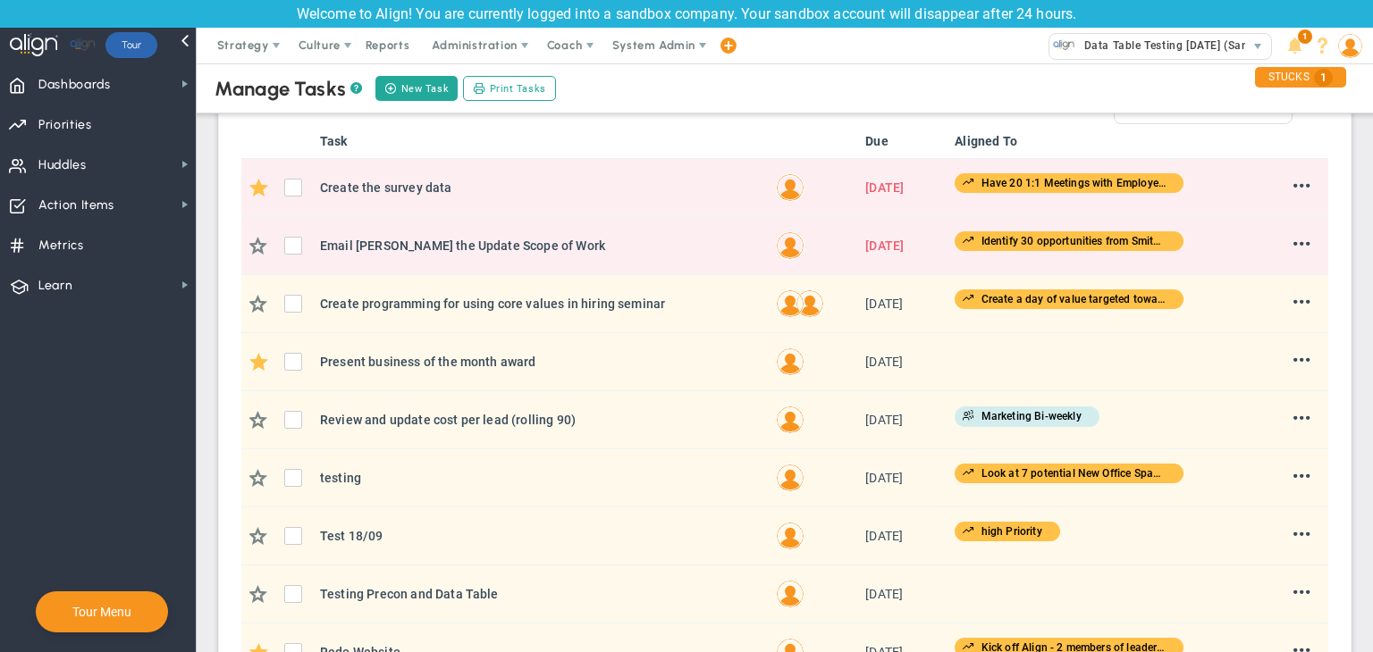
scroll to position [466, 0]
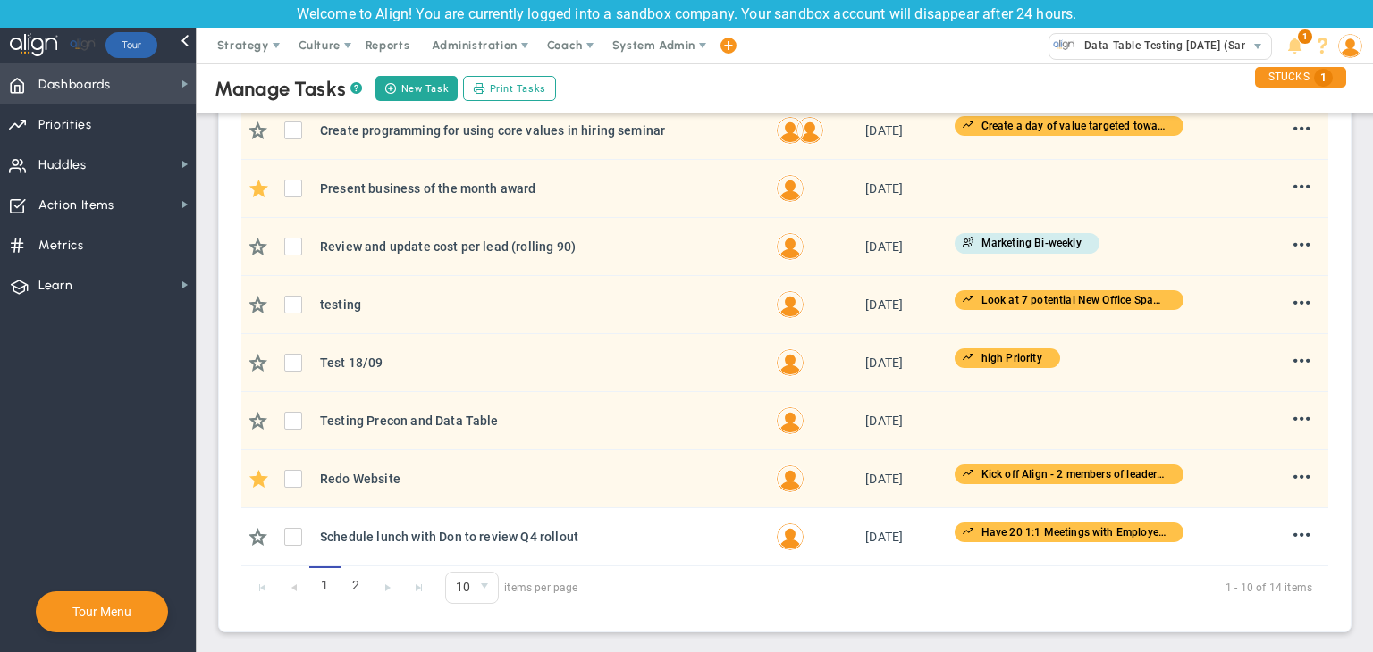
click at [147, 75] on span "Dashboards Dashboards" at bounding box center [98, 83] width 196 height 40
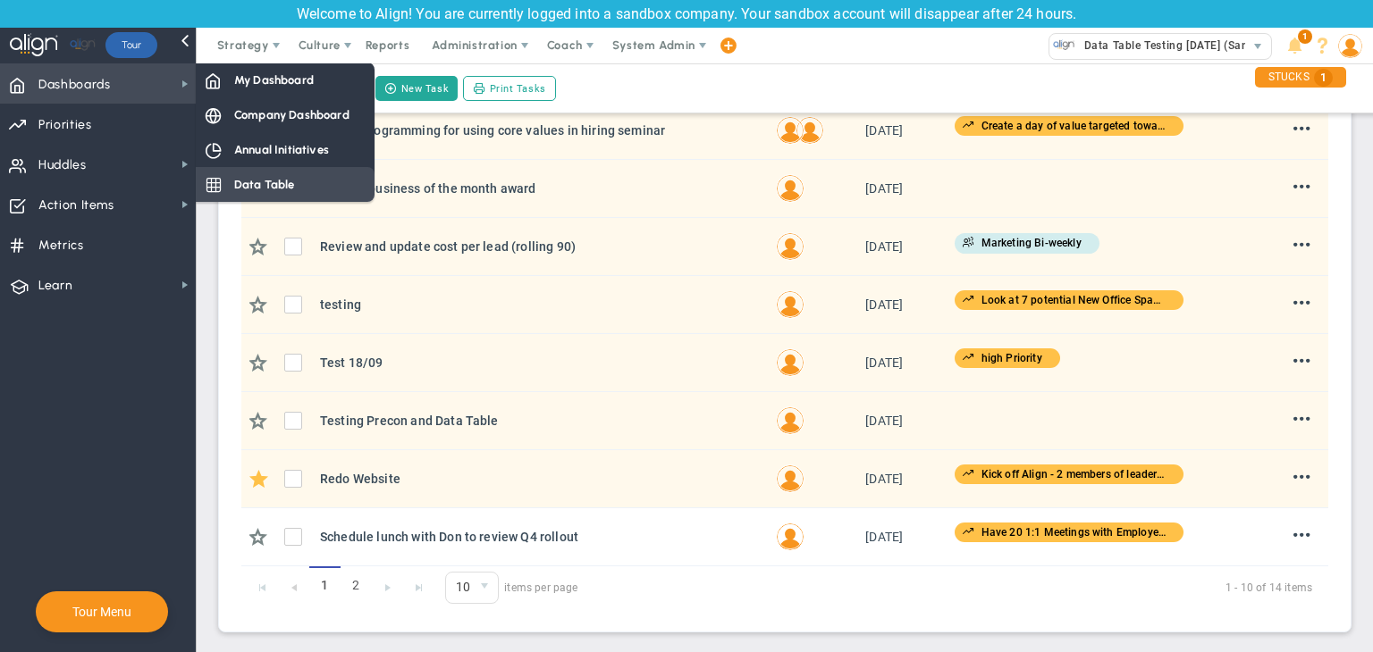
click at [257, 180] on span "Data Table" at bounding box center [264, 184] width 61 height 17
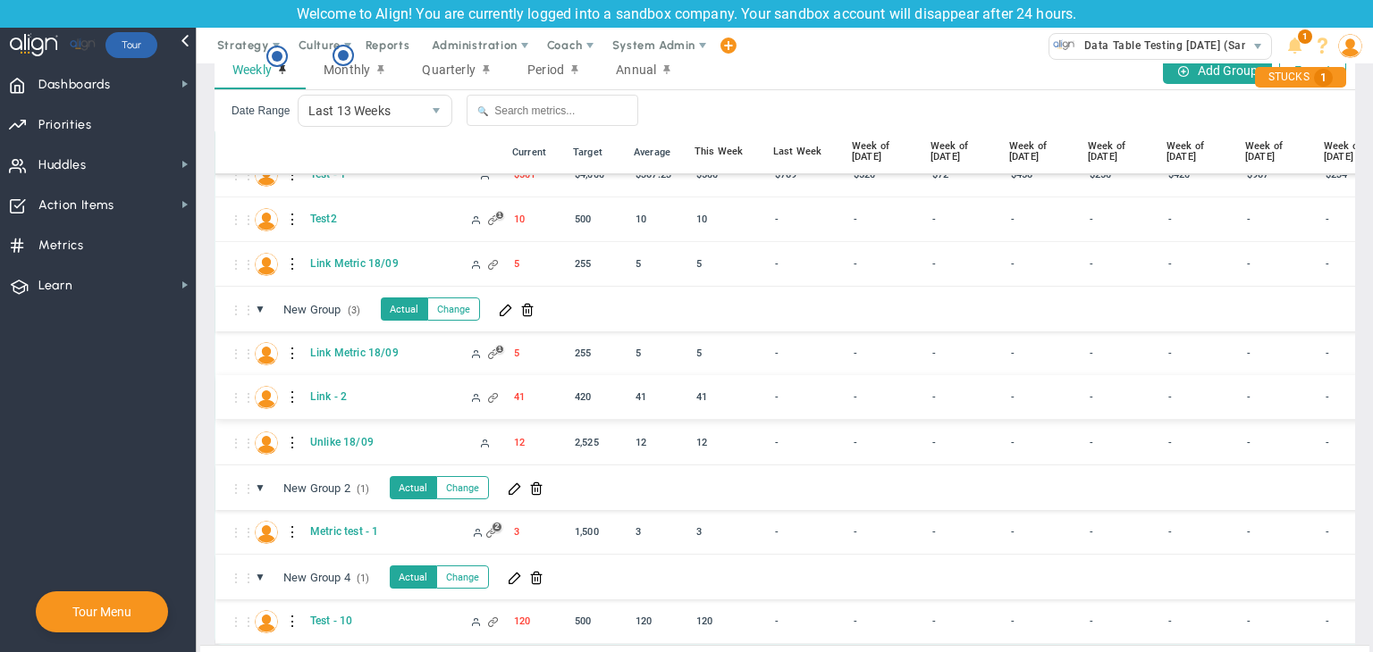
scroll to position [85, 0]
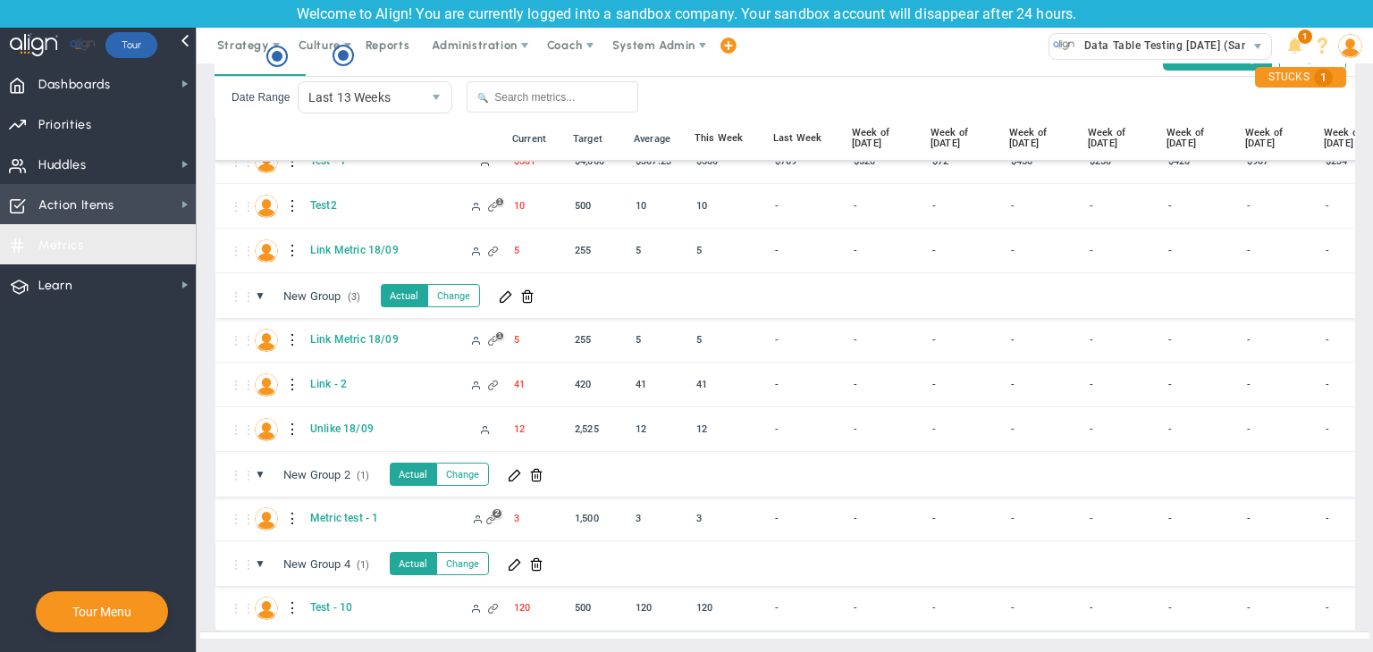
click at [107, 207] on span "Action Items" at bounding box center [76, 206] width 76 height 38
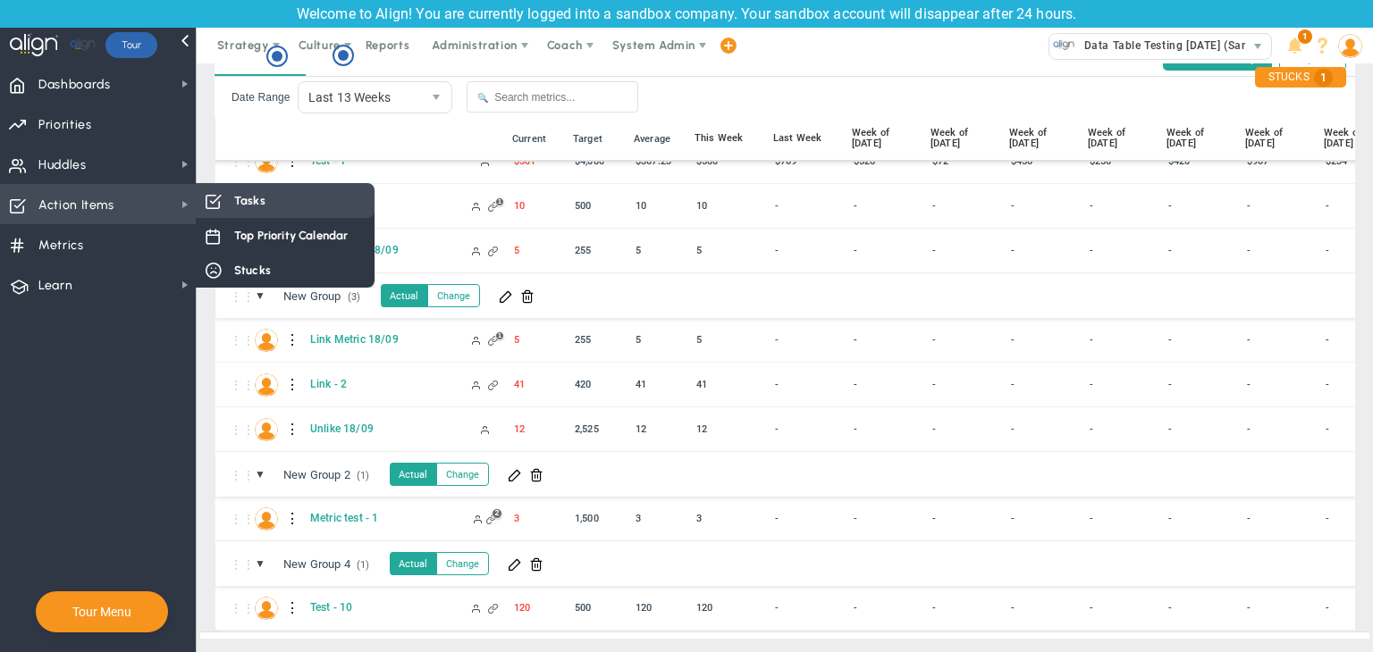
click at [254, 184] on div "Tasks" at bounding box center [285, 200] width 179 height 35
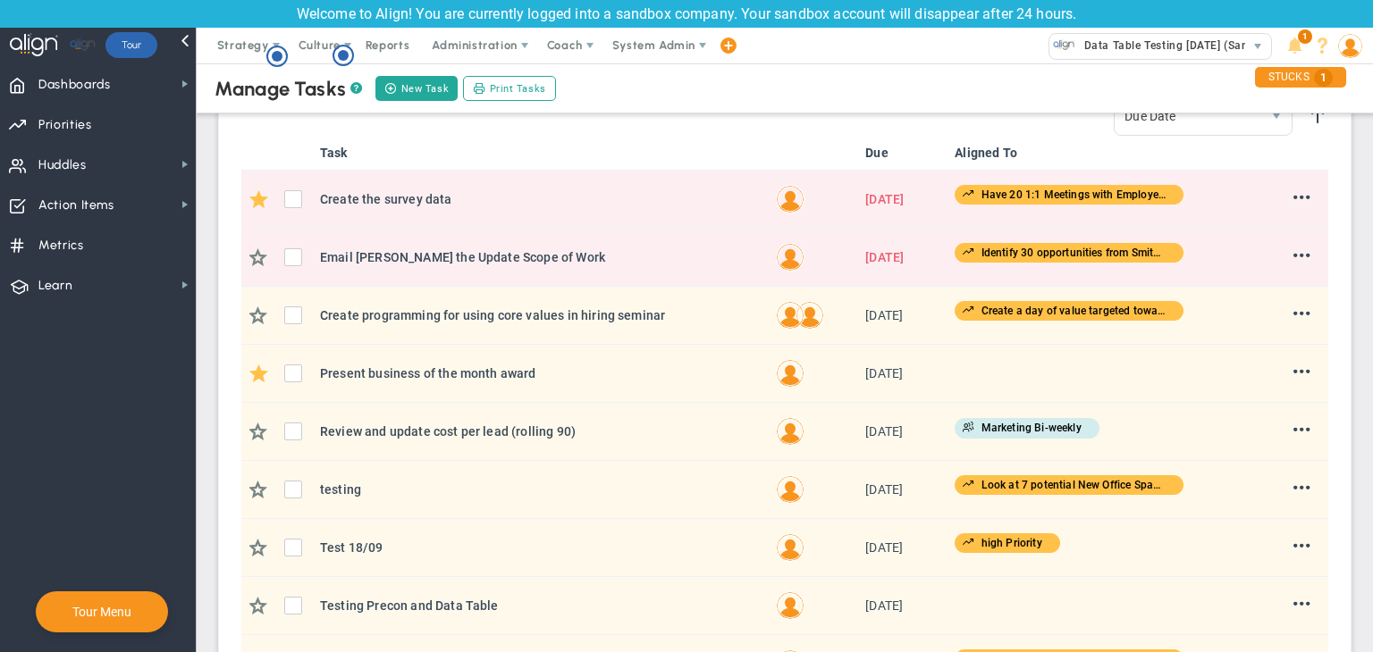
scroll to position [358, 0]
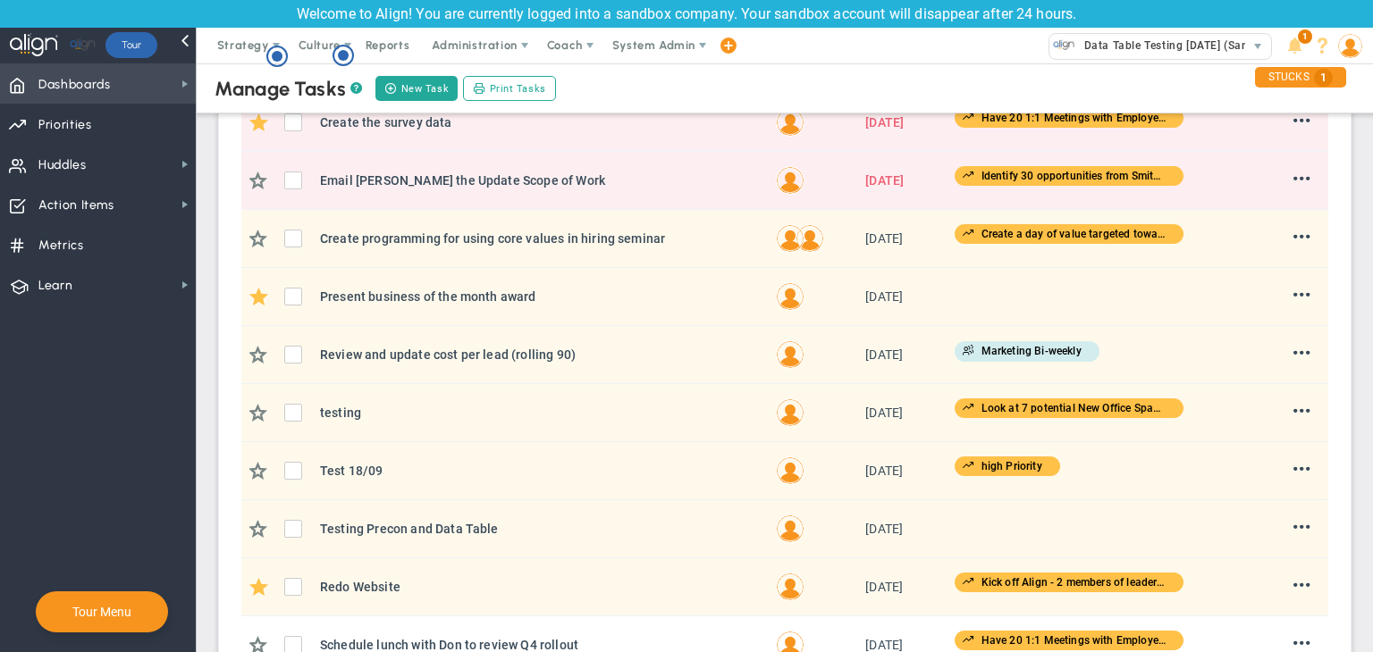
click at [107, 98] on span "Dashboards" at bounding box center [74, 85] width 72 height 38
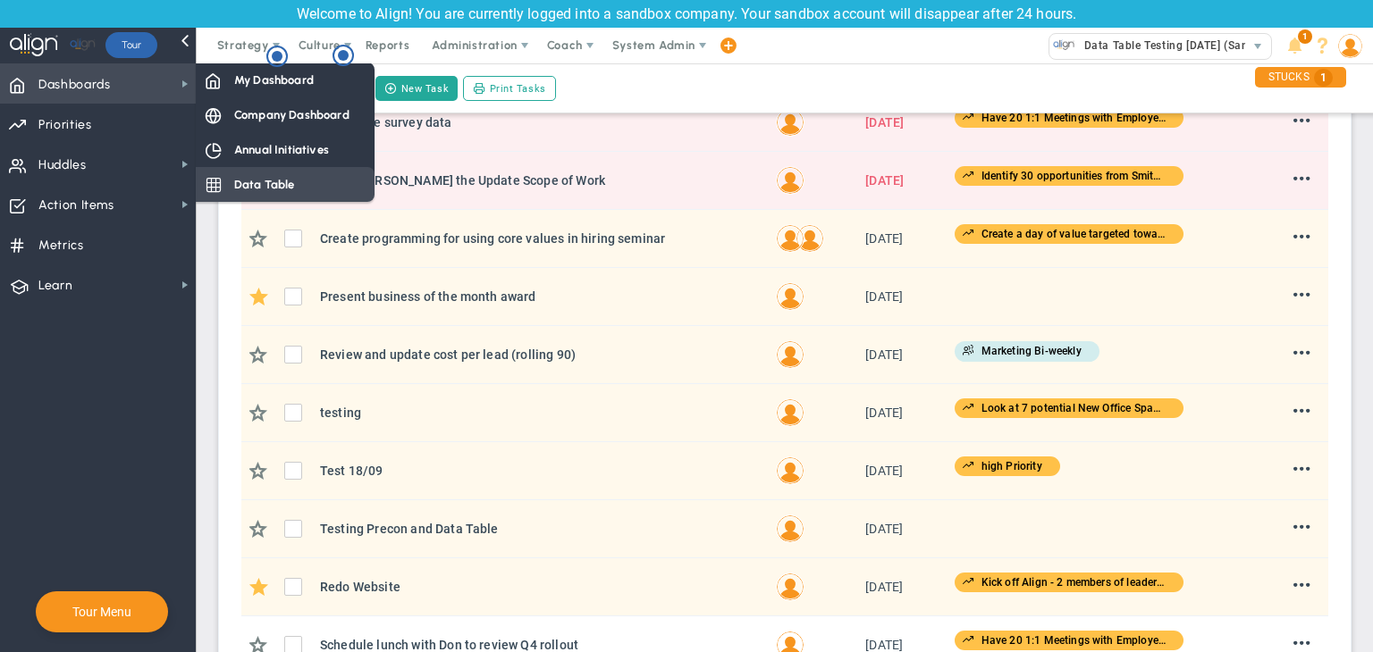
click at [272, 168] on div "Data Table" at bounding box center [285, 184] width 179 height 35
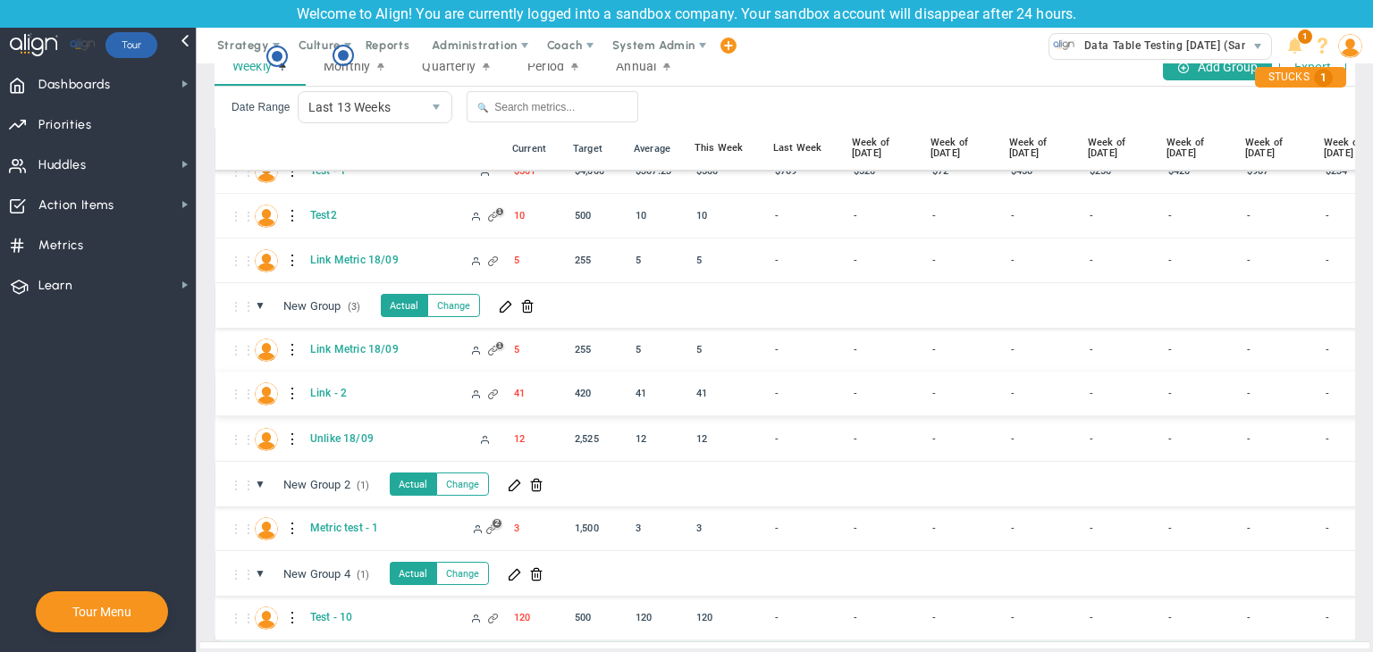
scroll to position [85, 0]
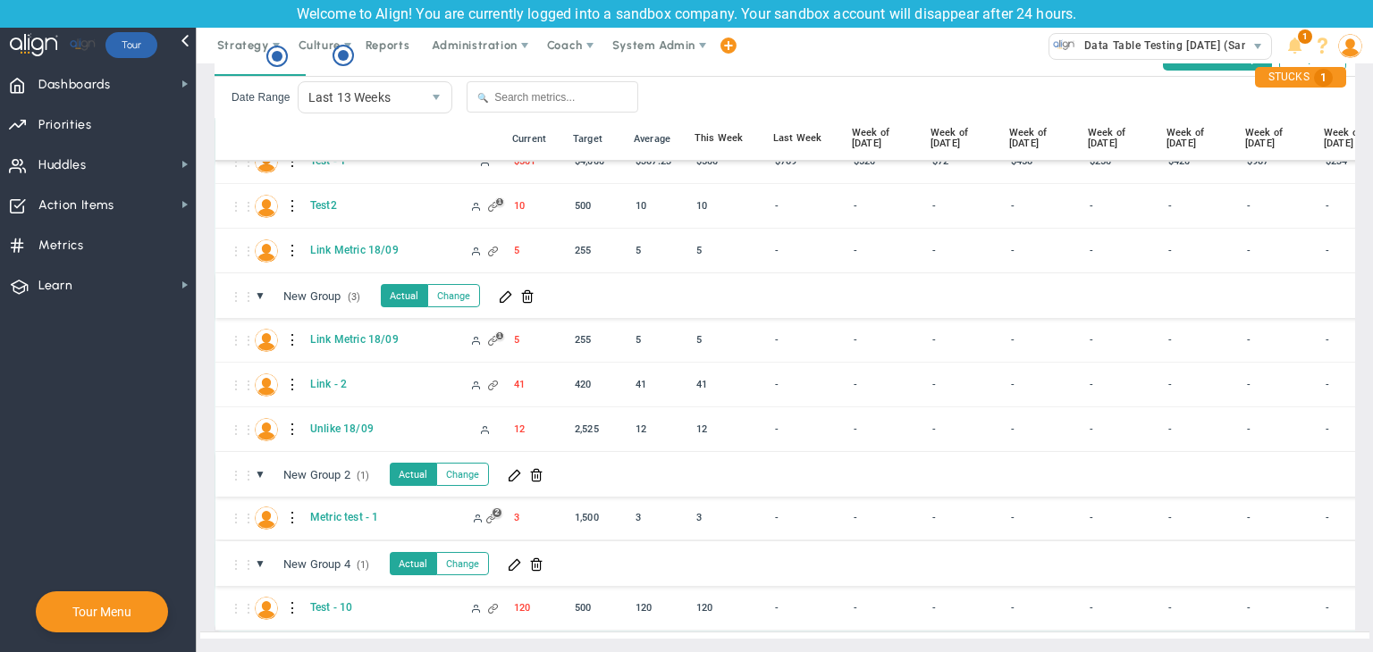
click at [295, 504] on div at bounding box center [293, 518] width 13 height 29
click at [288, 505] on div at bounding box center [293, 518] width 13 height 29
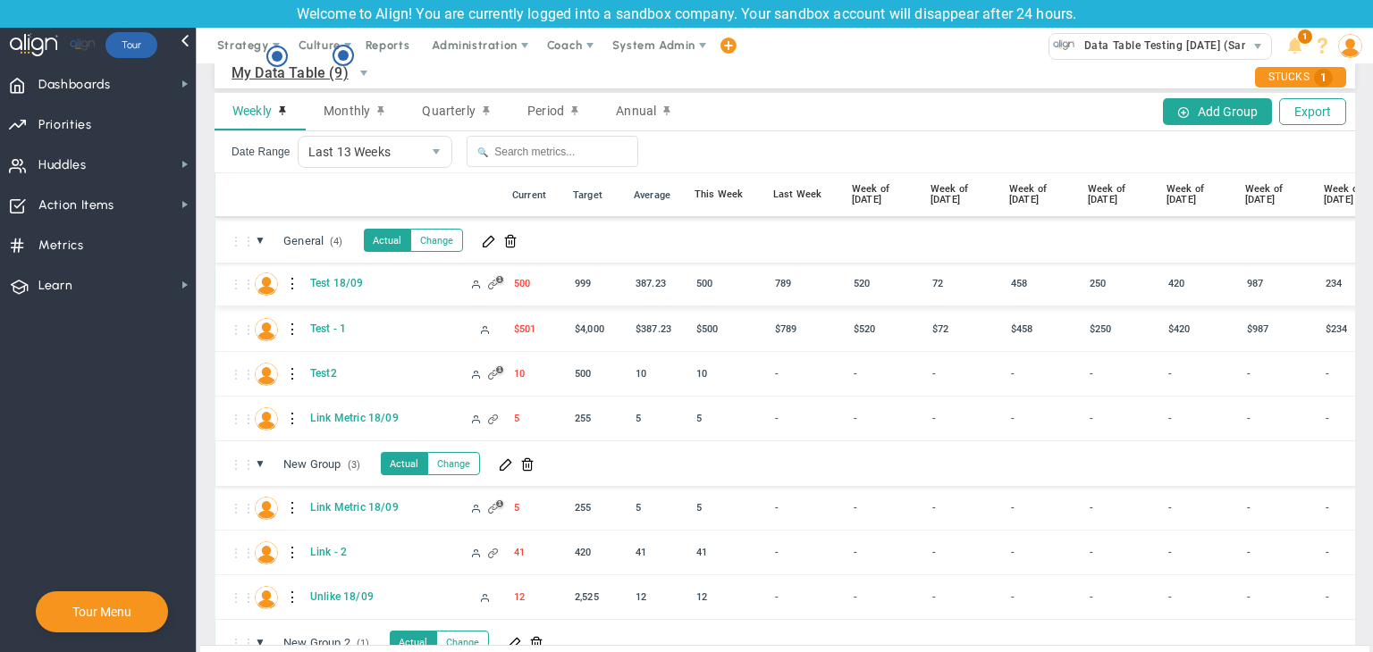
scroll to position [0, 0]
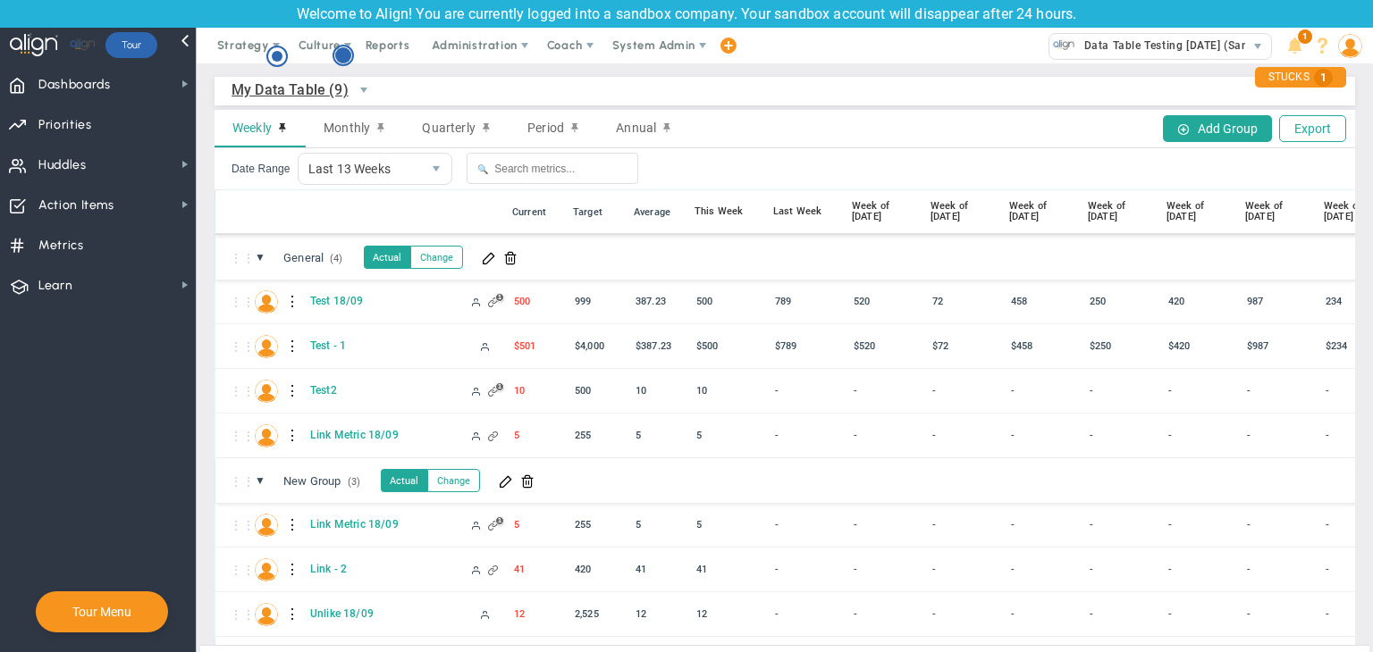
click at [343, 58] on circle "Hotspot (open by clicking or pressing space/enter)" at bounding box center [343, 55] width 16 height 16
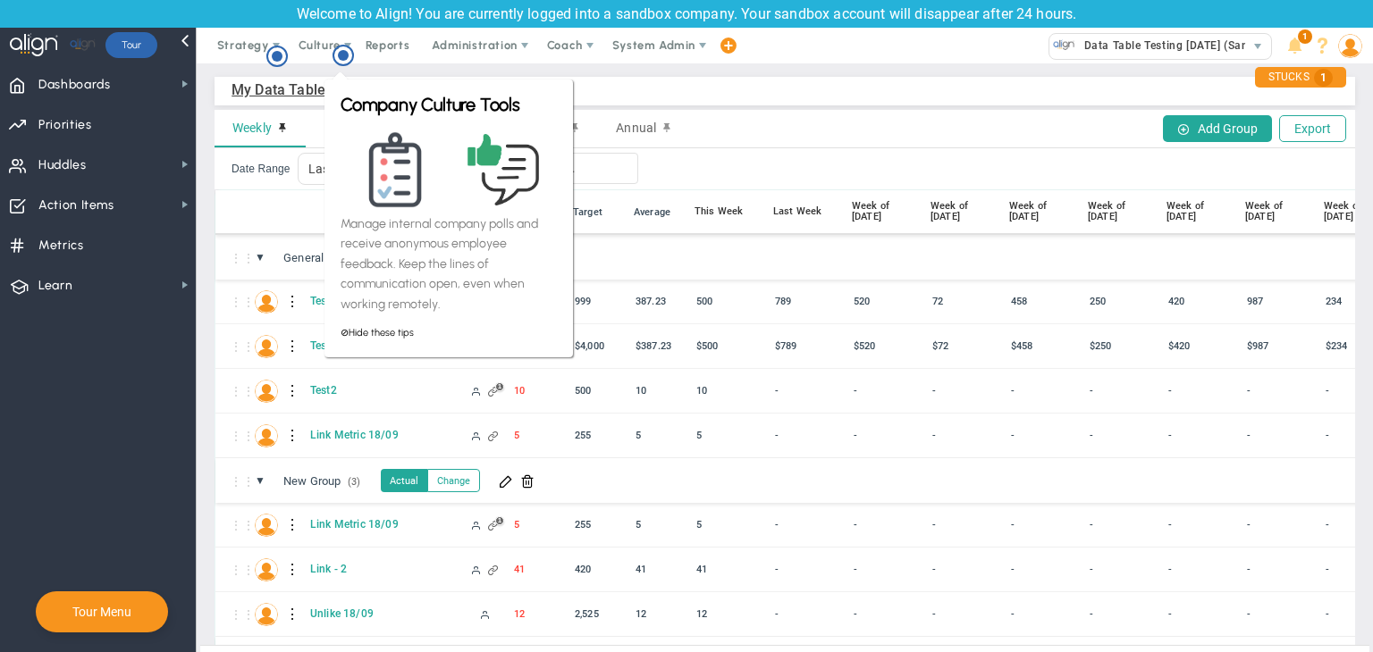
click at [423, 66] on div "Company Culture Tools Manage internal company polls and receive anonymous emplo…" at bounding box center [448, 212] width 254 height 293
click at [270, 54] on circle "Hotspot (open by clicking or pressing space/enter)" at bounding box center [277, 56] width 16 height 16
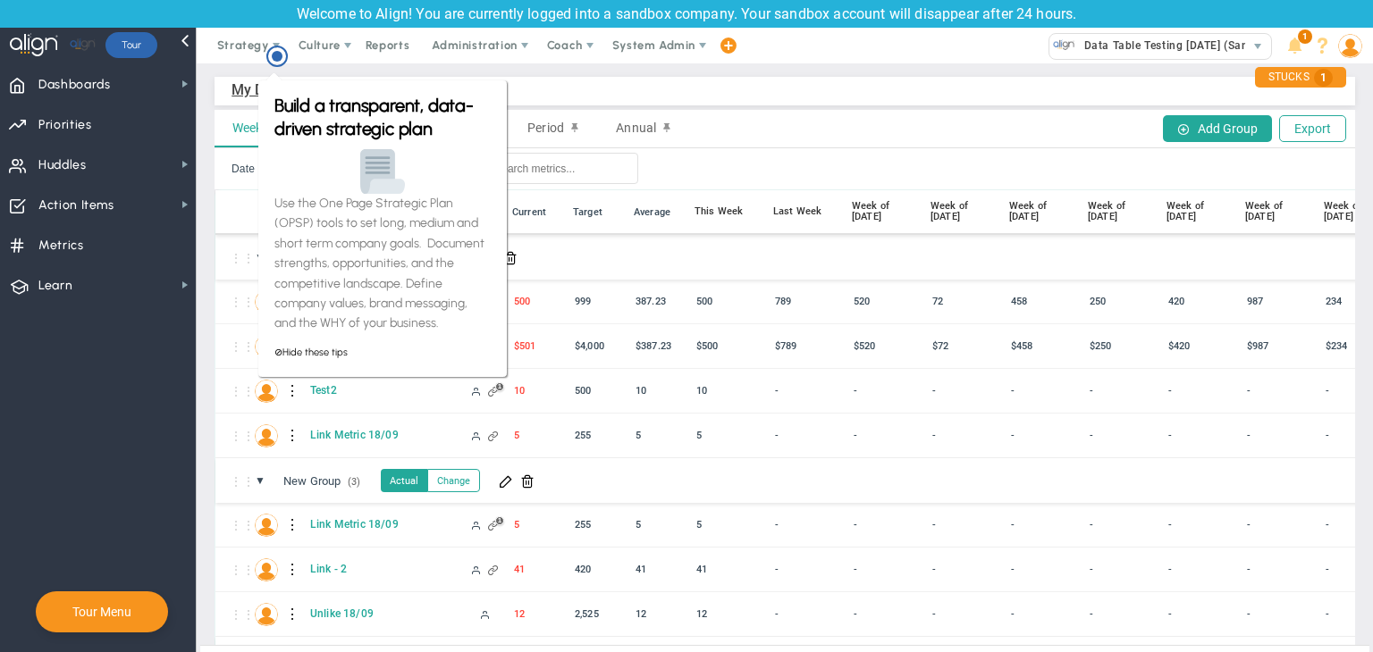
click at [428, 88] on div "Build a transparent, data-driven strategic plan Use the One Page Strategic Plan…" at bounding box center [382, 228] width 248 height 297
click at [568, 76] on div "My Data Table (9) My Data Table → My Data Table Weekly Monthly Quarterly Period…" at bounding box center [785, 393] width 1176 height 661
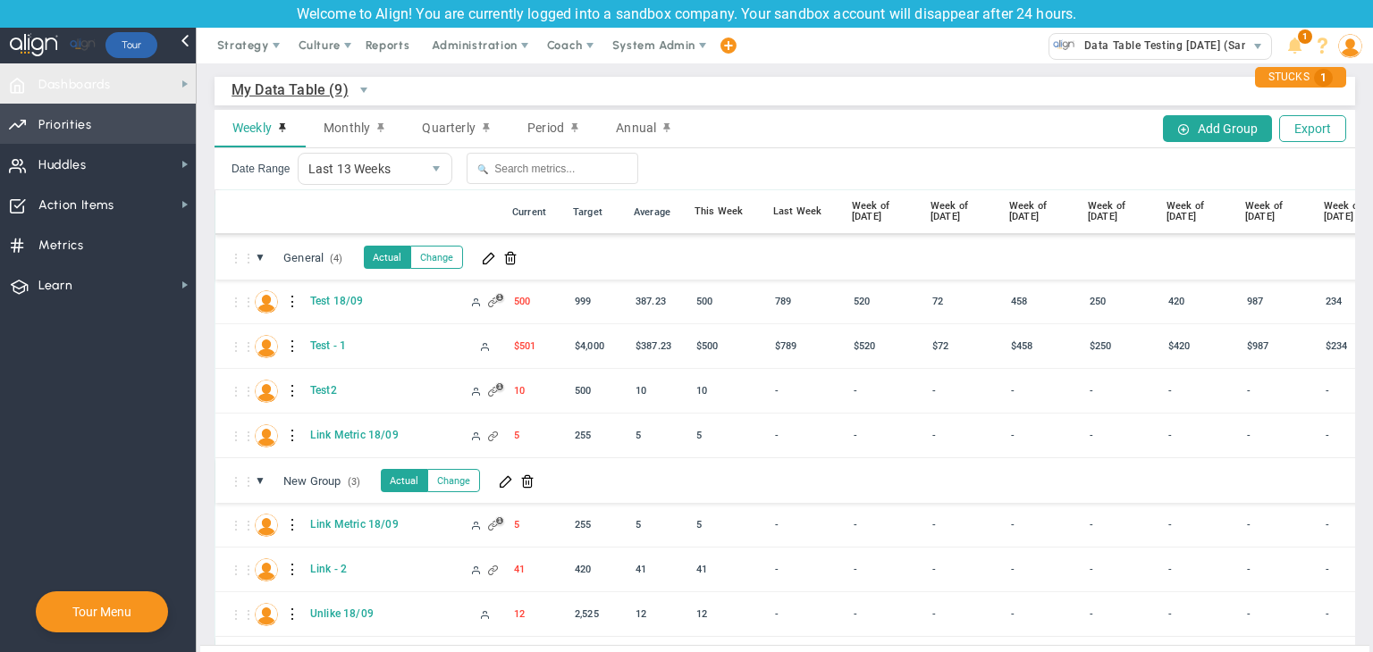
click at [78, 105] on span "Priorities Projects OKR Tree Priorities Projects OKRs" at bounding box center [98, 124] width 196 height 40
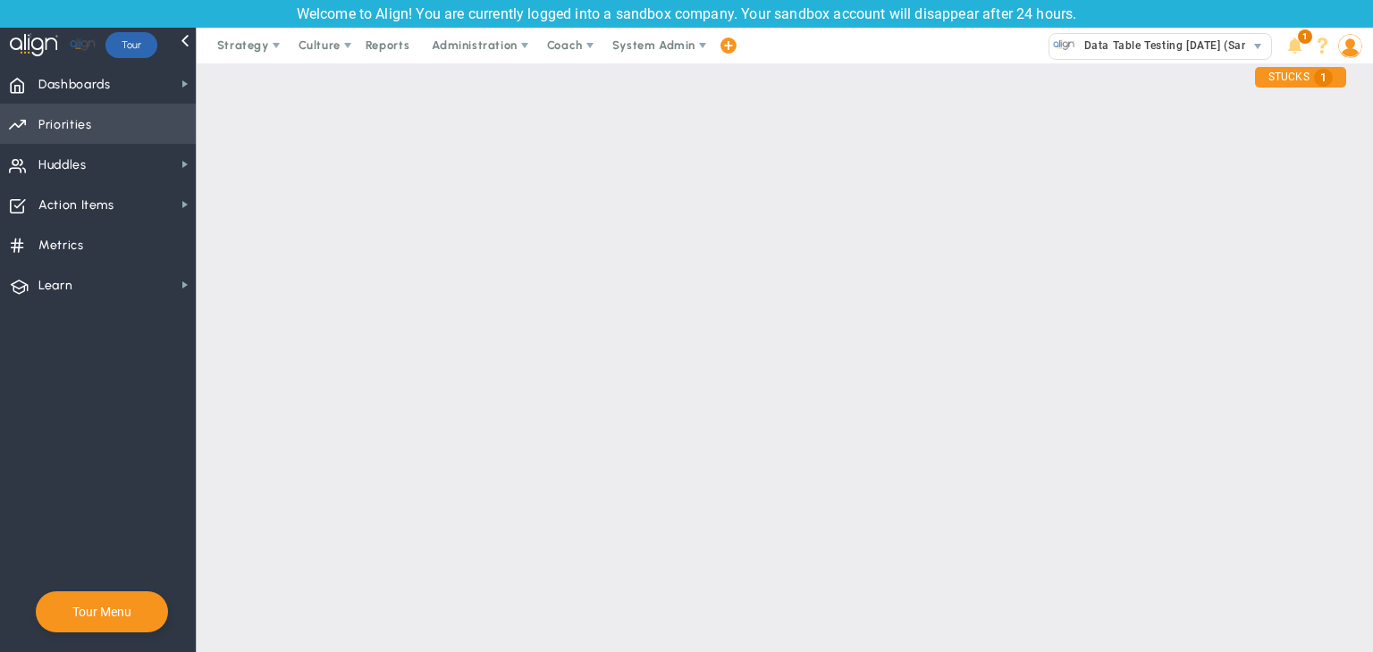
checkbox input "false"
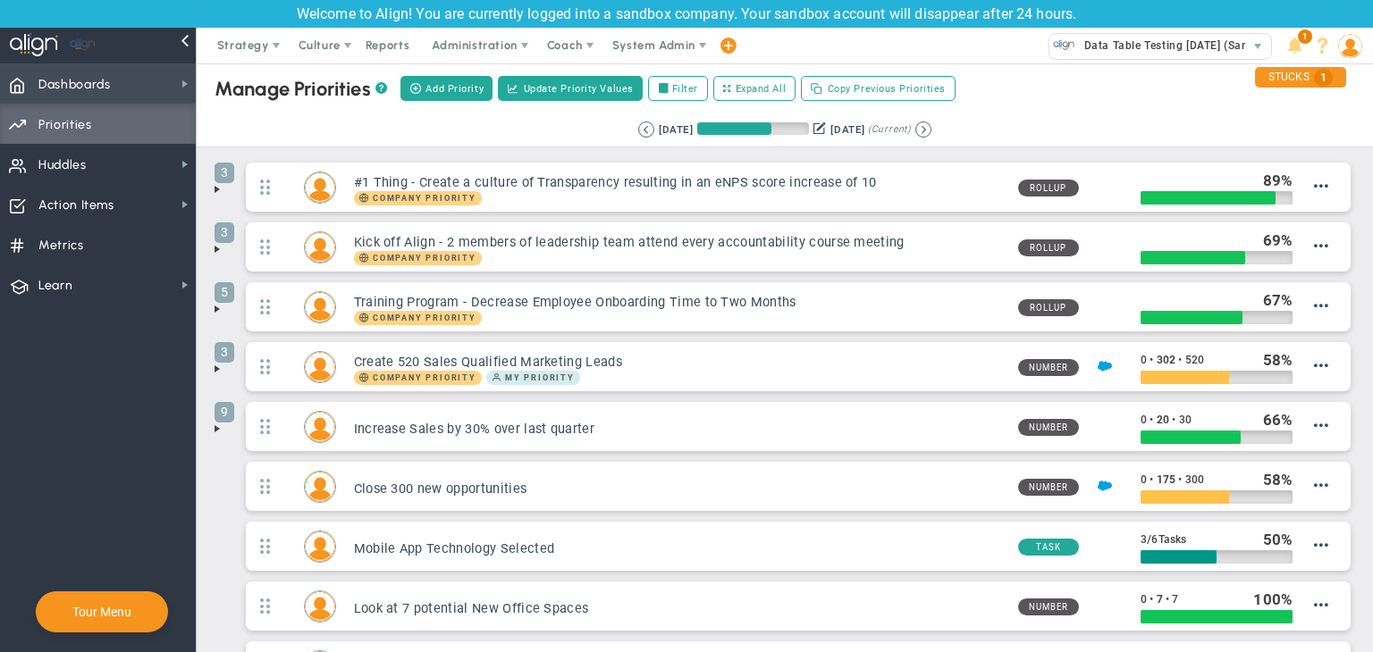
click at [86, 88] on span "Dashboards" at bounding box center [74, 85] width 72 height 38
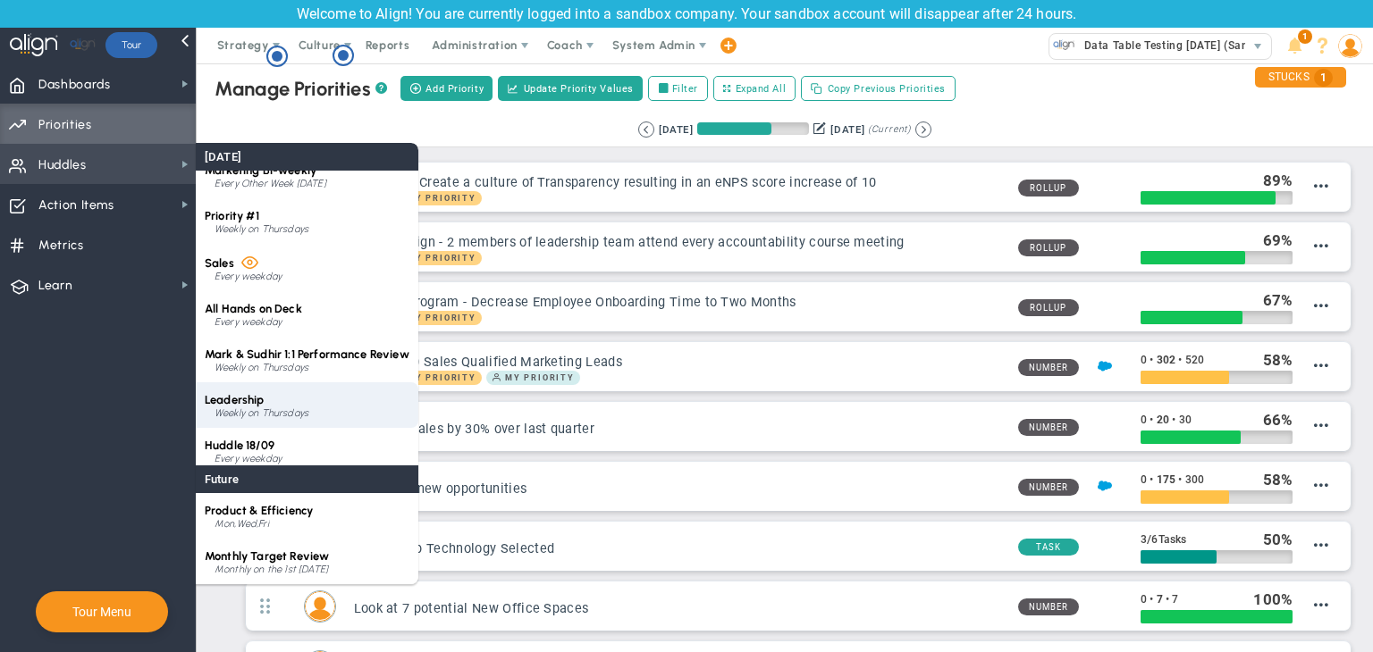
scroll to position [25, 0]
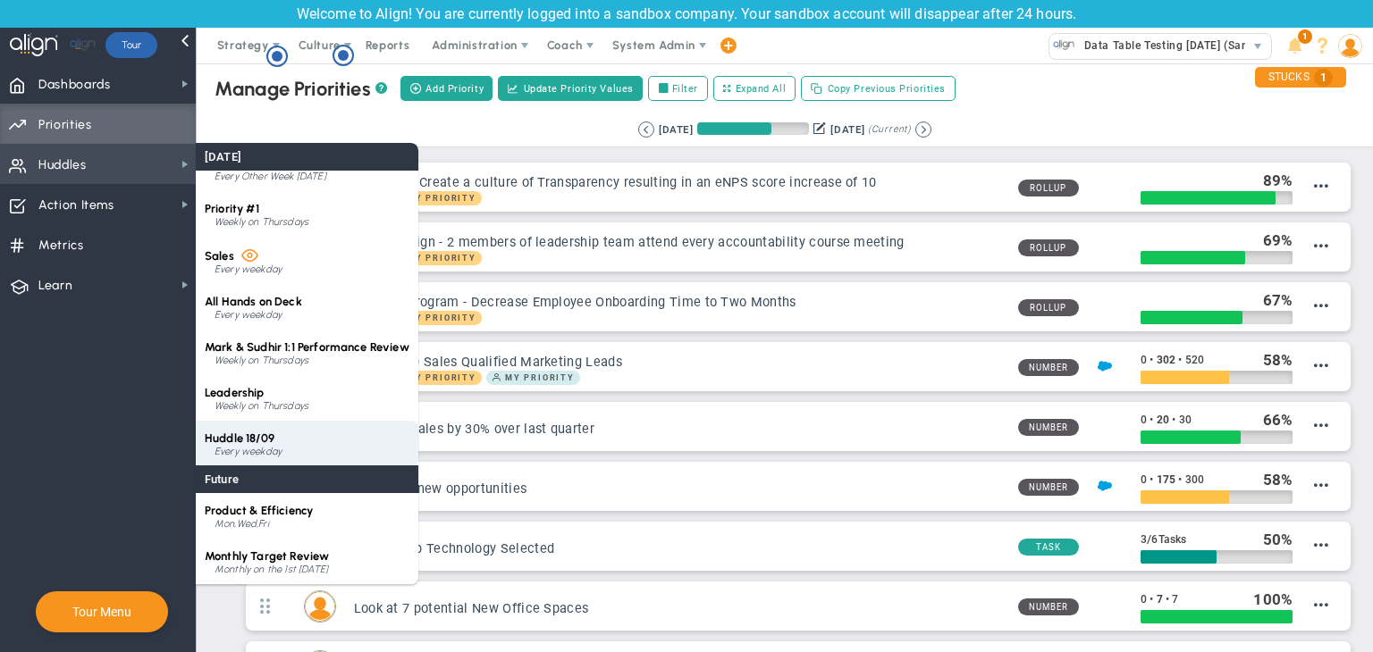
click at [293, 428] on div "Huddle 18/09 Every weekday" at bounding box center [307, 444] width 223 height 46
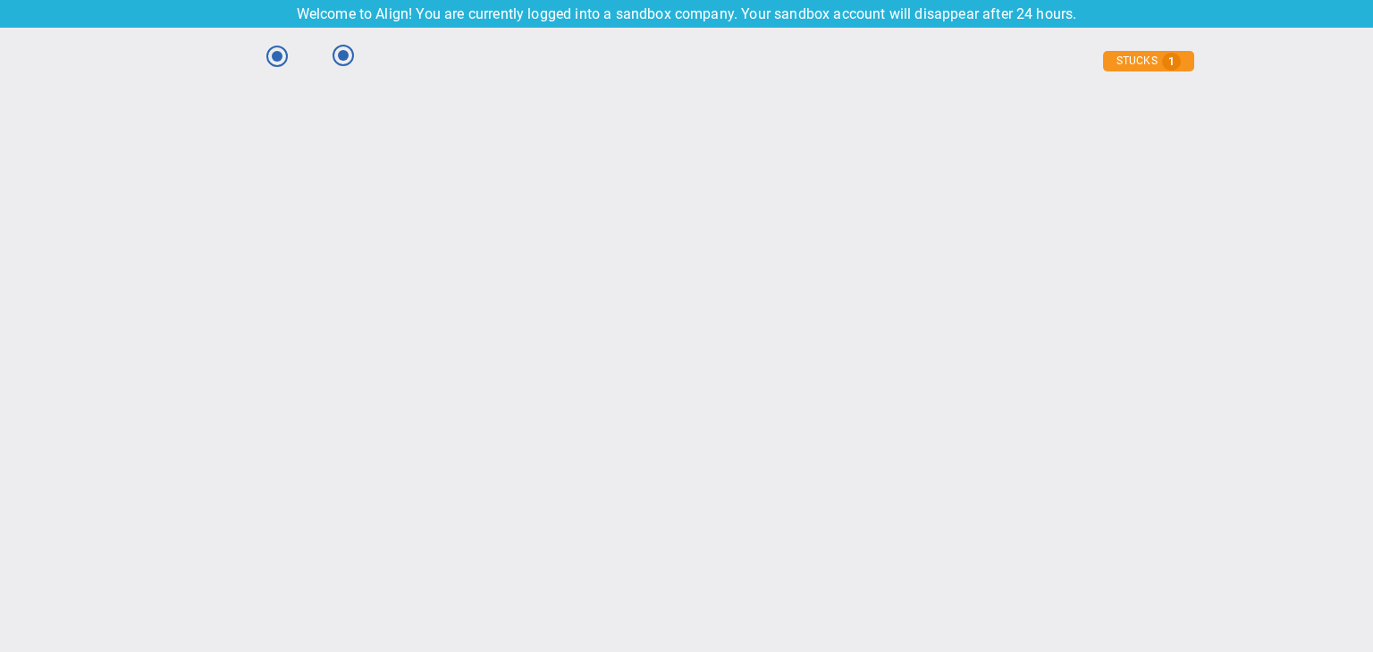
type input "[DATE]"
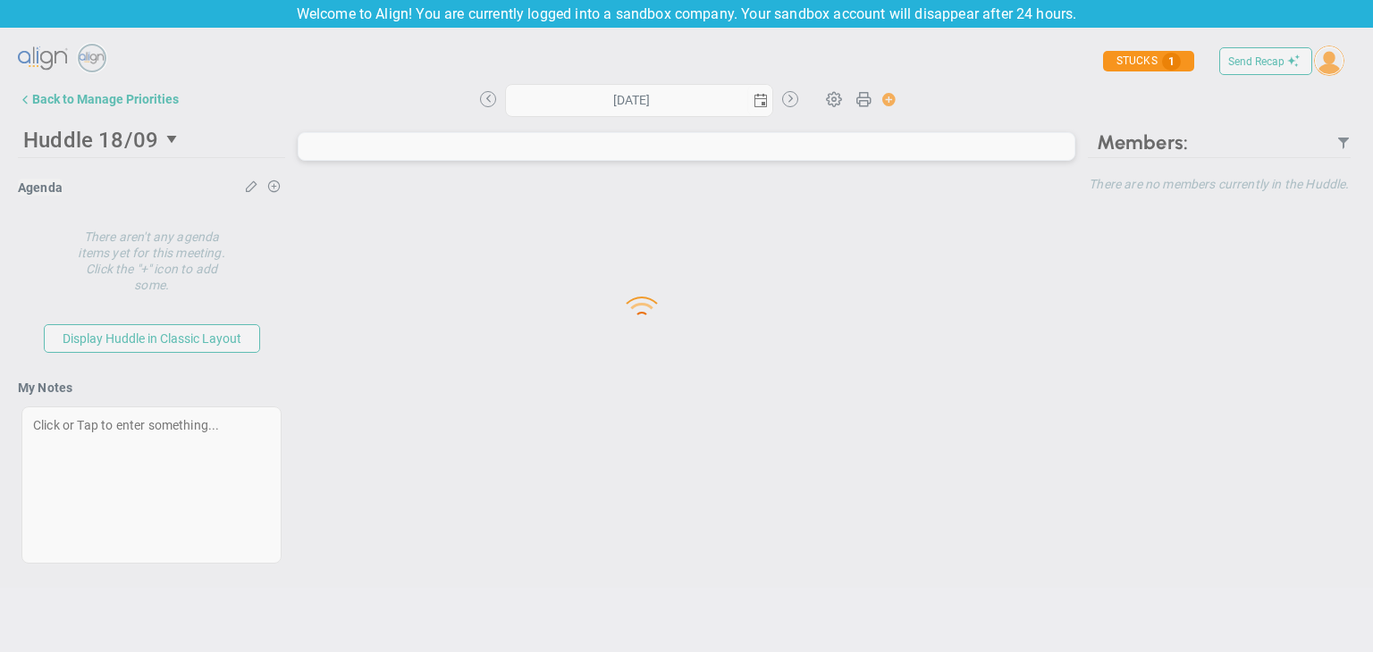
type input "[DATE]"
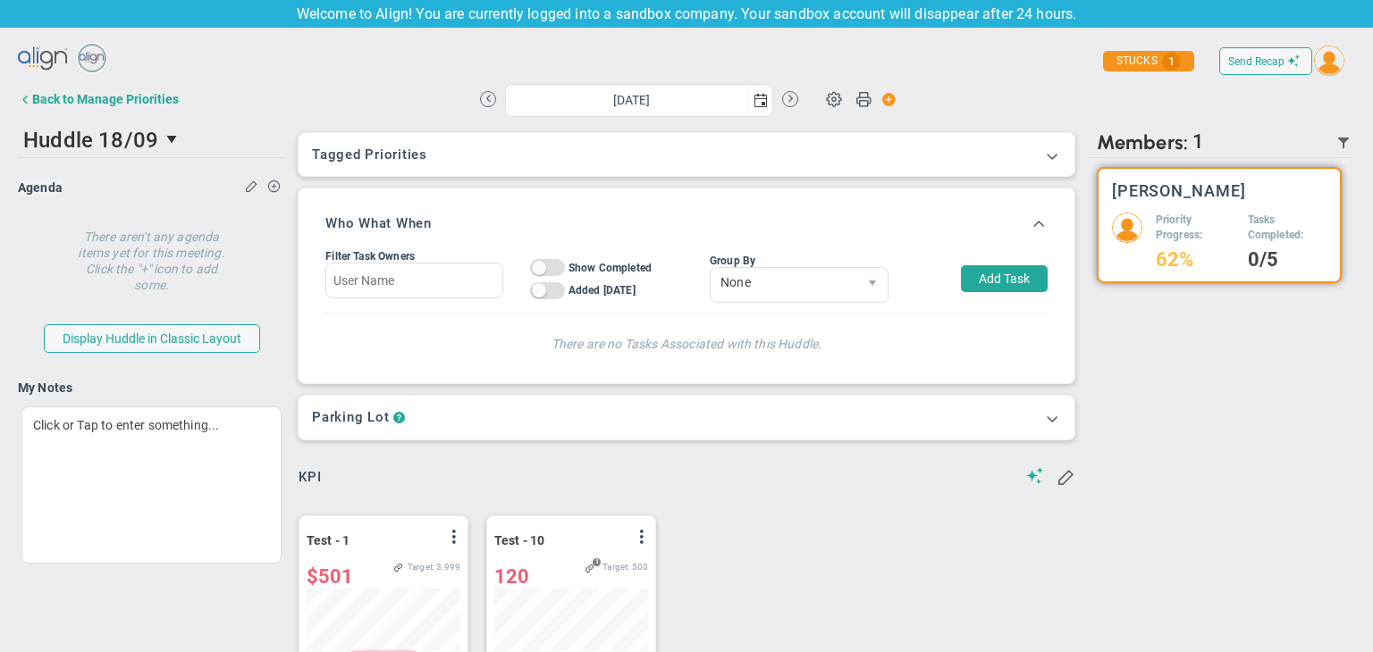
scroll to position [62, 154]
click at [1260, 67] on button "Send Recap" at bounding box center [1265, 61] width 93 height 28
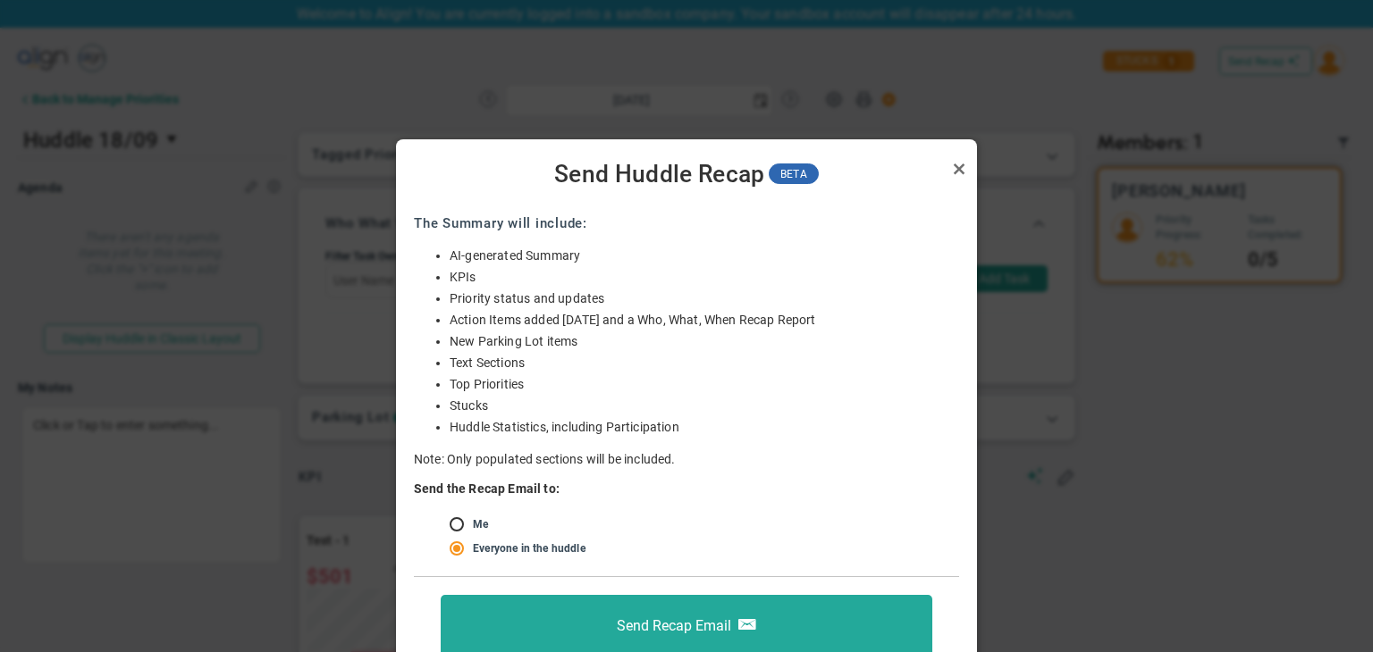
click at [958, 169] on link "Close" at bounding box center [958, 168] width 21 height 21
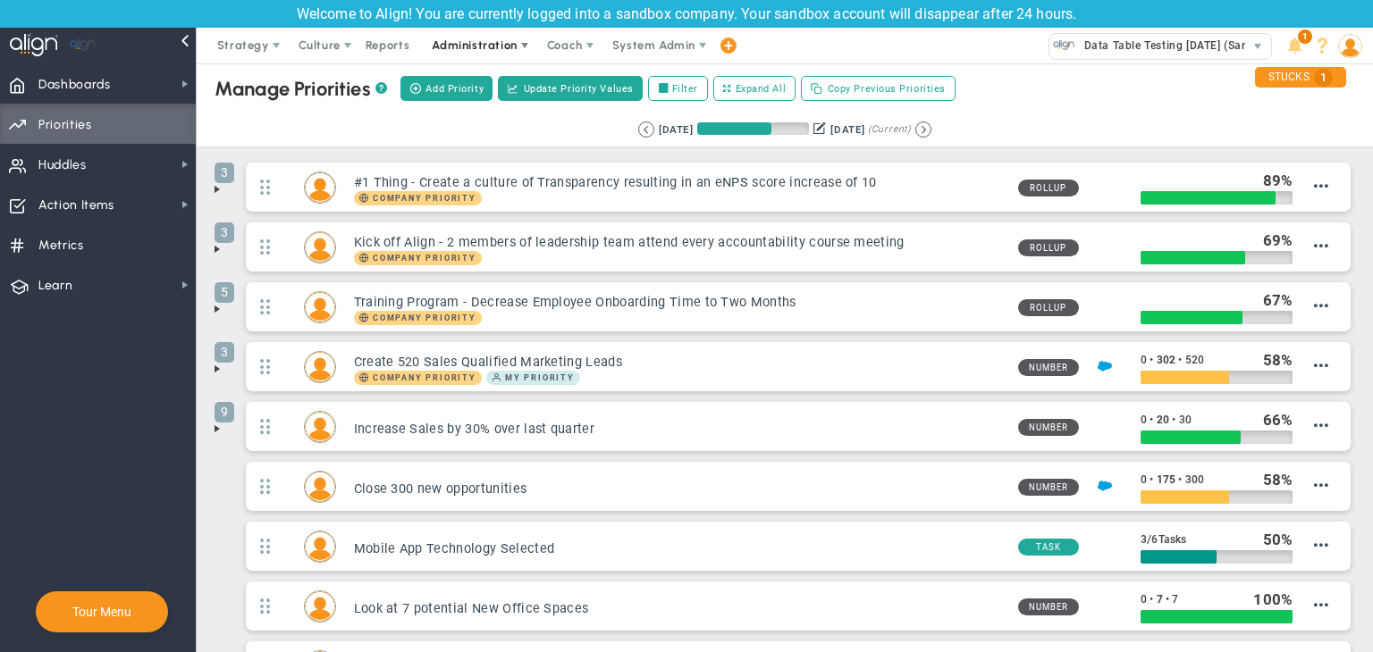
click at [467, 46] on span "Administration" at bounding box center [474, 44] width 85 height 13
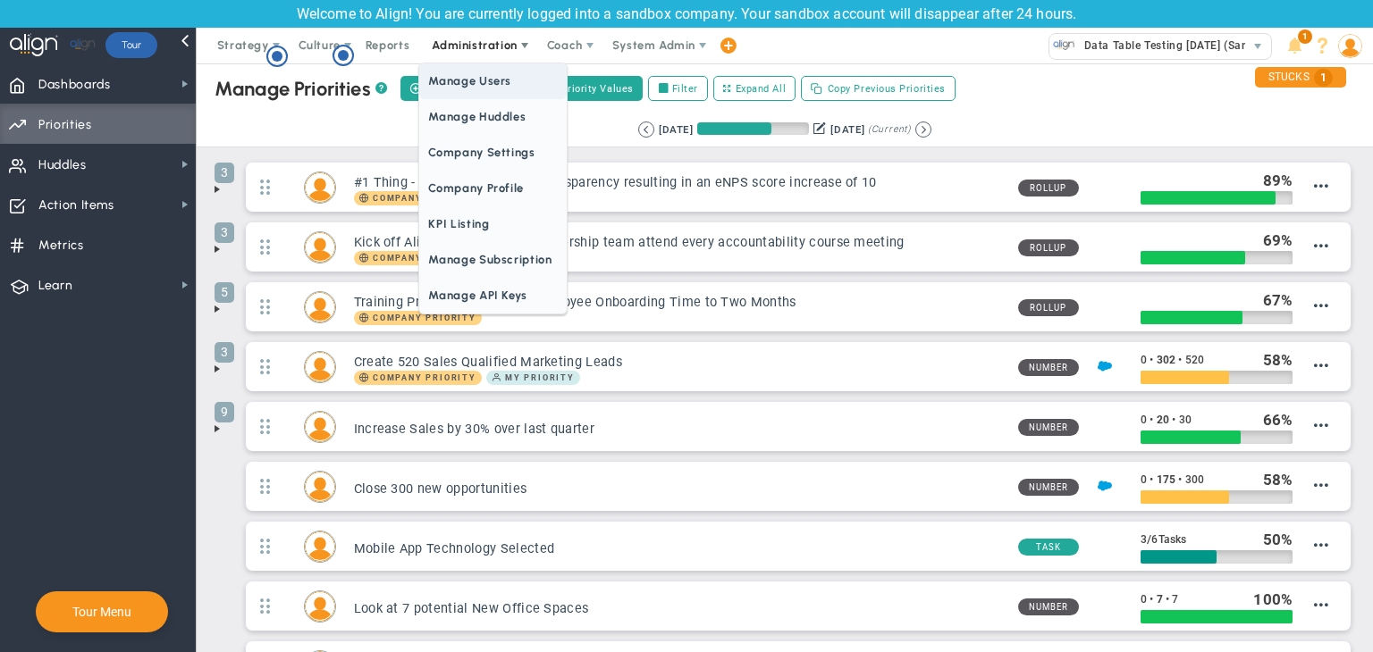
click at [477, 73] on span "Manage Users" at bounding box center [492, 81] width 147 height 36
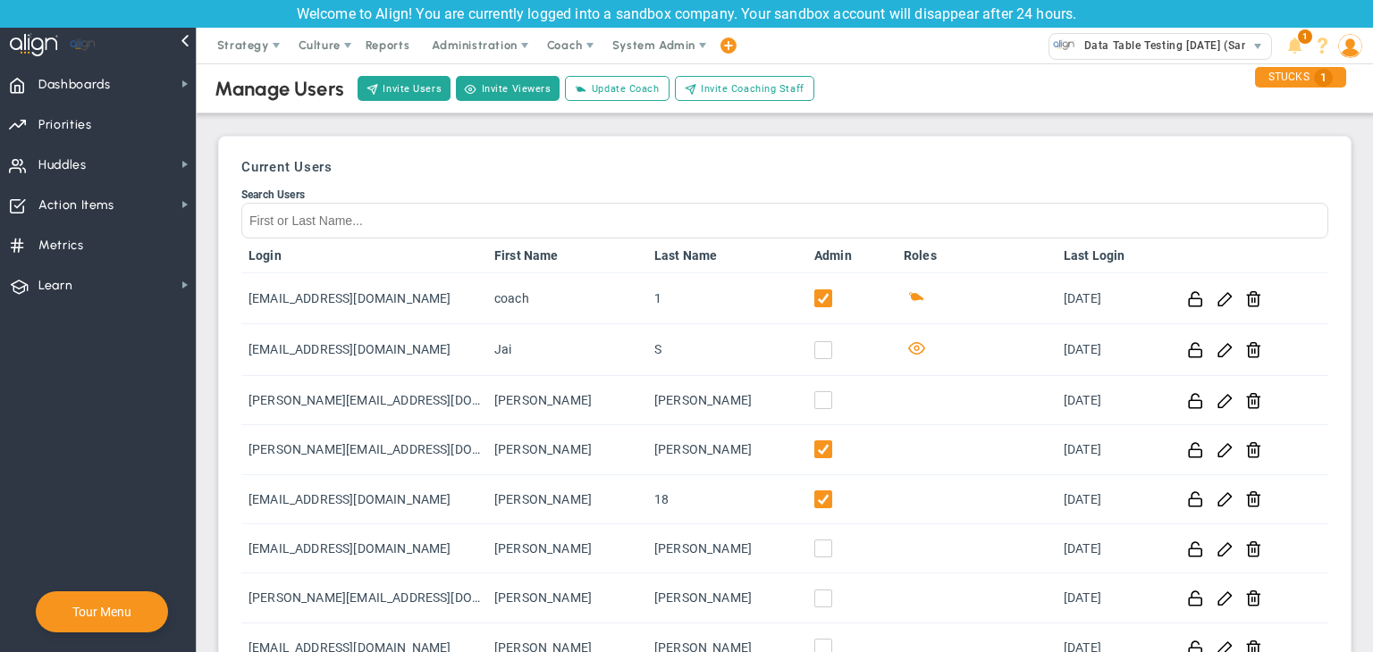
scroll to position [111, 0]
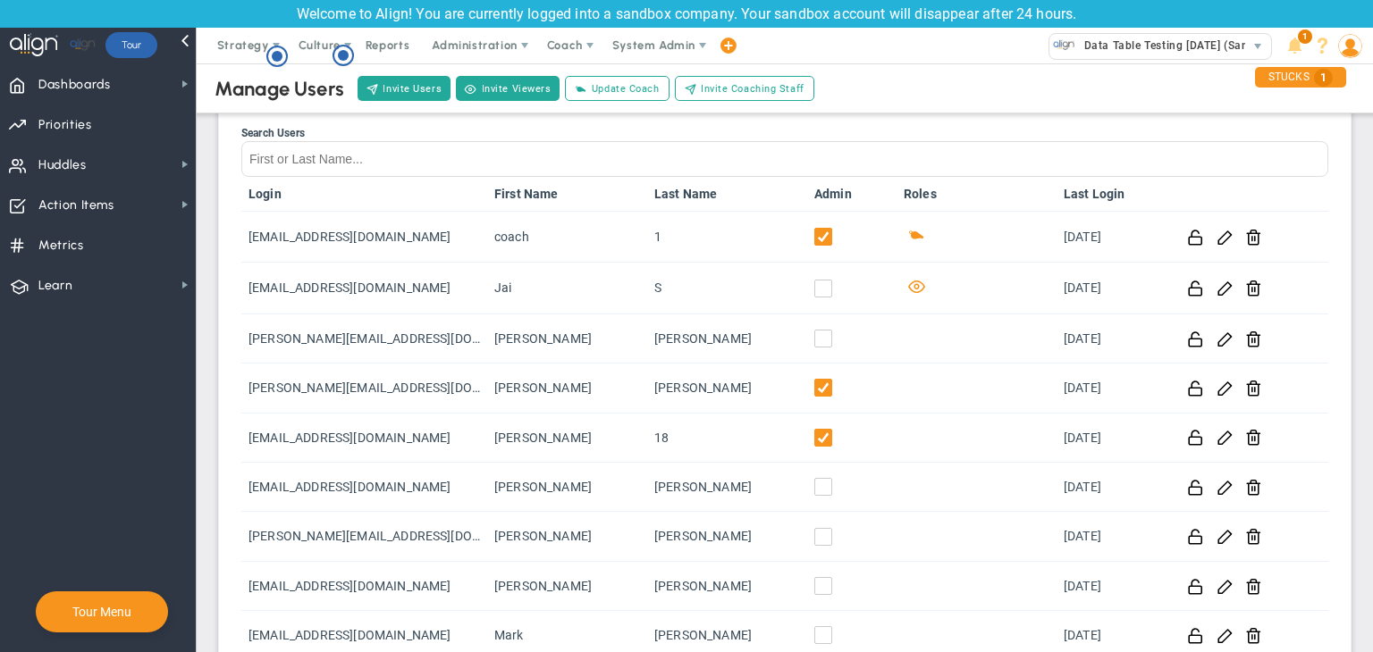
click at [404, 106] on div "Manage Users Invite Users Invite Viewers Add Coach Update Coach Invite Coaching…" at bounding box center [785, 88] width 1212 height 50
click at [411, 90] on button "Invite Users" at bounding box center [404, 88] width 93 height 25
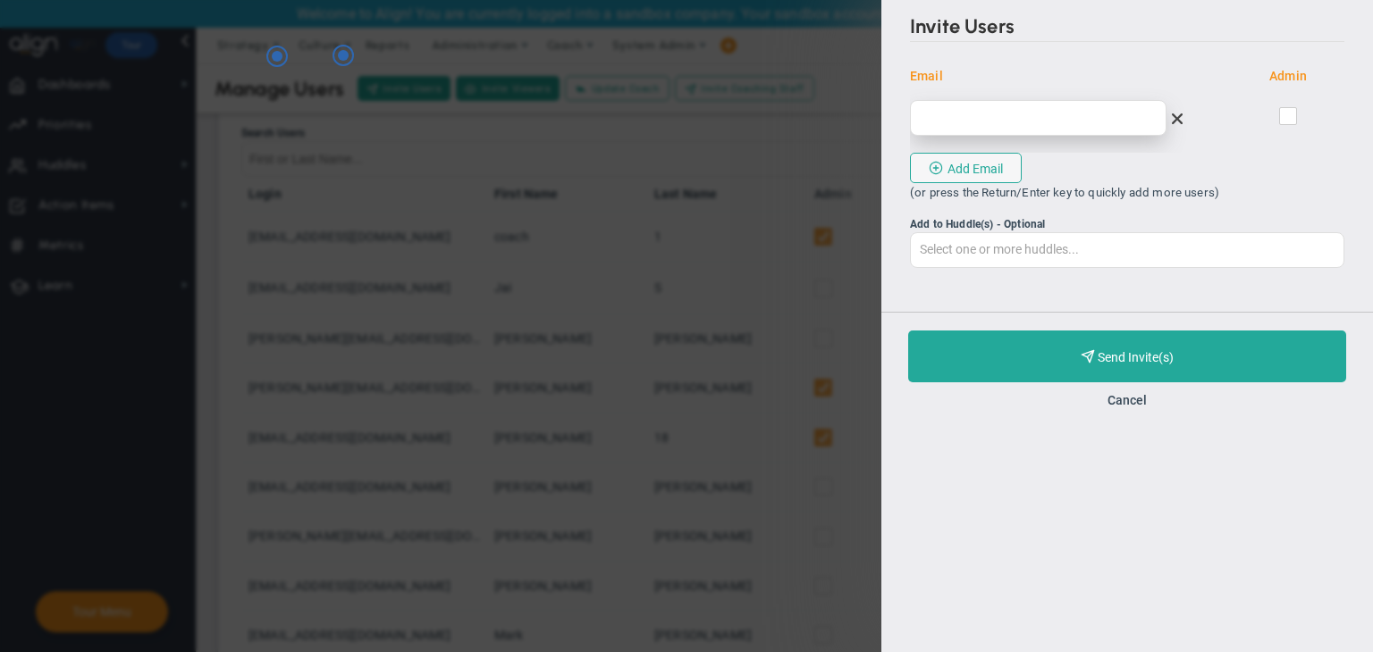
click at [994, 116] on input "email" at bounding box center [1038, 118] width 257 height 36
type input "chandrika@mindlinksinc.com"
click at [1292, 112] on input "checkbox" at bounding box center [1289, 120] width 12 height 18
checkbox input "true"
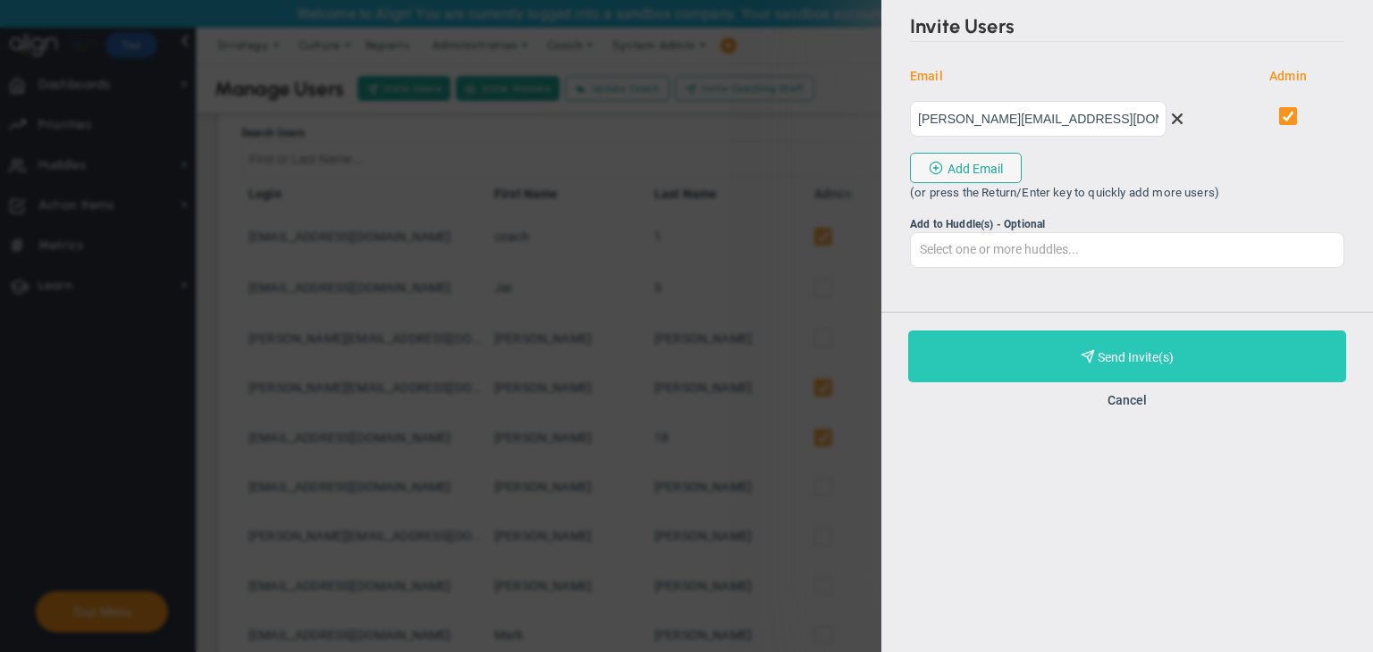
click at [1229, 378] on button "Purchase and Send Invite(s) Validating Invite..." at bounding box center [1127, 357] width 438 height 52
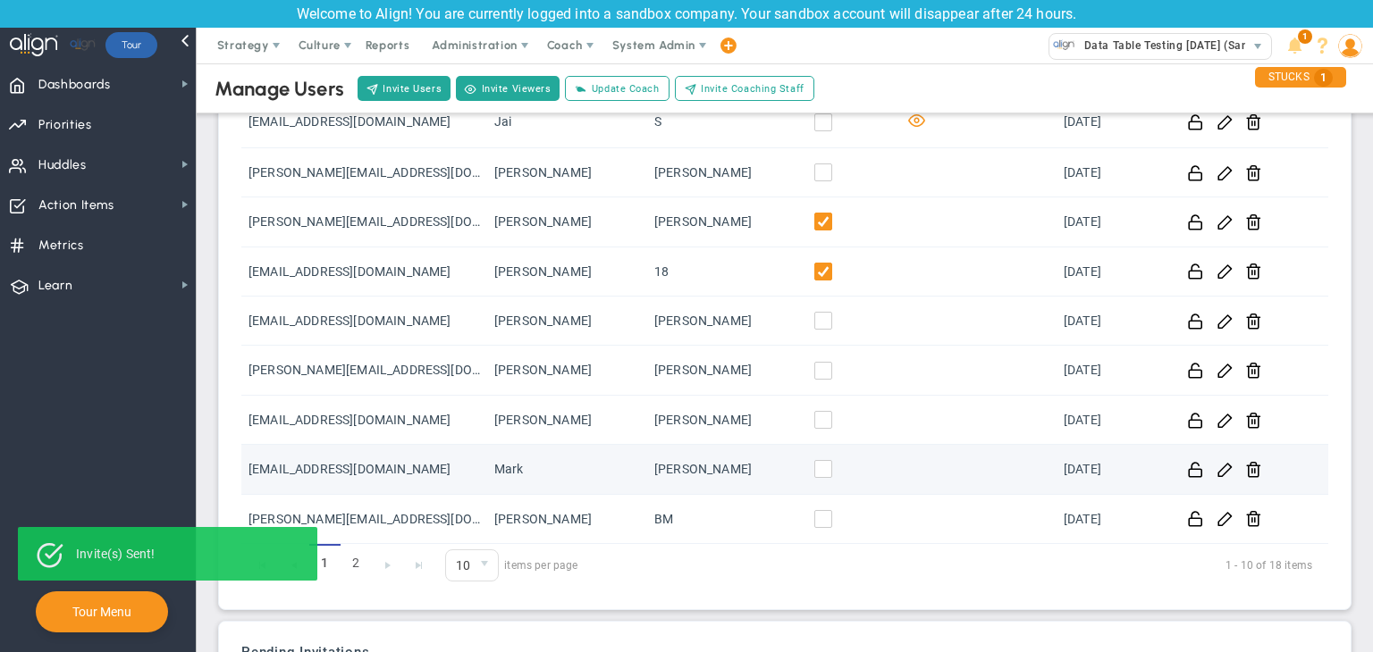
scroll to position [330, 0]
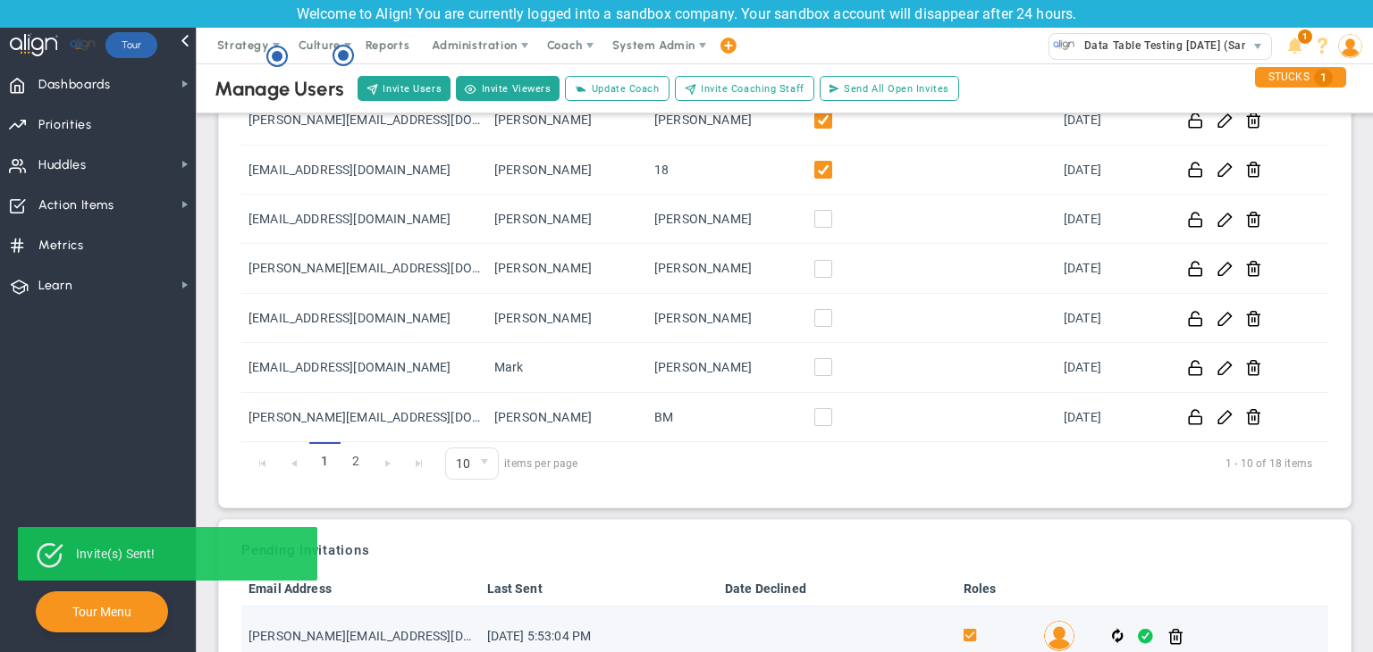
click at [1138, 635] on span at bounding box center [1145, 637] width 15 height 21
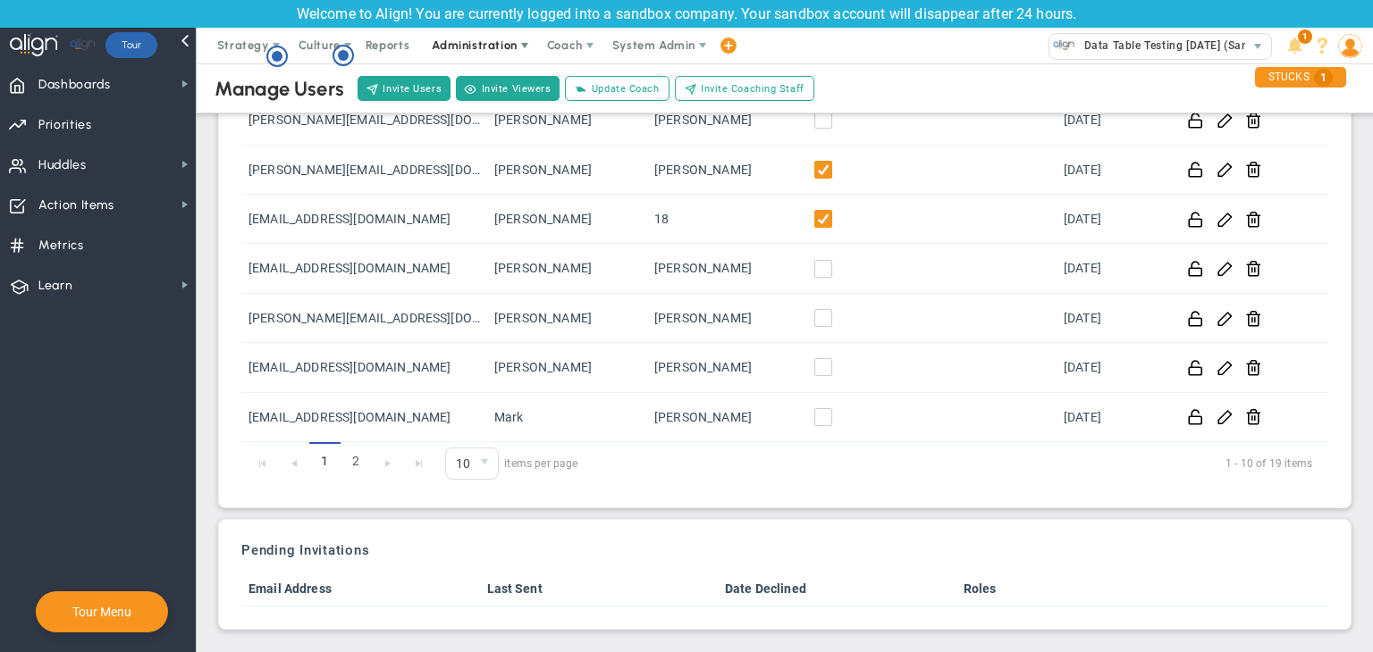
click at [472, 47] on span "Administration" at bounding box center [474, 44] width 85 height 13
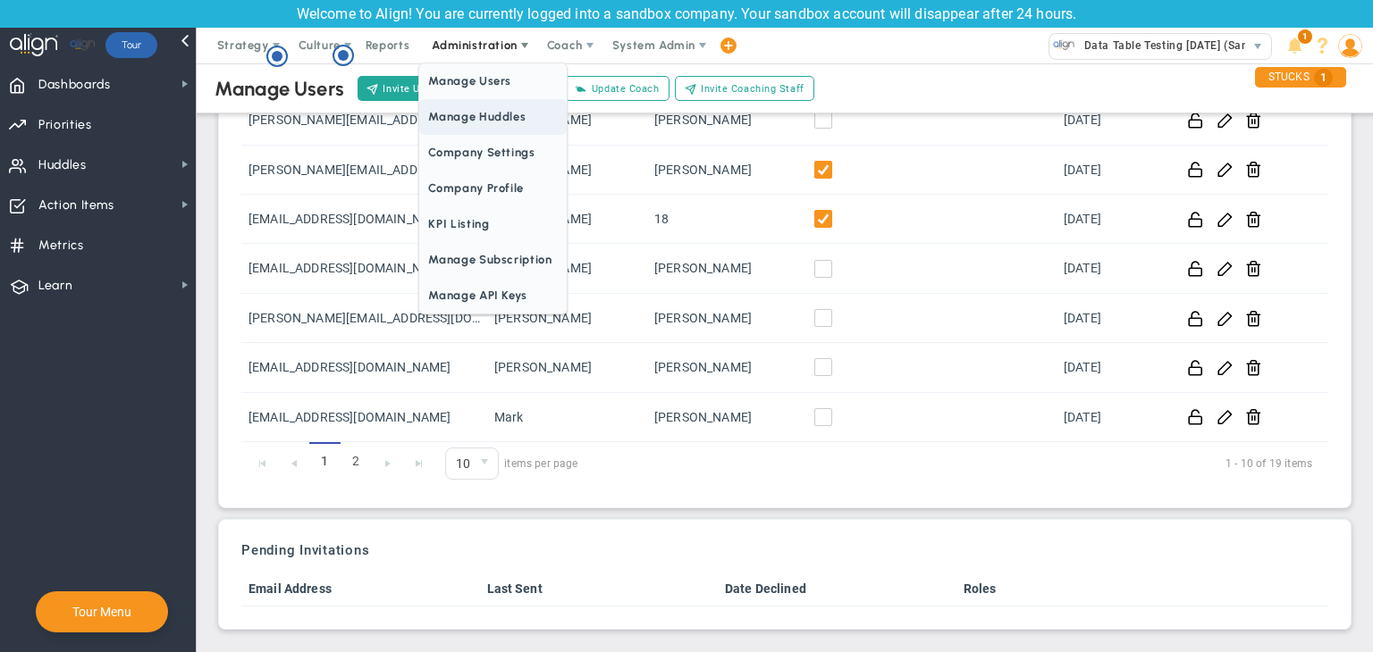
click at [503, 122] on span "Manage Huddles" at bounding box center [492, 117] width 147 height 36
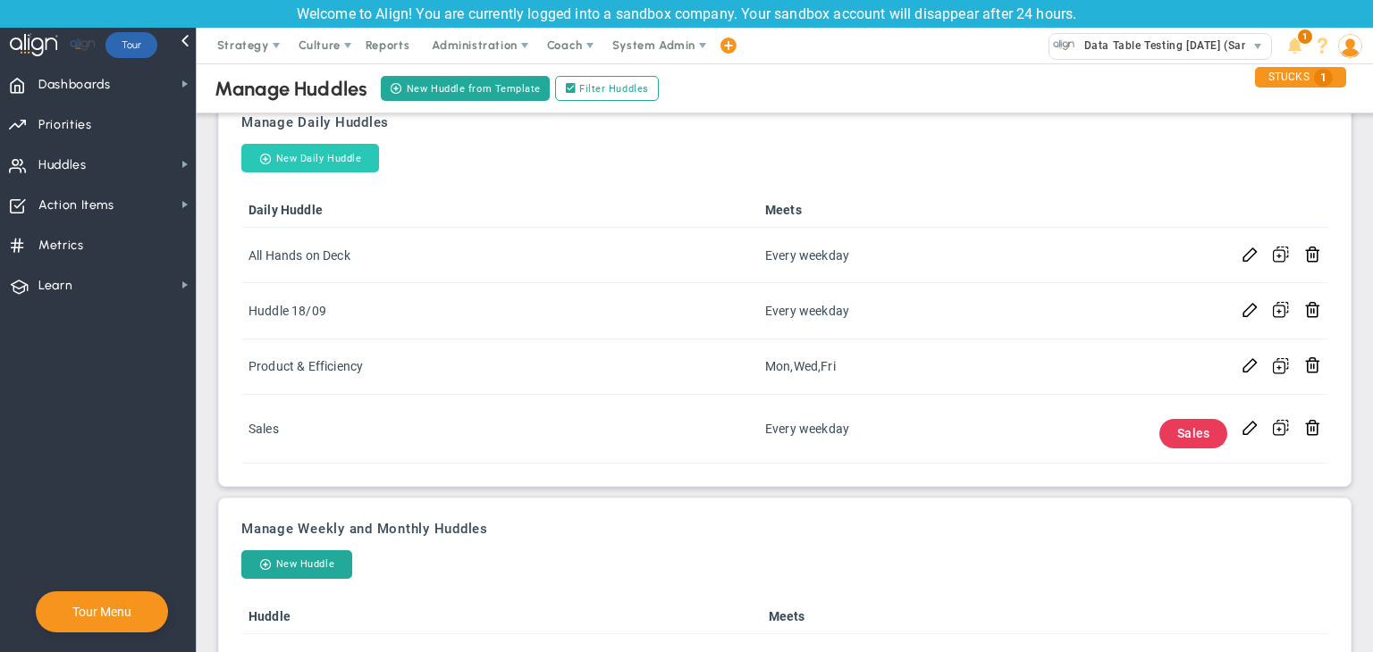
scroll to position [179, 0]
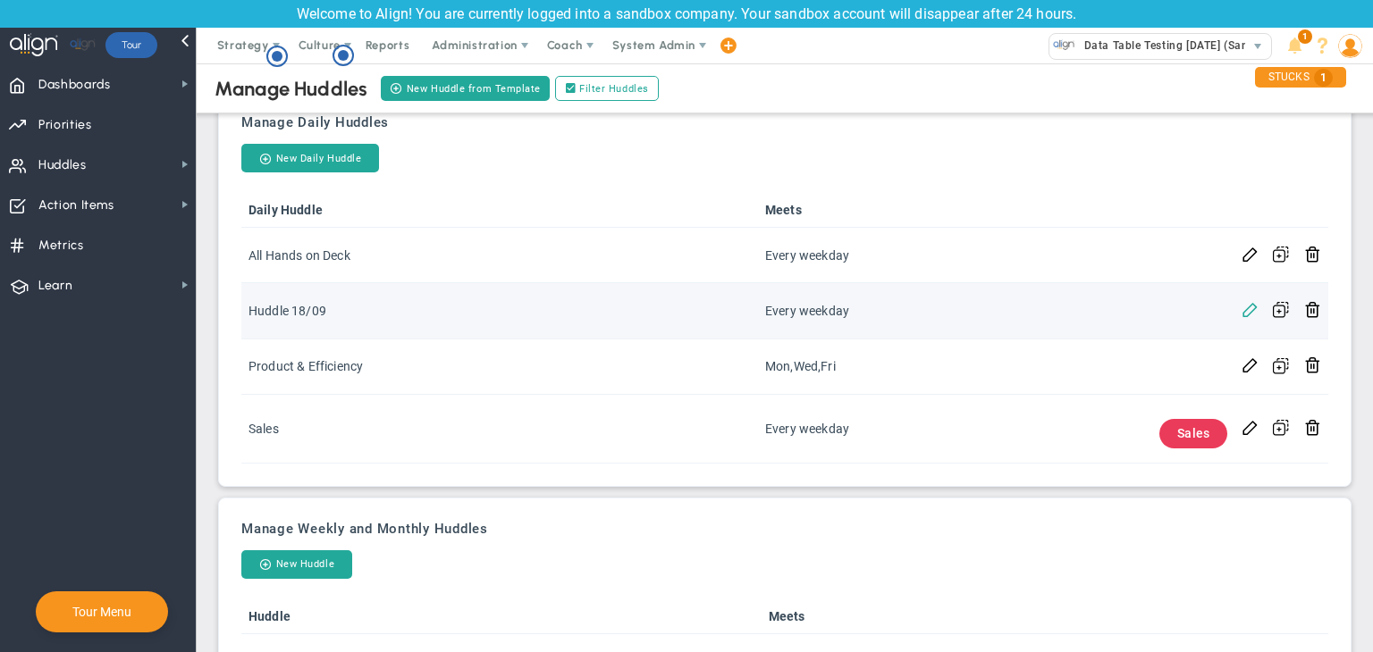
click at [1241, 313] on span at bounding box center [1249, 308] width 17 height 17
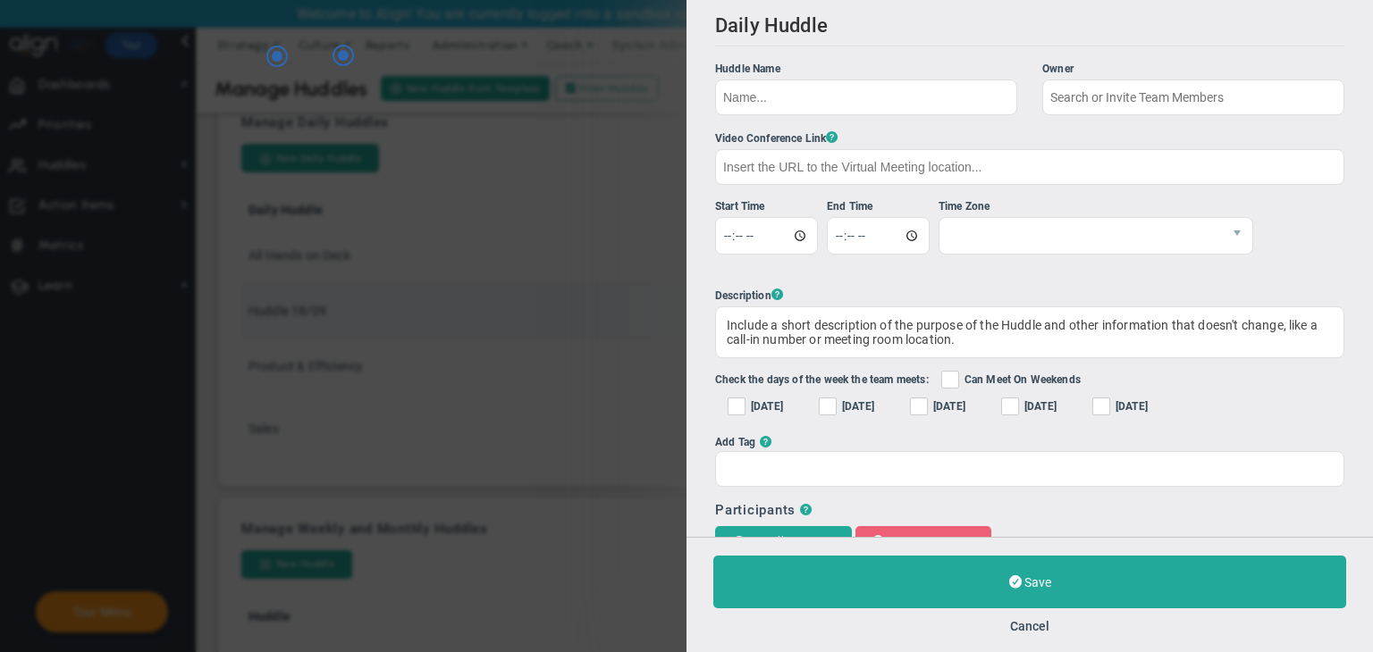
type input "Huddle 18/09"
checkbox input "true"
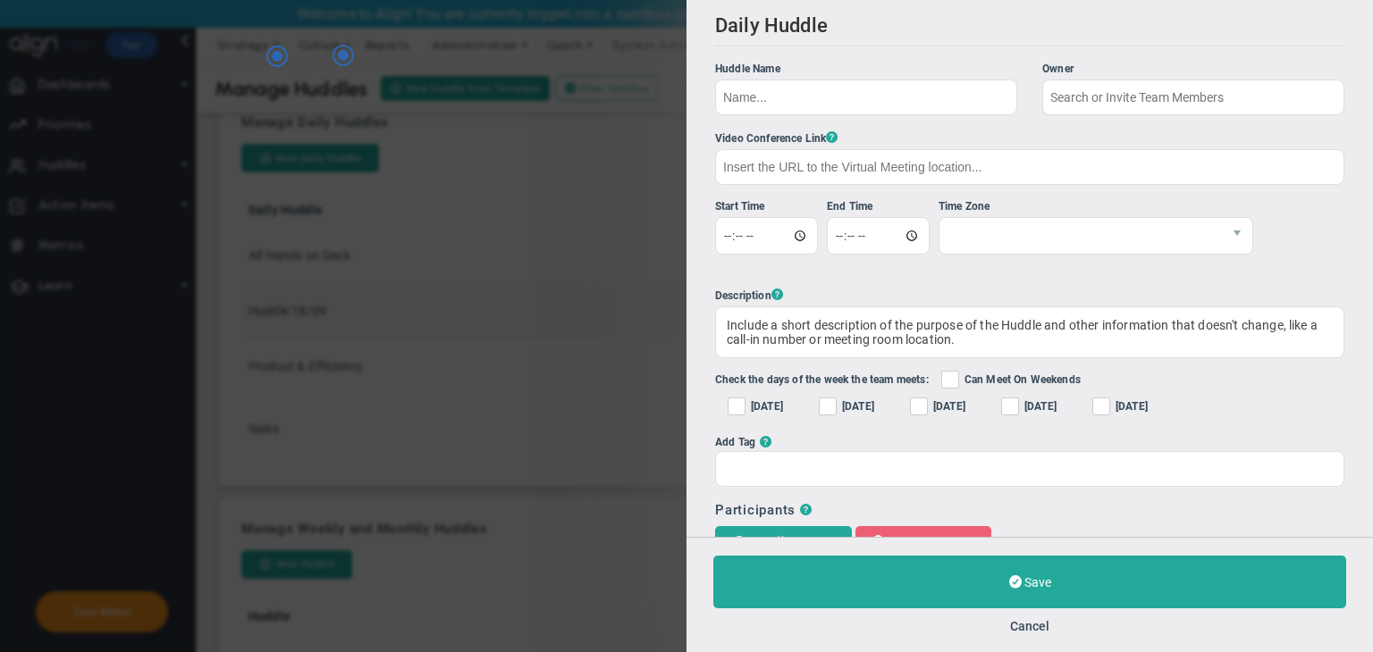
checkbox input "true"
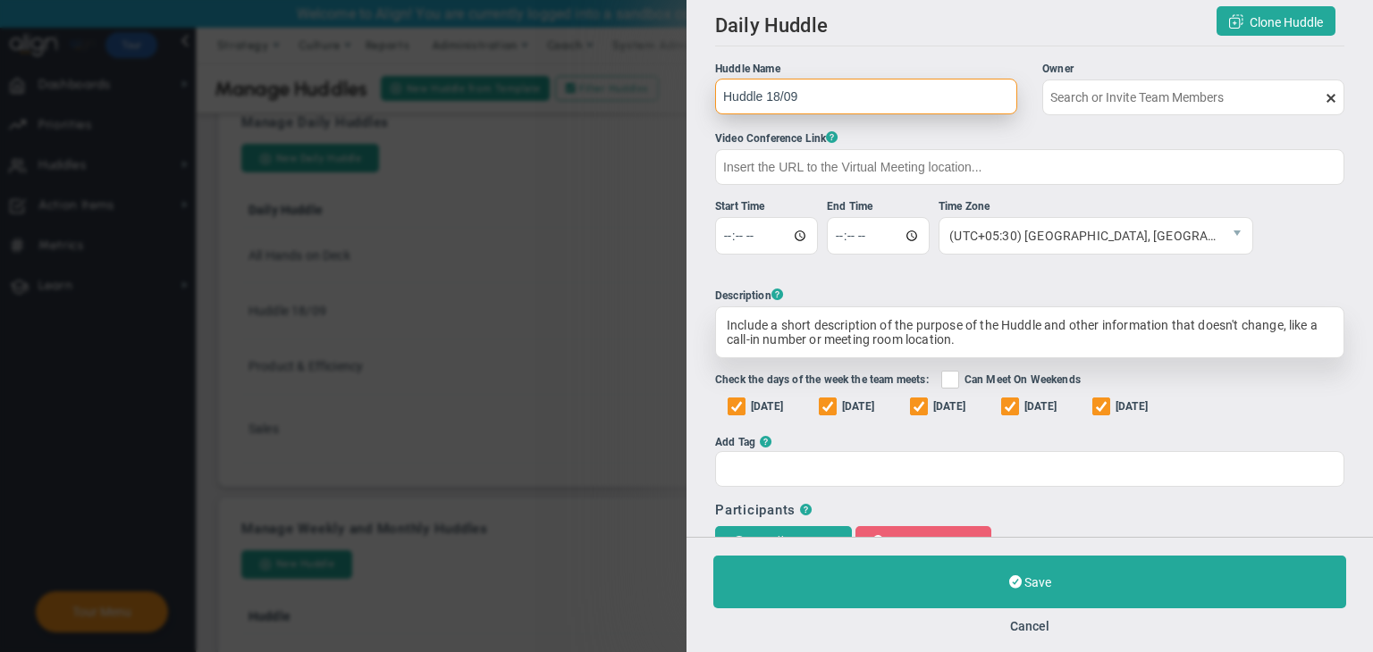
type input "[PERSON_NAME]"
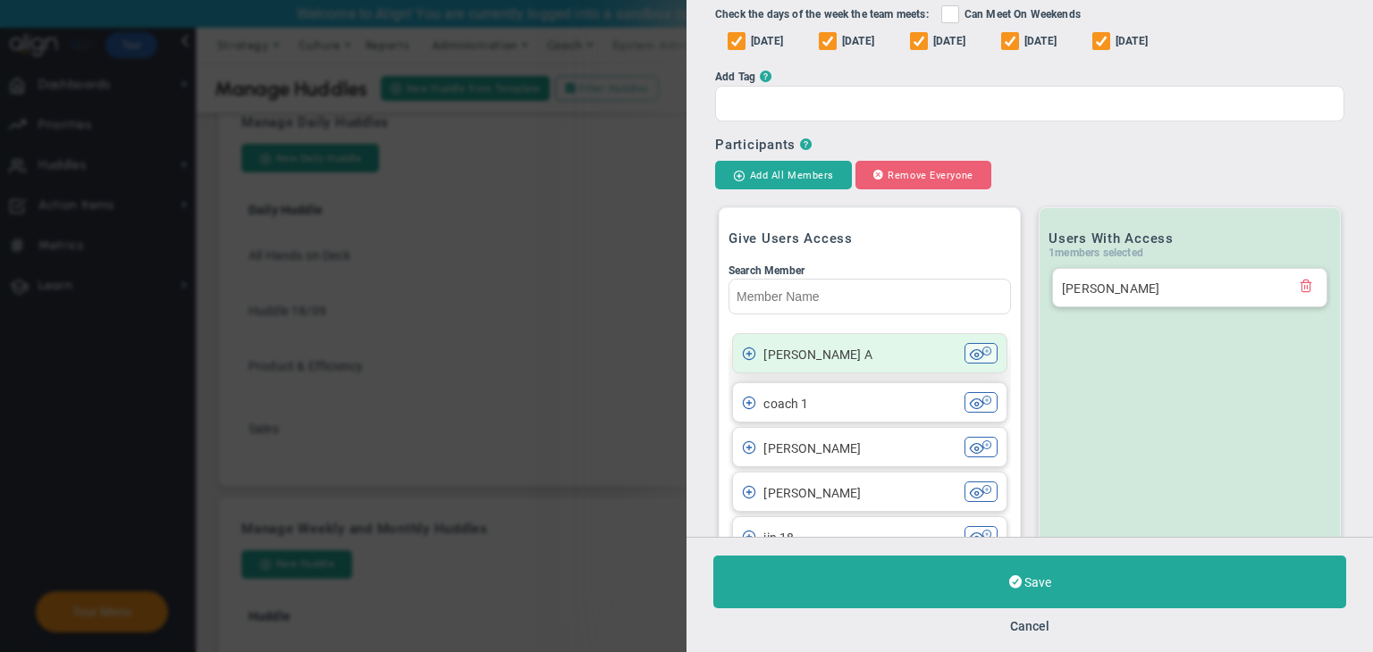
scroll to position [358, 0]
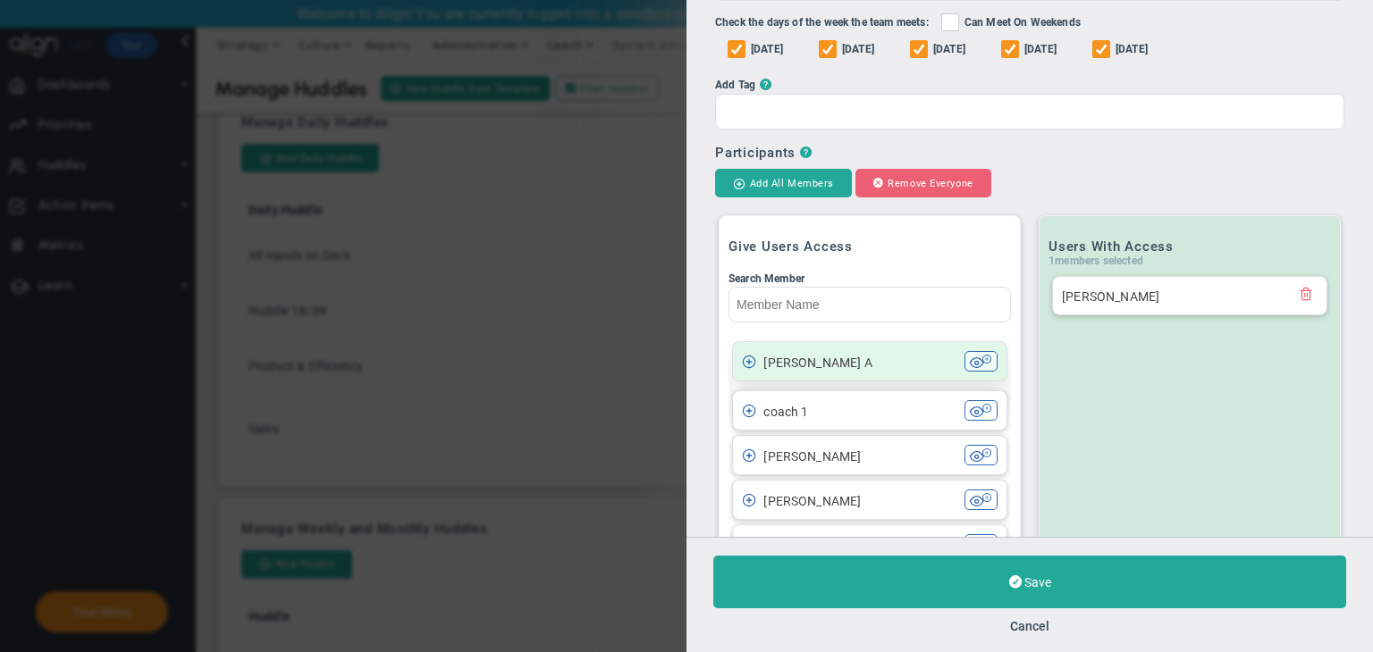
click at [854, 367] on div "Chandrika A" at bounding box center [853, 361] width 223 height 21
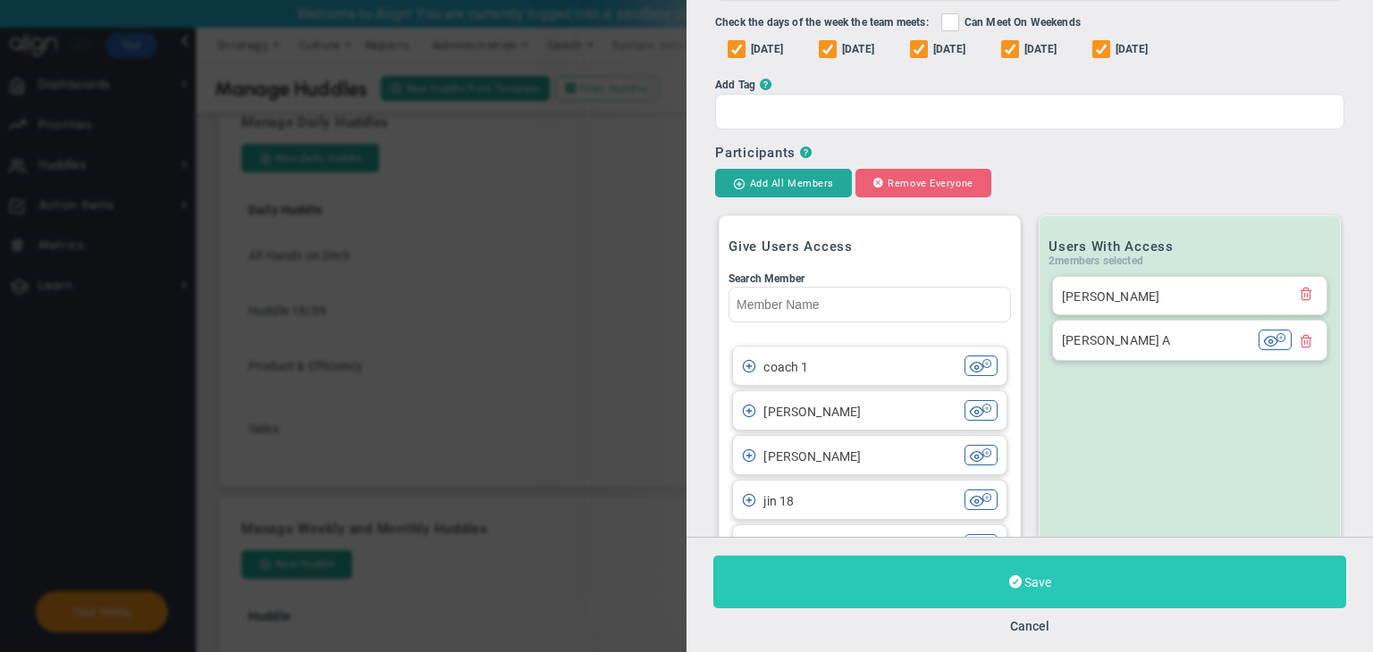
click at [1033, 593] on button "Save" at bounding box center [1029, 582] width 633 height 53
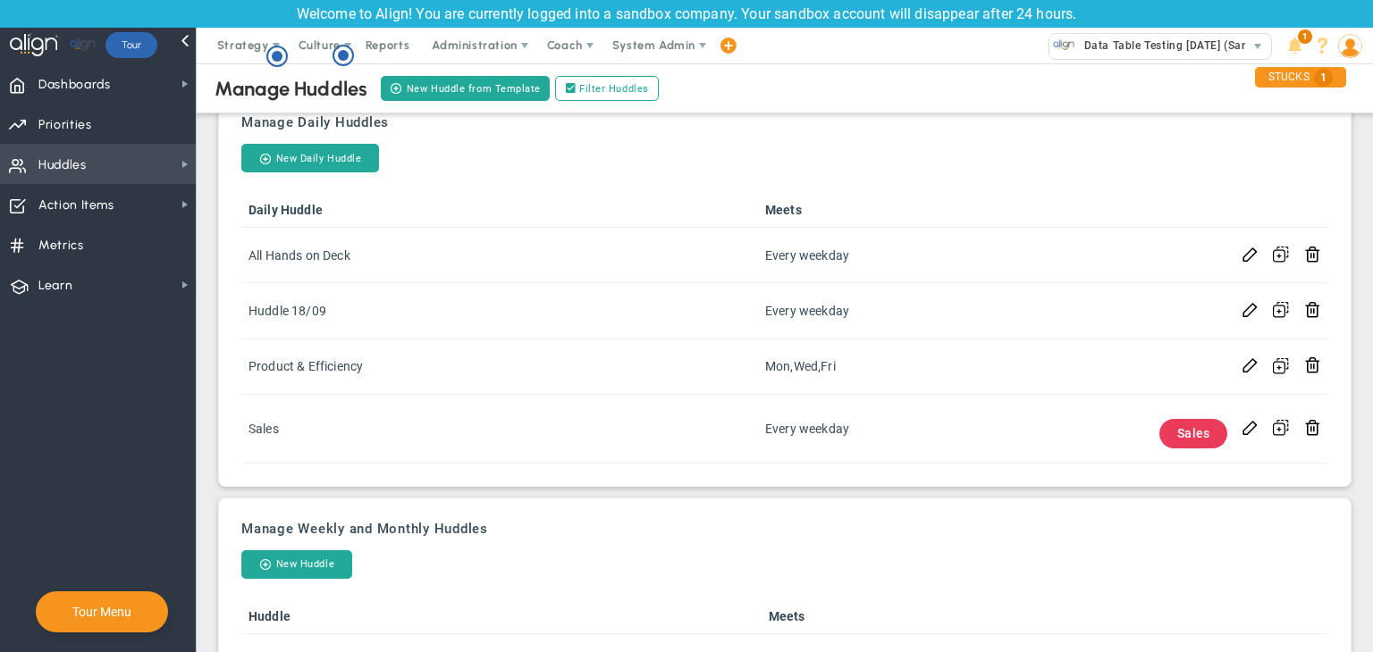
click at [139, 157] on span "Huddles Huddles" at bounding box center [98, 164] width 196 height 40
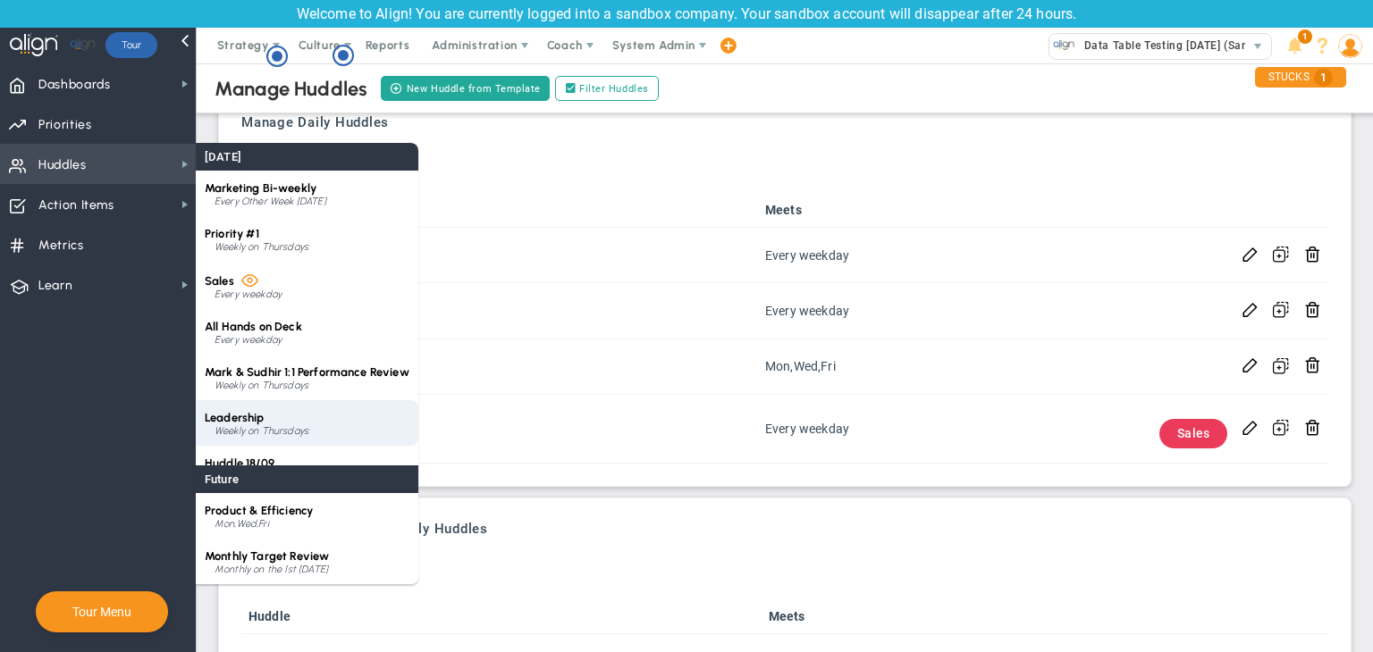
click at [283, 416] on div "Leadership Weekly on Thursdays" at bounding box center [307, 423] width 223 height 46
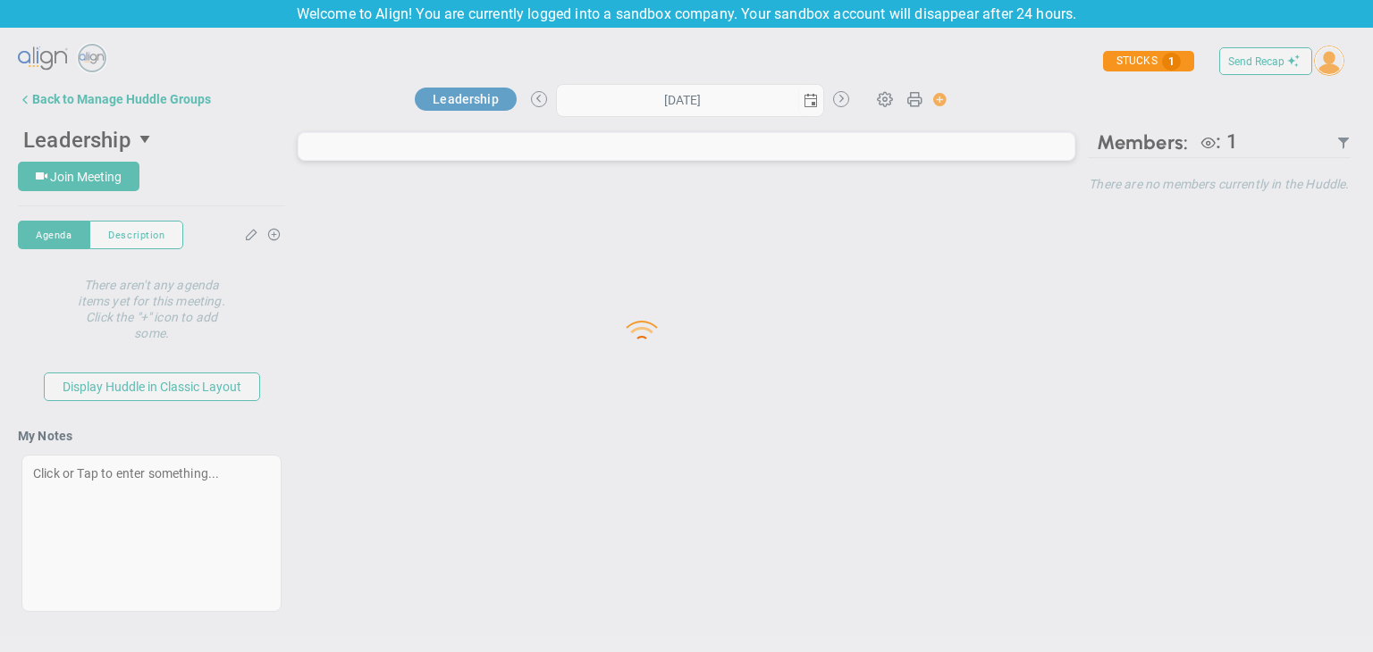
click at [111, 98] on div at bounding box center [686, 320] width 1373 height 631
type input "[DATE]"
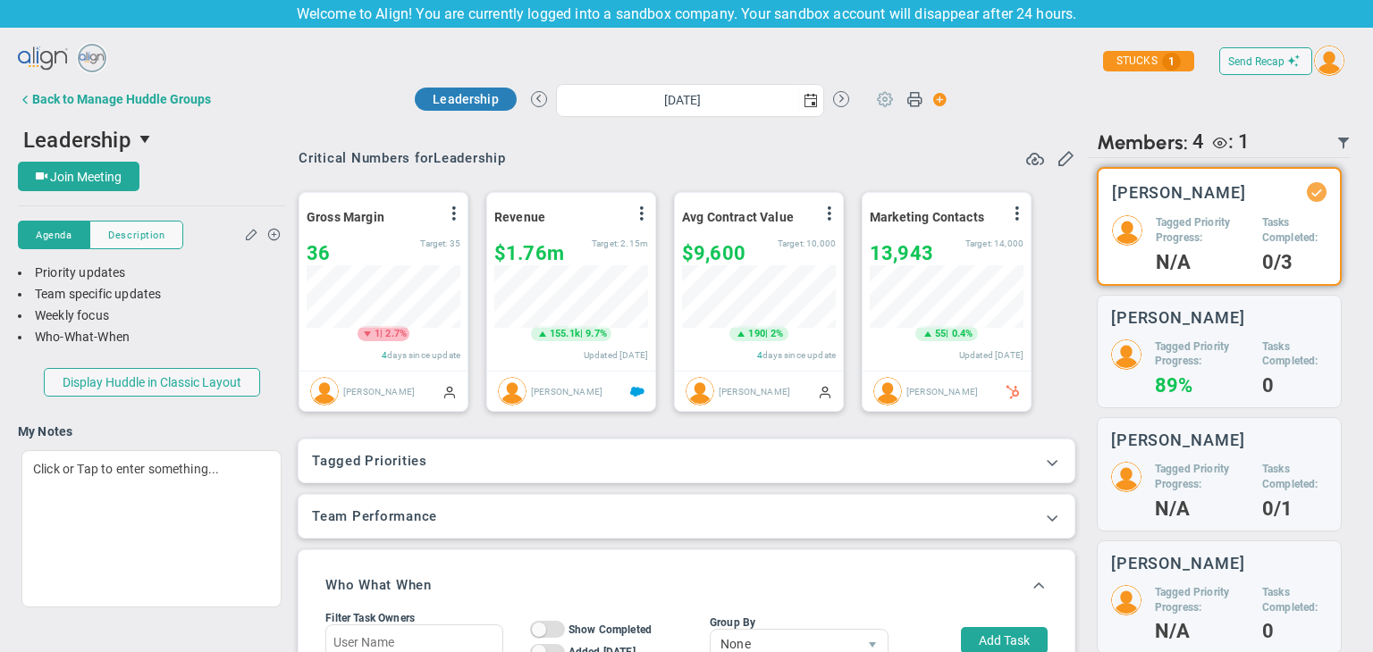
click at [871, 104] on span at bounding box center [885, 98] width 34 height 34
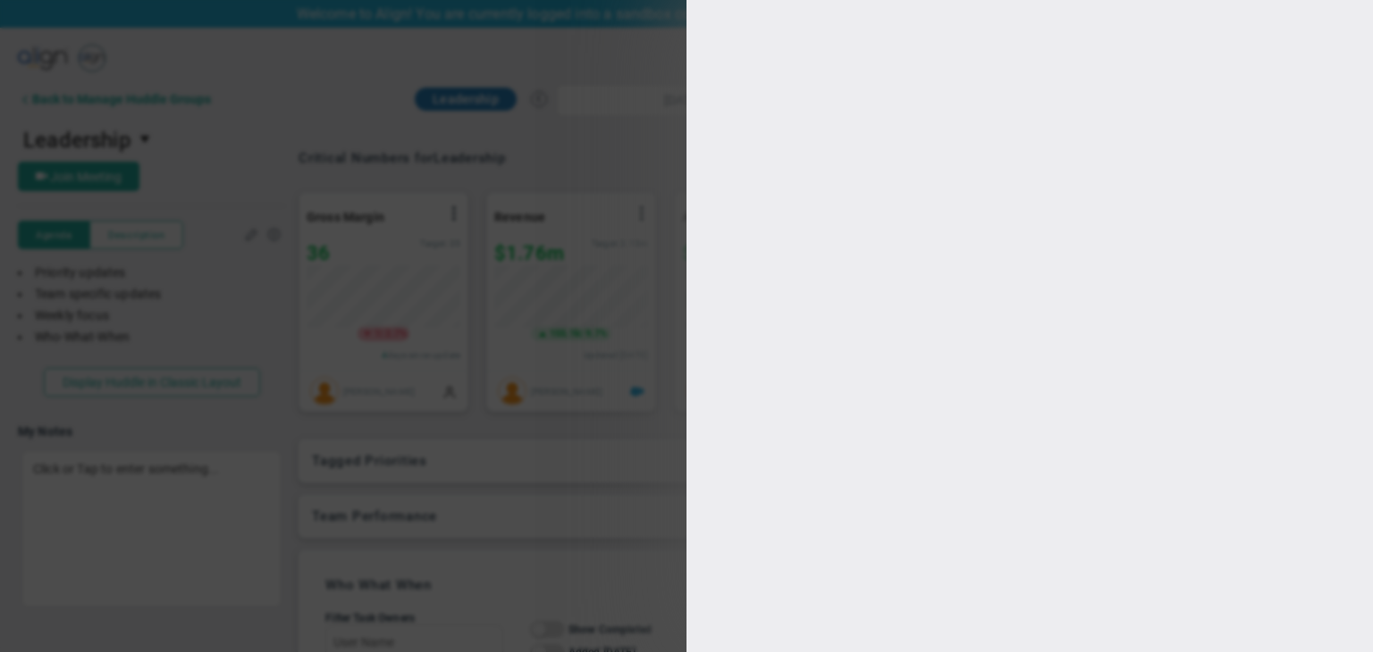
type input "Leadership"
type input "https://zoom.us/"
type input "16:00:00"
type input "17:00:00"
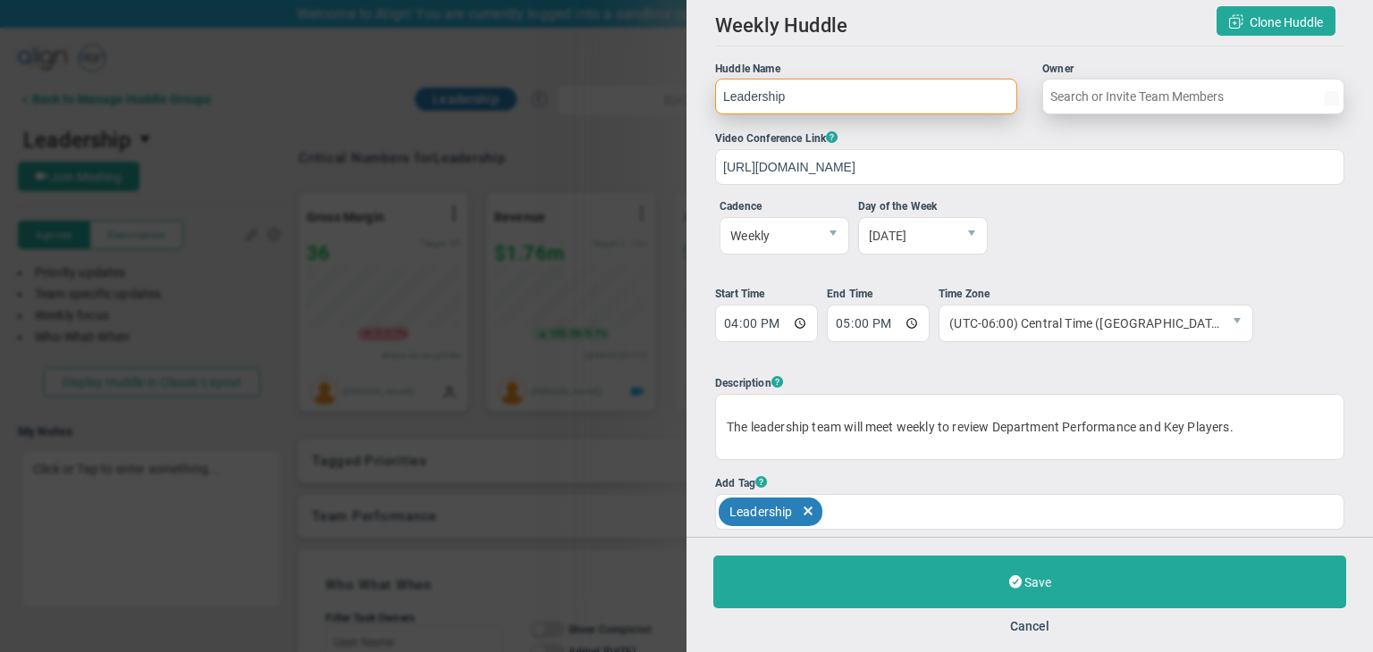
type input "[PERSON_NAME]"
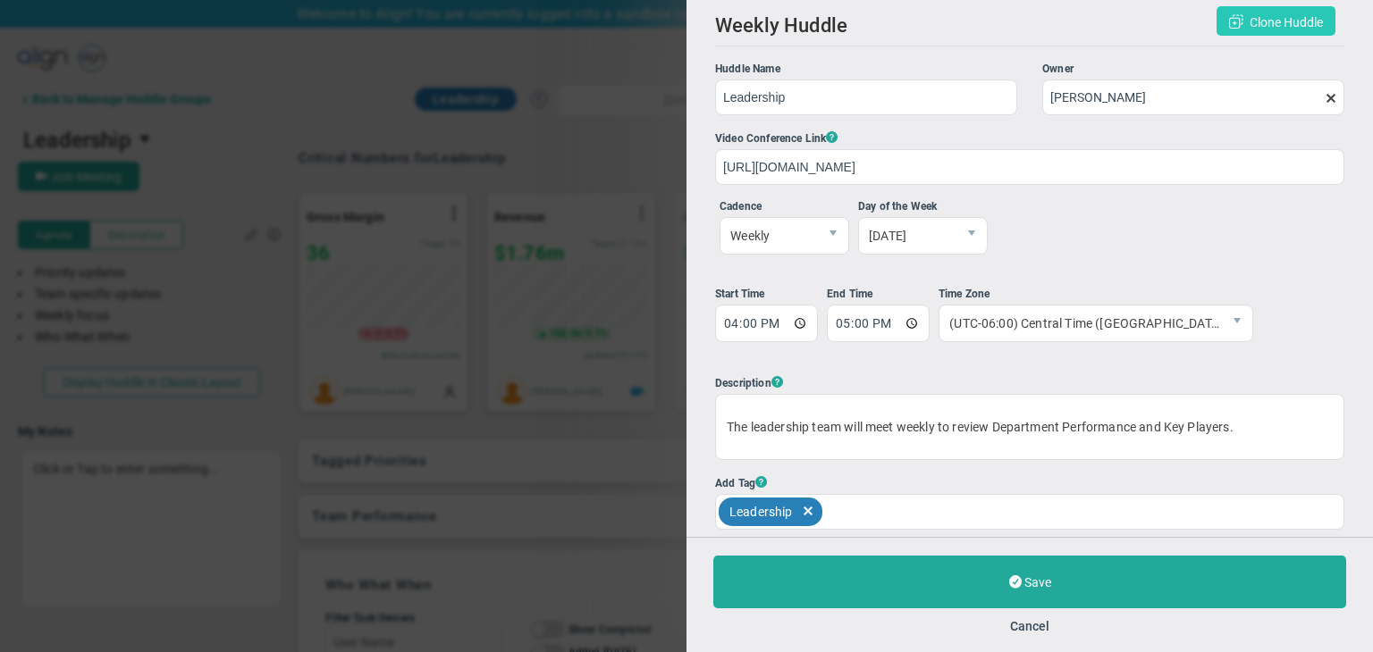
click at [1261, 28] on span "Clone Huddle" at bounding box center [1286, 22] width 73 height 14
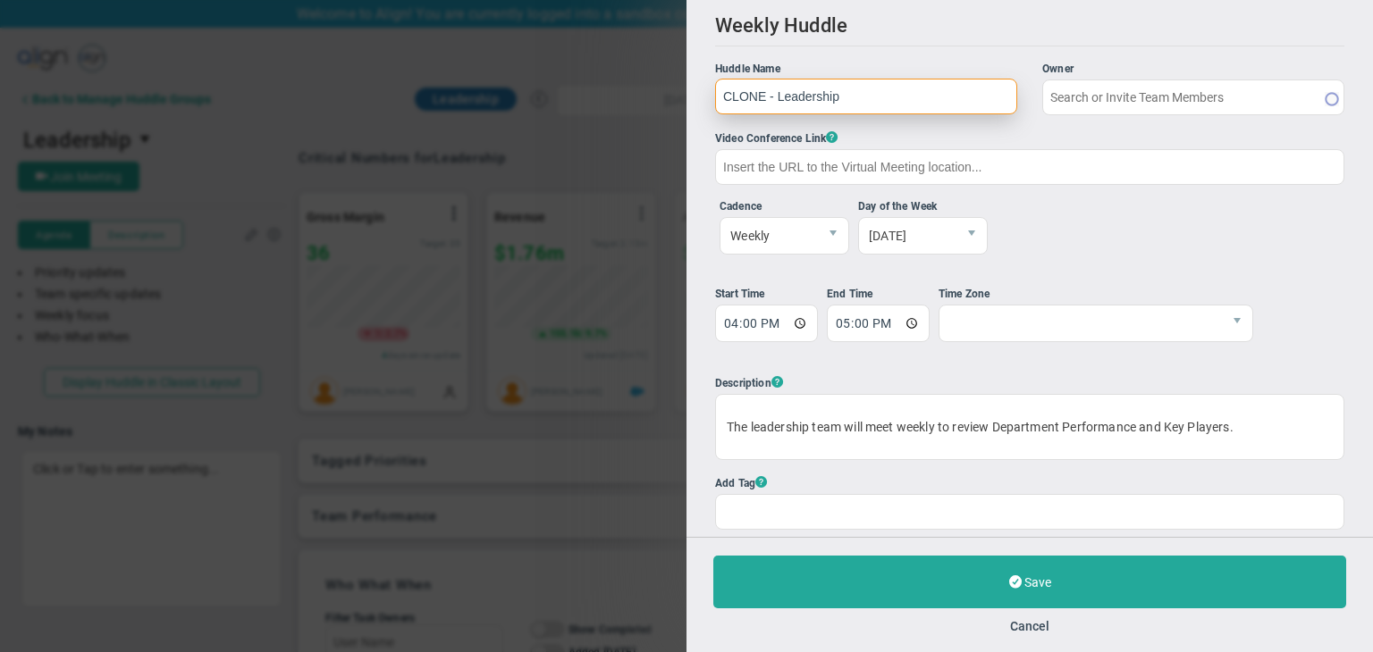
click at [912, 111] on input "CLONE - Leadership" at bounding box center [866, 97] width 302 height 36
type input "[PERSON_NAME]"
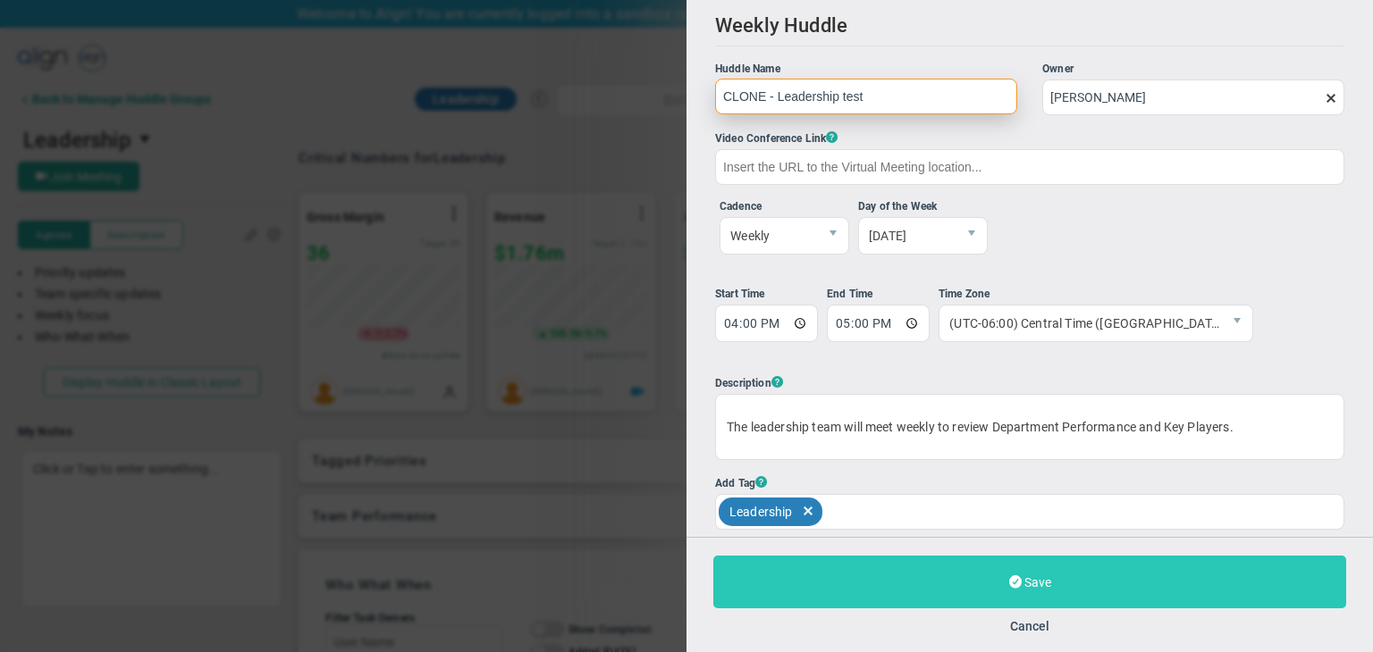
type input "CLONE - Leadership test"
click at [1037, 573] on button "Save" at bounding box center [1029, 582] width 633 height 53
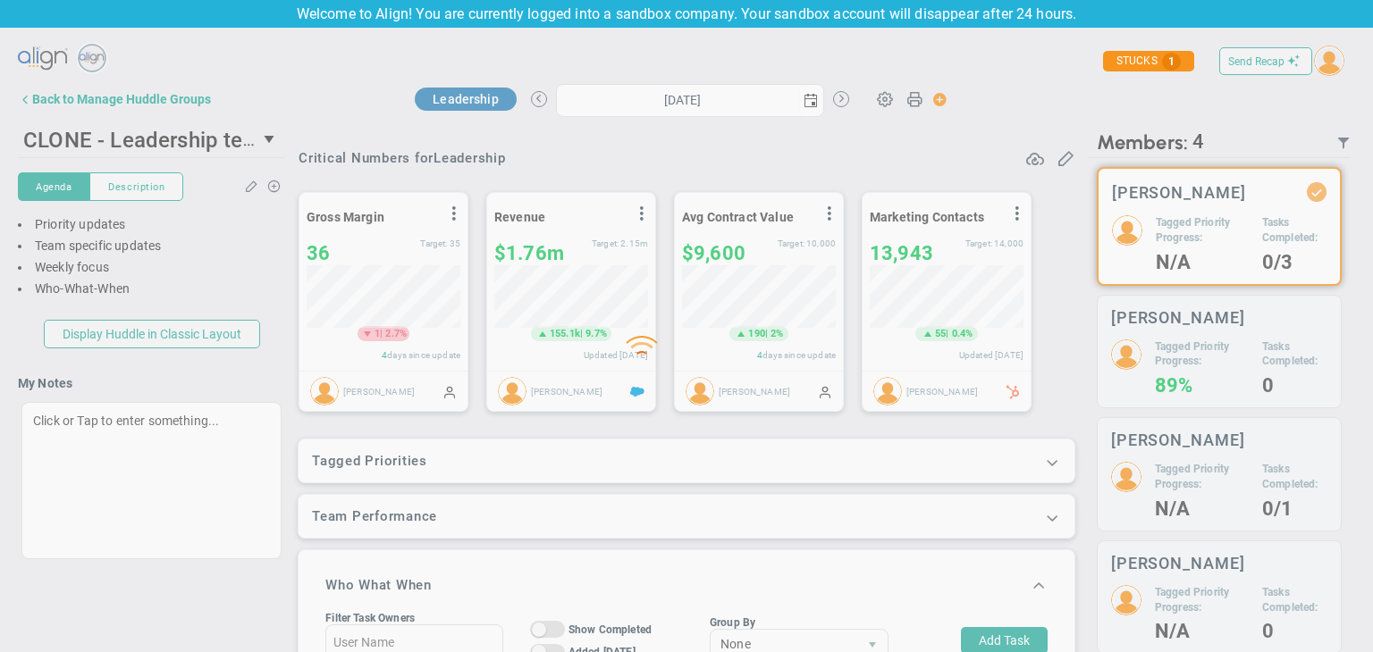
type input "[DATE]"
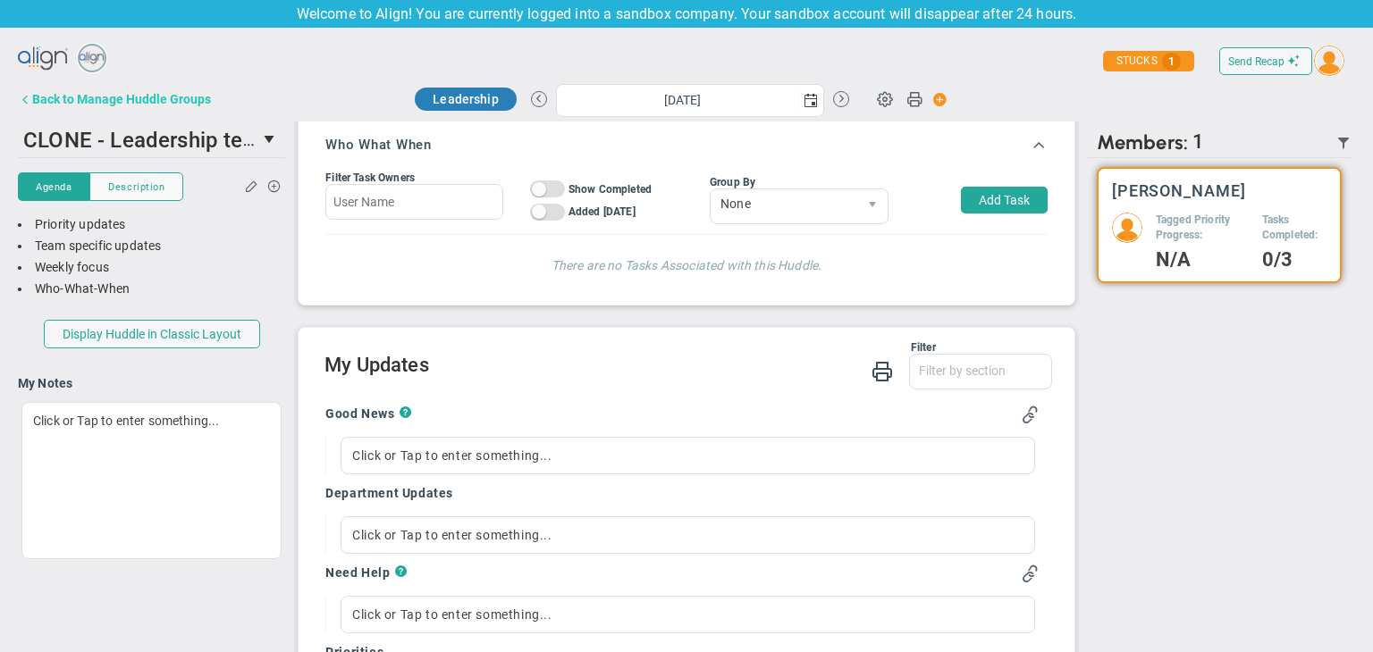
scroll to position [179, 0]
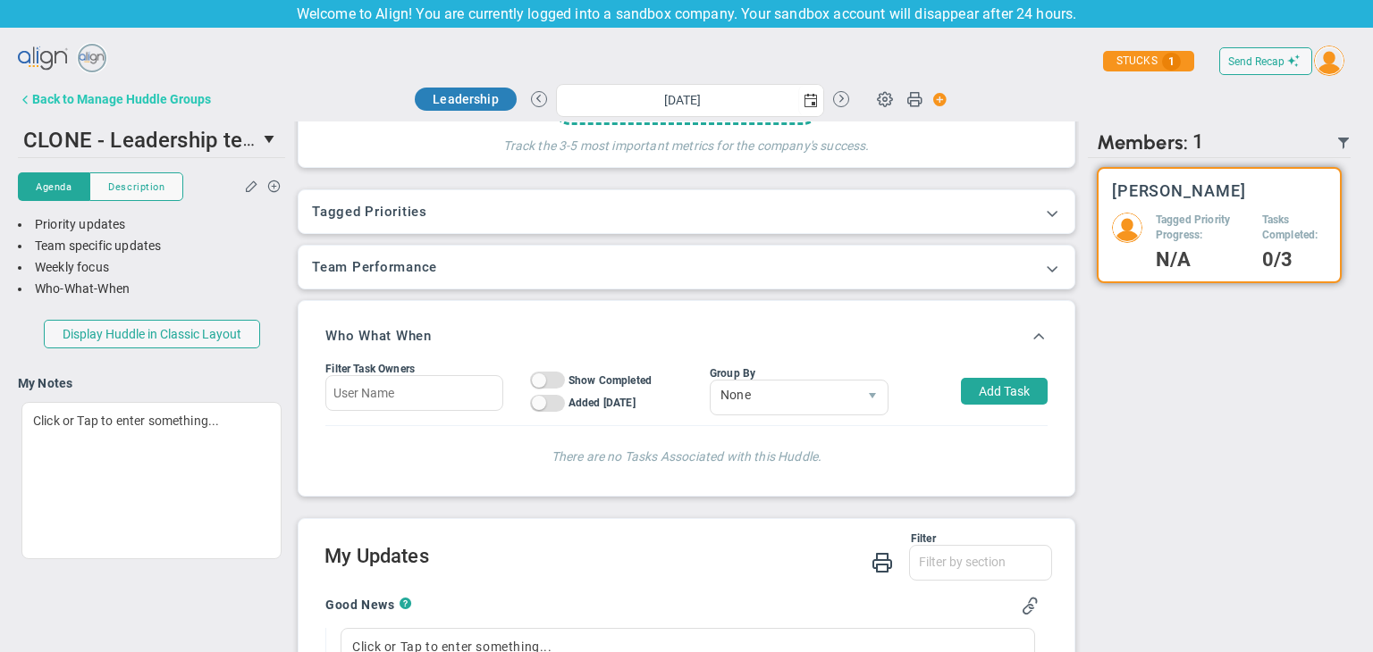
click at [109, 108] on button "Back to Manage Huddle Groups" at bounding box center [114, 99] width 193 height 36
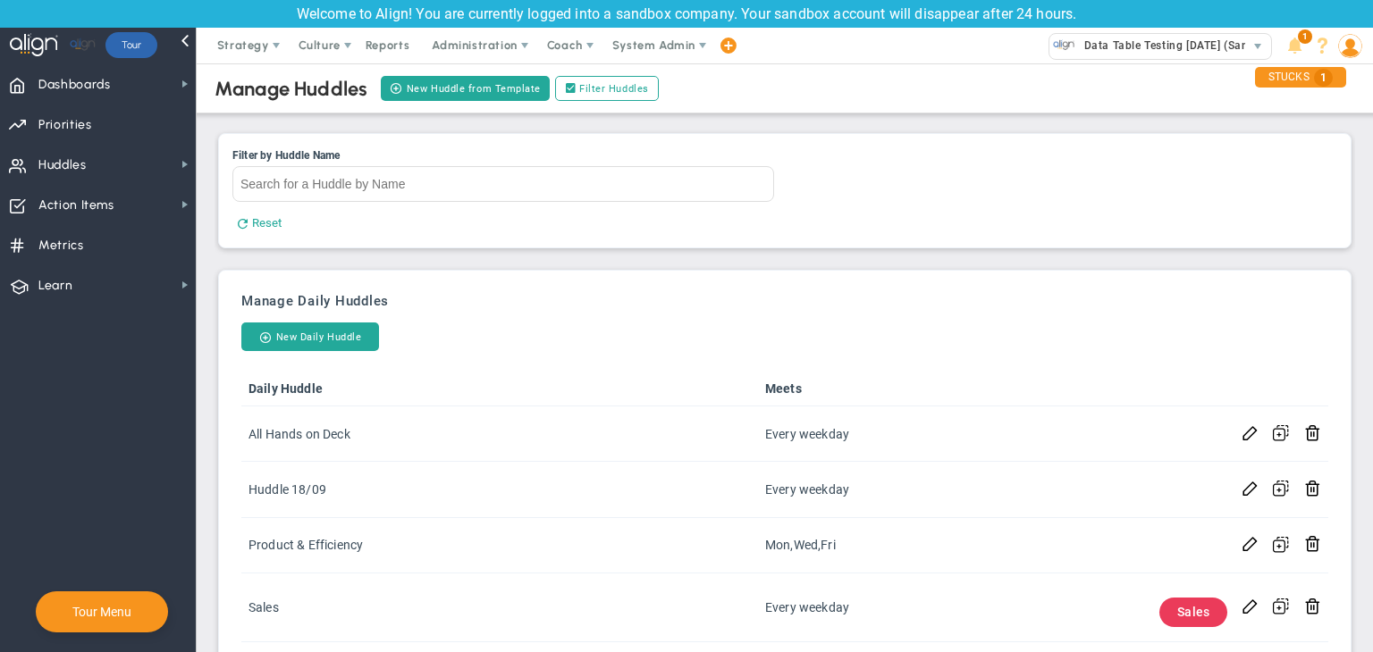
click at [1348, 44] on img at bounding box center [1350, 46] width 24 height 24
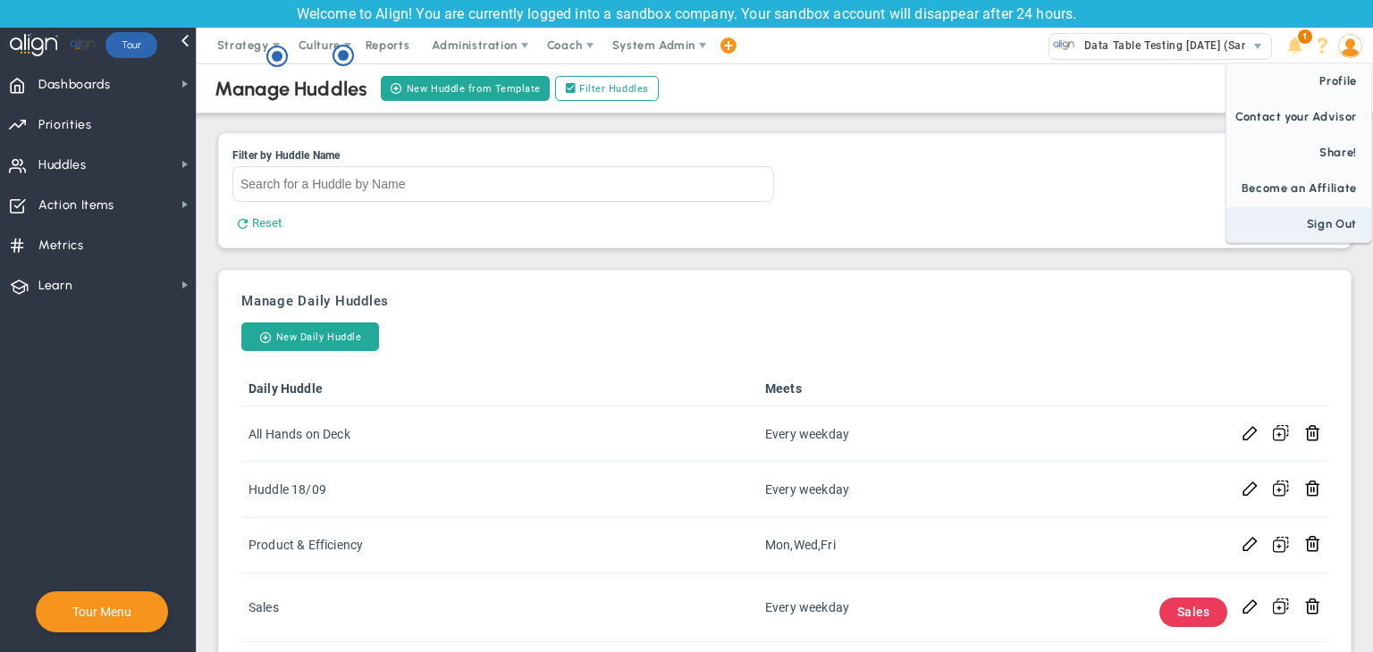
click at [1336, 231] on span "Sign Out" at bounding box center [1298, 224] width 145 height 36
